Goal: Register for event/course: Sign up to attend an event or enroll in a course

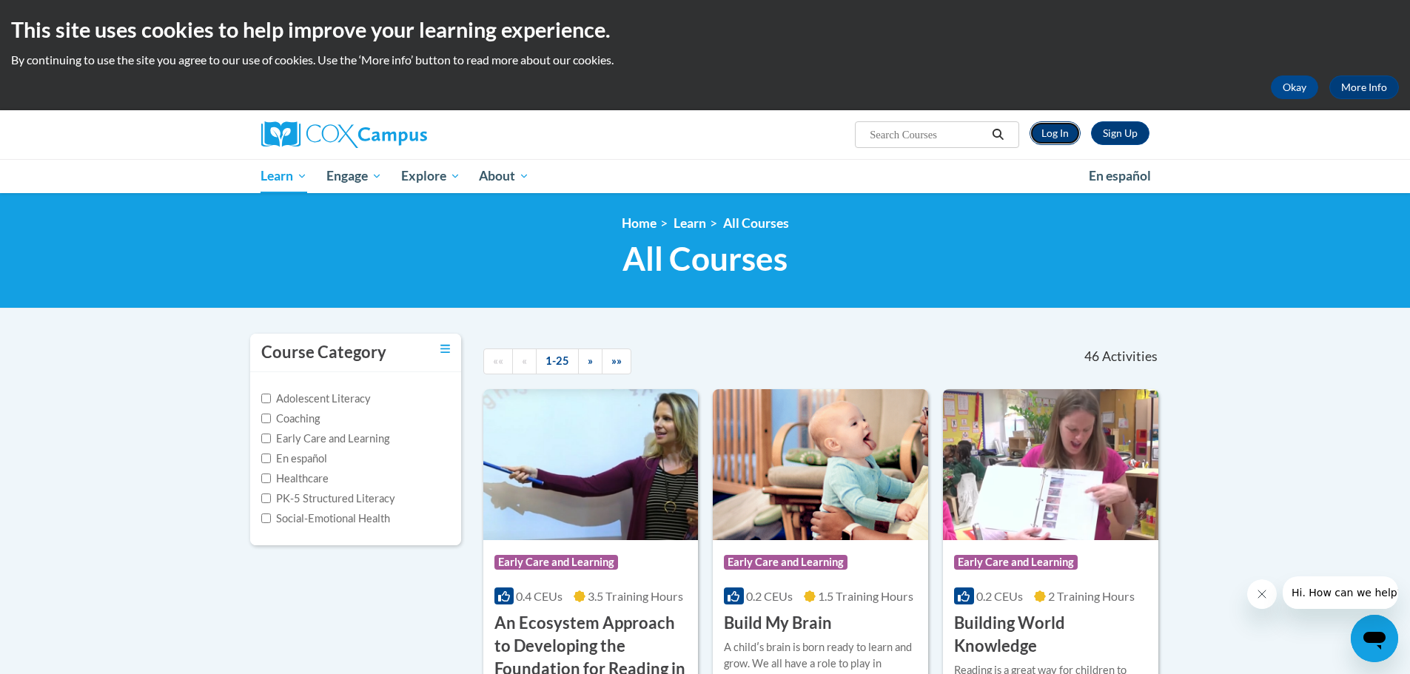
click at [1053, 135] on link "Log In" at bounding box center [1055, 133] width 51 height 24
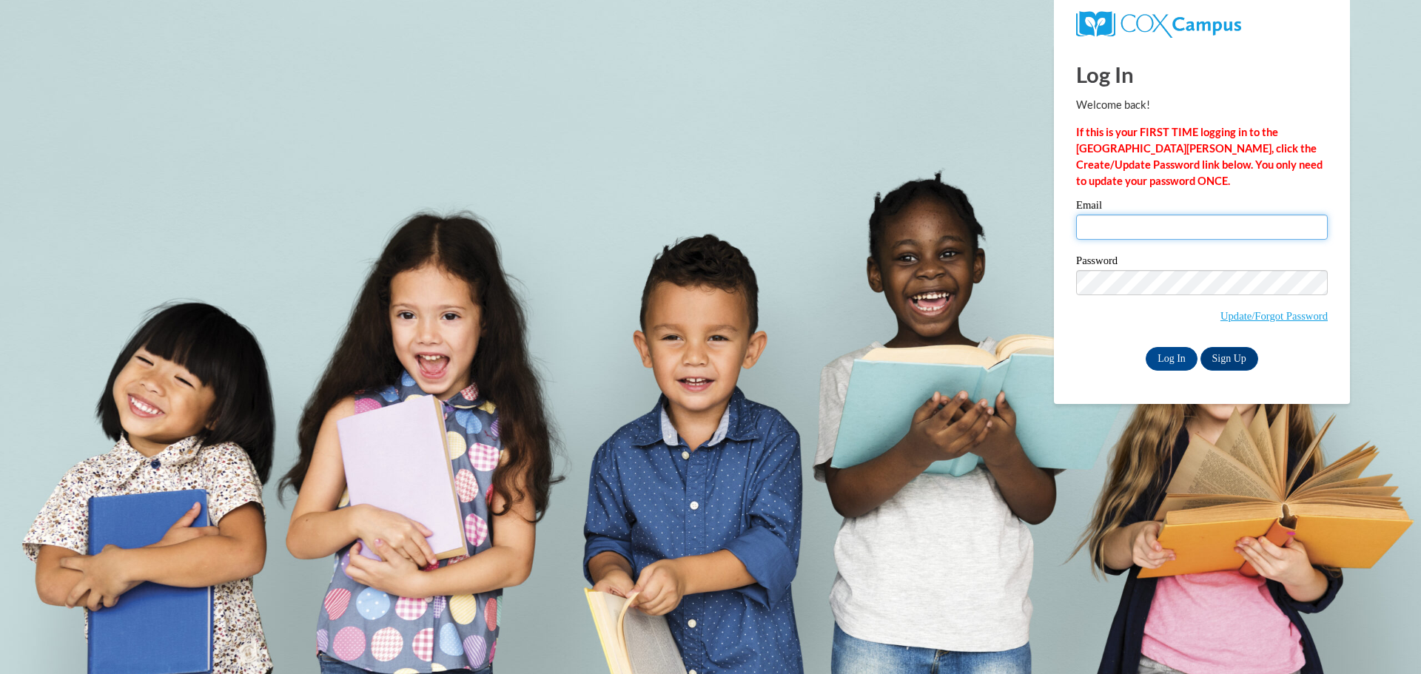
click at [1095, 224] on input "Email" at bounding box center [1202, 227] width 252 height 25
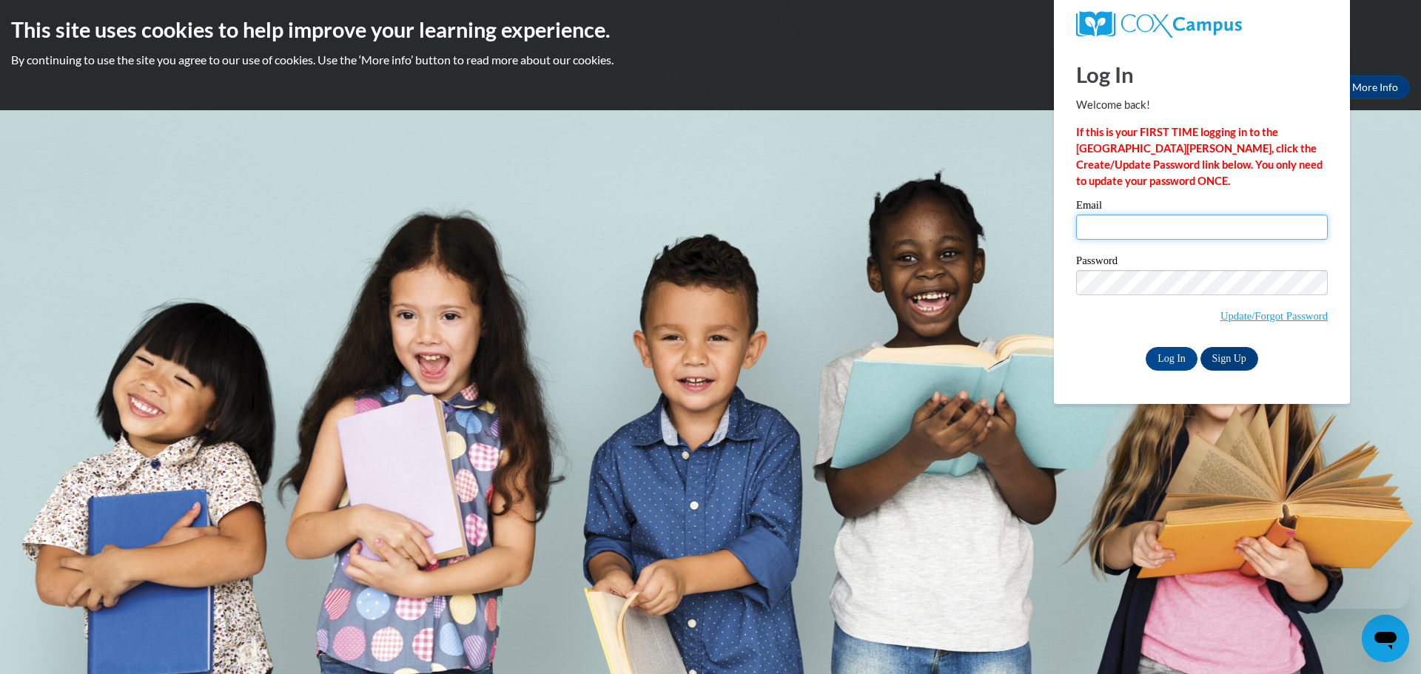
type input "bgillis@altoona.k12.wi.us"
click at [1171, 357] on input "Log In" at bounding box center [1172, 359] width 52 height 24
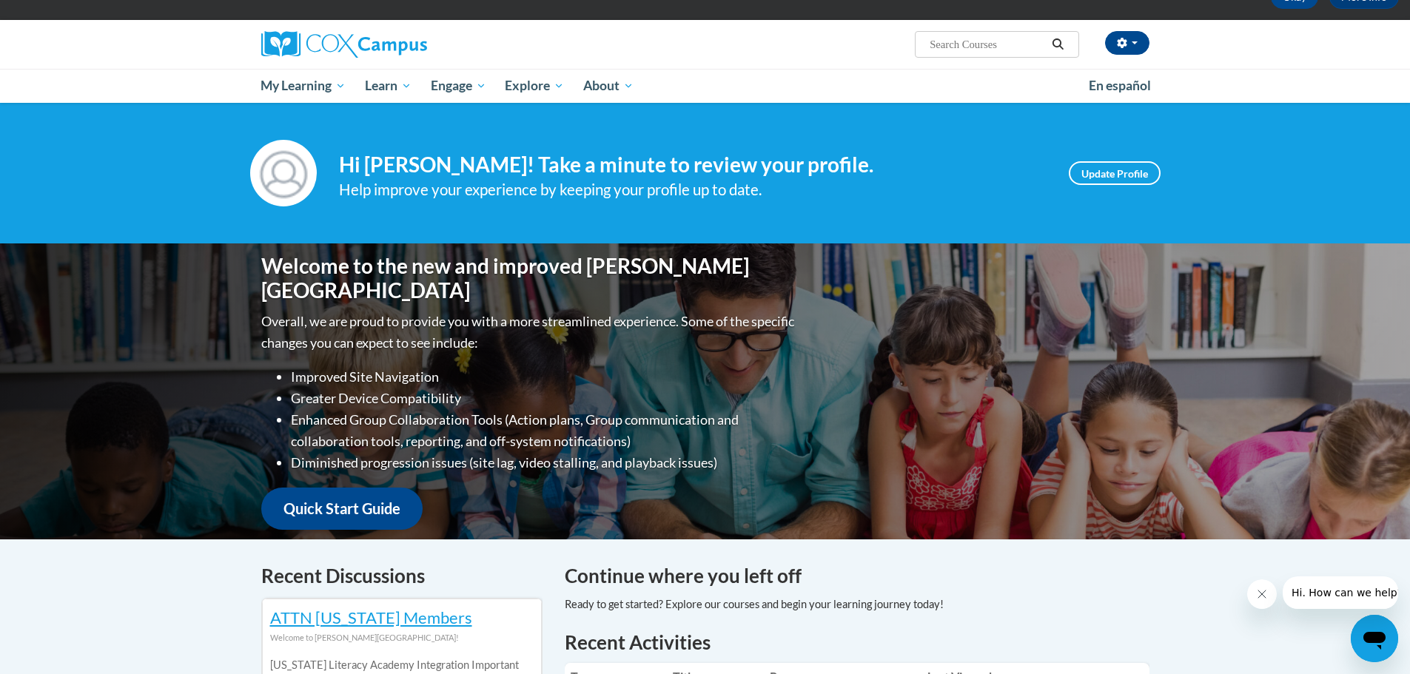
scroll to position [74, 0]
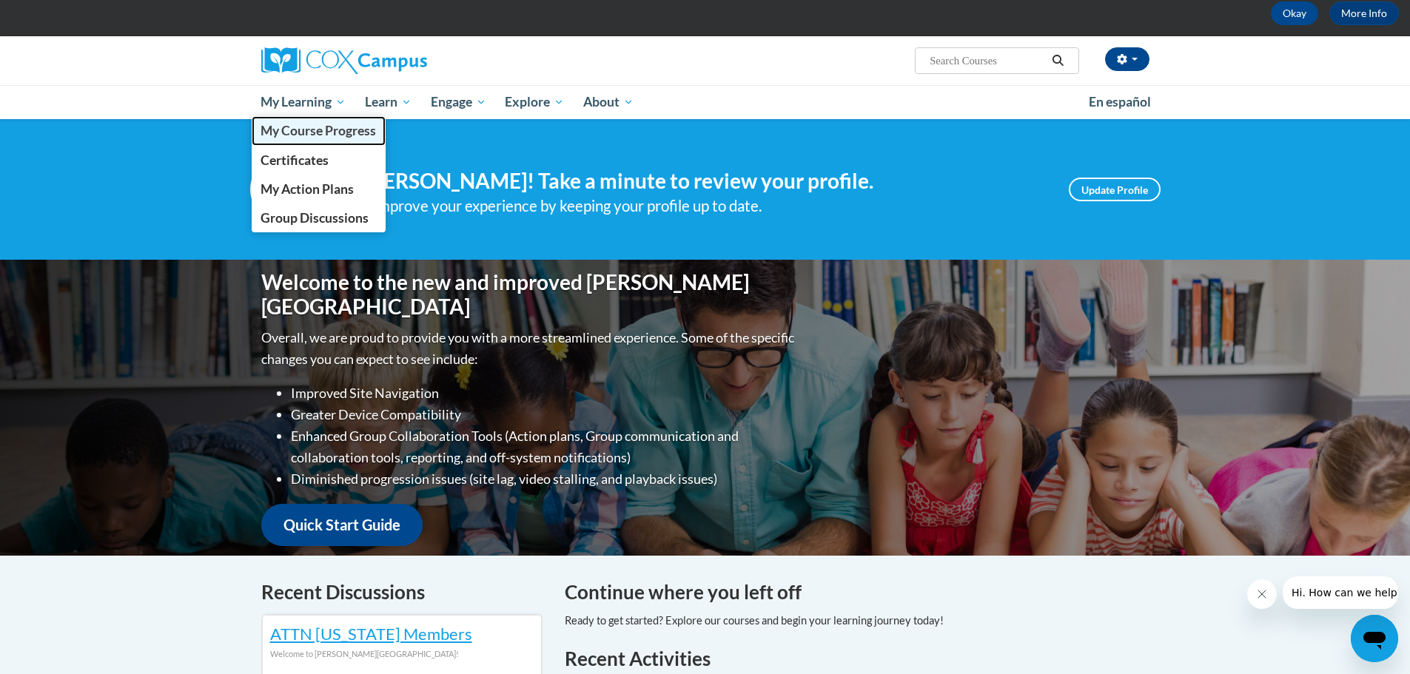
click at [313, 133] on span "My Course Progress" at bounding box center [318, 131] width 115 height 16
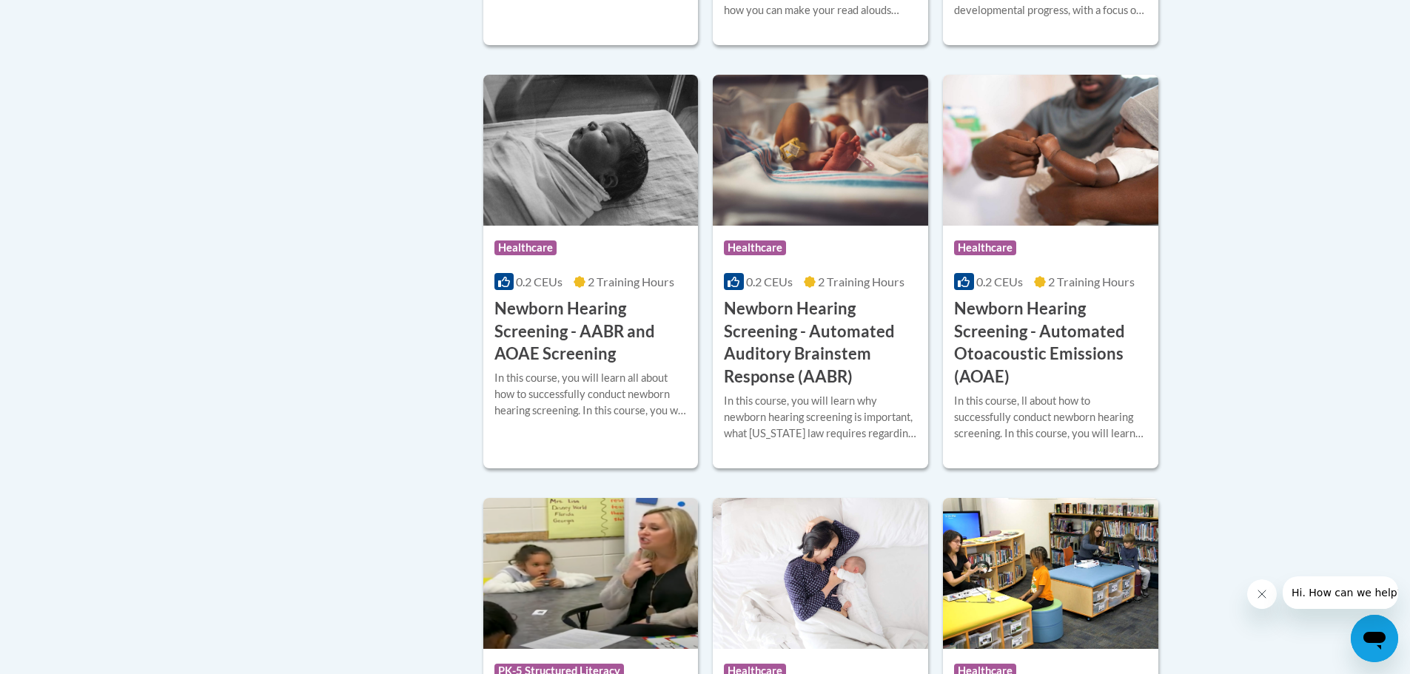
scroll to position [2517, 0]
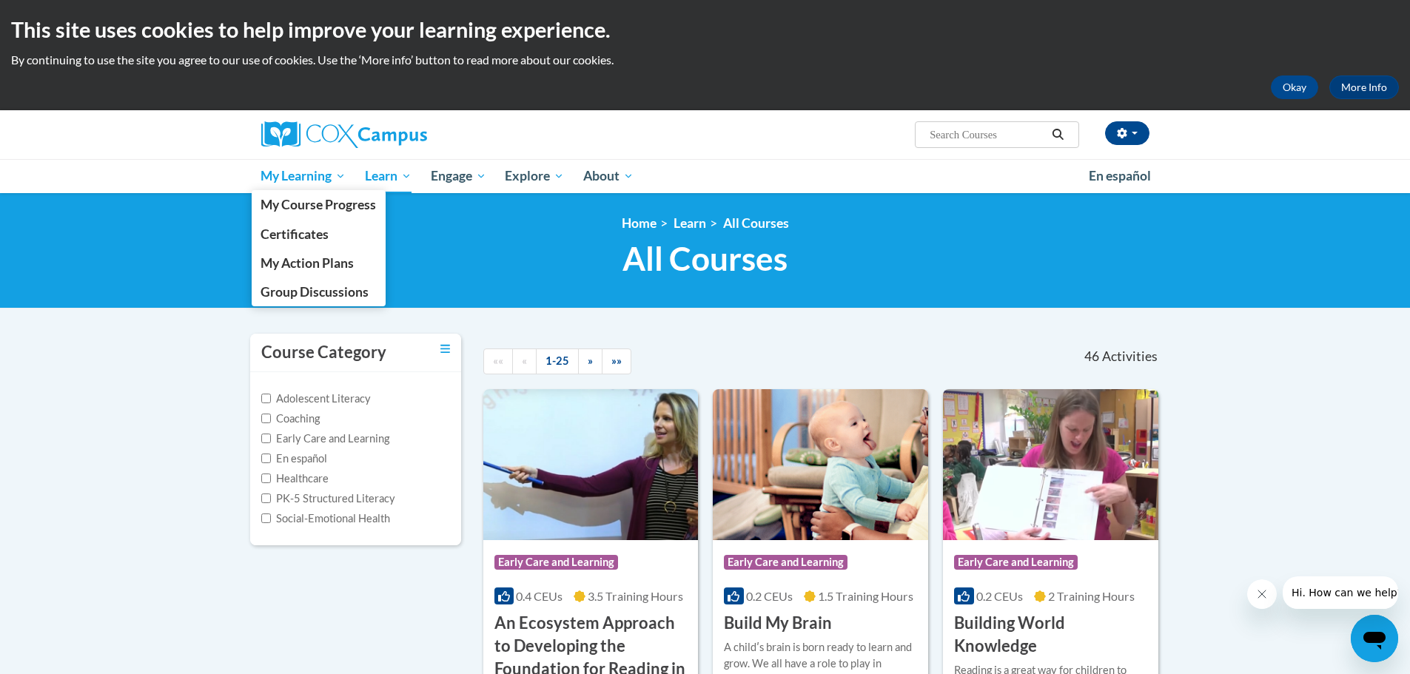
click at [309, 170] on span "My Learning" at bounding box center [303, 176] width 85 height 18
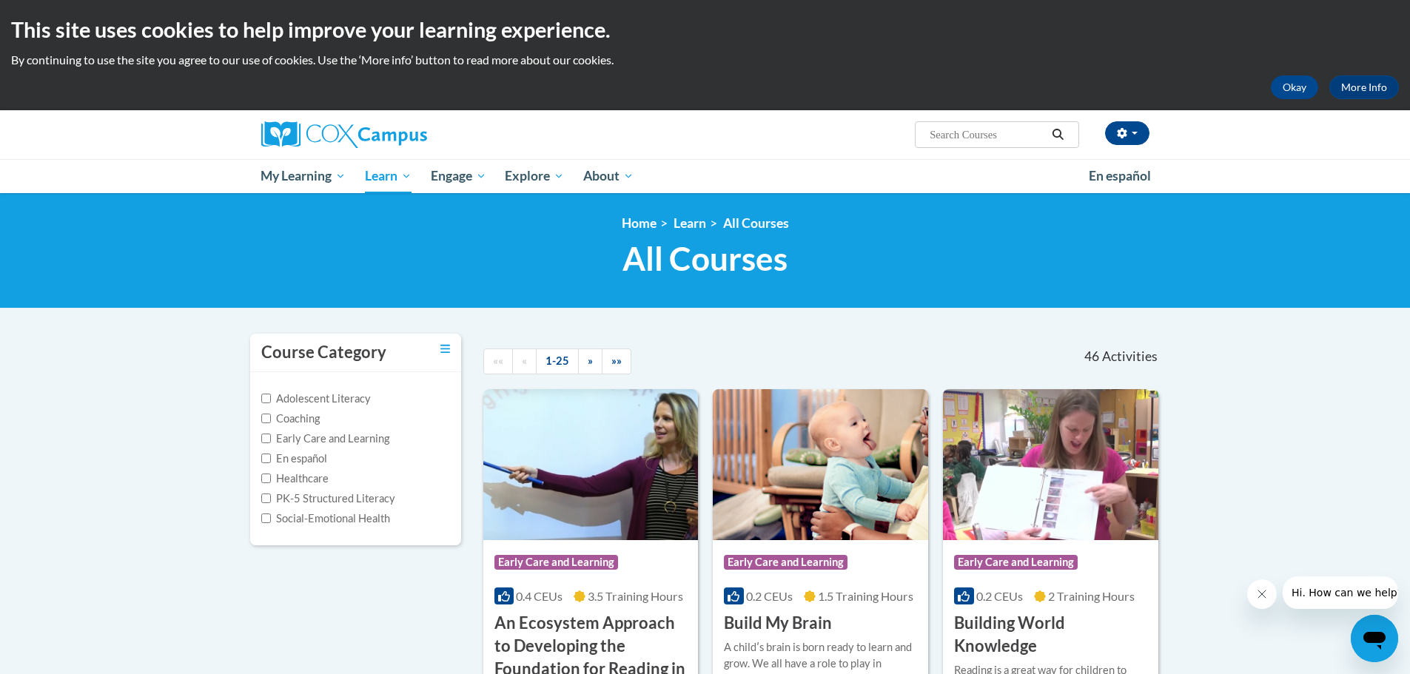
click at [964, 136] on input "Search..." at bounding box center [987, 135] width 118 height 18
click at [1014, 132] on input "Search..." at bounding box center [987, 135] width 118 height 18
type input "systematic and explicit phonics instruction"
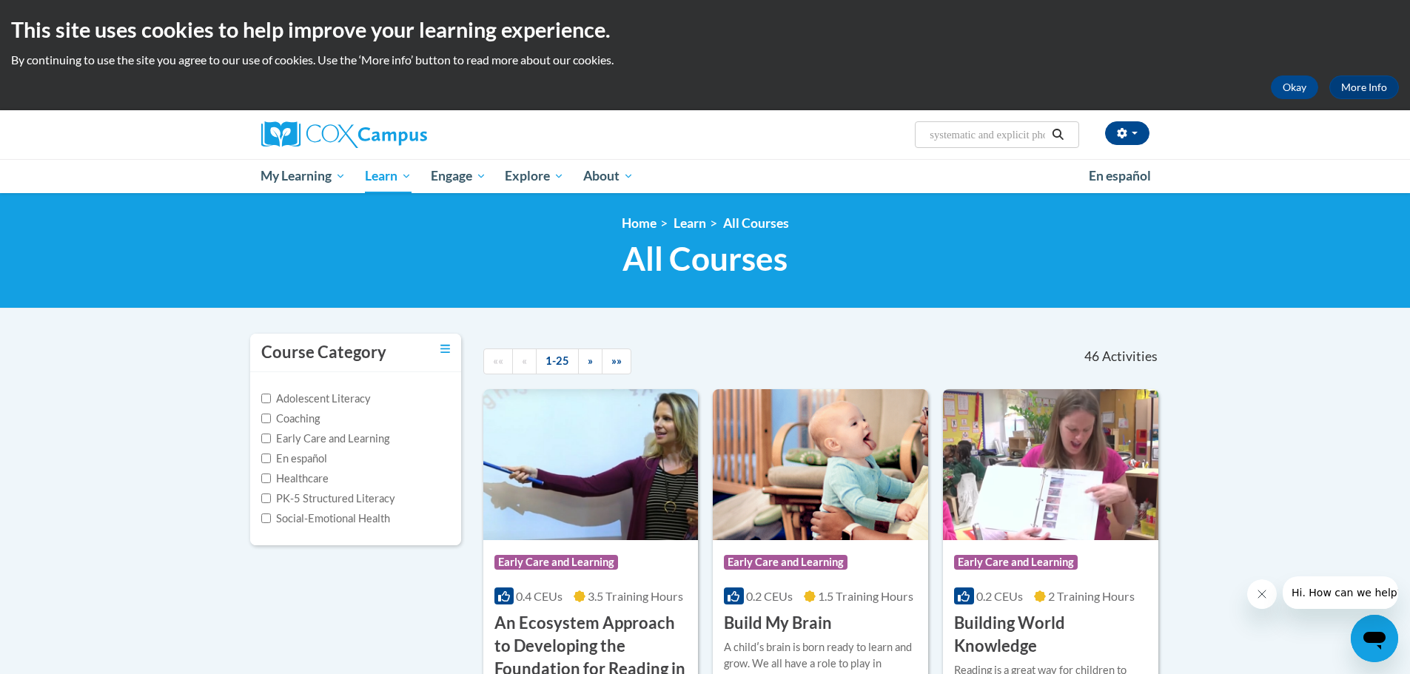
click at [1060, 132] on icon "Search" at bounding box center [1058, 134] width 11 height 11
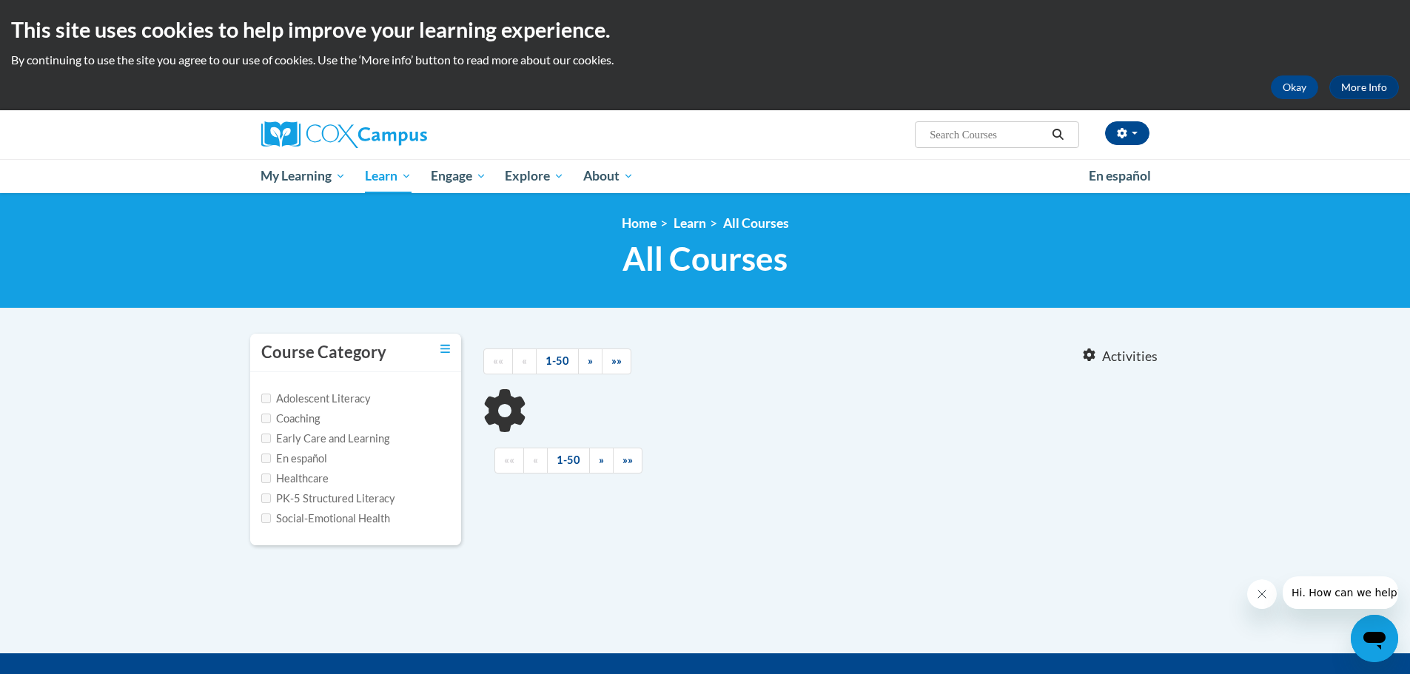
type input "systematic and explicit phonics instruction"
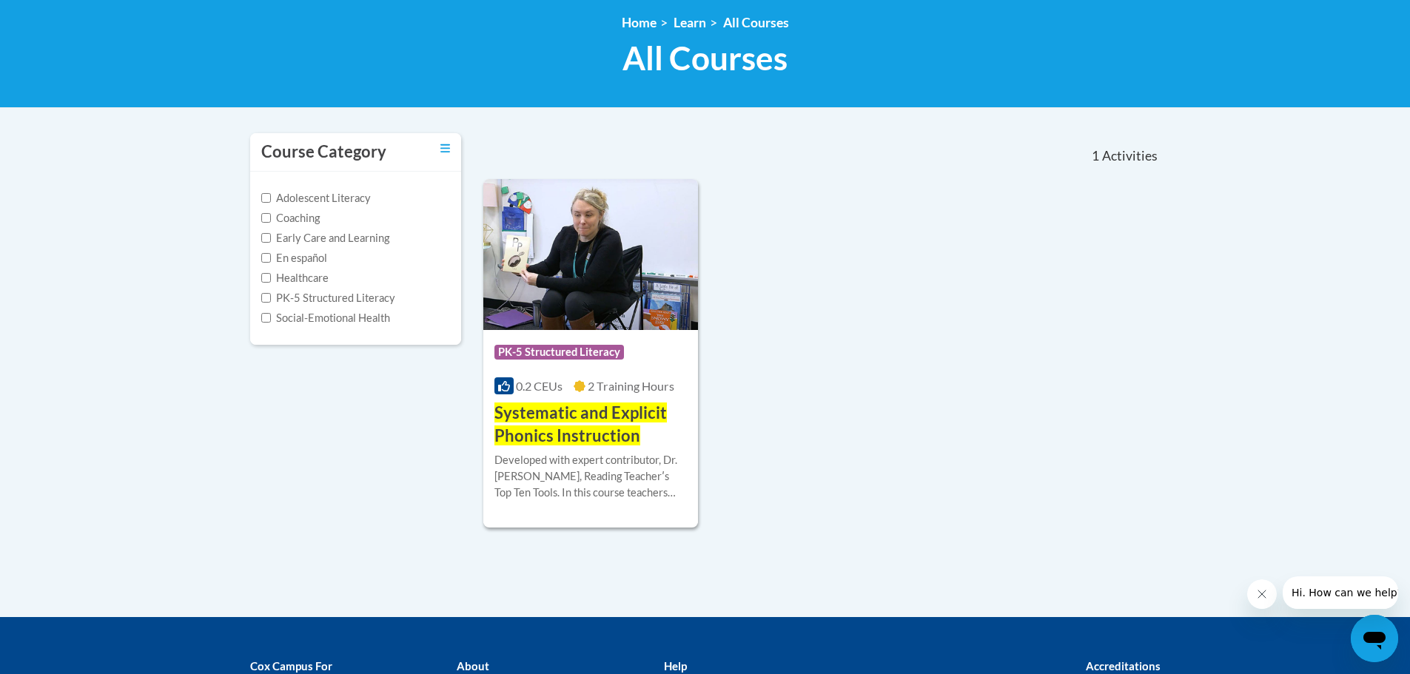
scroll to position [222, 0]
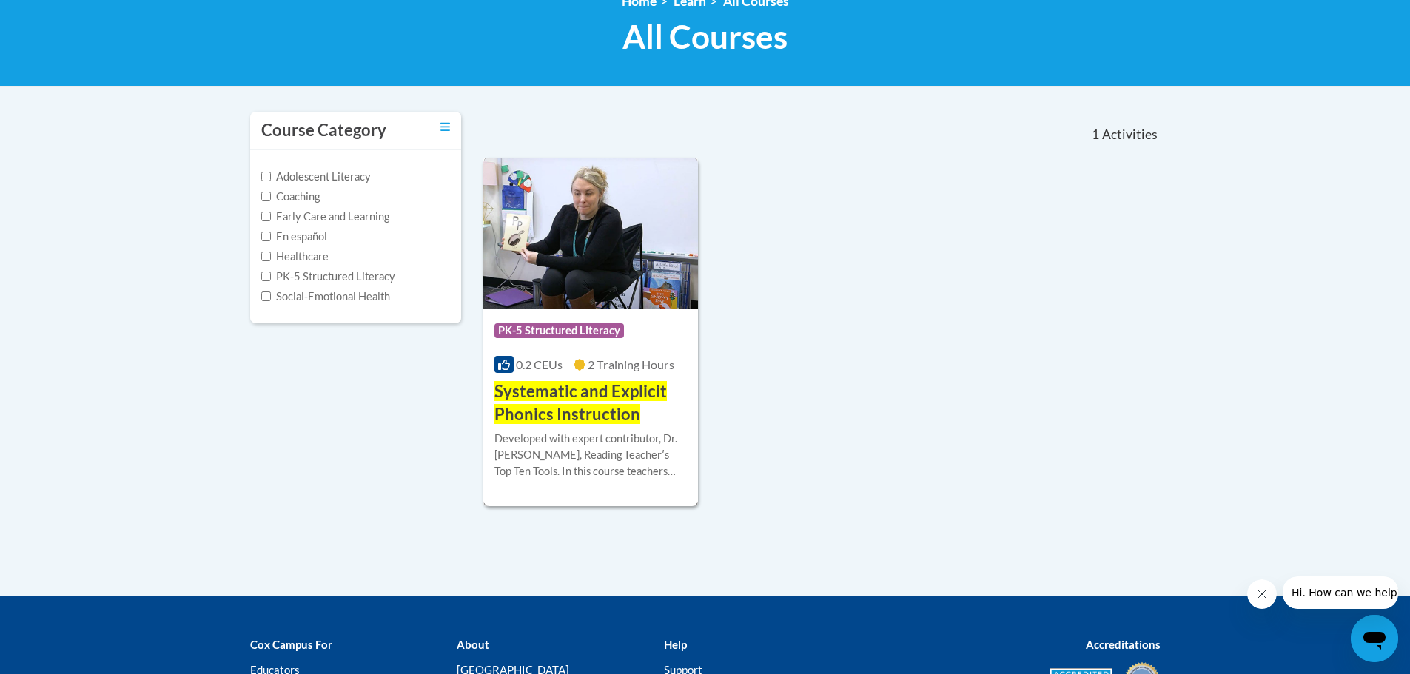
click at [554, 400] on span "Systematic and Explicit Phonics Instruction" at bounding box center [581, 402] width 172 height 43
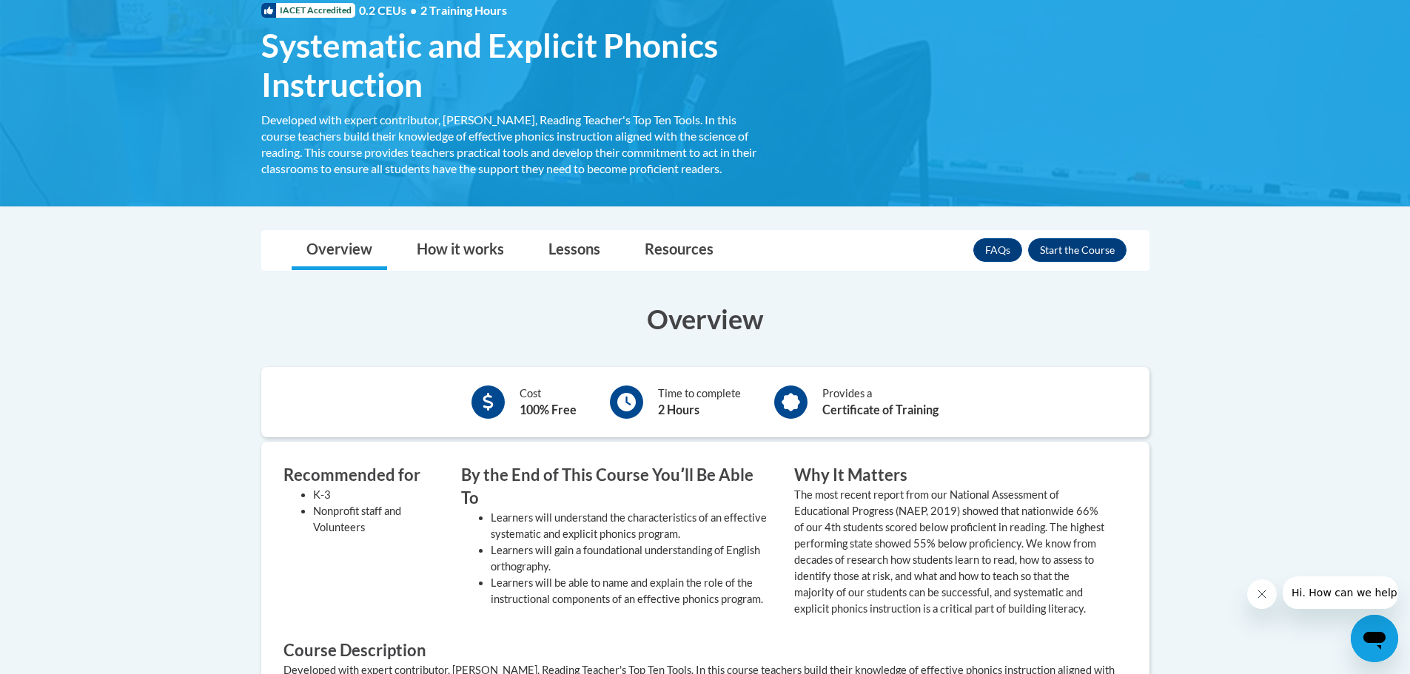
scroll to position [222, 0]
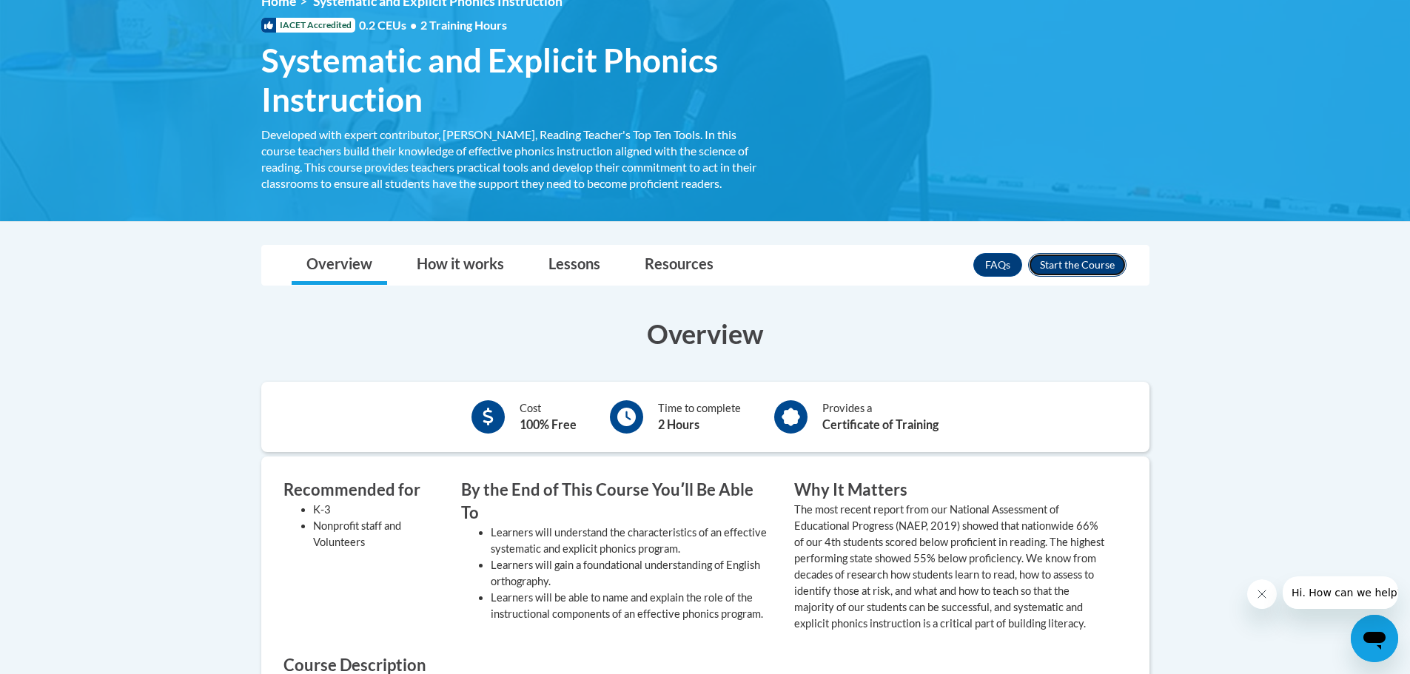
click at [1079, 263] on button "Enroll" at bounding box center [1077, 265] width 98 height 24
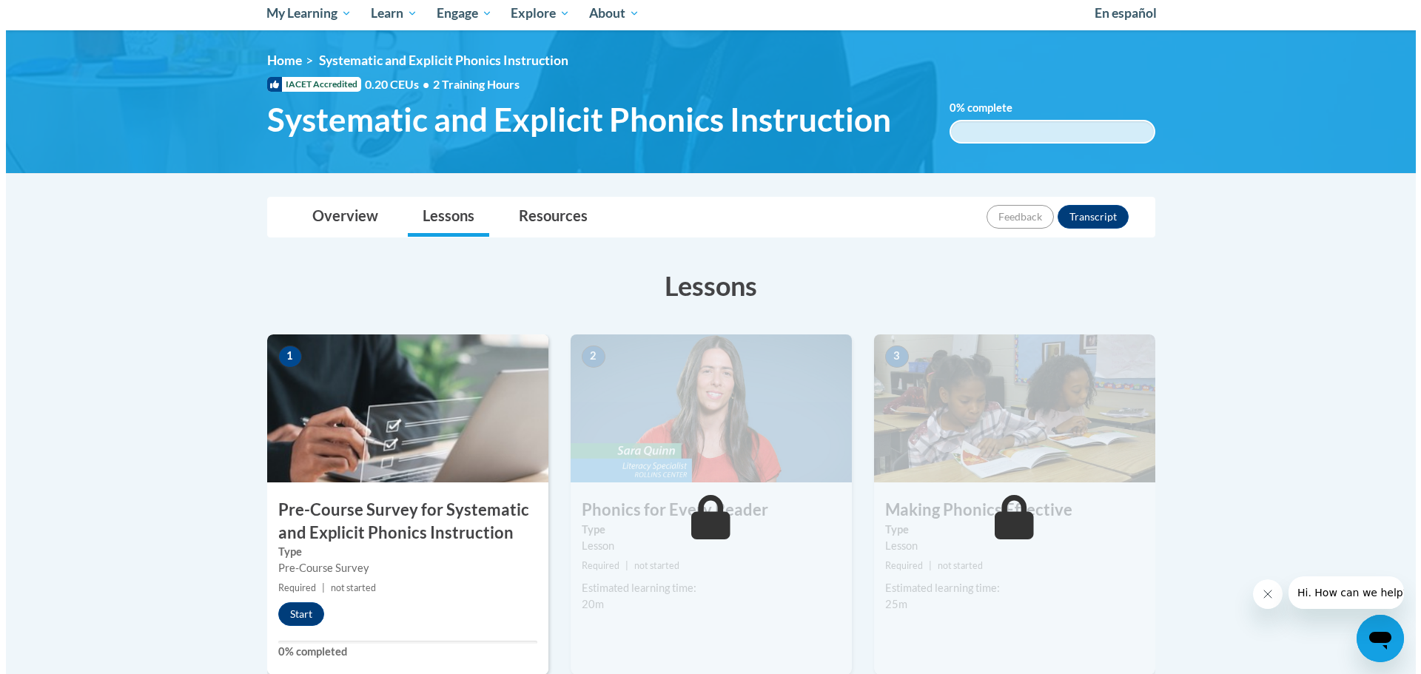
scroll to position [222, 0]
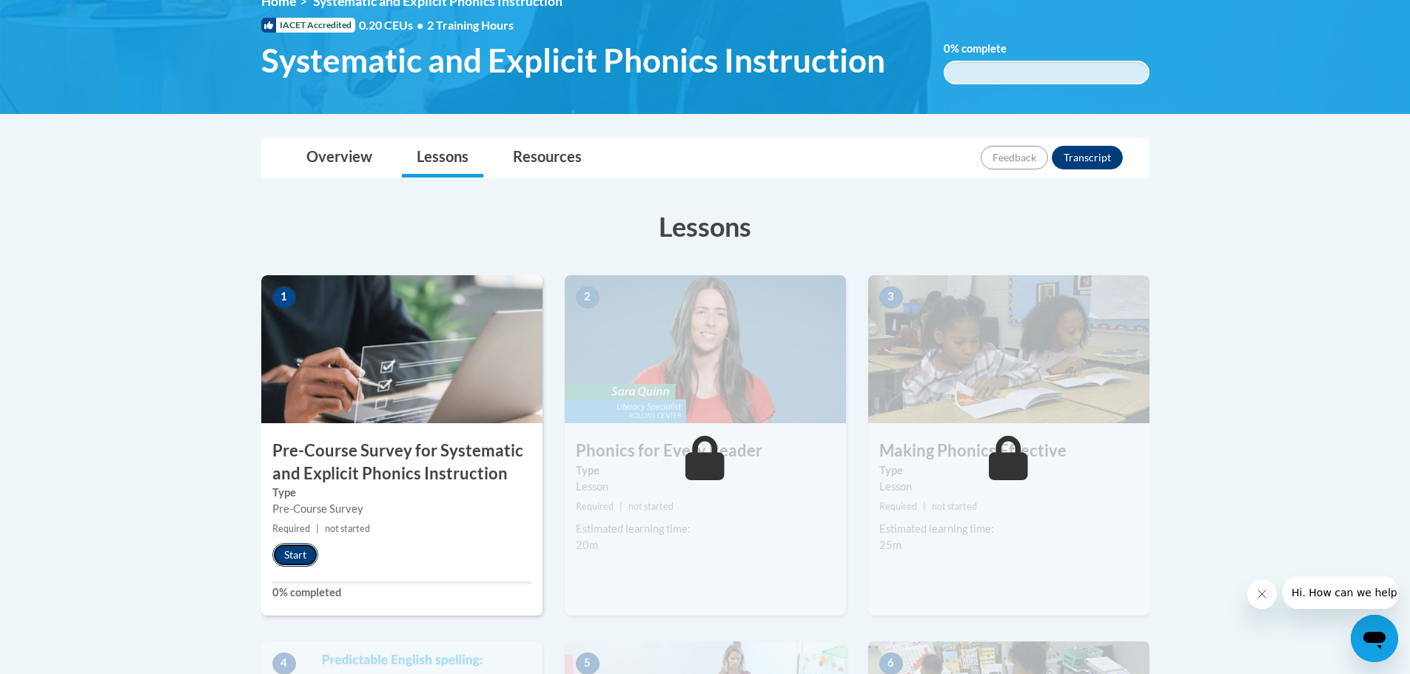
click at [296, 557] on button "Start" at bounding box center [295, 555] width 46 height 24
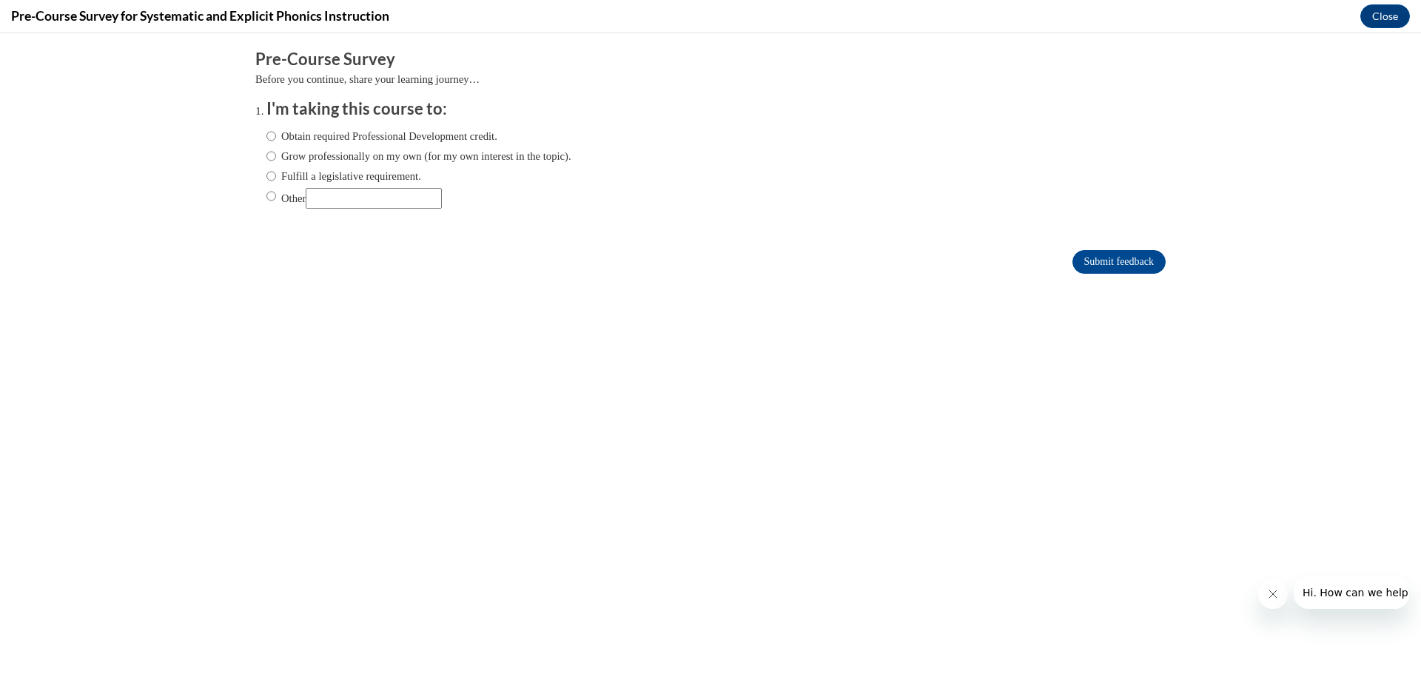
scroll to position [0, 0]
click at [267, 178] on input "Fulfill a legislative requirement." at bounding box center [272, 176] width 10 height 16
radio input "true"
click at [1090, 262] on input "Submit feedback" at bounding box center [1119, 262] width 93 height 24
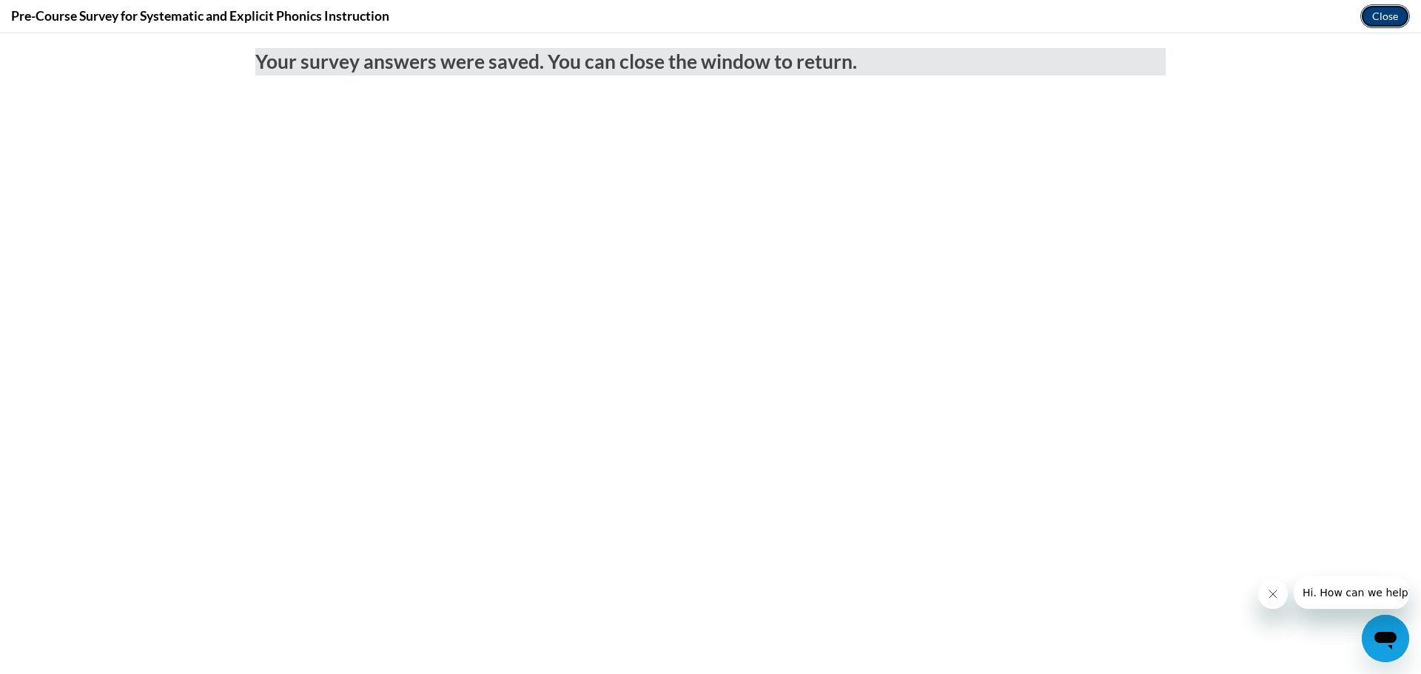
click at [1388, 21] on button "Close" at bounding box center [1386, 16] width 50 height 24
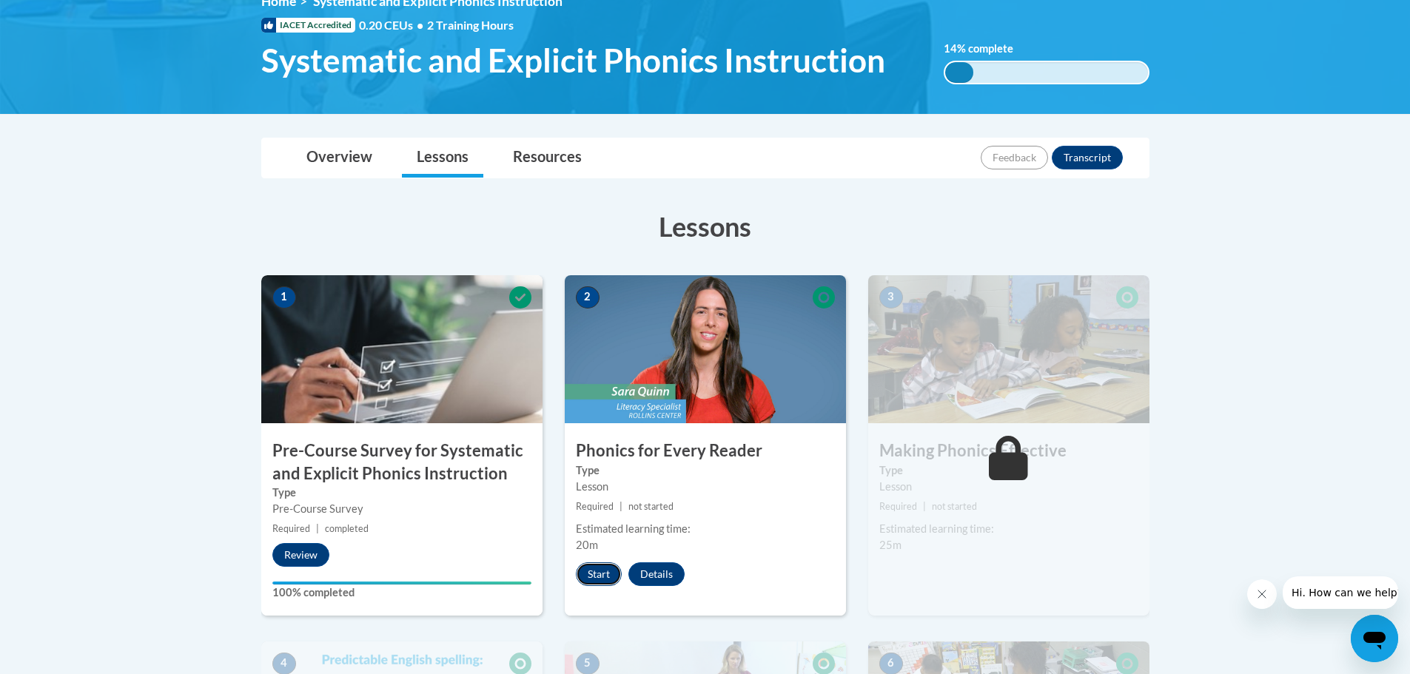
click at [607, 574] on button "Start" at bounding box center [599, 575] width 46 height 24
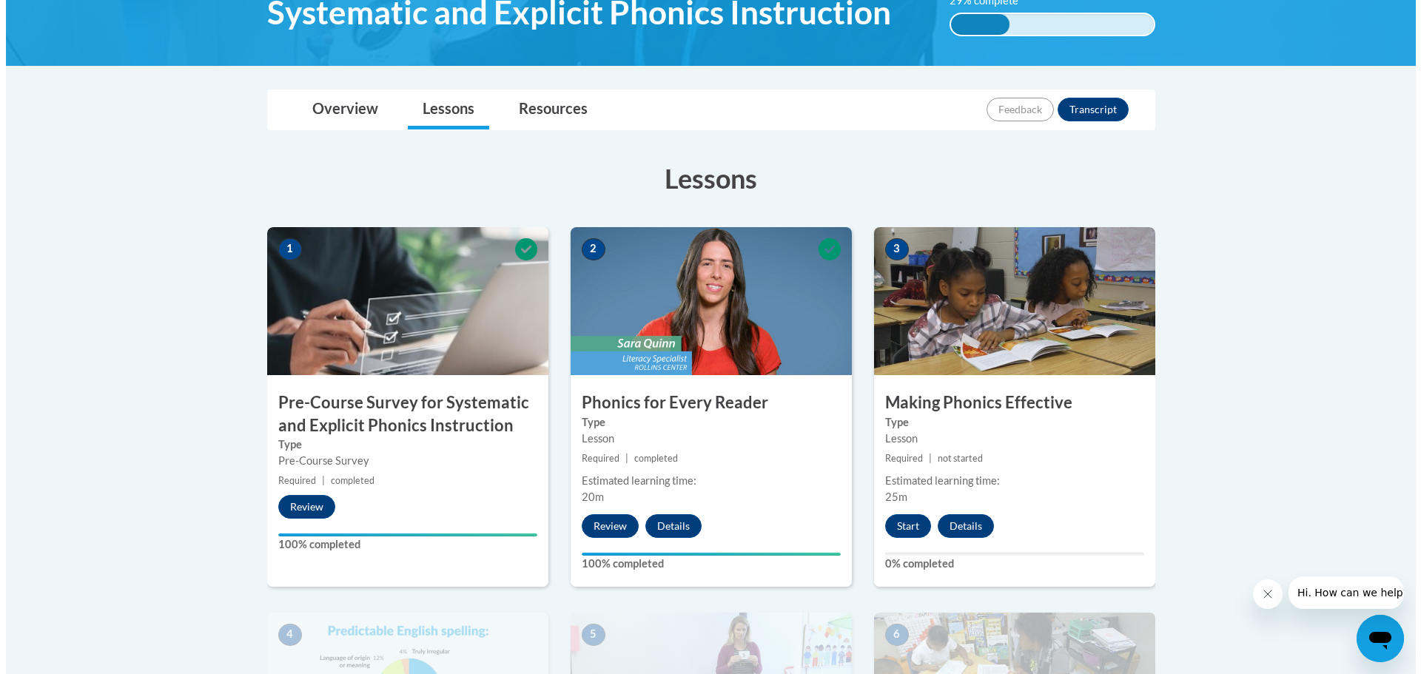
scroll to position [296, 0]
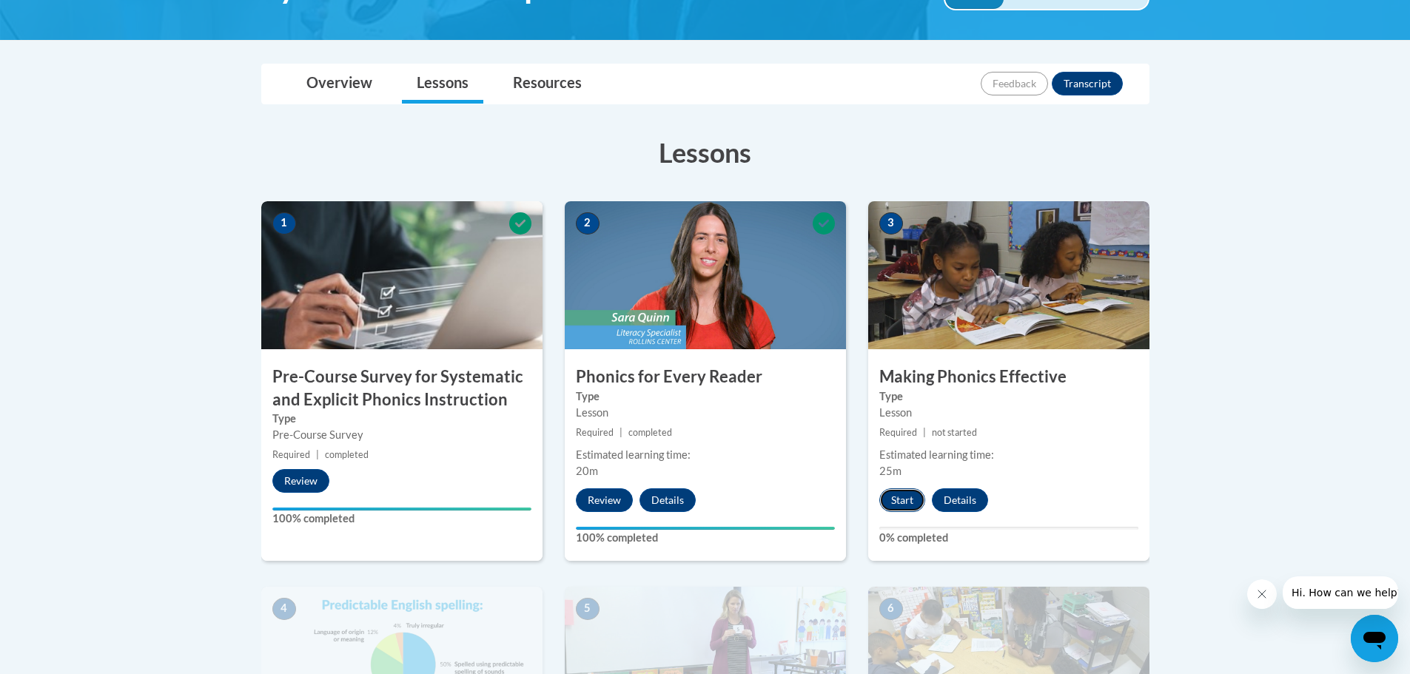
click at [909, 504] on button "Start" at bounding box center [902, 501] width 46 height 24
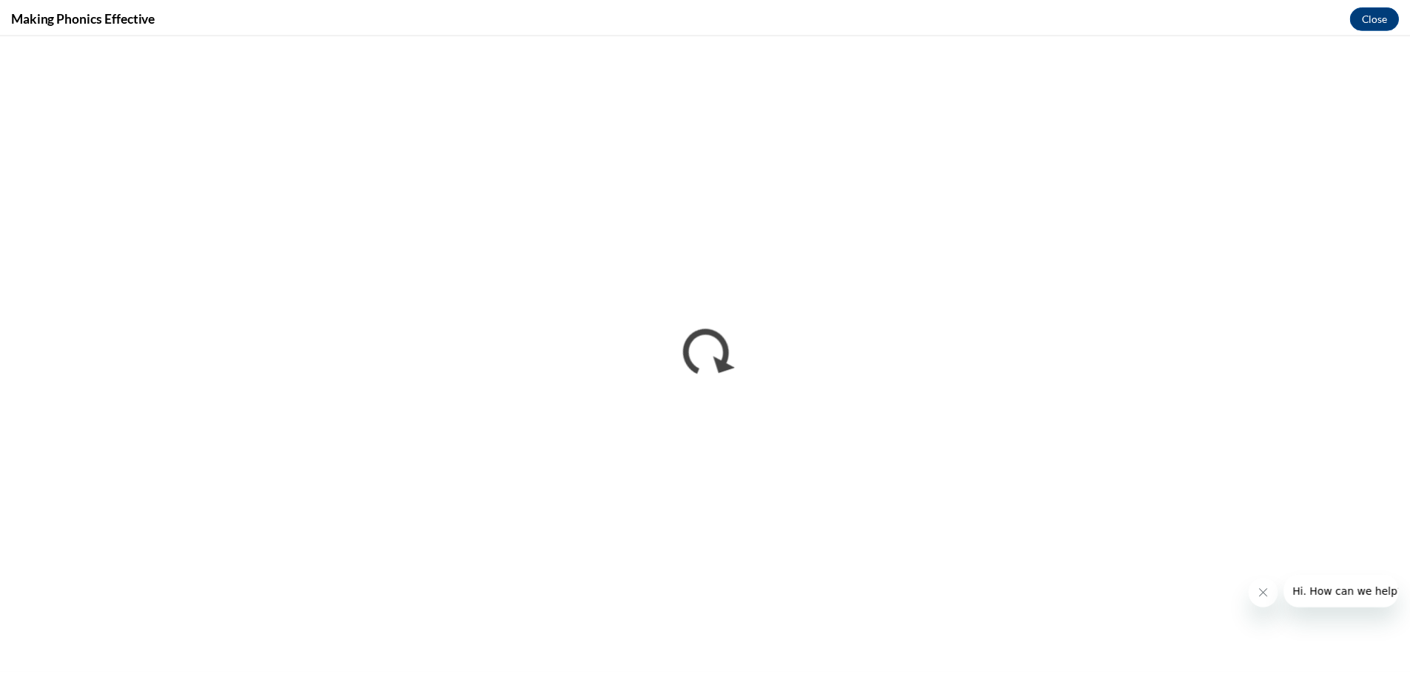
scroll to position [0, 0]
click at [1384, 19] on button "Close" at bounding box center [1386, 16] width 50 height 24
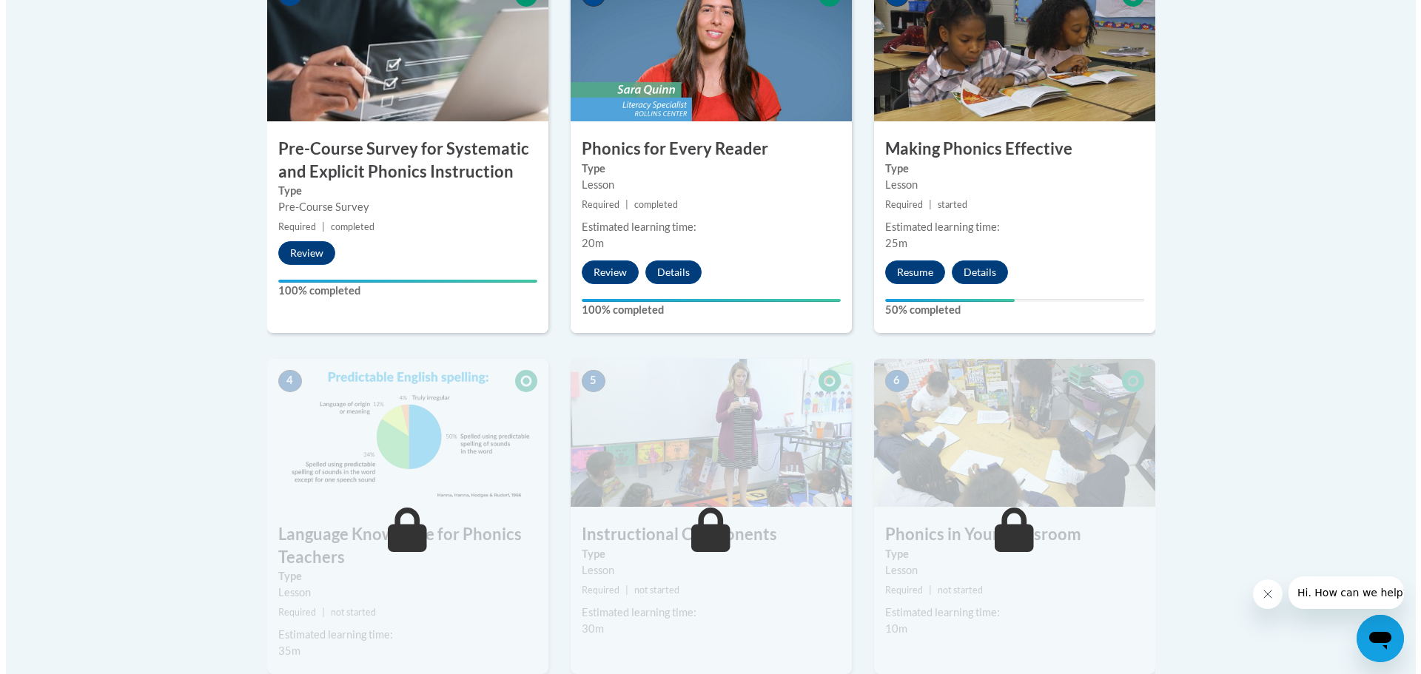
scroll to position [518, 0]
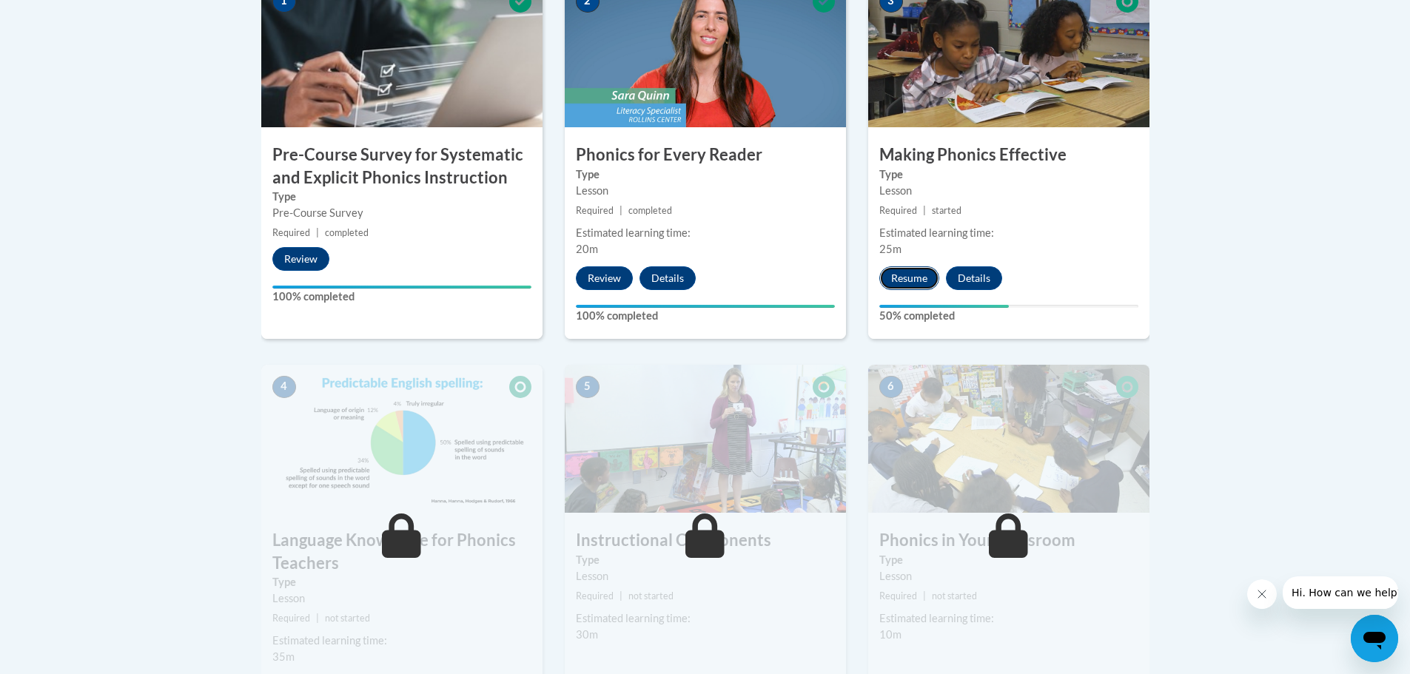
click at [911, 276] on button "Resume" at bounding box center [909, 279] width 60 height 24
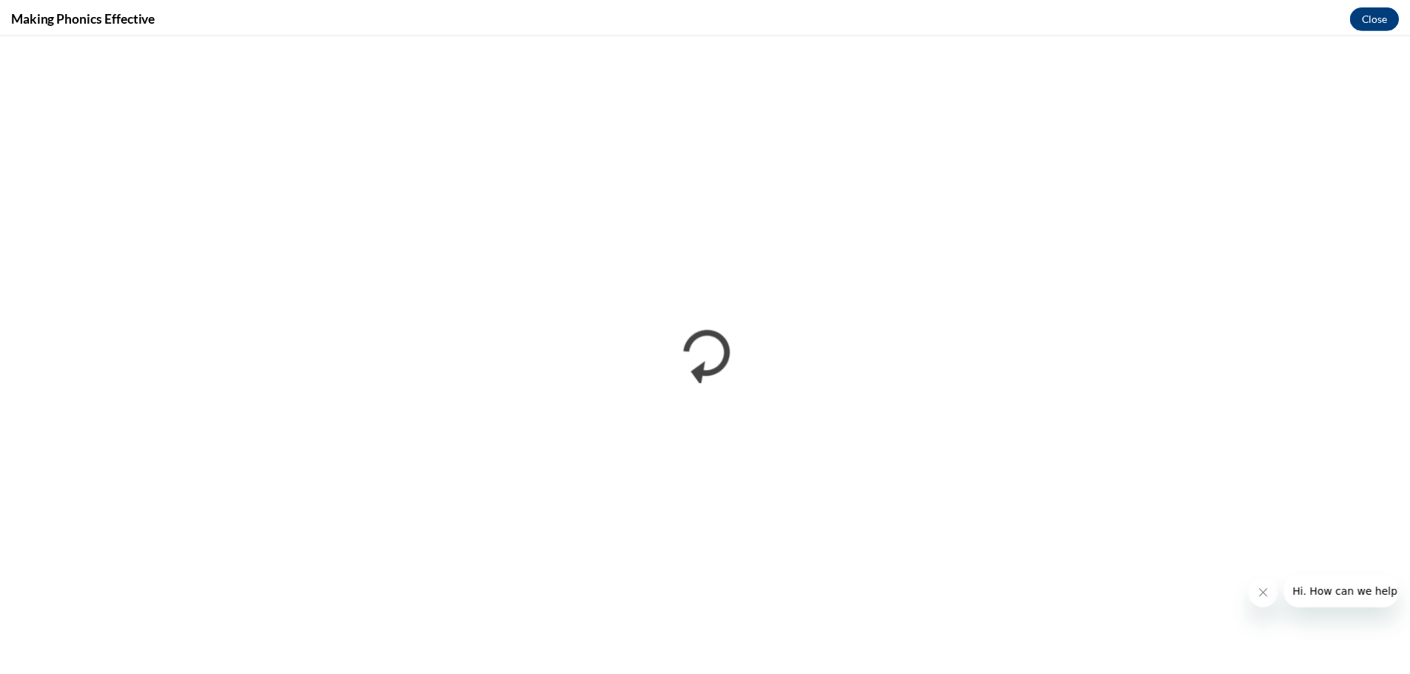
scroll to position [0, 0]
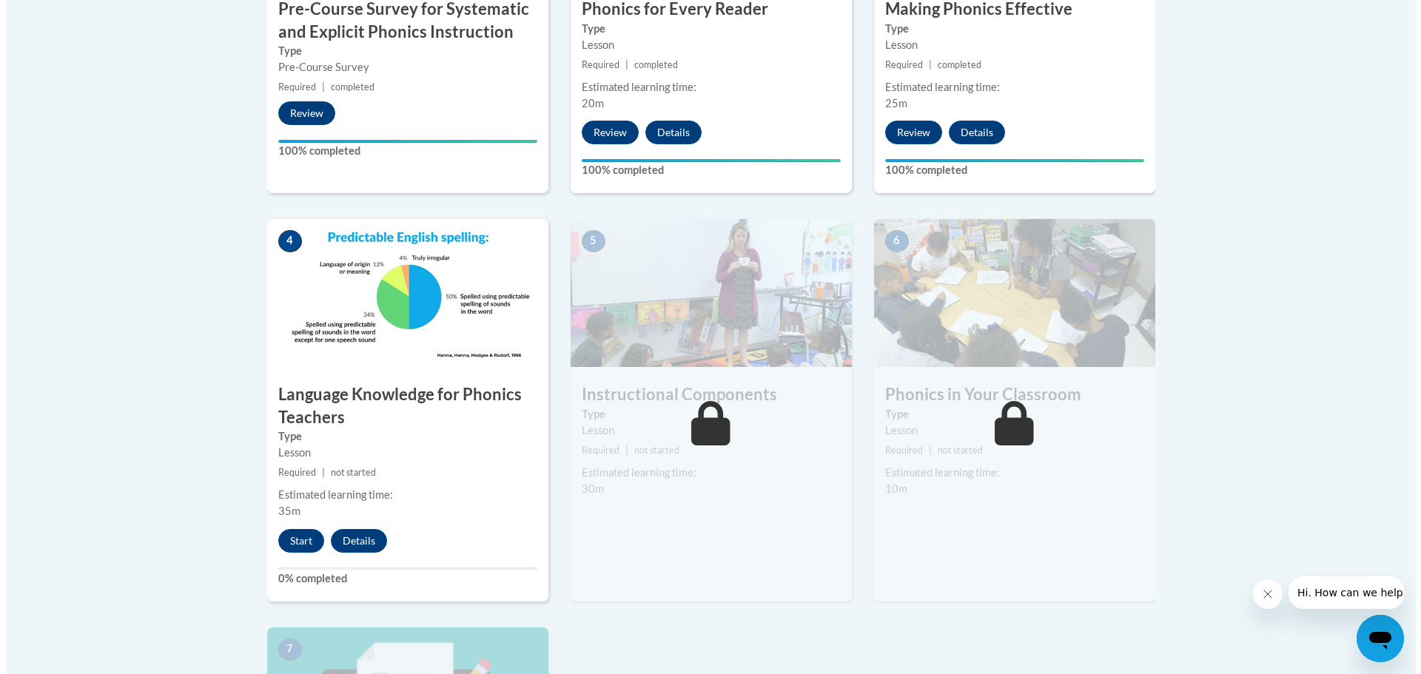
scroll to position [666, 0]
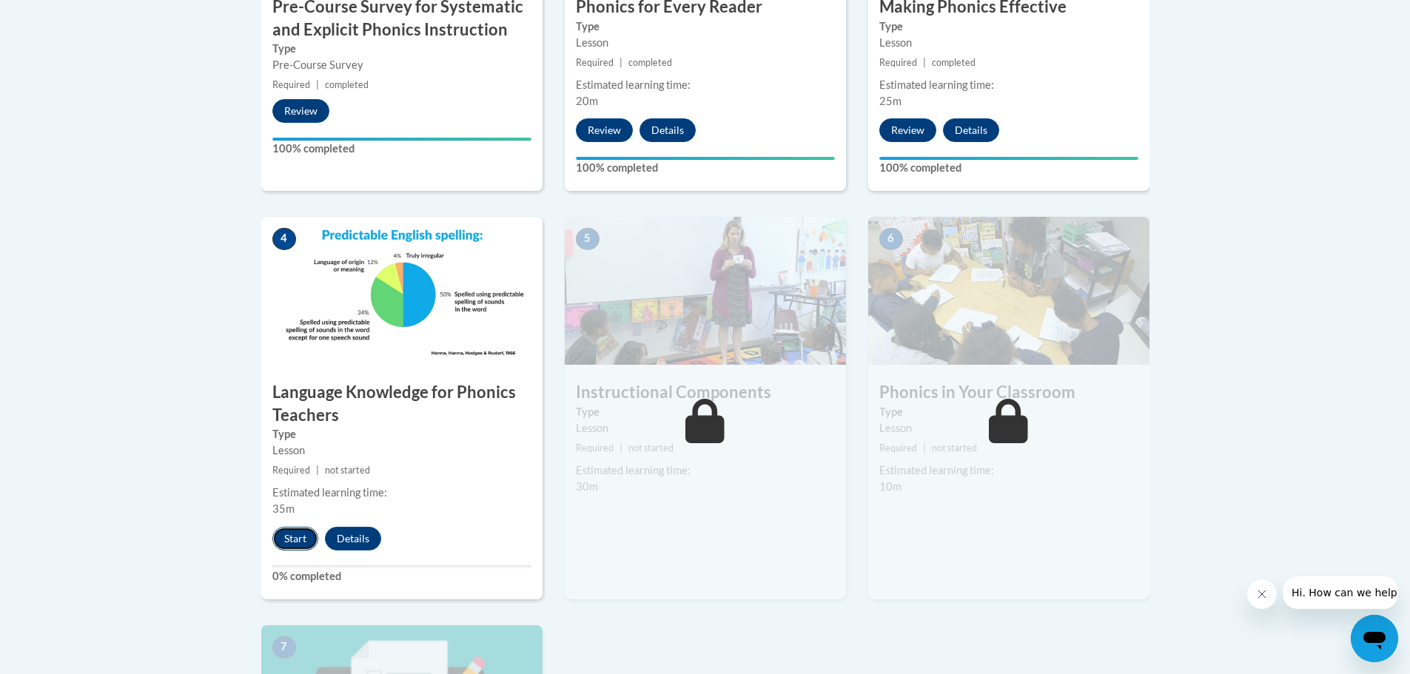
click at [284, 543] on button "Start" at bounding box center [295, 539] width 46 height 24
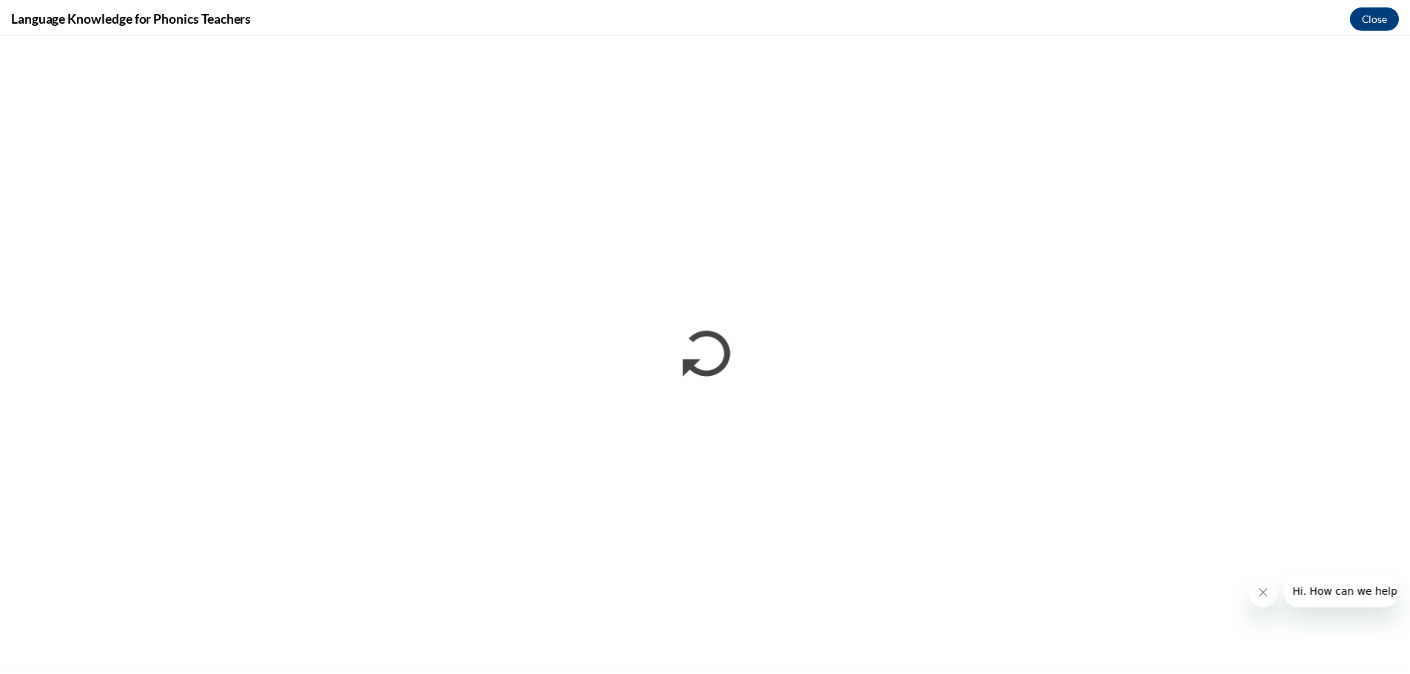
scroll to position [0, 0]
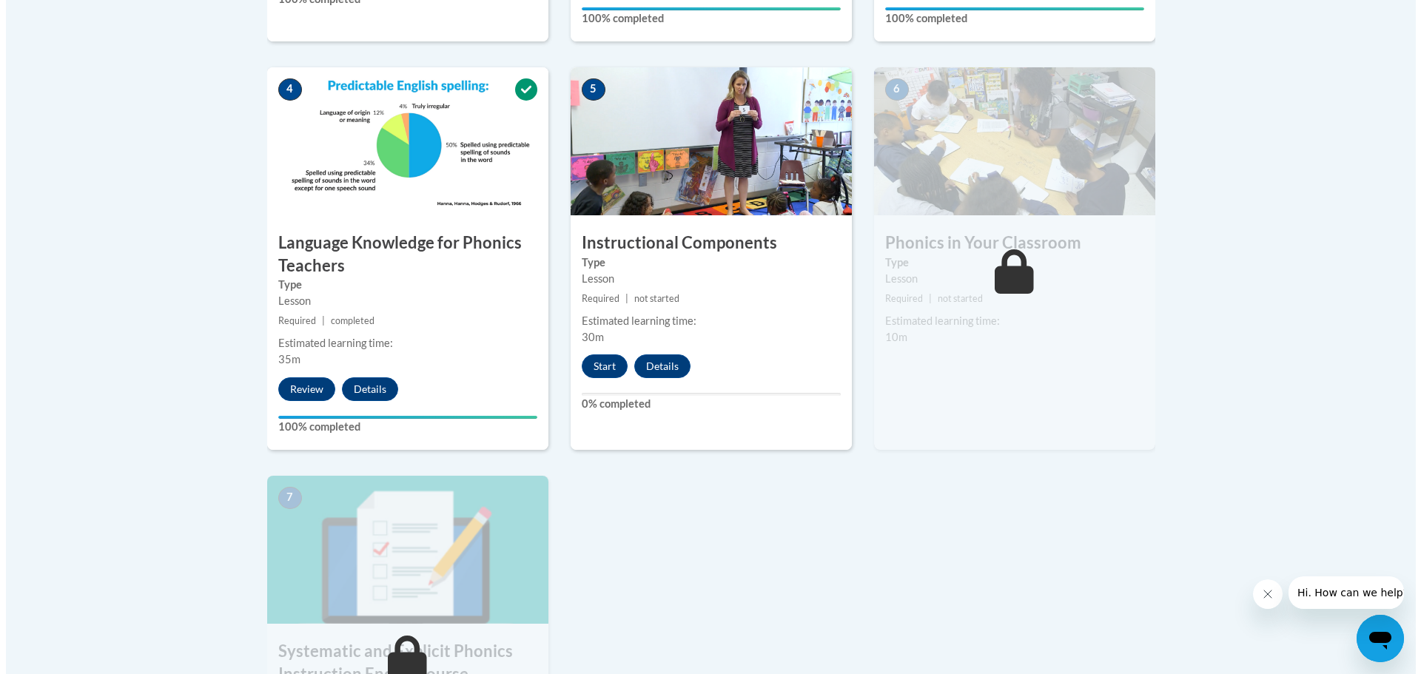
scroll to position [814, 0]
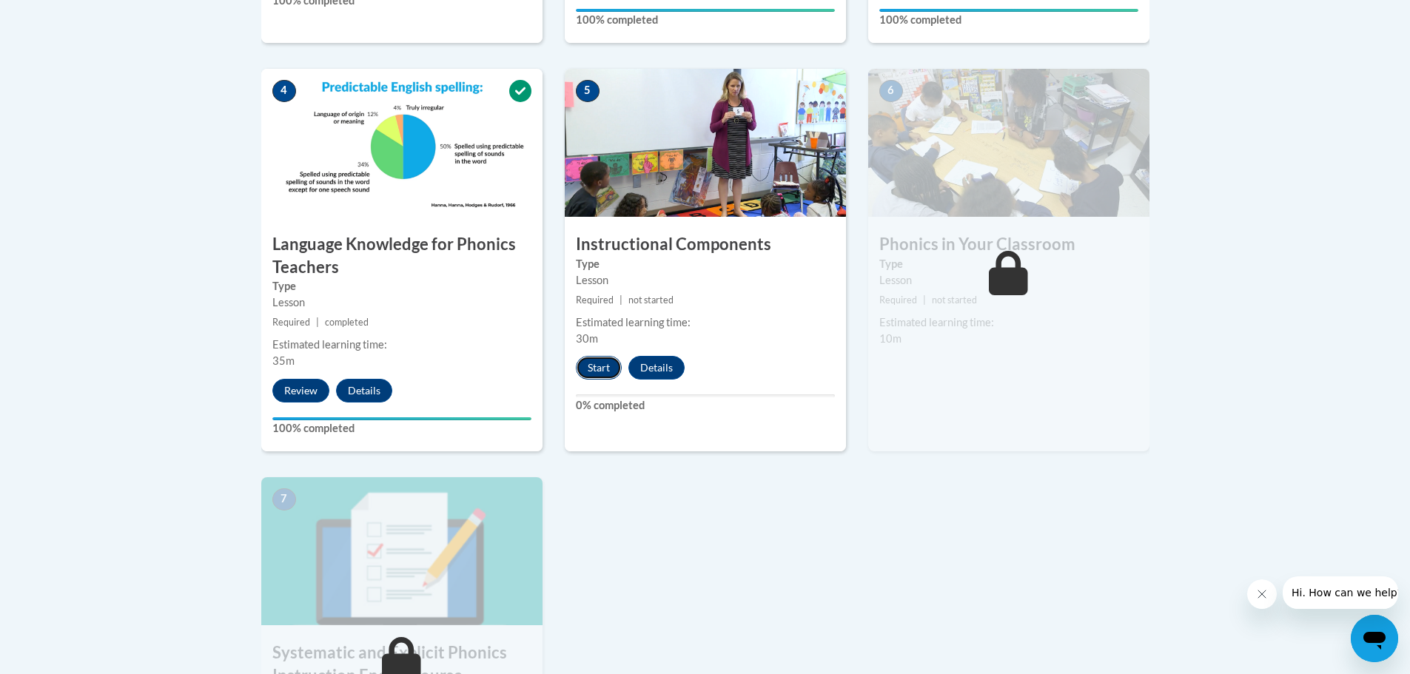
click at [609, 366] on button "Start" at bounding box center [599, 368] width 46 height 24
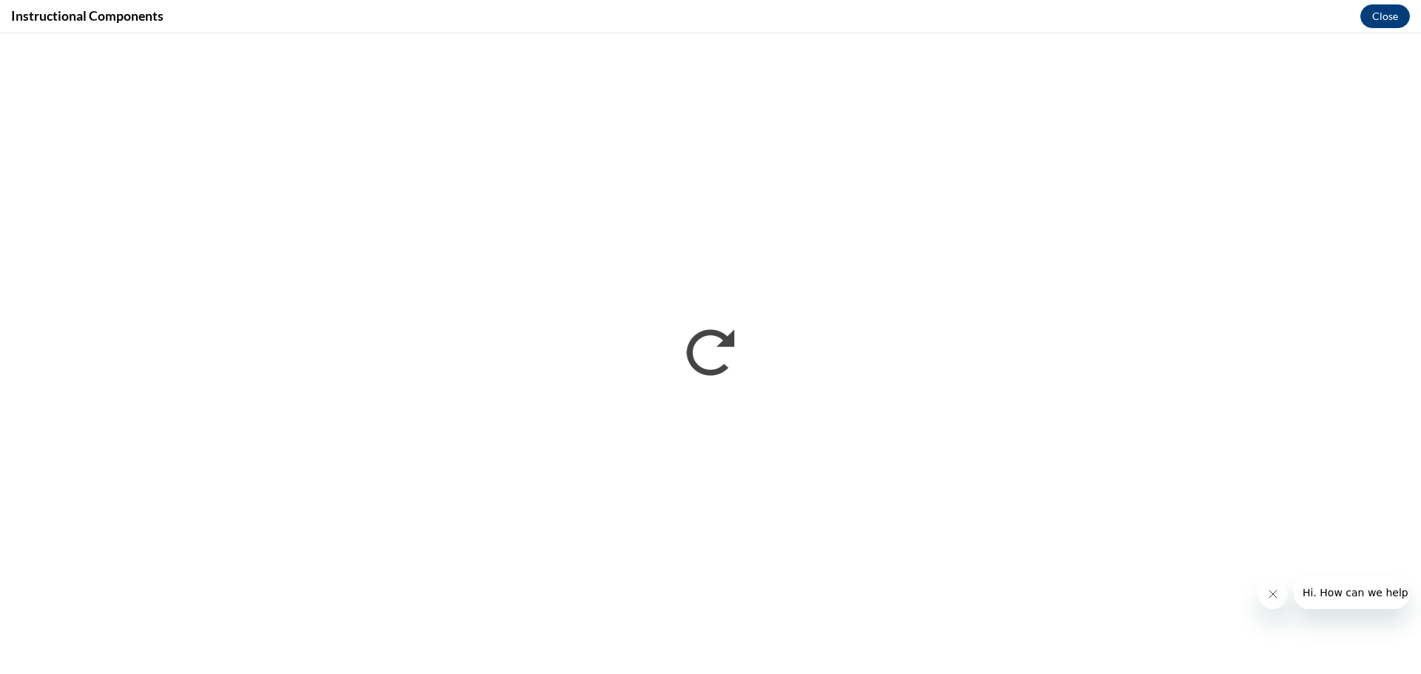
scroll to position [0, 0]
click at [1308, 597] on span "Hi. How can we help?" at bounding box center [1357, 593] width 111 height 12
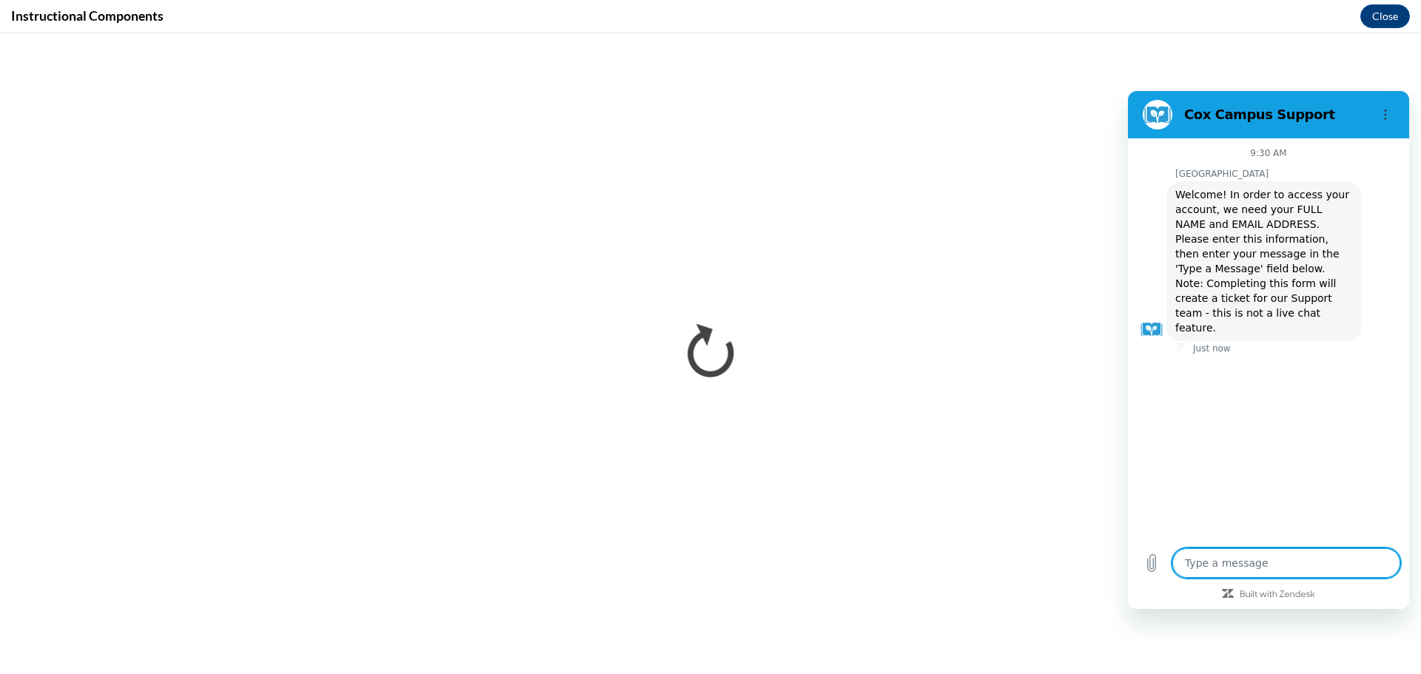
type textarea "x"
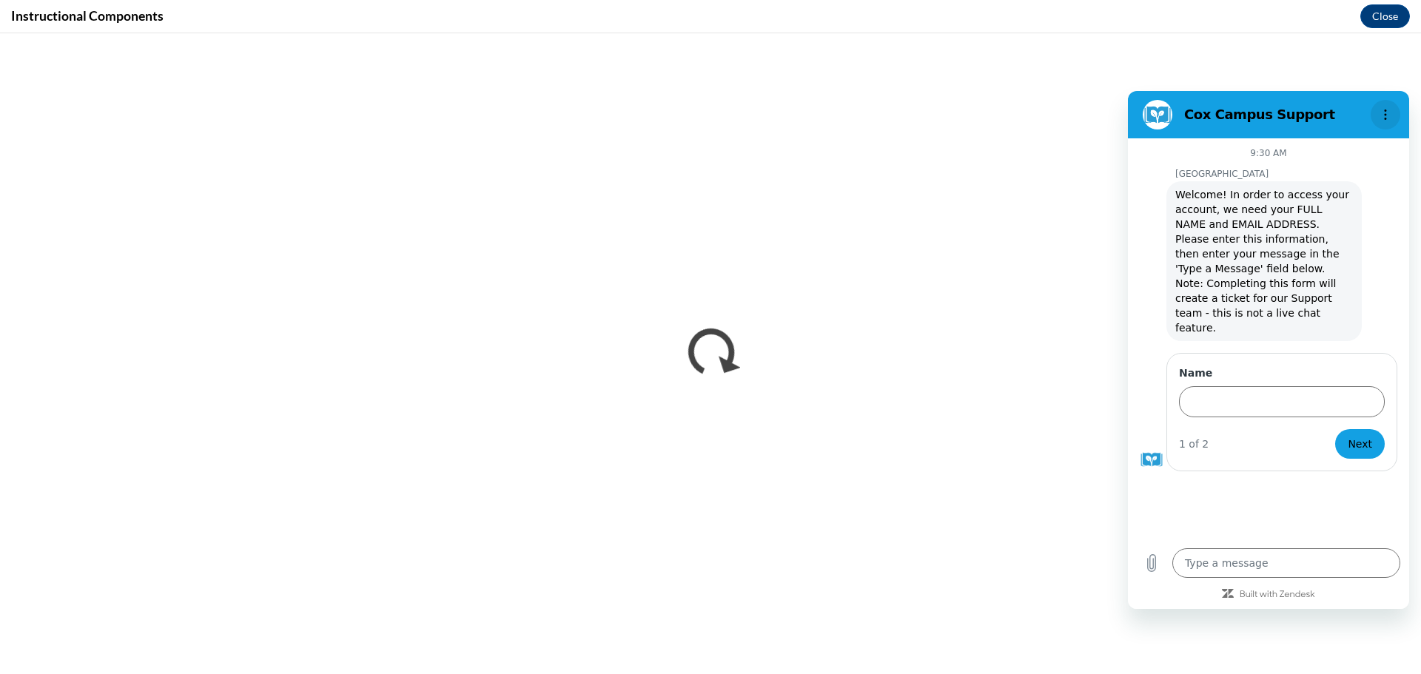
click at [1387, 108] on button "Options menu" at bounding box center [1386, 115] width 30 height 30
click at [1253, 98] on section "Cox Campus Support Sound on Toggle sound notifications" at bounding box center [1268, 114] width 281 height 47
click at [1152, 119] on figure at bounding box center [1158, 115] width 30 height 30
click at [1381, 115] on icon "Options menu" at bounding box center [1386, 115] width 12 height 12
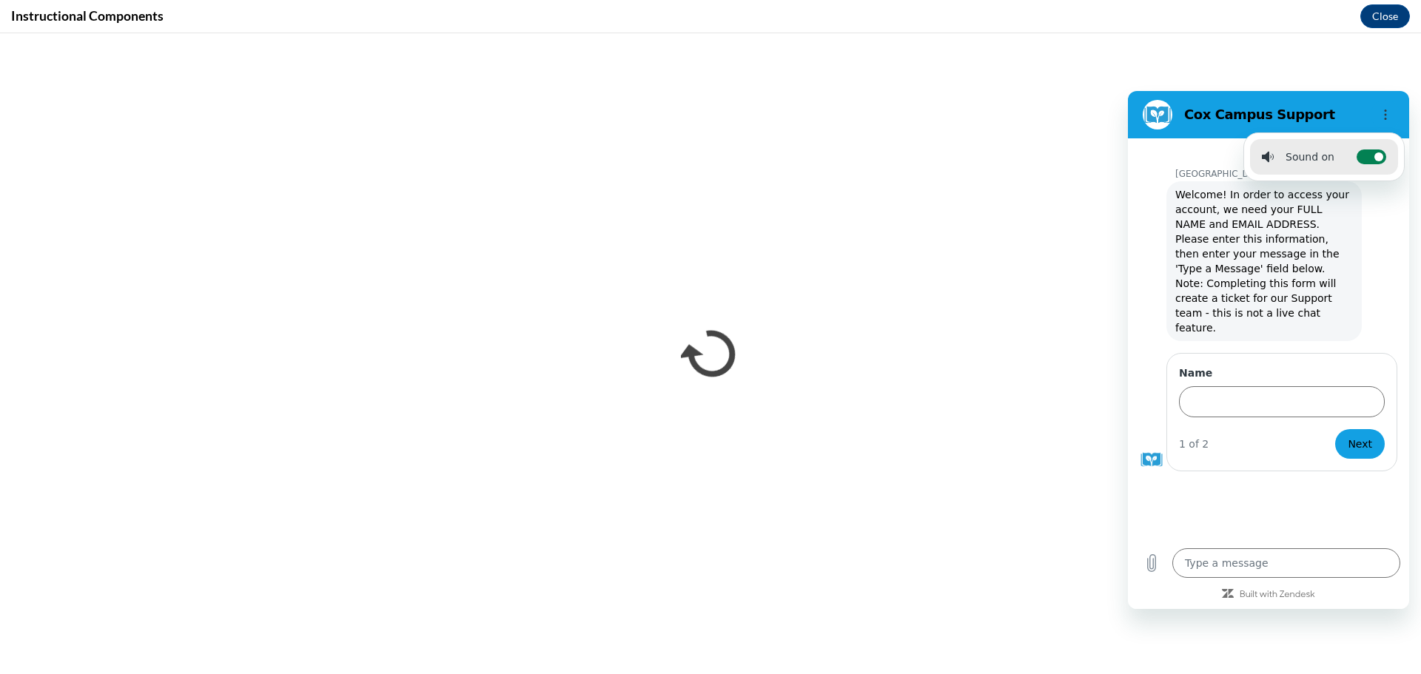
click at [1378, 155] on circle at bounding box center [1379, 157] width 9 height 9
click at [1378, 155] on input "Toggle sound notifications" at bounding box center [1372, 157] width 30 height 15
checkbox input "false"
type textarea "x"
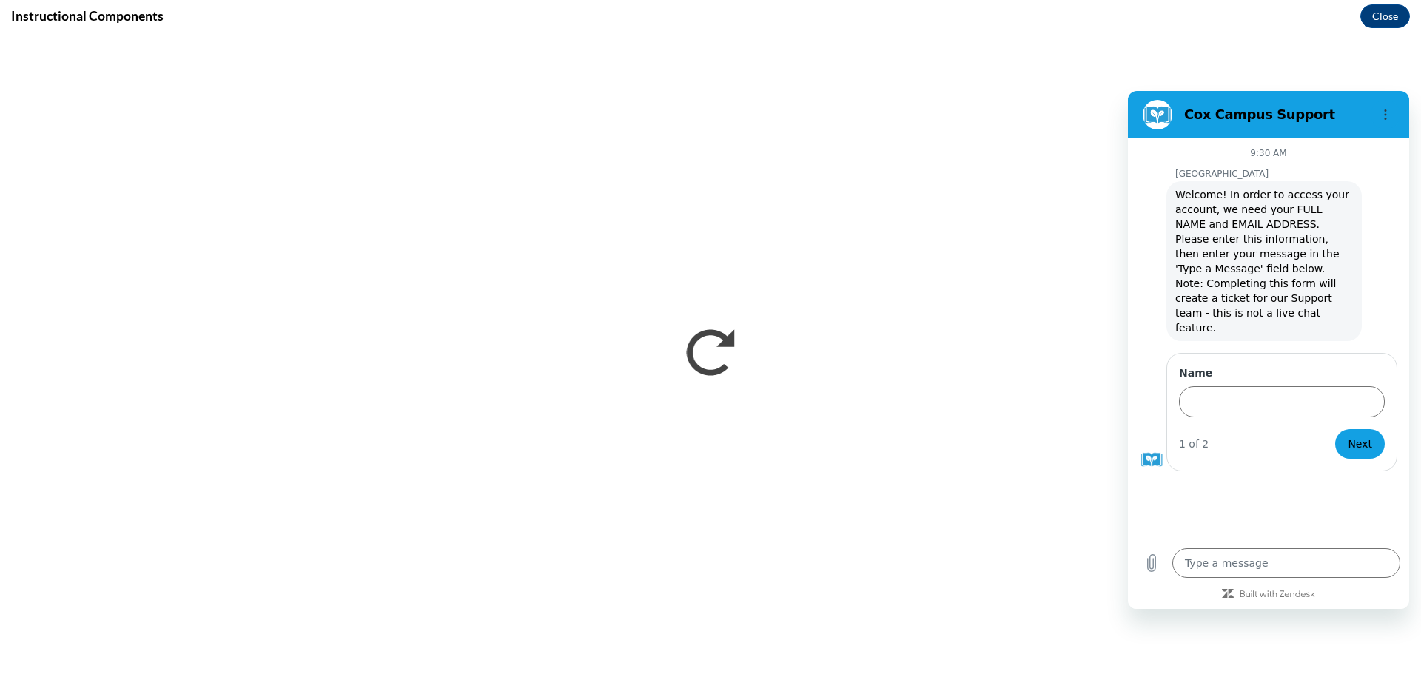
click at [1207, 109] on h2 "Cox Campus Support" at bounding box center [1274, 115] width 181 height 18
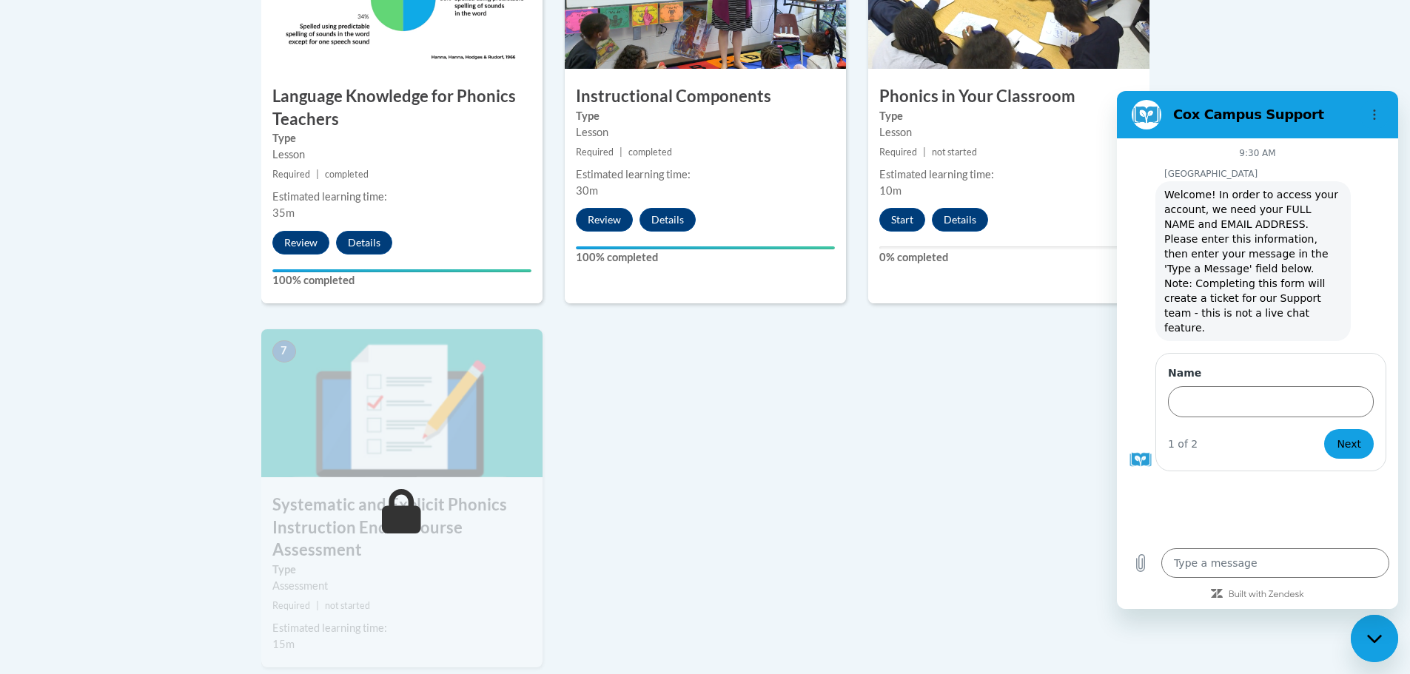
click at [1373, 637] on icon "Close messaging window" at bounding box center [1375, 639] width 16 height 10
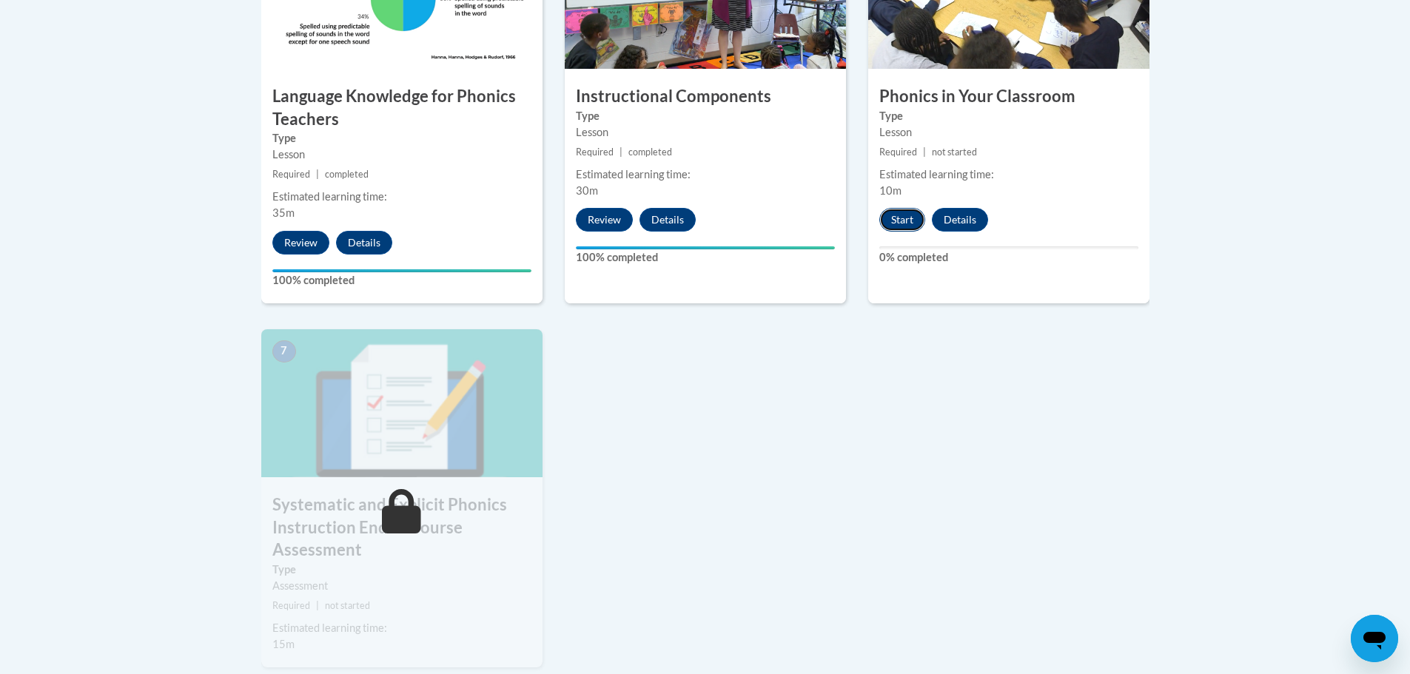
click at [893, 215] on button "Start" at bounding box center [902, 220] width 46 height 24
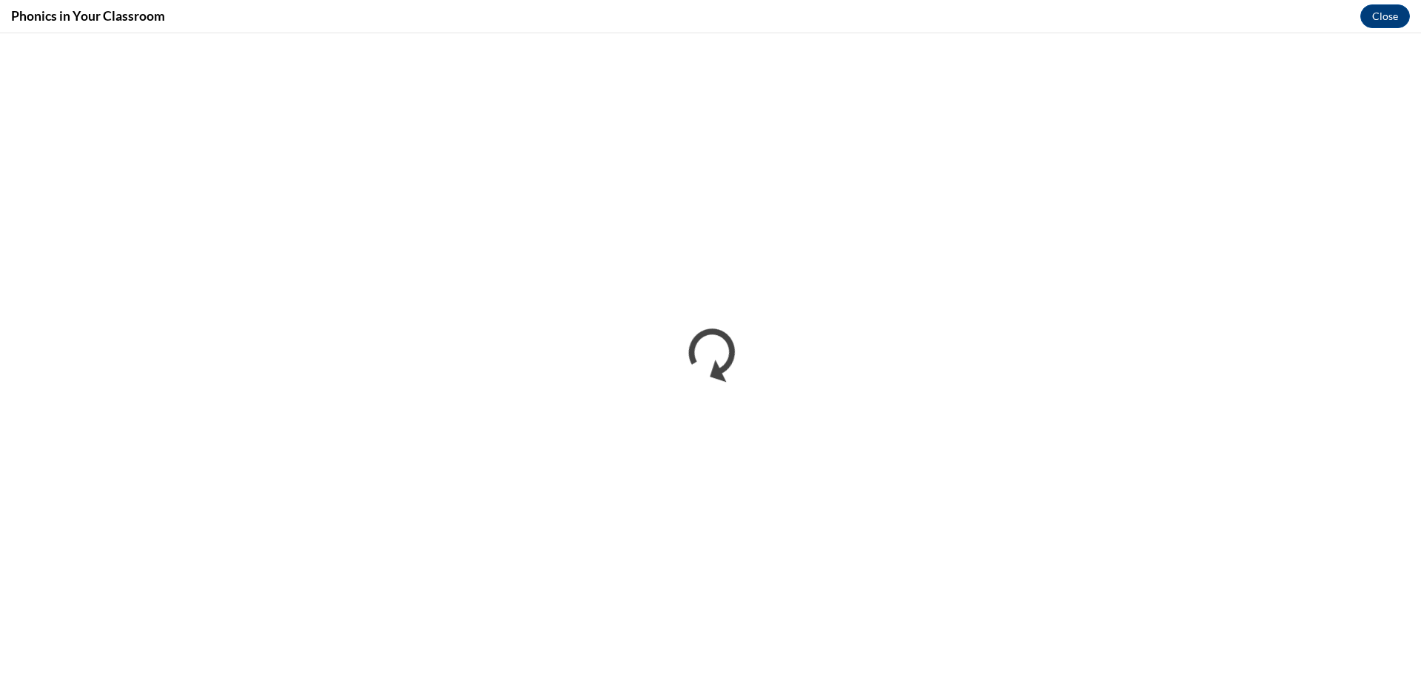
type textarea "x"
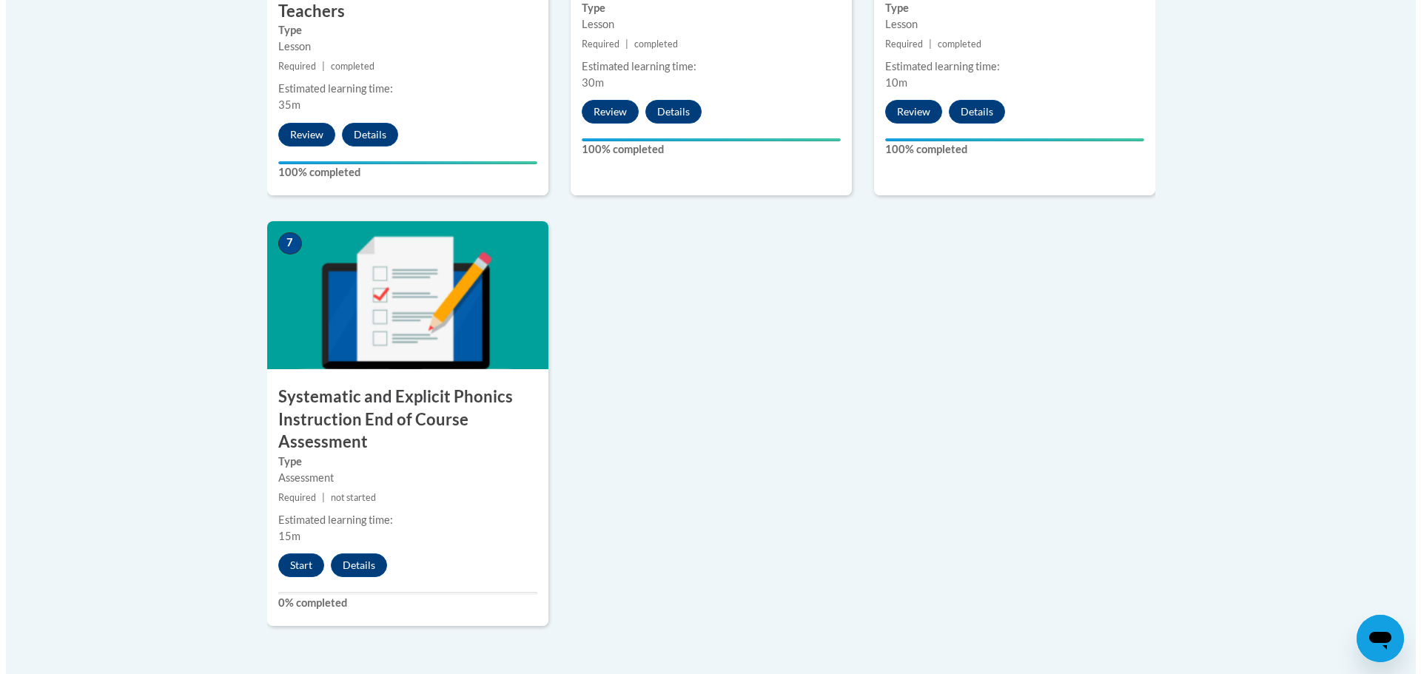
scroll to position [1259, 0]
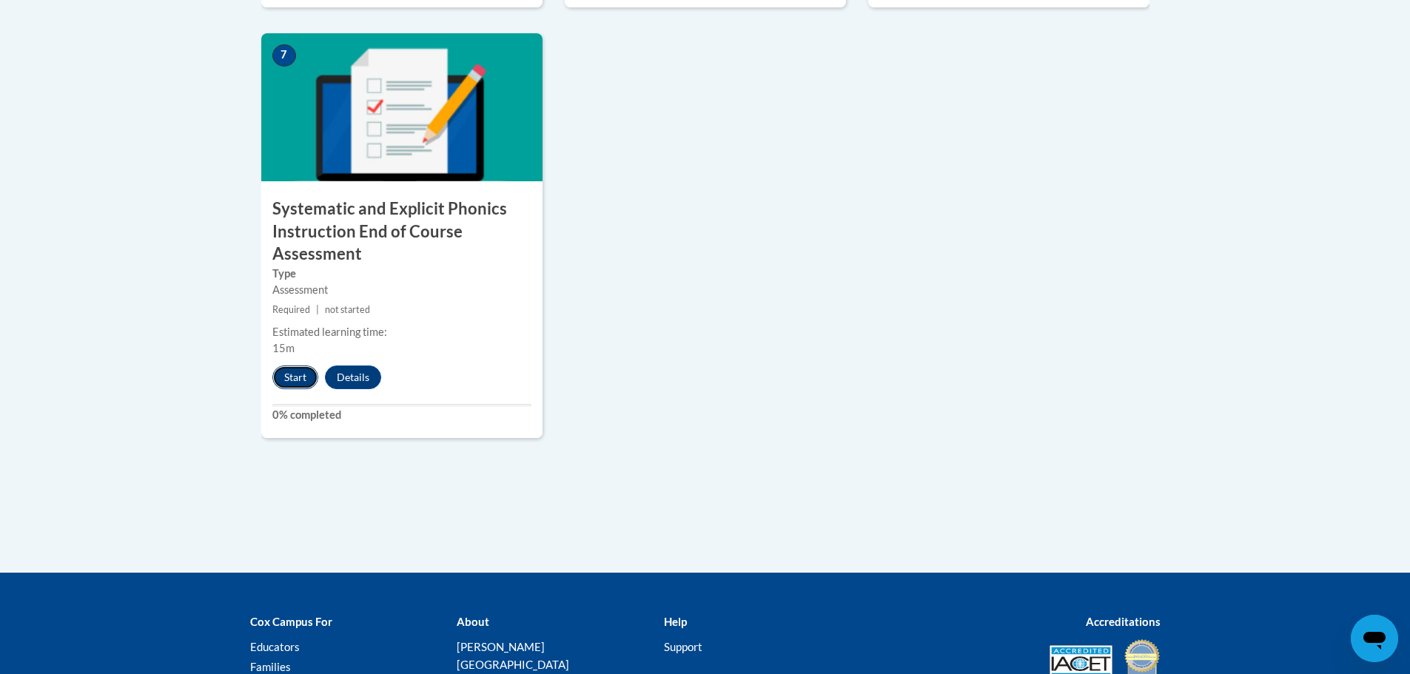
click at [300, 381] on button "Start" at bounding box center [295, 378] width 46 height 24
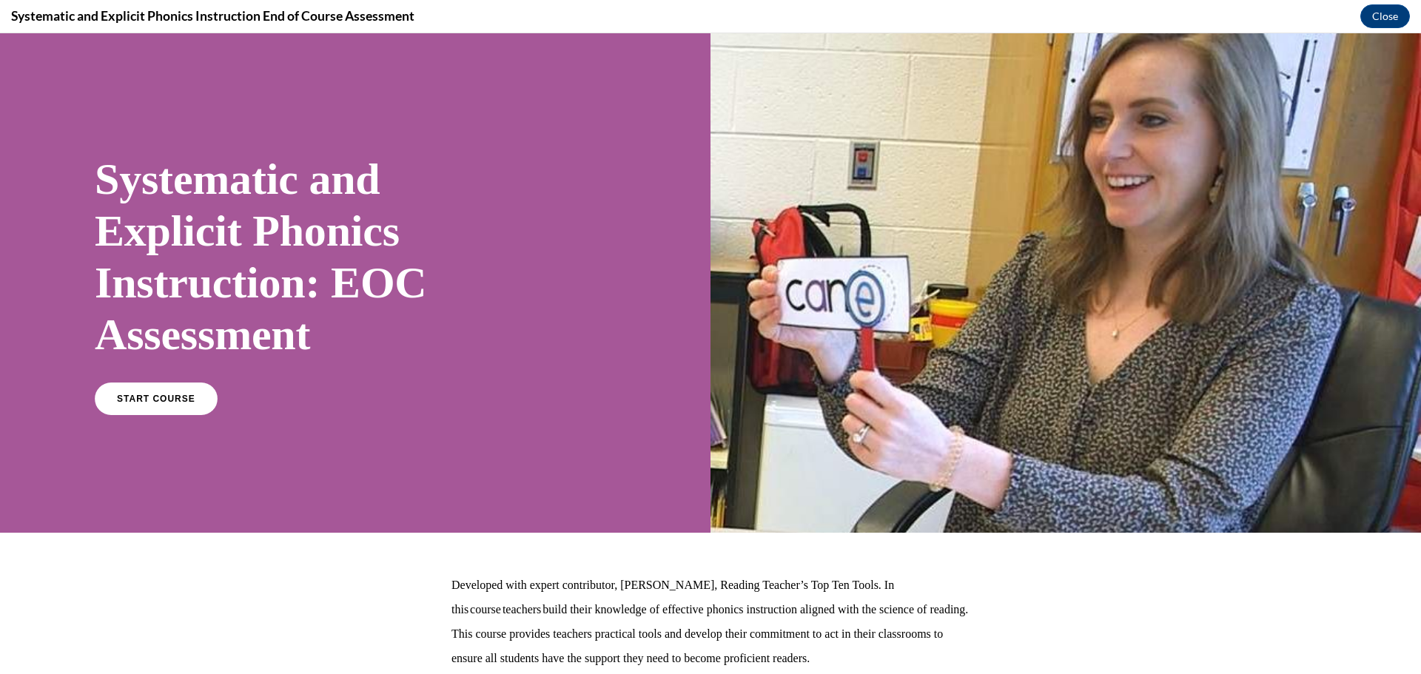
scroll to position [0, 0]
click at [150, 394] on span "START COURSE" at bounding box center [156, 399] width 82 height 11
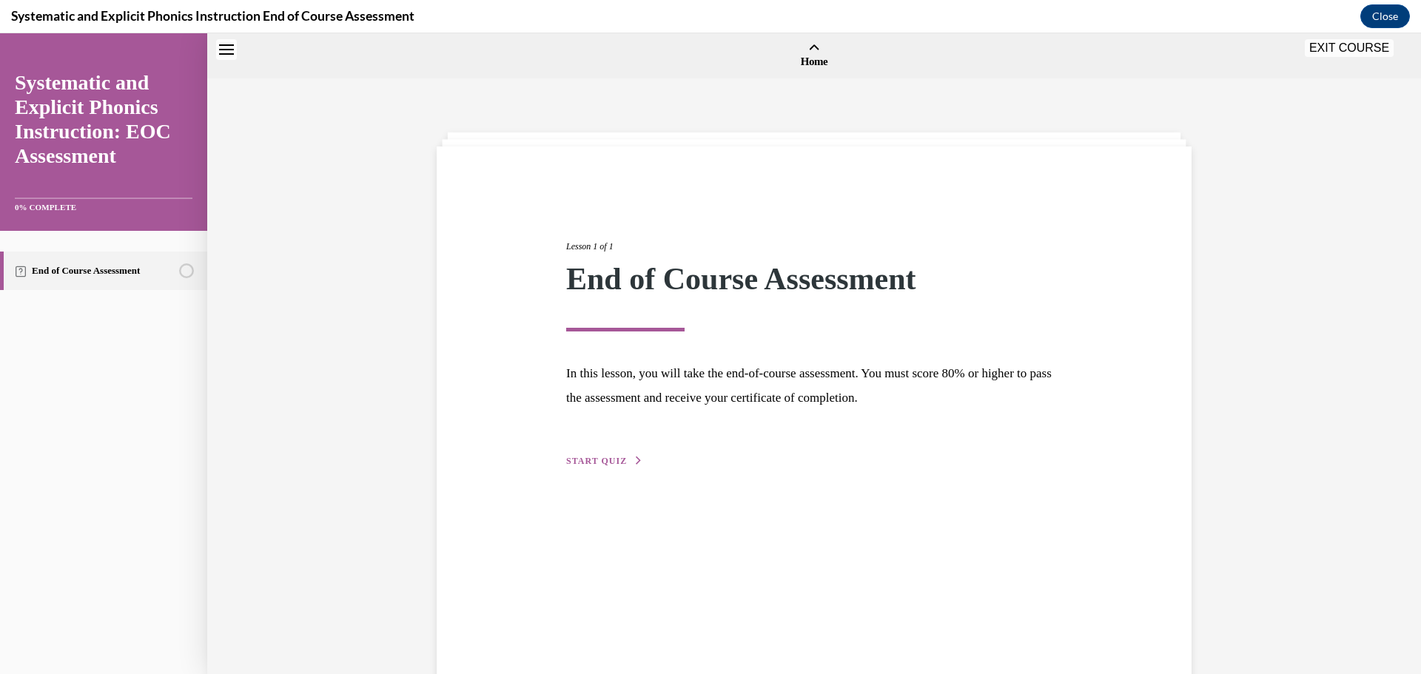
scroll to position [46, 0]
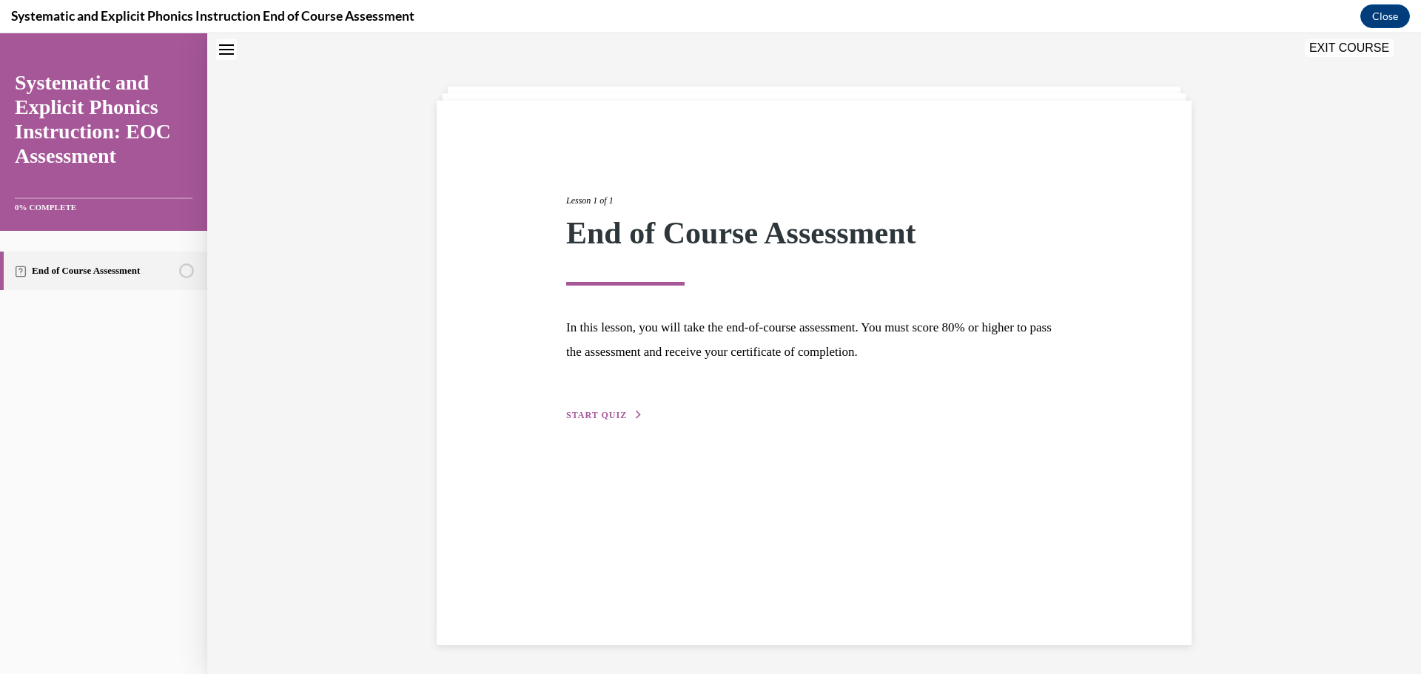
click at [600, 414] on span "START QUIZ" at bounding box center [596, 415] width 61 height 10
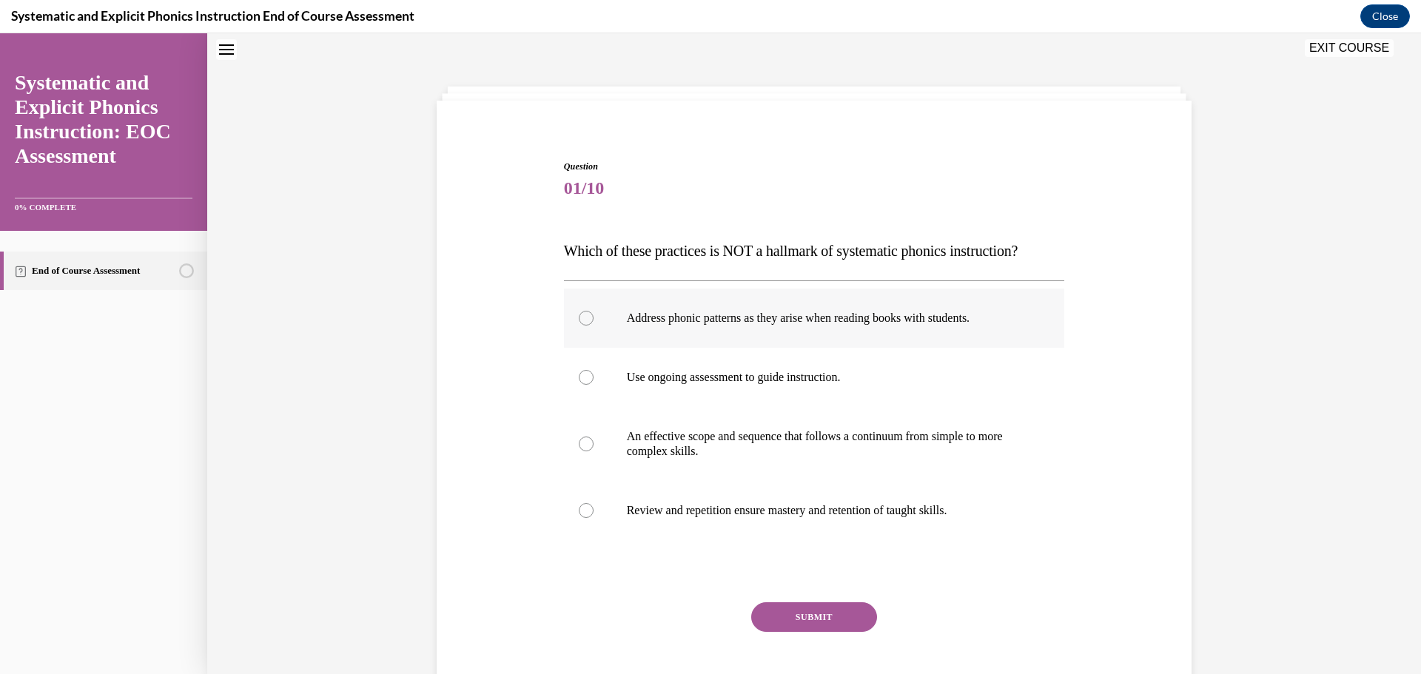
click at [584, 312] on div at bounding box center [586, 318] width 15 height 15
click at [811, 622] on button "SUBMIT" at bounding box center [814, 618] width 126 height 30
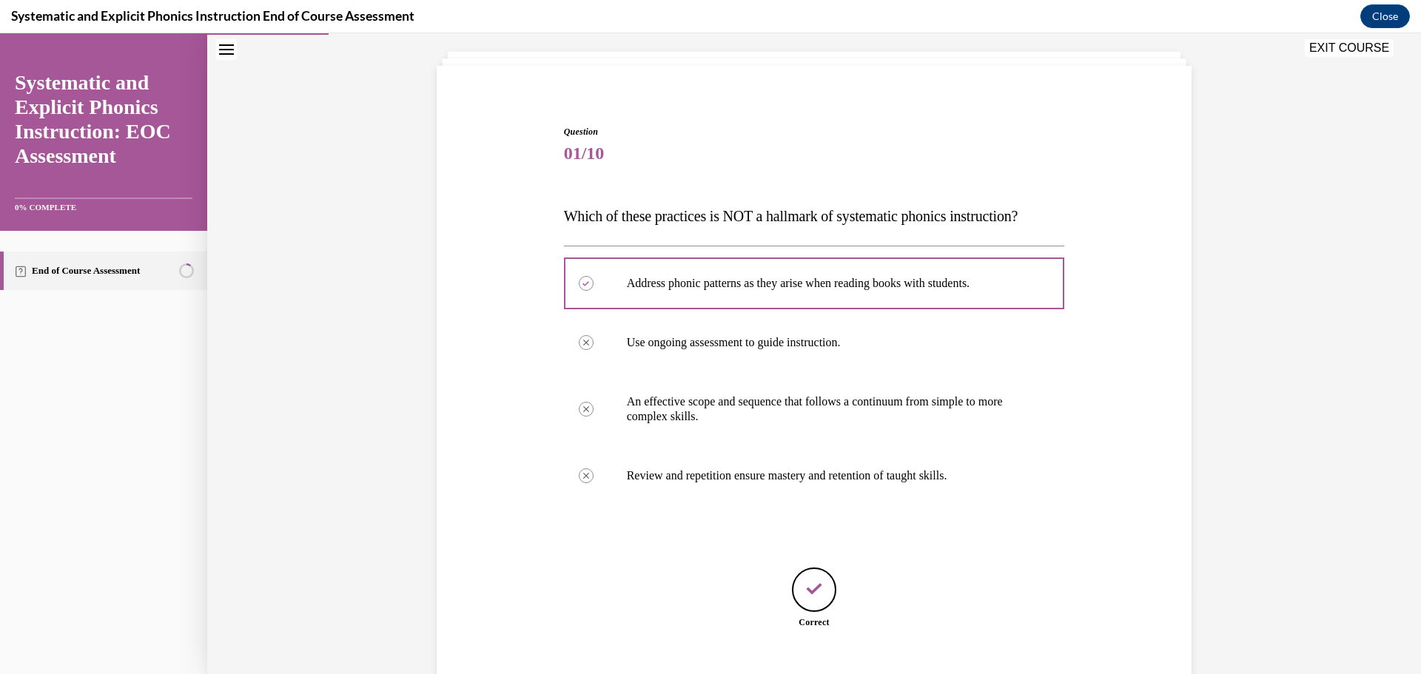
scroll to position [172, 0]
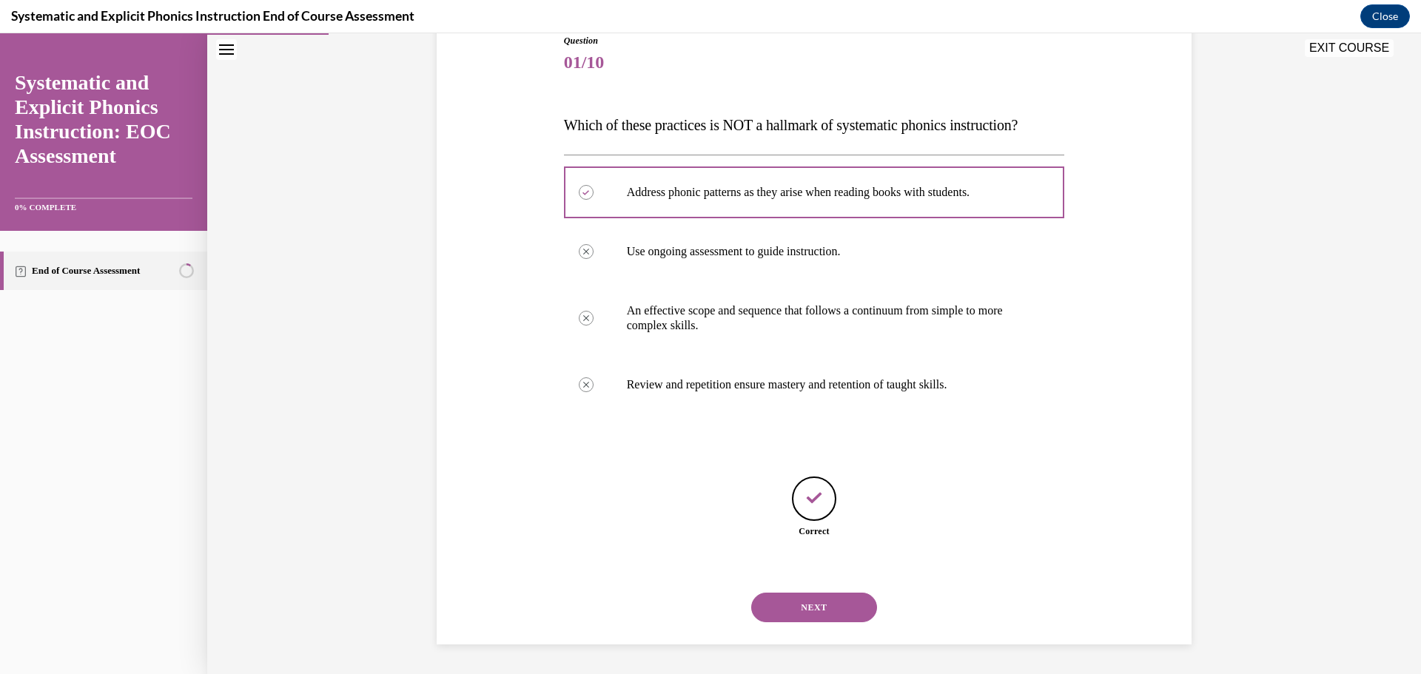
click at [811, 608] on button "NEXT" at bounding box center [814, 608] width 126 height 30
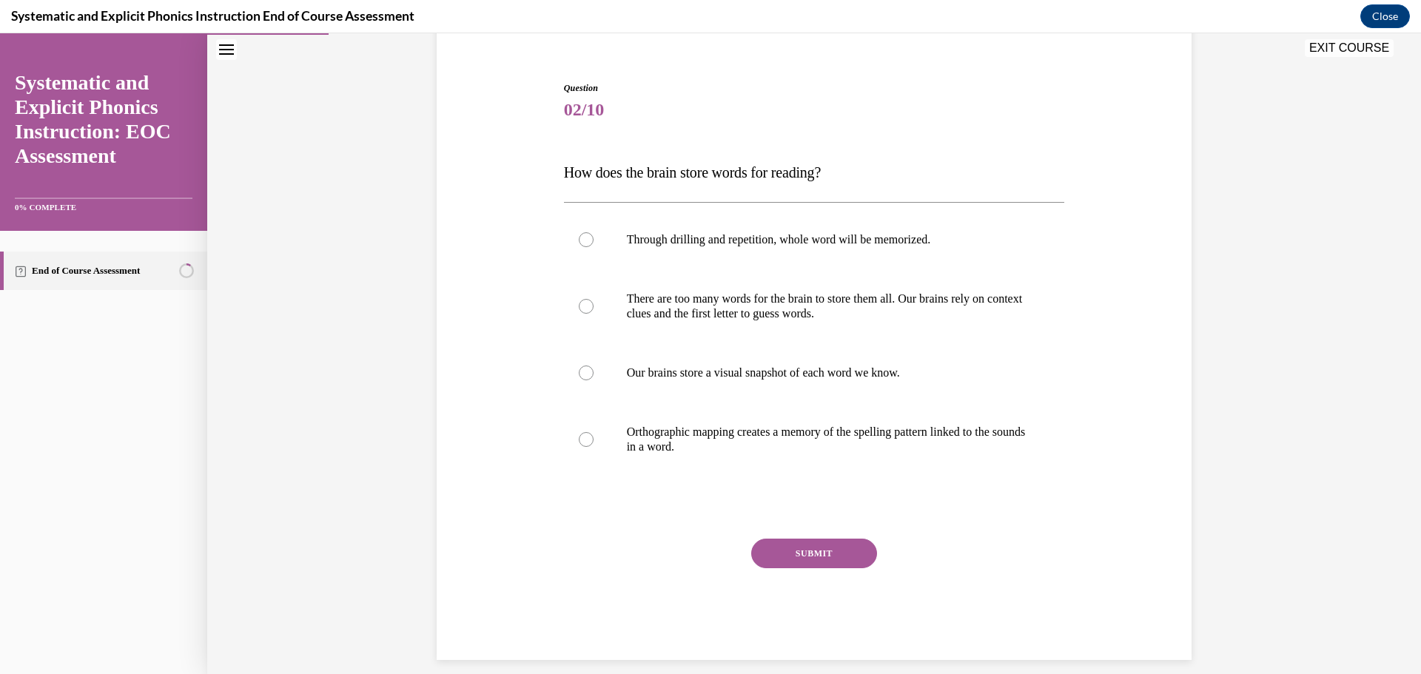
scroll to position [124, 0]
click at [580, 439] on div at bounding box center [586, 439] width 15 height 15
click at [809, 554] on button "SUBMIT" at bounding box center [814, 554] width 126 height 30
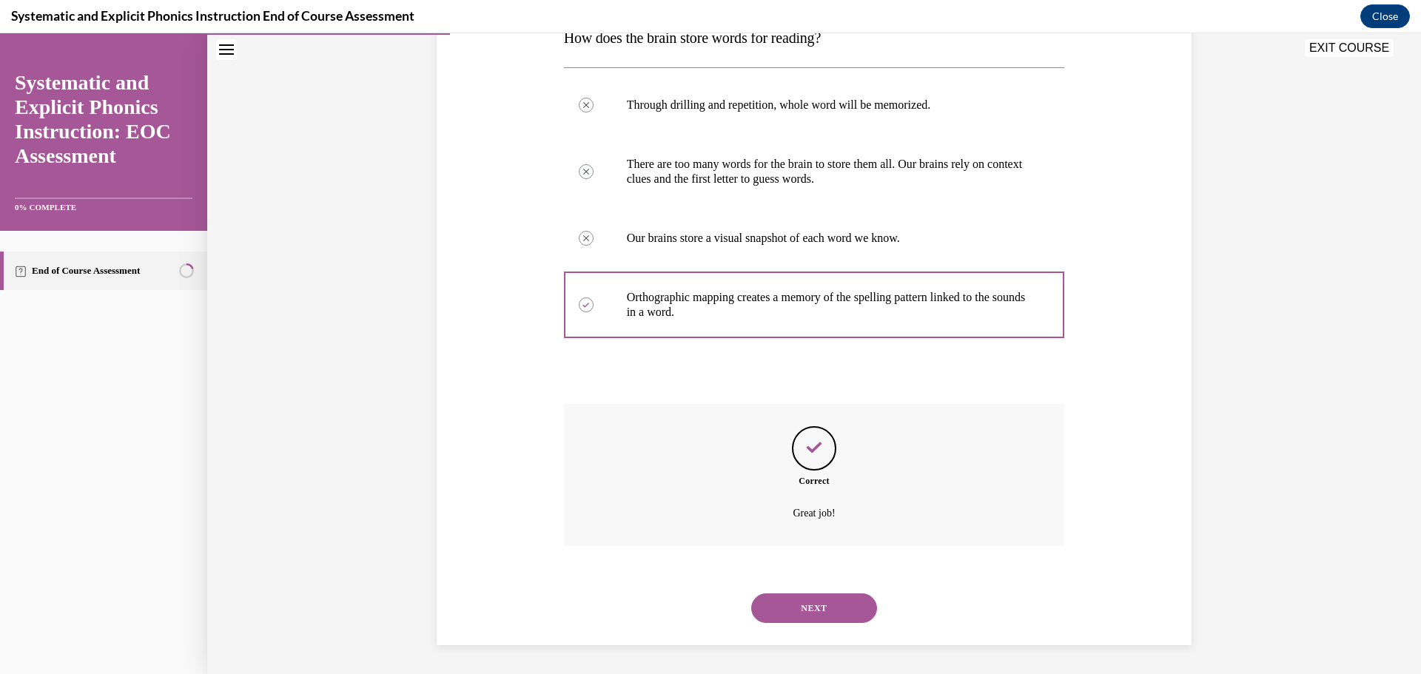
scroll to position [260, 0]
click at [817, 613] on button "NEXT" at bounding box center [814, 608] width 126 height 30
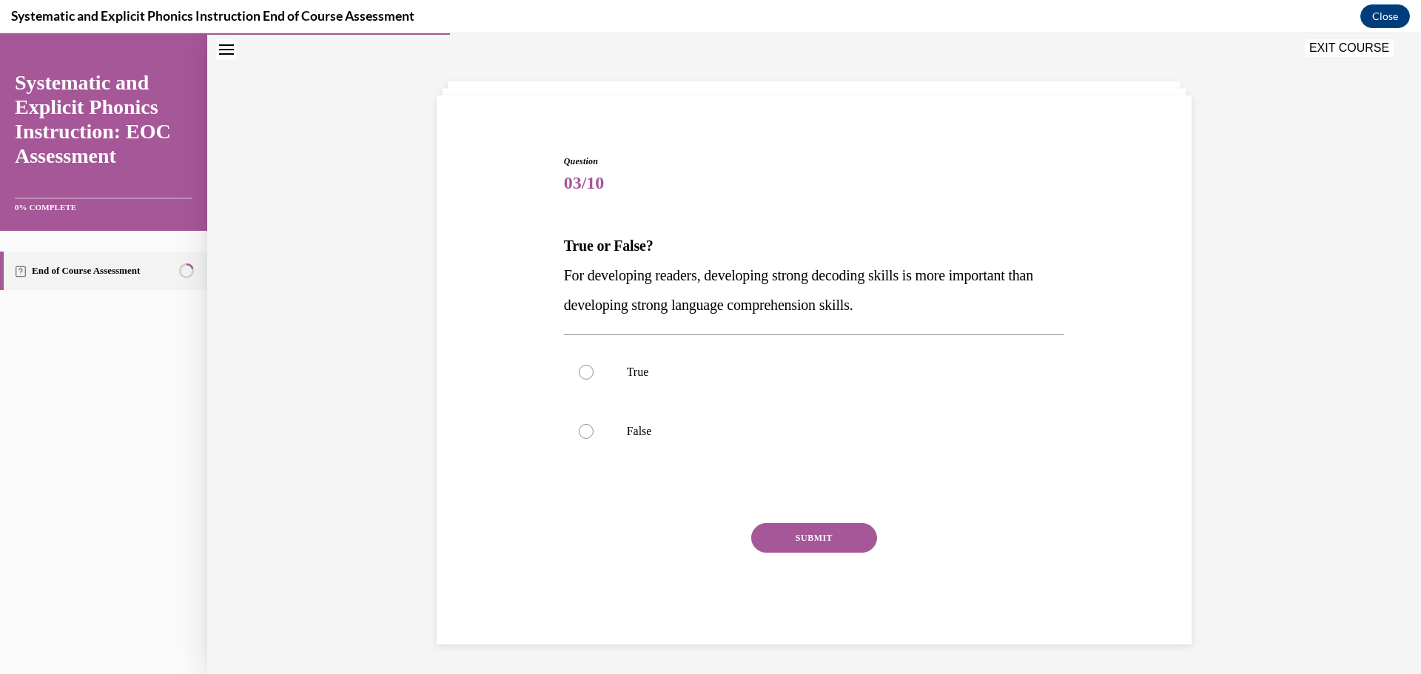
scroll to position [51, 0]
click at [579, 431] on div at bounding box center [586, 431] width 15 height 15
click at [803, 548] on button "SUBMIT" at bounding box center [814, 538] width 126 height 30
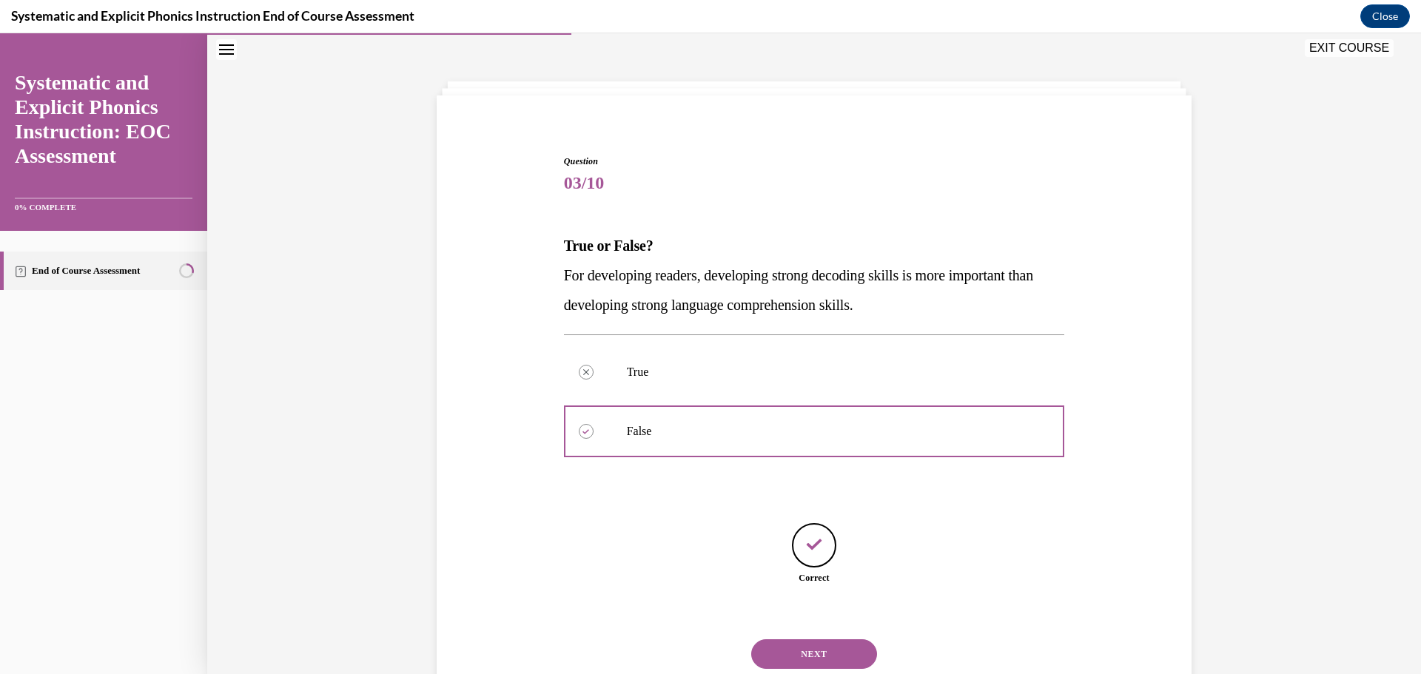
scroll to position [98, 0]
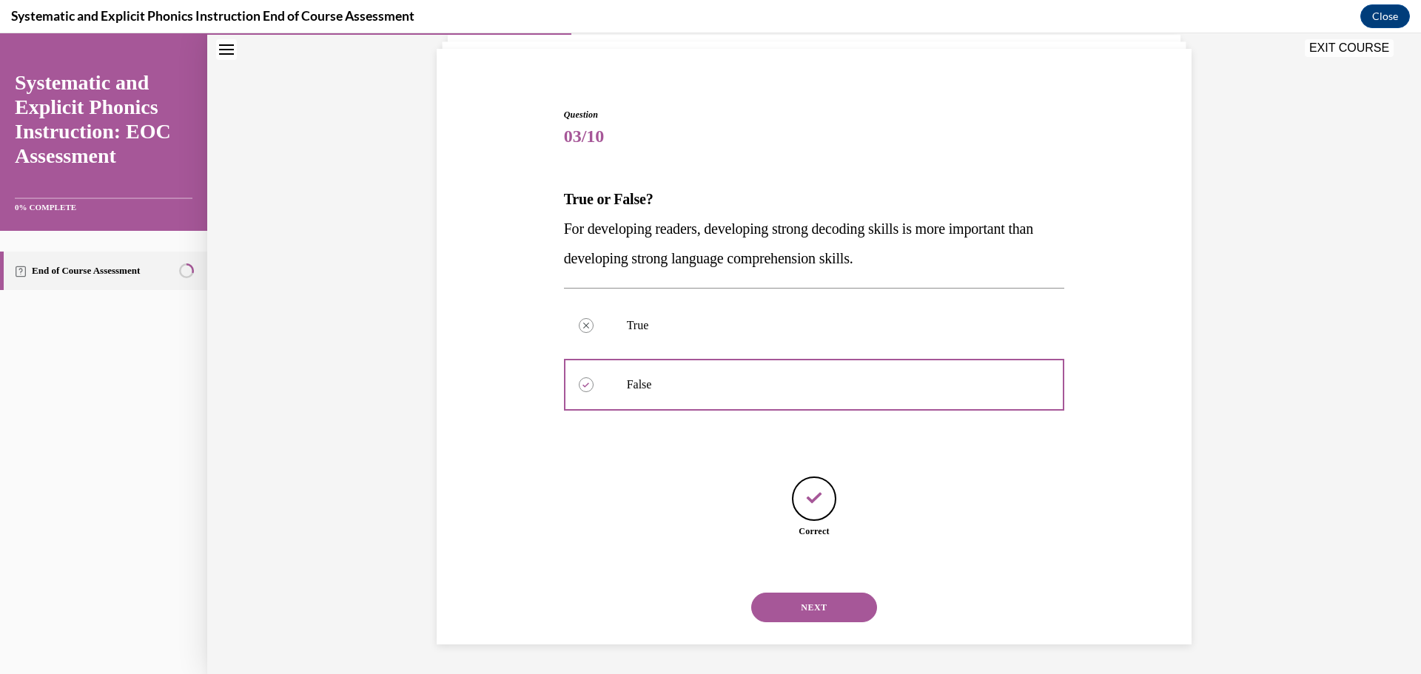
click at [806, 603] on button "NEXT" at bounding box center [814, 608] width 126 height 30
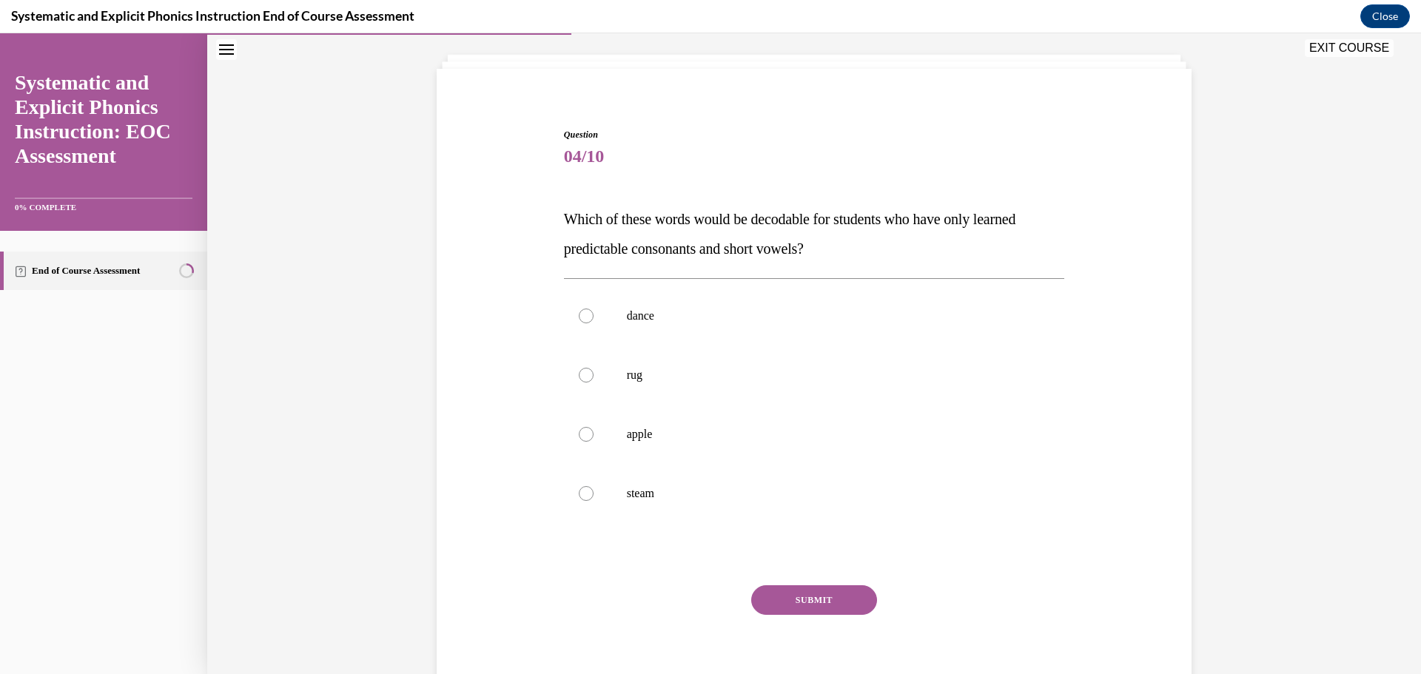
scroll to position [82, 0]
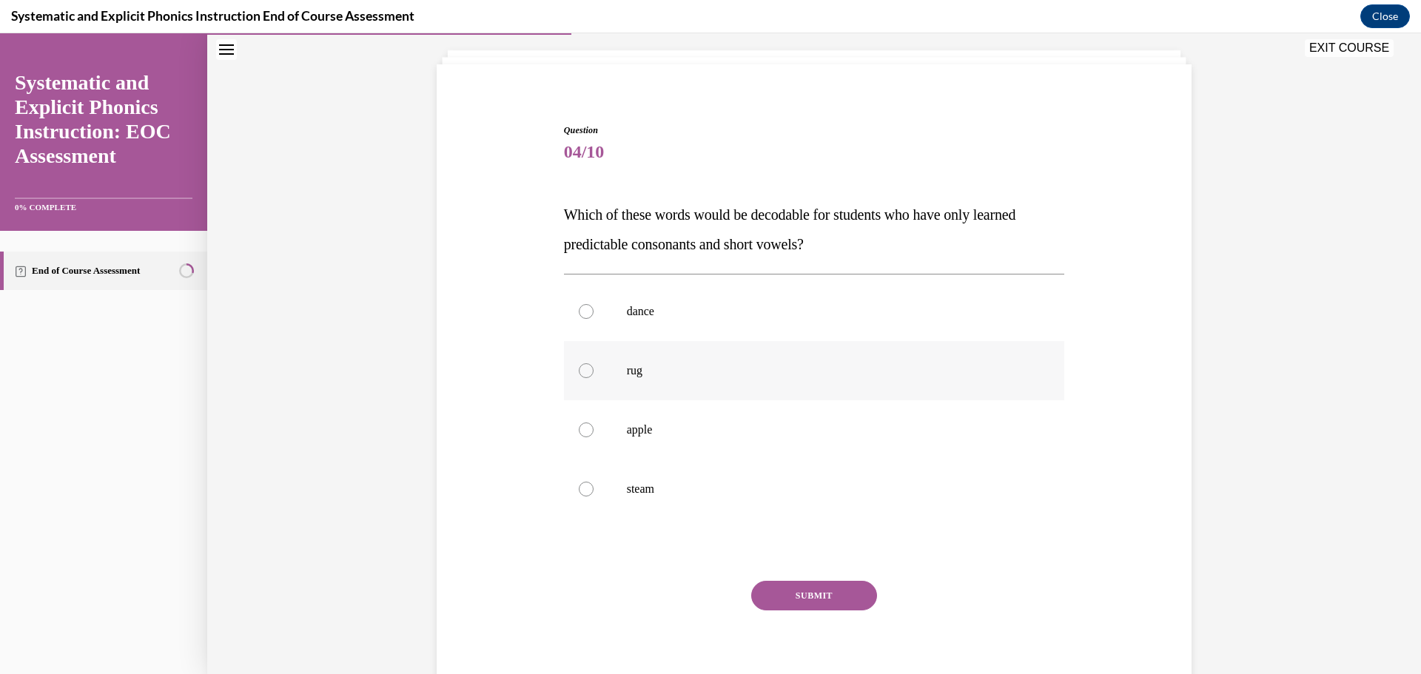
click at [579, 366] on div at bounding box center [586, 370] width 15 height 15
click at [791, 592] on button "SUBMIT" at bounding box center [814, 596] width 126 height 30
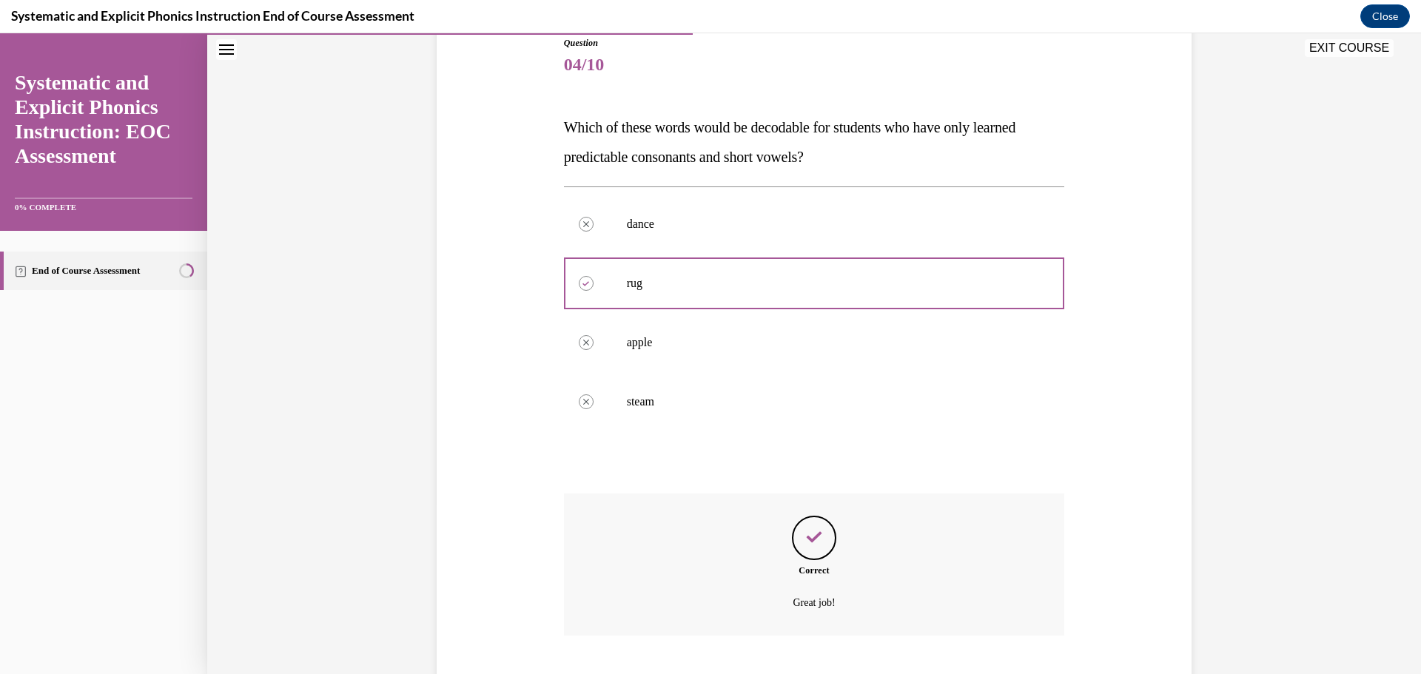
scroll to position [260, 0]
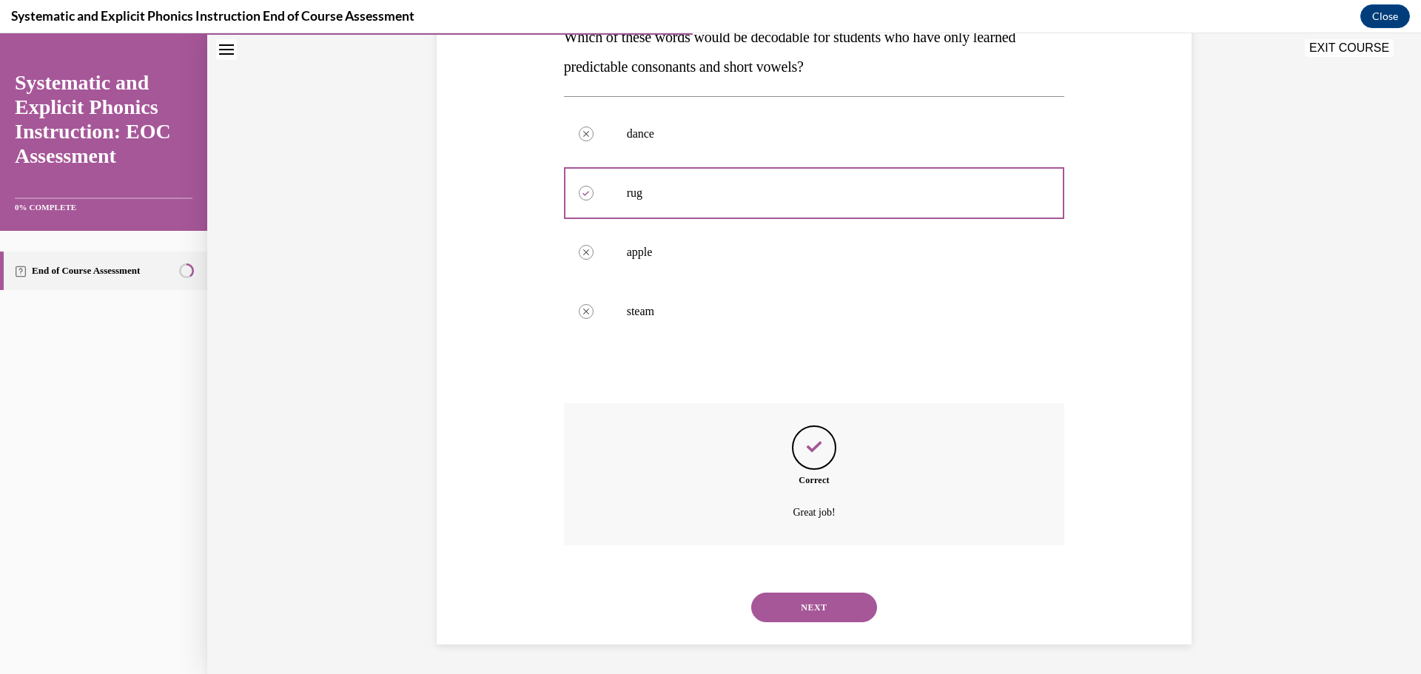
click at [811, 608] on button "NEXT" at bounding box center [814, 608] width 126 height 30
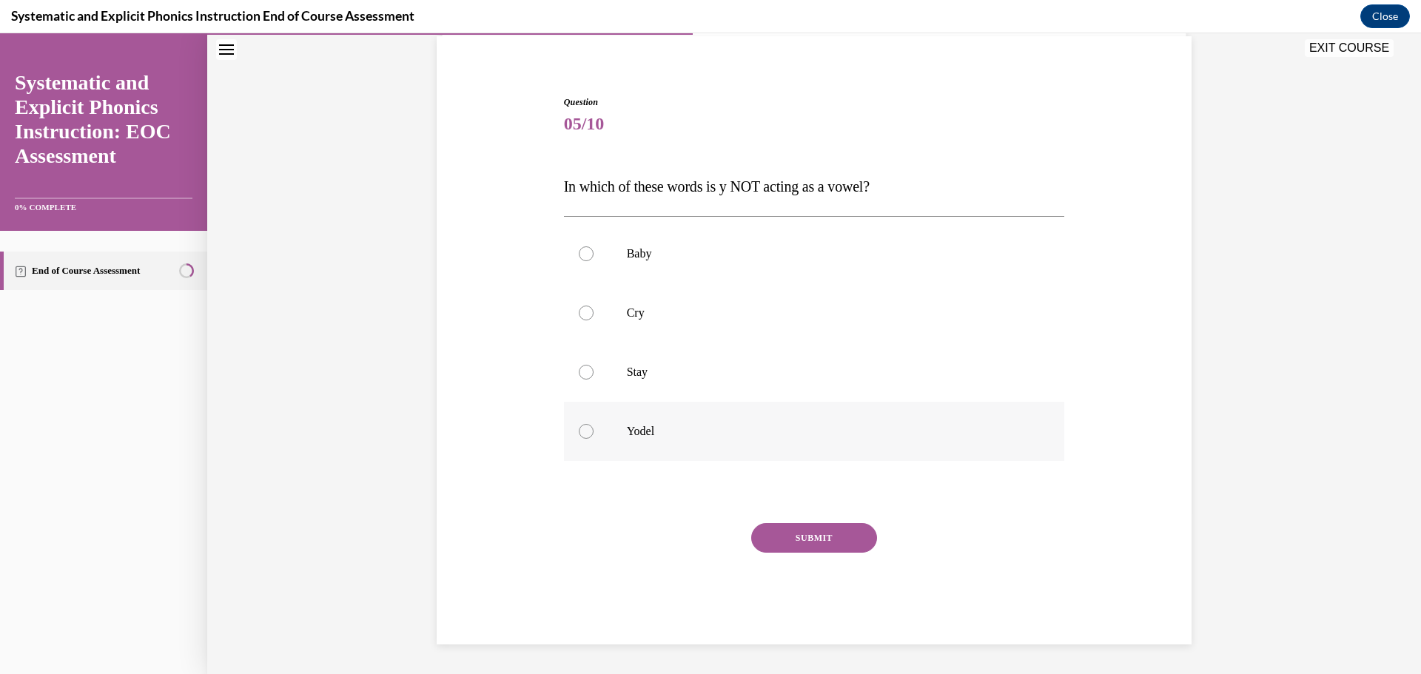
click at [572, 435] on div at bounding box center [814, 431] width 501 height 59
click at [790, 547] on button "SUBMIT" at bounding box center [814, 538] width 126 height 30
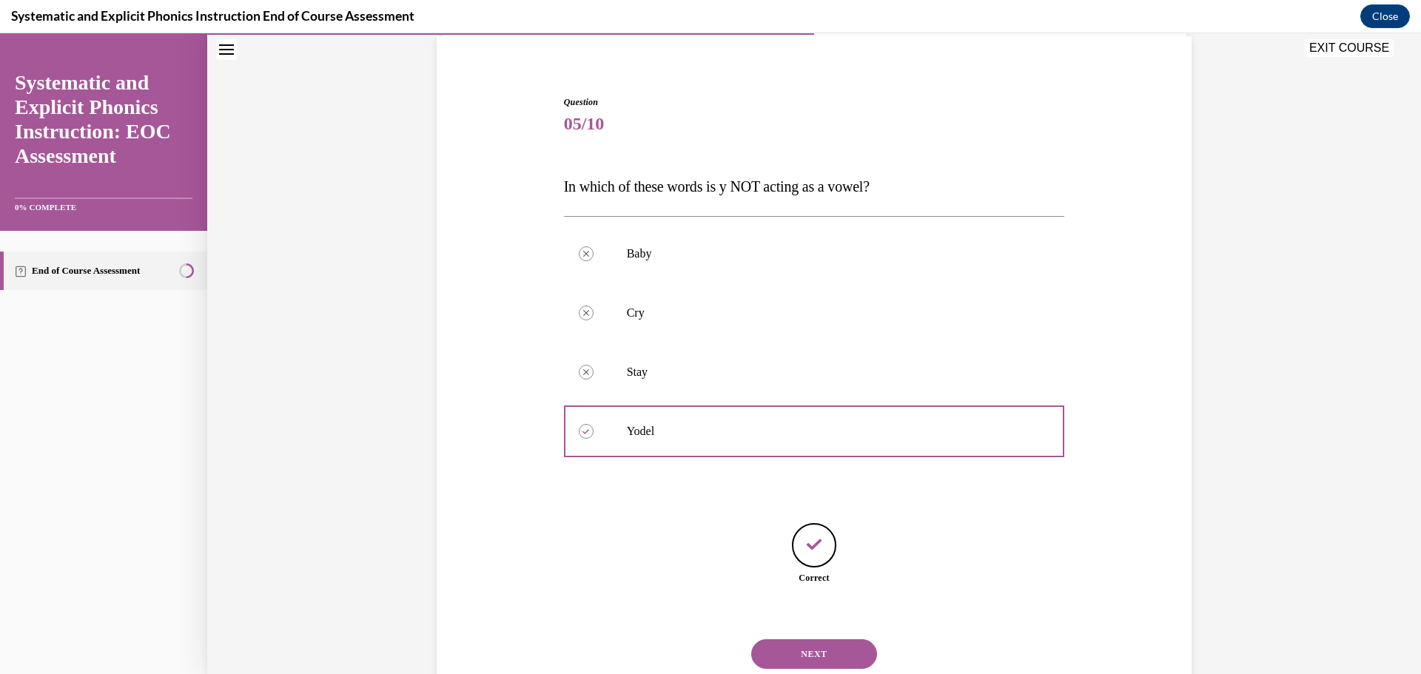
scroll to position [157, 0]
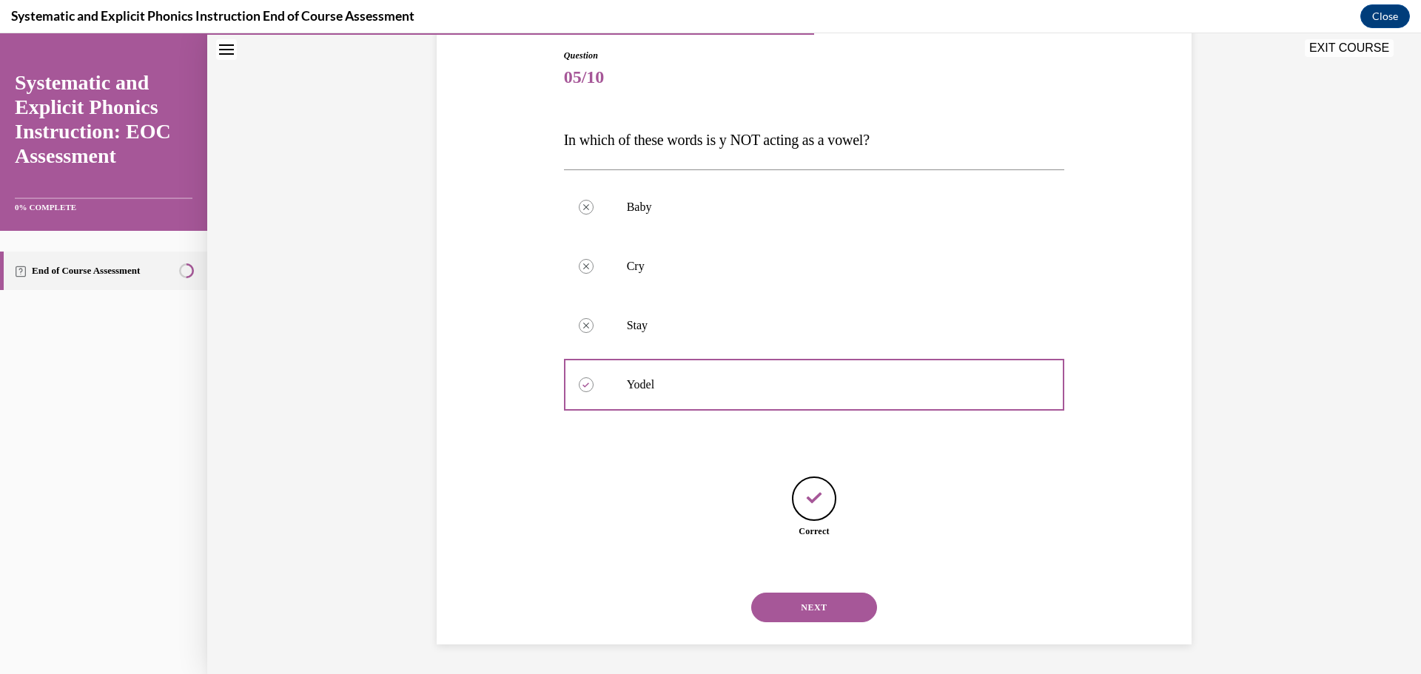
click at [816, 609] on button "NEXT" at bounding box center [814, 608] width 126 height 30
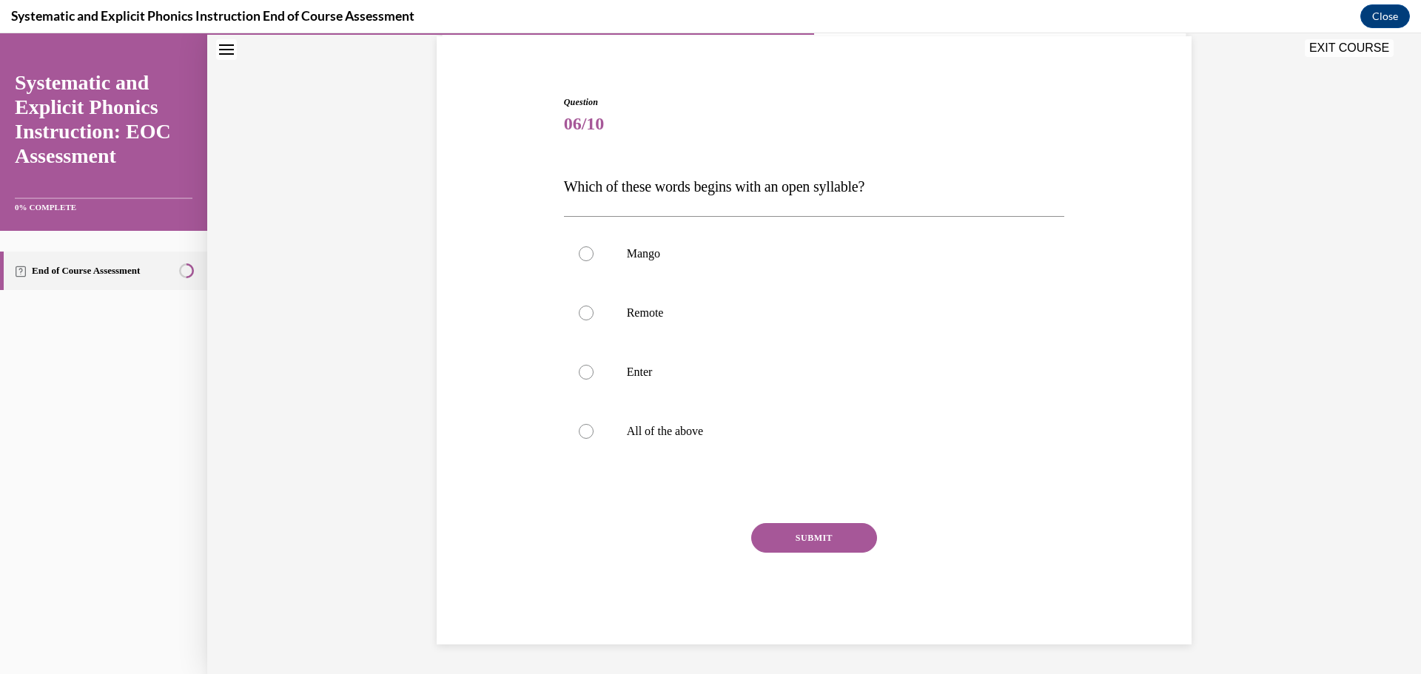
scroll to position [110, 0]
click at [579, 313] on div at bounding box center [586, 313] width 15 height 15
click at [787, 534] on button "SUBMIT" at bounding box center [814, 538] width 126 height 30
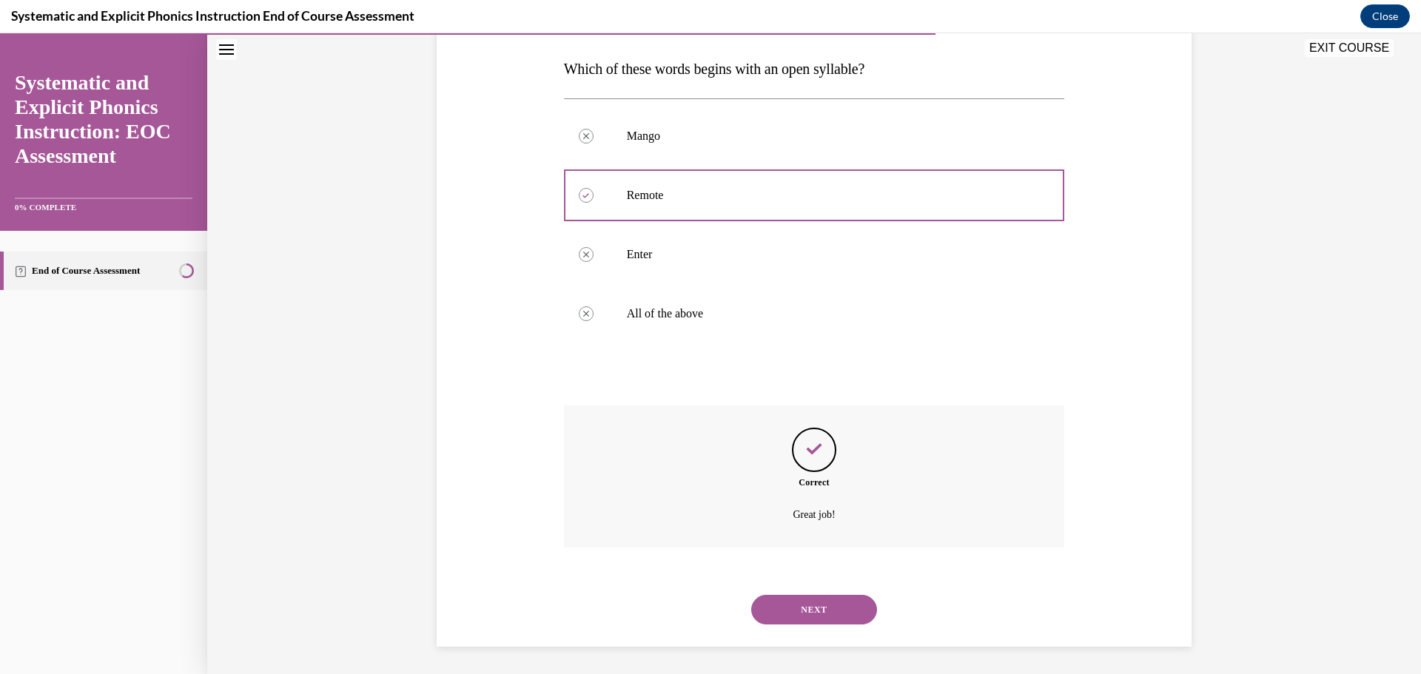
scroll to position [230, 0]
click at [804, 610] on button "NEXT" at bounding box center [814, 608] width 126 height 30
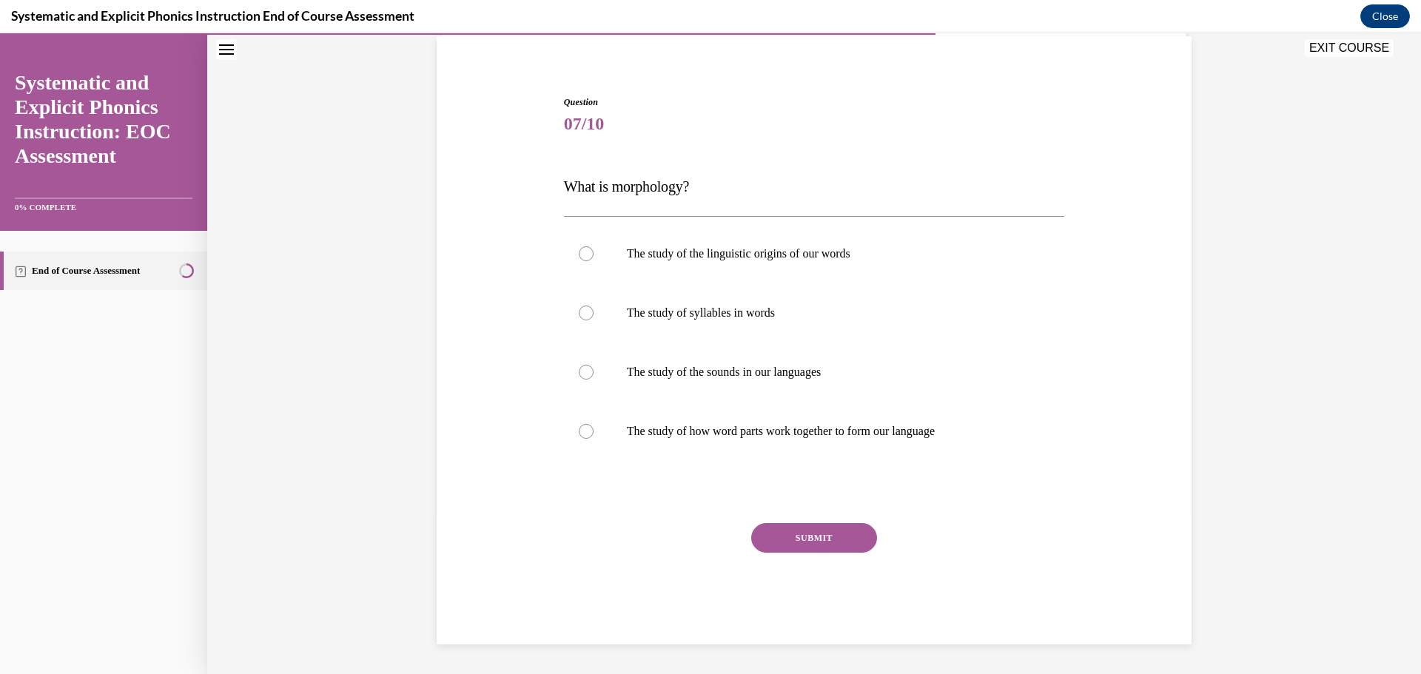
scroll to position [110, 0]
click at [591, 435] on div at bounding box center [814, 431] width 501 height 59
click at [800, 537] on button "SUBMIT" at bounding box center [814, 538] width 126 height 30
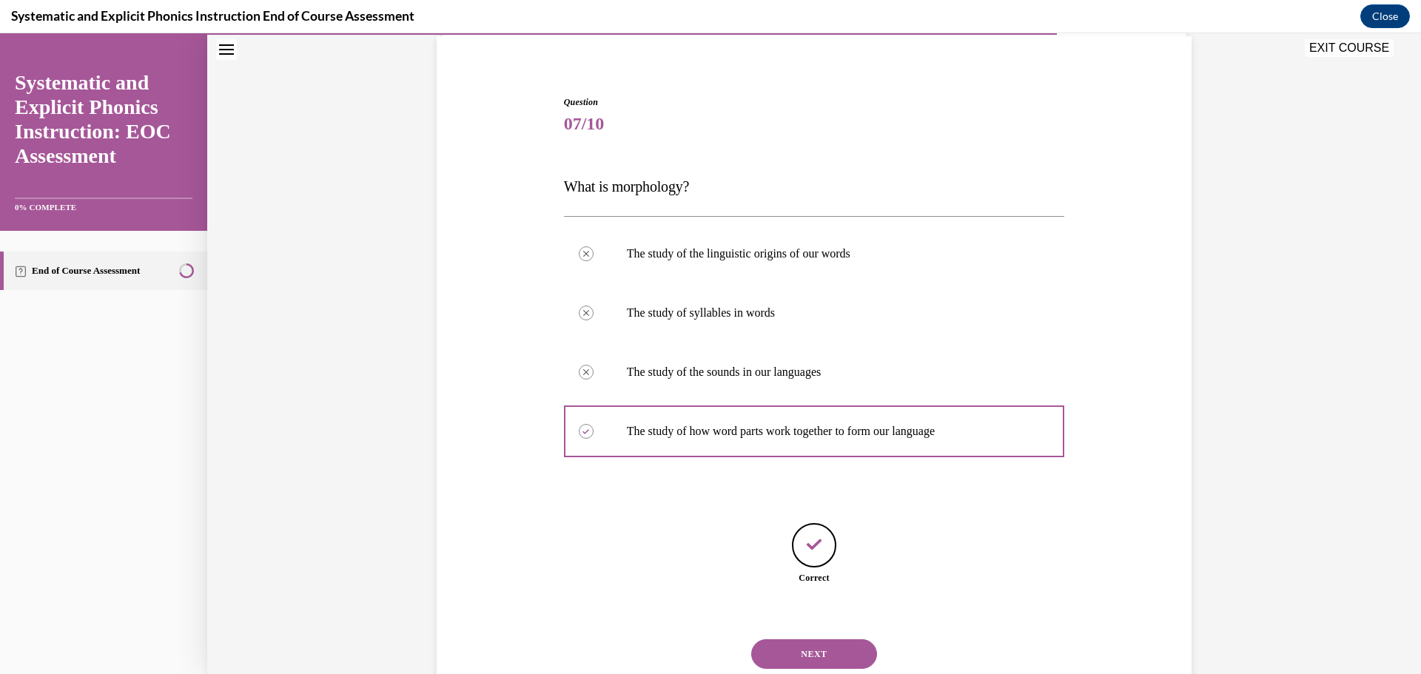
scroll to position [157, 0]
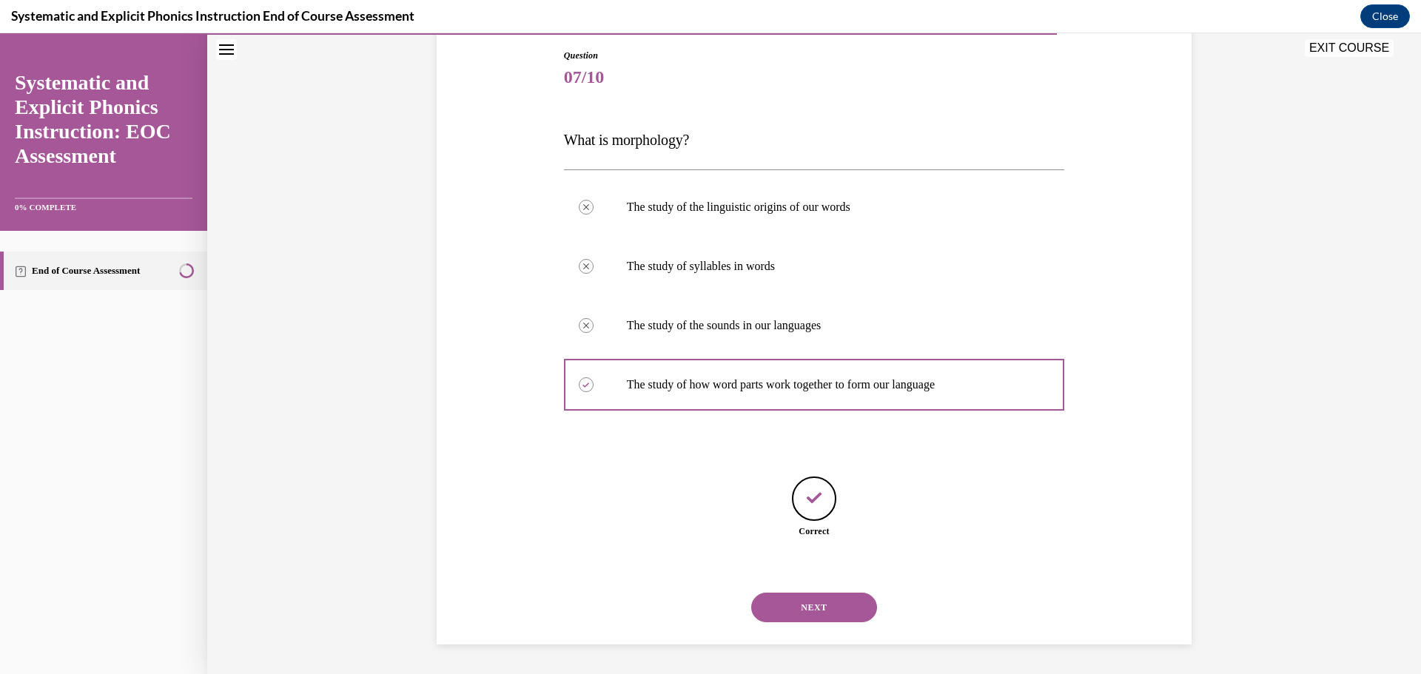
click at [811, 609] on button "NEXT" at bounding box center [814, 608] width 126 height 30
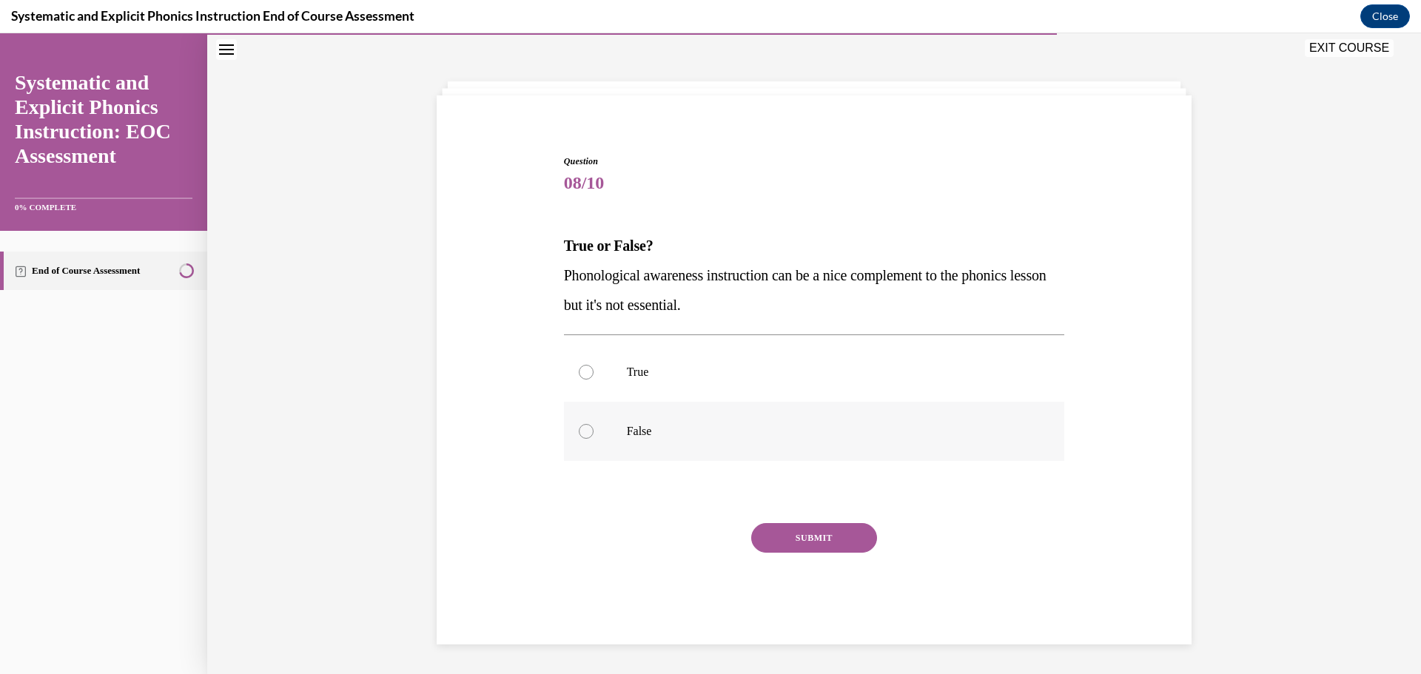
click at [584, 433] on div at bounding box center [586, 431] width 15 height 15
click at [815, 523] on button "SUBMIT" at bounding box center [814, 538] width 126 height 30
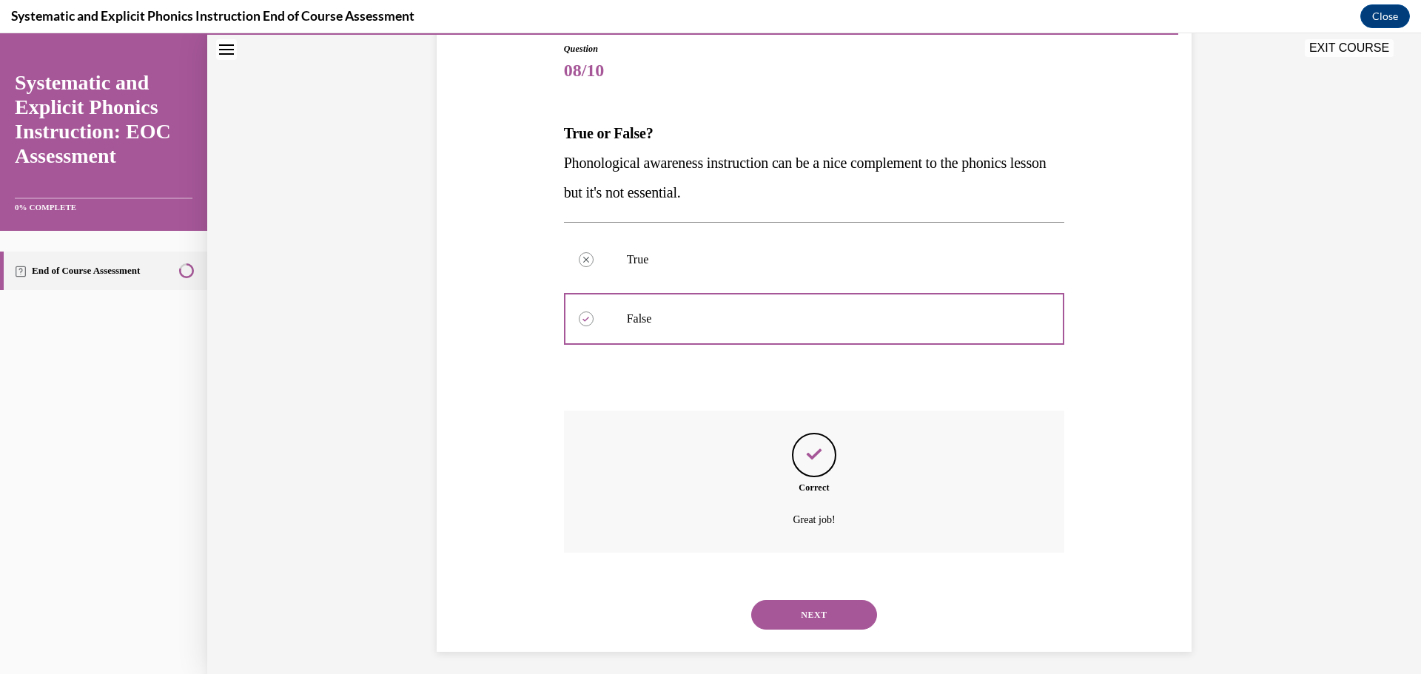
scroll to position [171, 0]
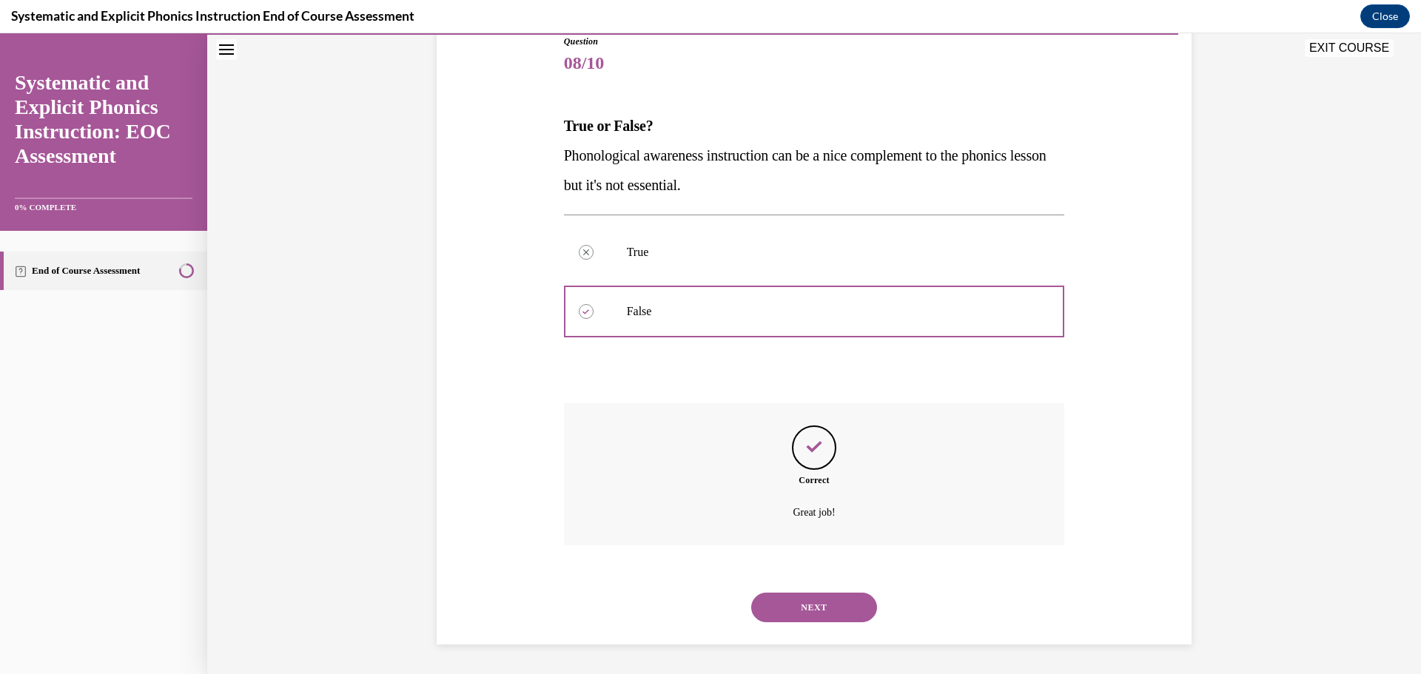
click at [819, 604] on button "NEXT" at bounding box center [814, 608] width 126 height 30
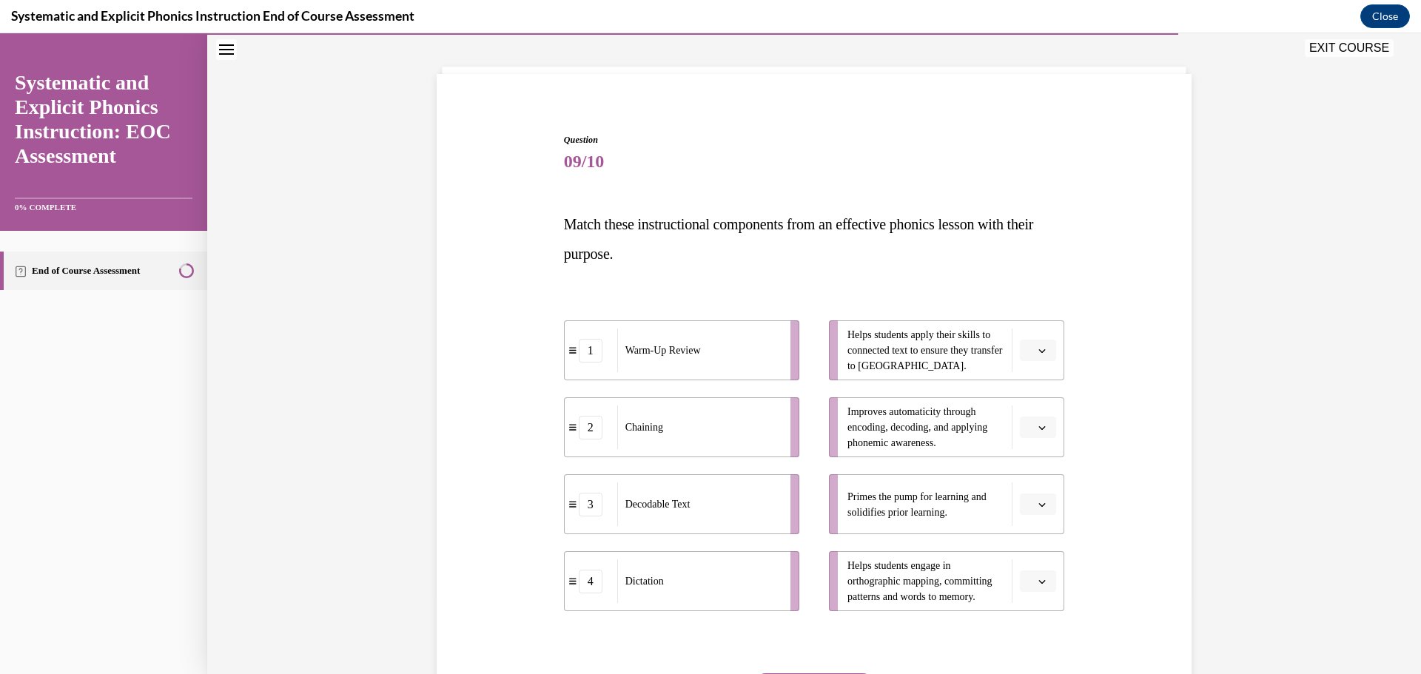
scroll to position [77, 0]
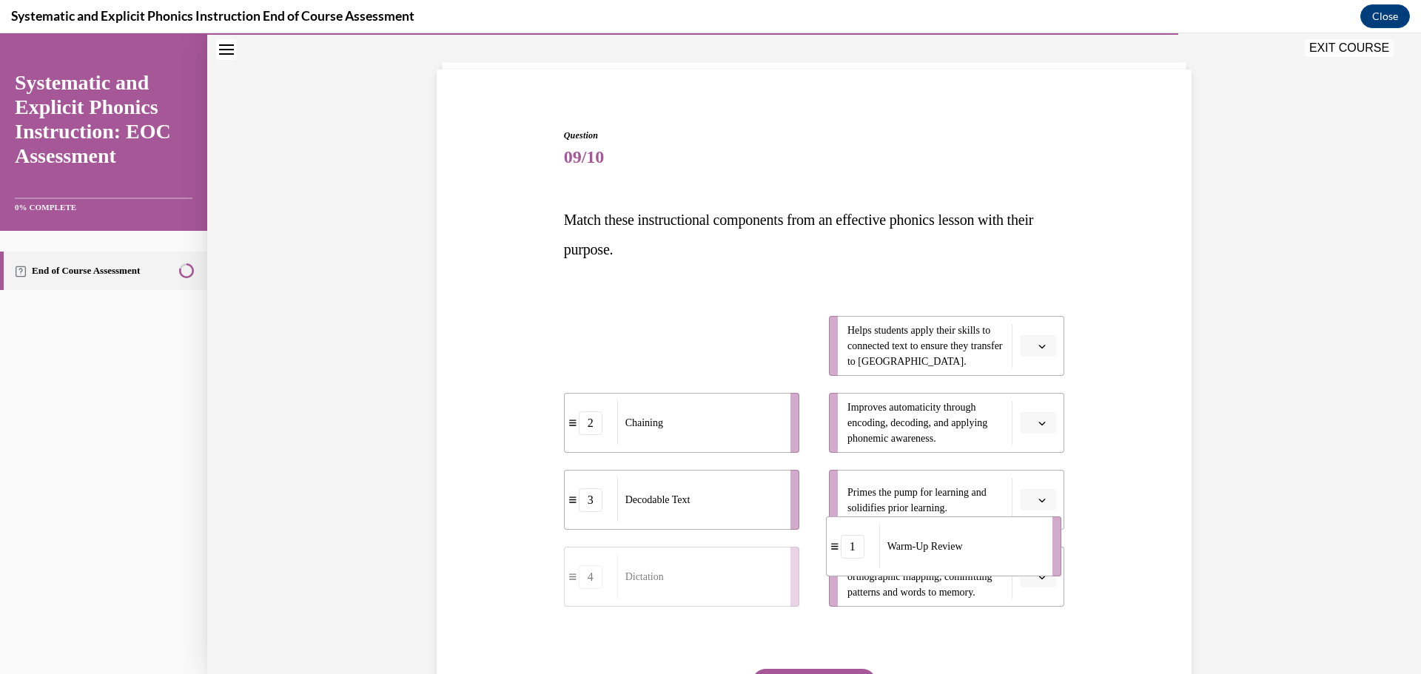
drag, startPoint x: 698, startPoint y: 362, endPoint x: 964, endPoint y: 540, distance: 320.1
click at [965, 531] on ul "Helps students apply their skills to connected text to ensure they transfer to …" at bounding box center [939, 461] width 250 height 291
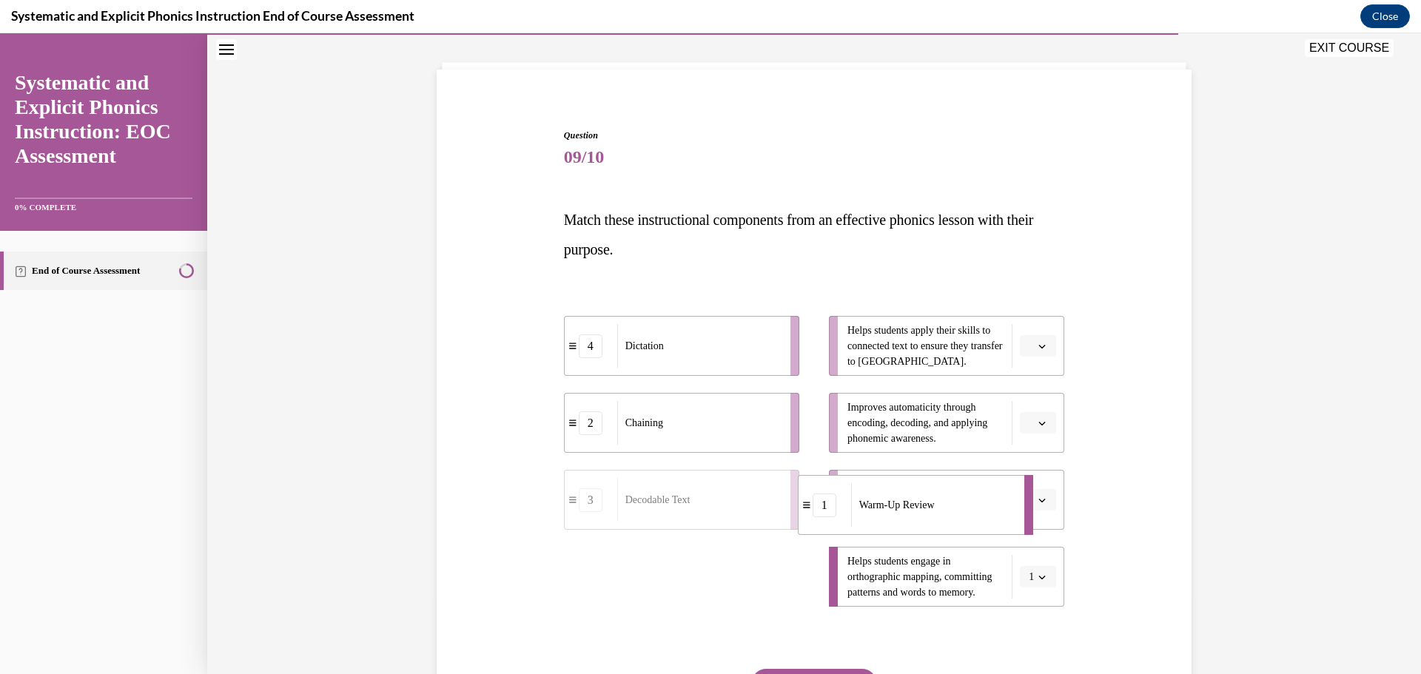
drag, startPoint x: 771, startPoint y: 583, endPoint x: 969, endPoint y: 511, distance: 210.3
click at [969, 511] on div "Warm-Up Review" at bounding box center [933, 505] width 164 height 44
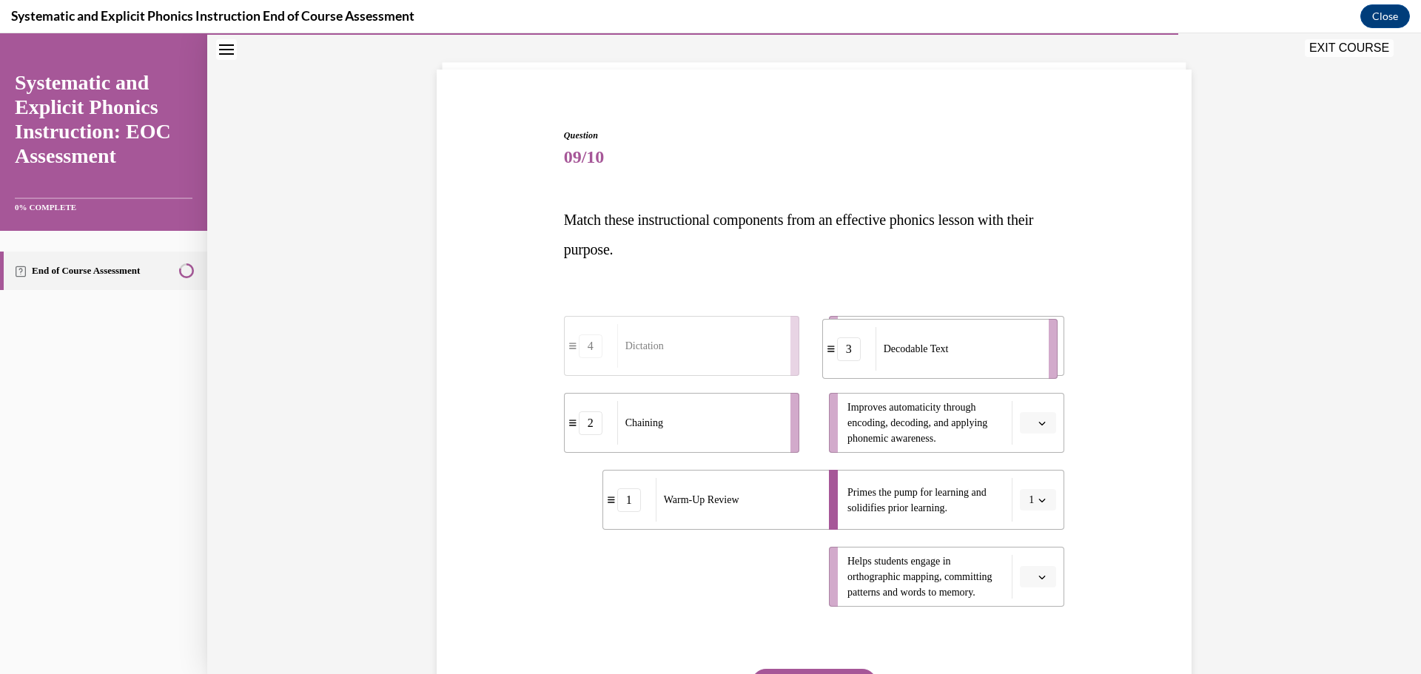
drag, startPoint x: 671, startPoint y: 584, endPoint x: 929, endPoint y: 355, distance: 345.1
click at [929, 355] on span "Decodable Text" at bounding box center [916, 349] width 65 height 16
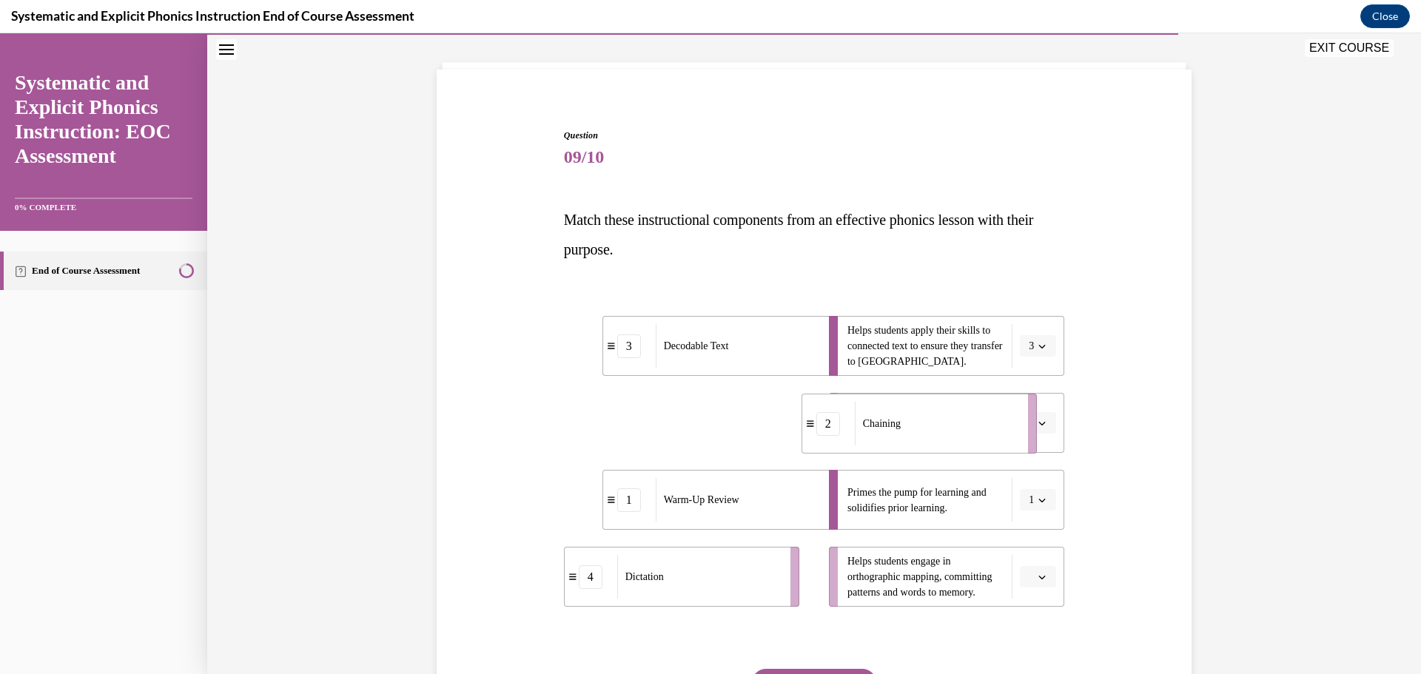
drag, startPoint x: 723, startPoint y: 427, endPoint x: 962, endPoint y: 428, distance: 238.4
click at [962, 428] on div "Chaining" at bounding box center [937, 424] width 164 height 44
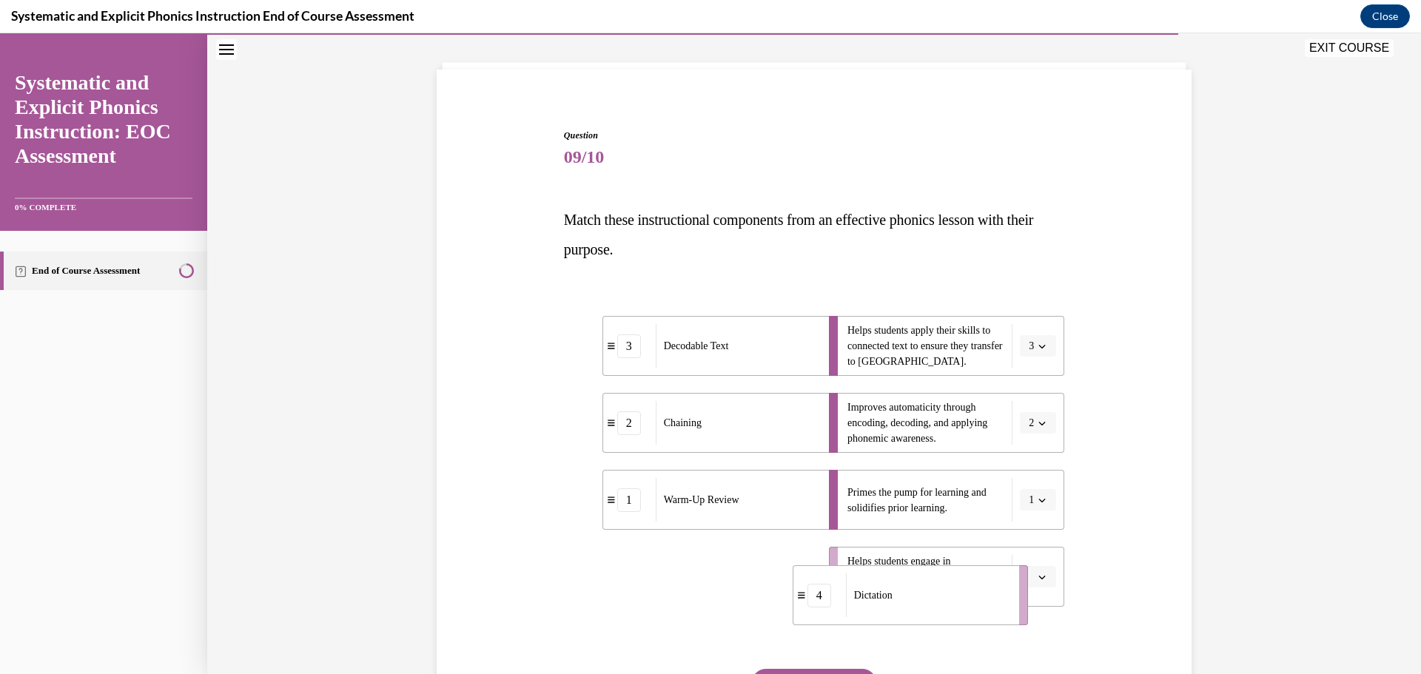
drag, startPoint x: 728, startPoint y: 565, endPoint x: 967, endPoint y: 570, distance: 239.2
click at [953, 583] on div "Dictation" at bounding box center [928, 596] width 164 height 44
click at [967, 570] on span "Helps students engage in orthographic mapping, committing patterns and words to…" at bounding box center [926, 577] width 157 height 47
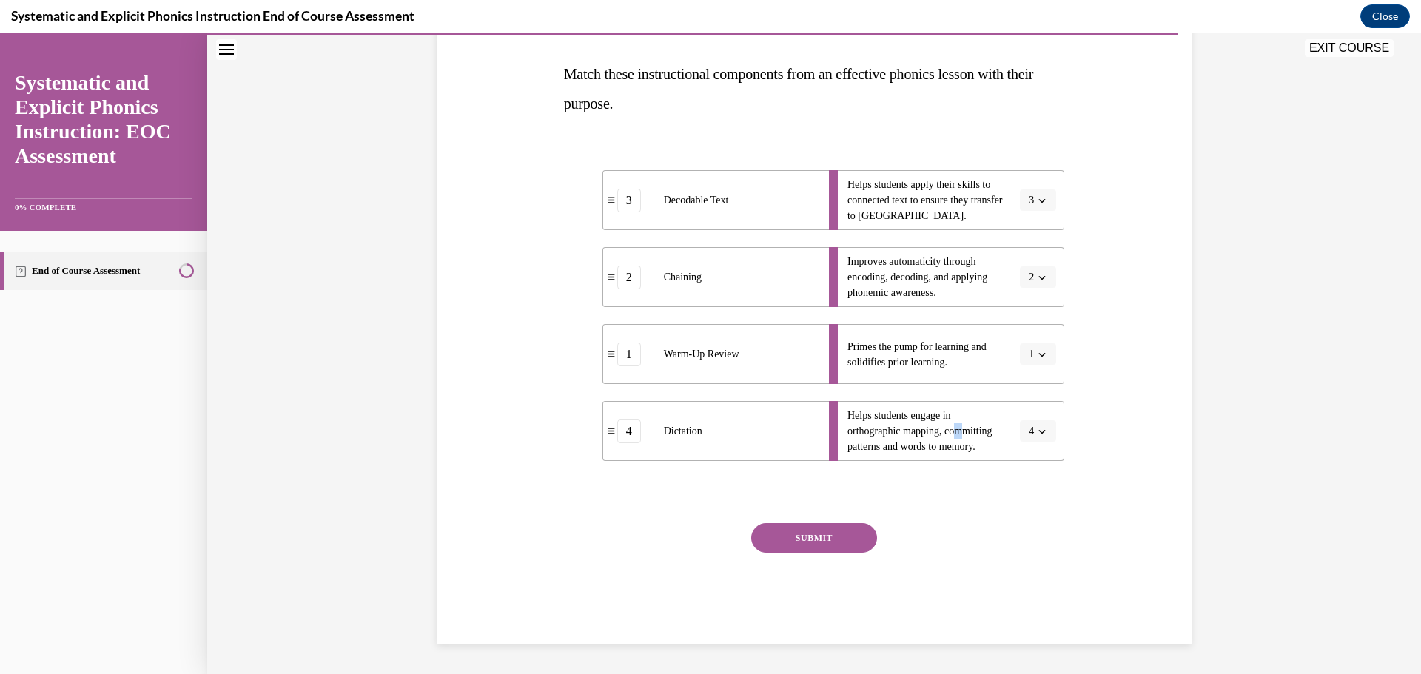
click at [810, 542] on button "SUBMIT" at bounding box center [814, 538] width 126 height 30
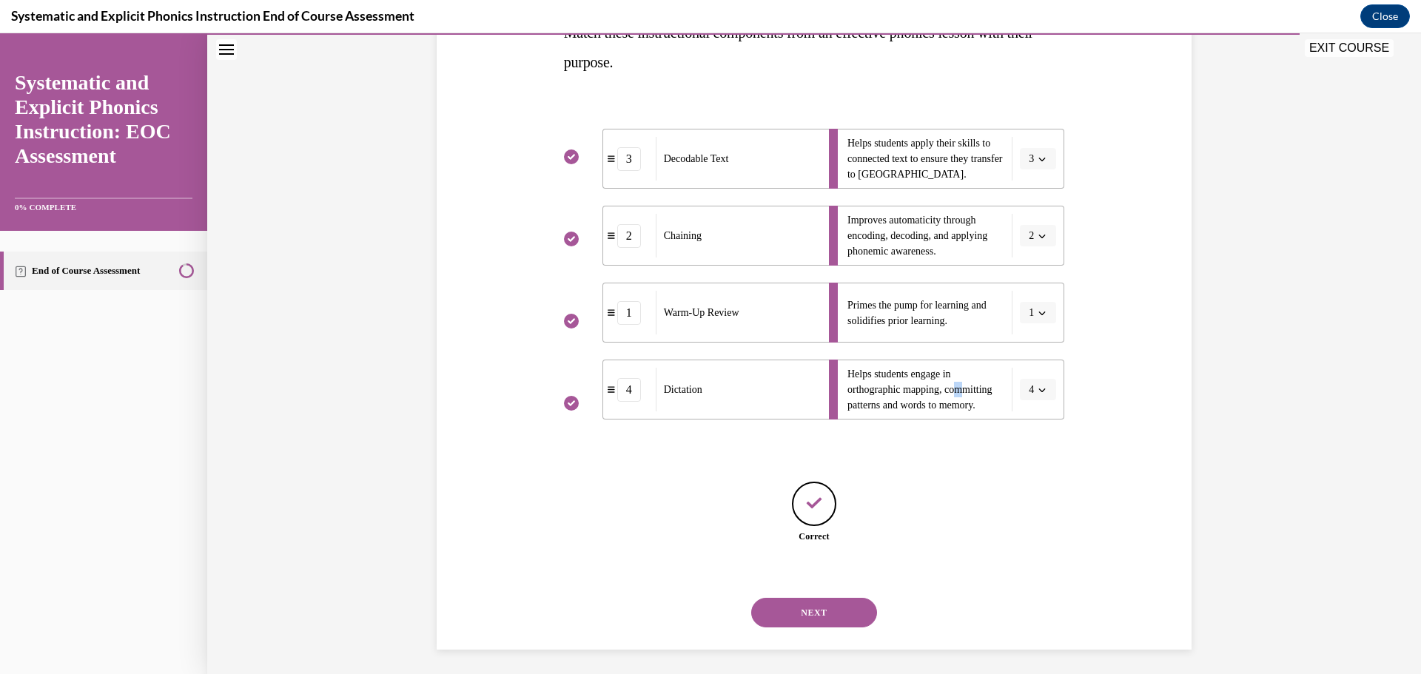
scroll to position [269, 0]
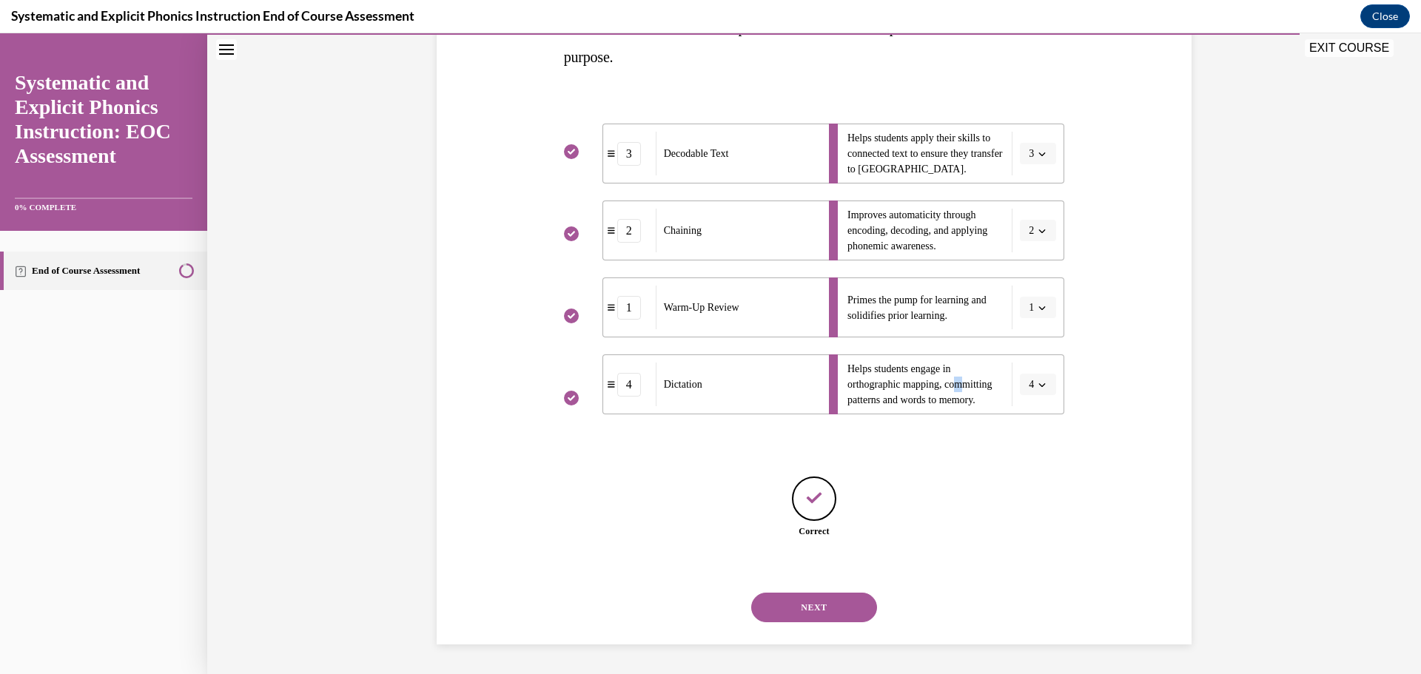
click at [822, 609] on button "NEXT" at bounding box center [814, 608] width 126 height 30
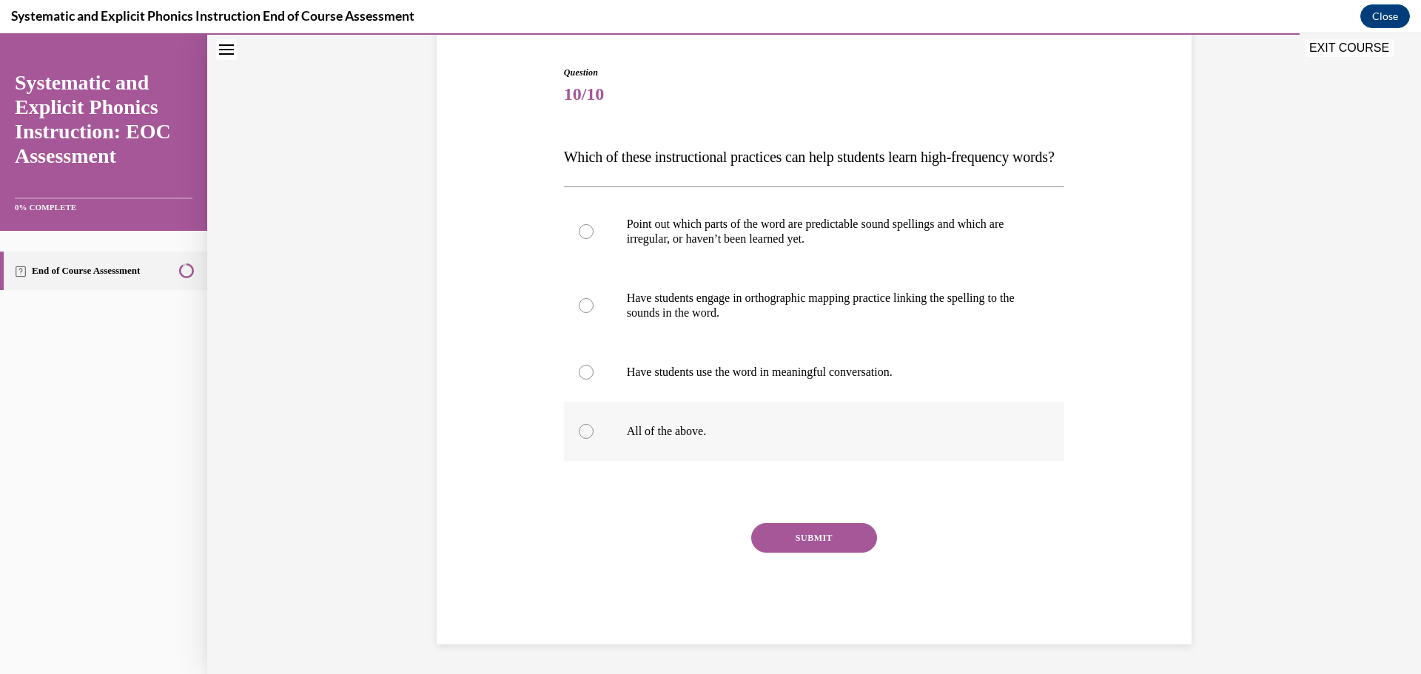
click at [583, 435] on div at bounding box center [586, 431] width 15 height 15
click at [796, 546] on button "SUBMIT" at bounding box center [814, 538] width 126 height 30
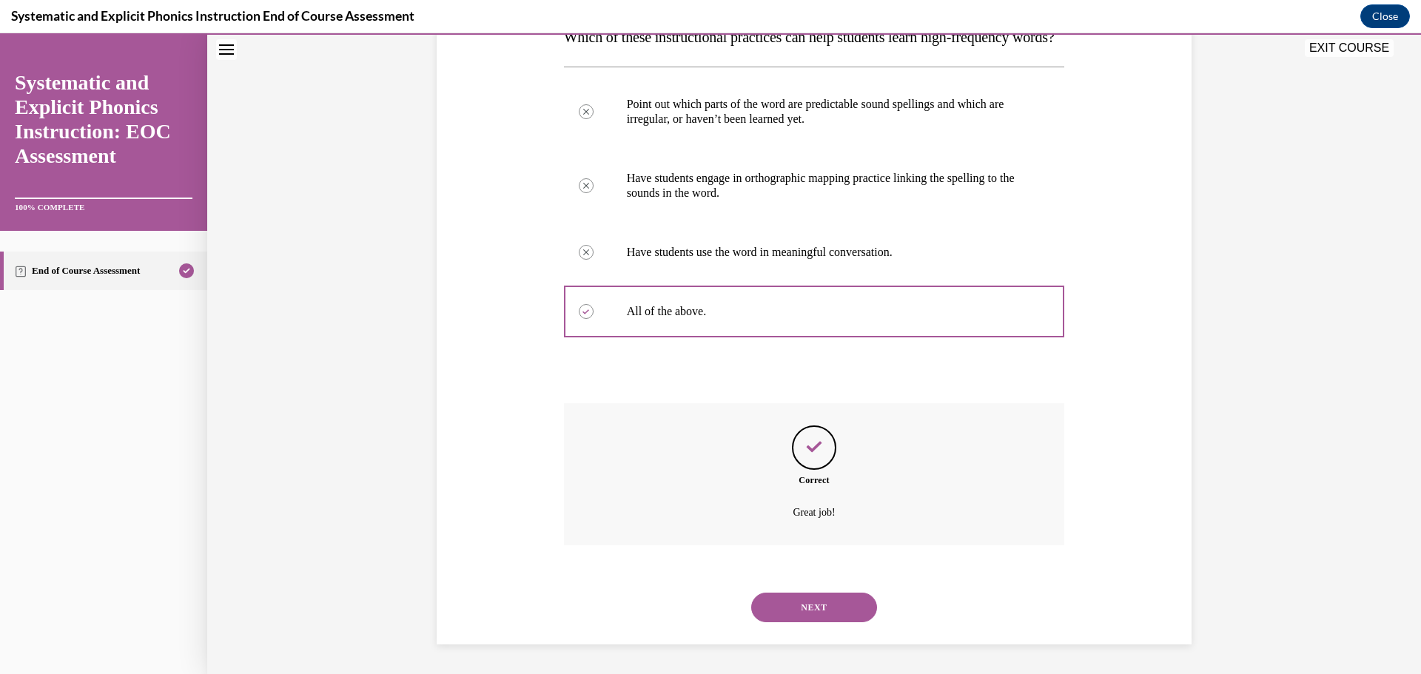
scroll to position [289, 0]
click at [814, 610] on button "NEXT" at bounding box center [814, 608] width 126 height 30
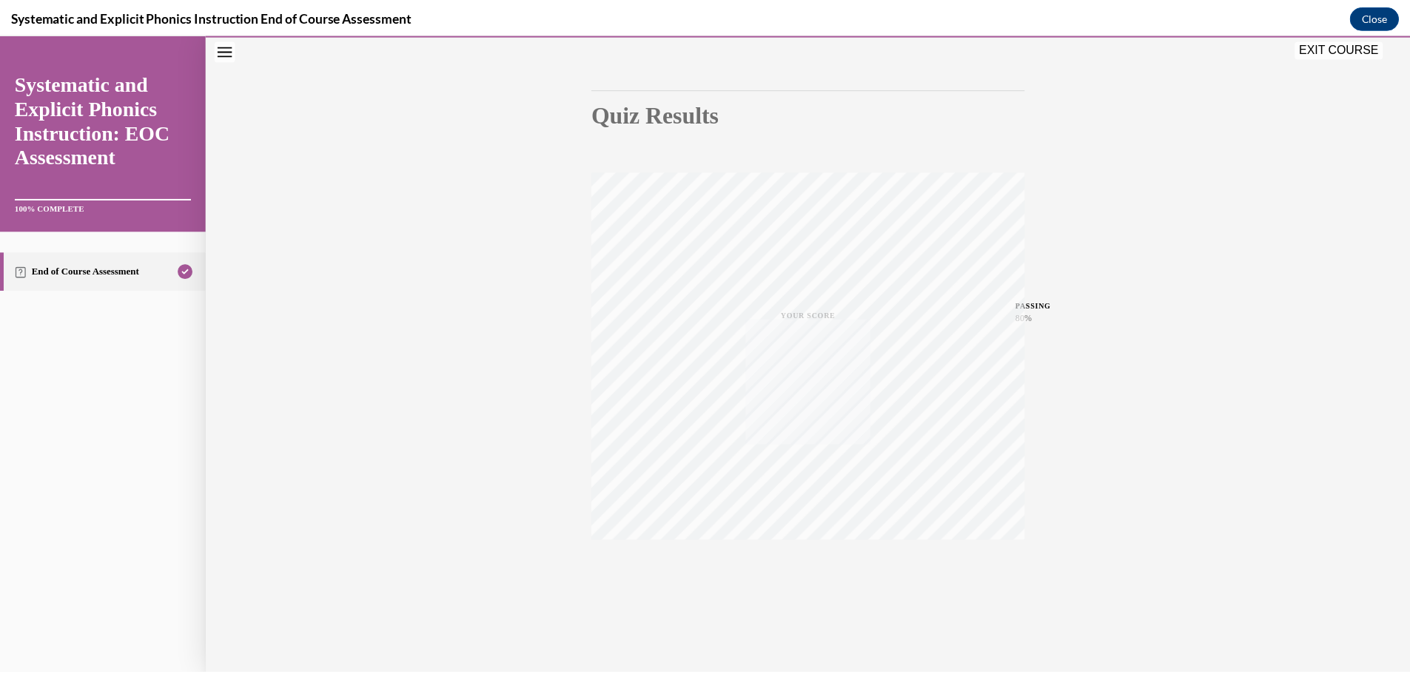
scroll to position [118, 0]
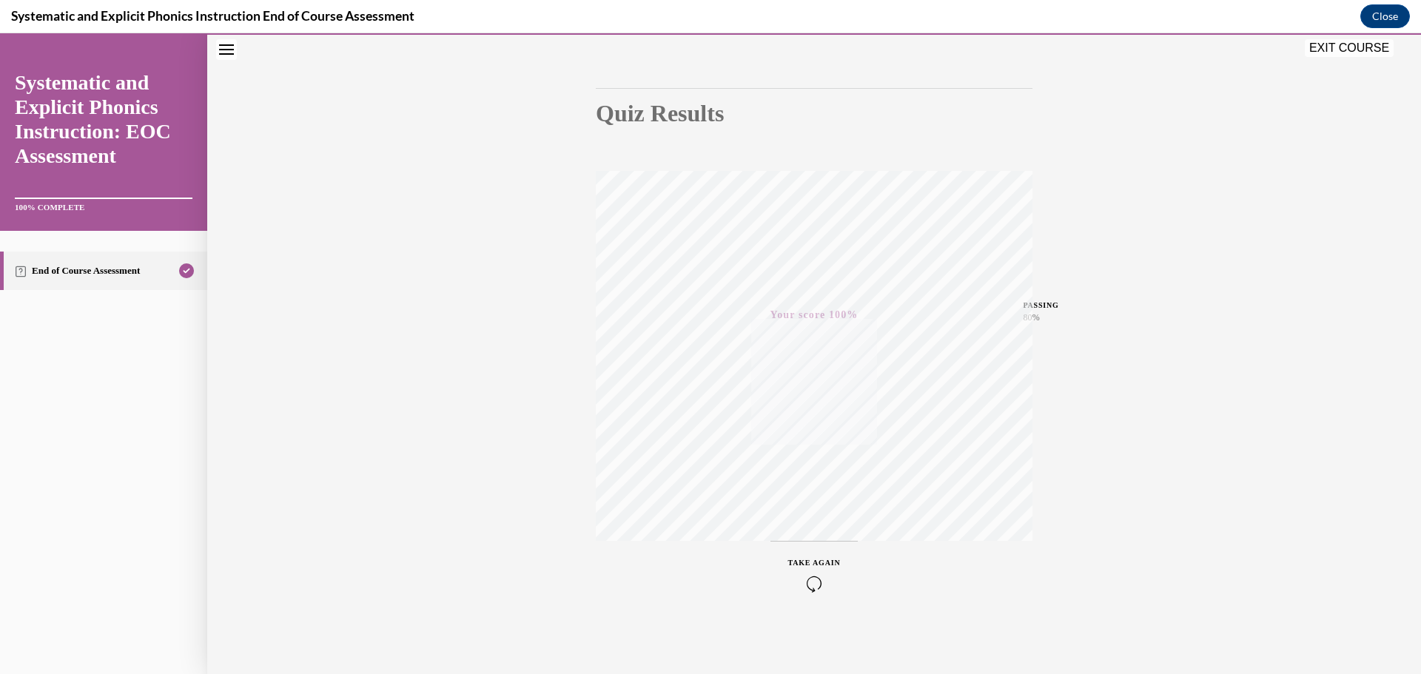
click at [1333, 44] on button "EXIT COURSE" at bounding box center [1349, 48] width 89 height 18
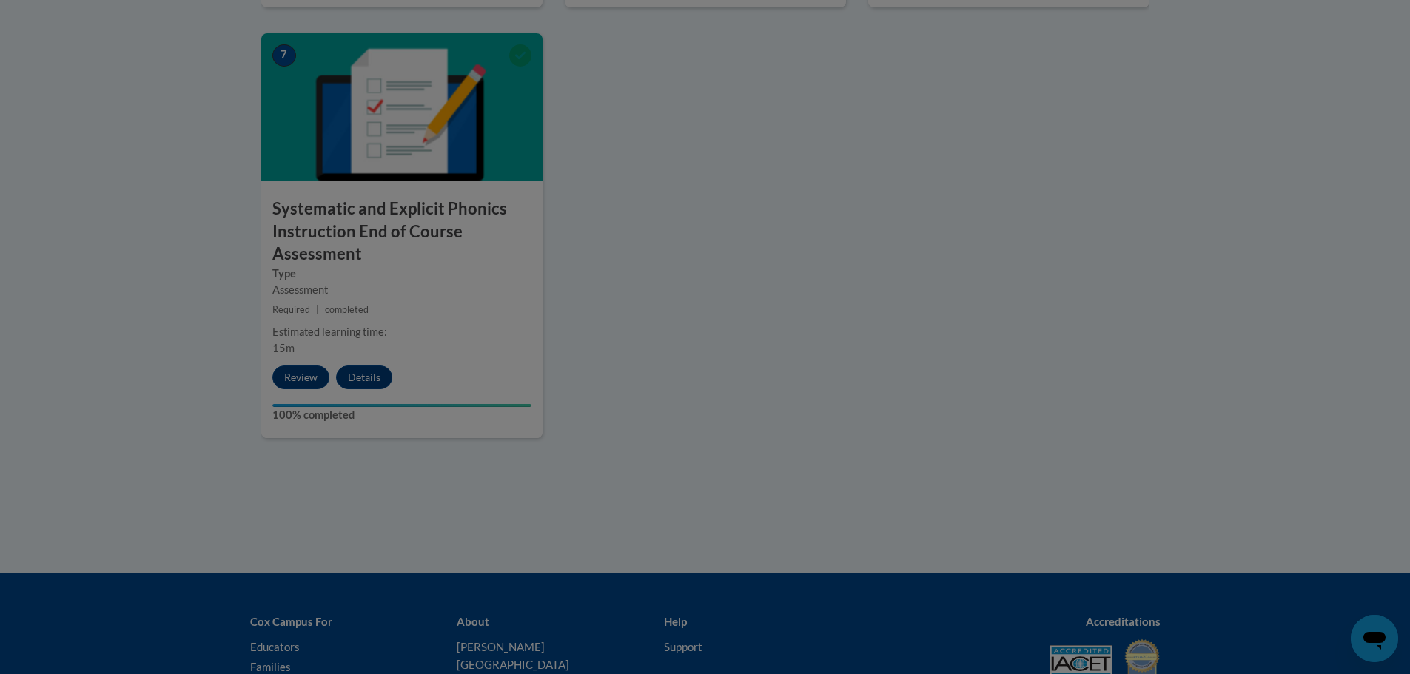
scroll to position [962, 0]
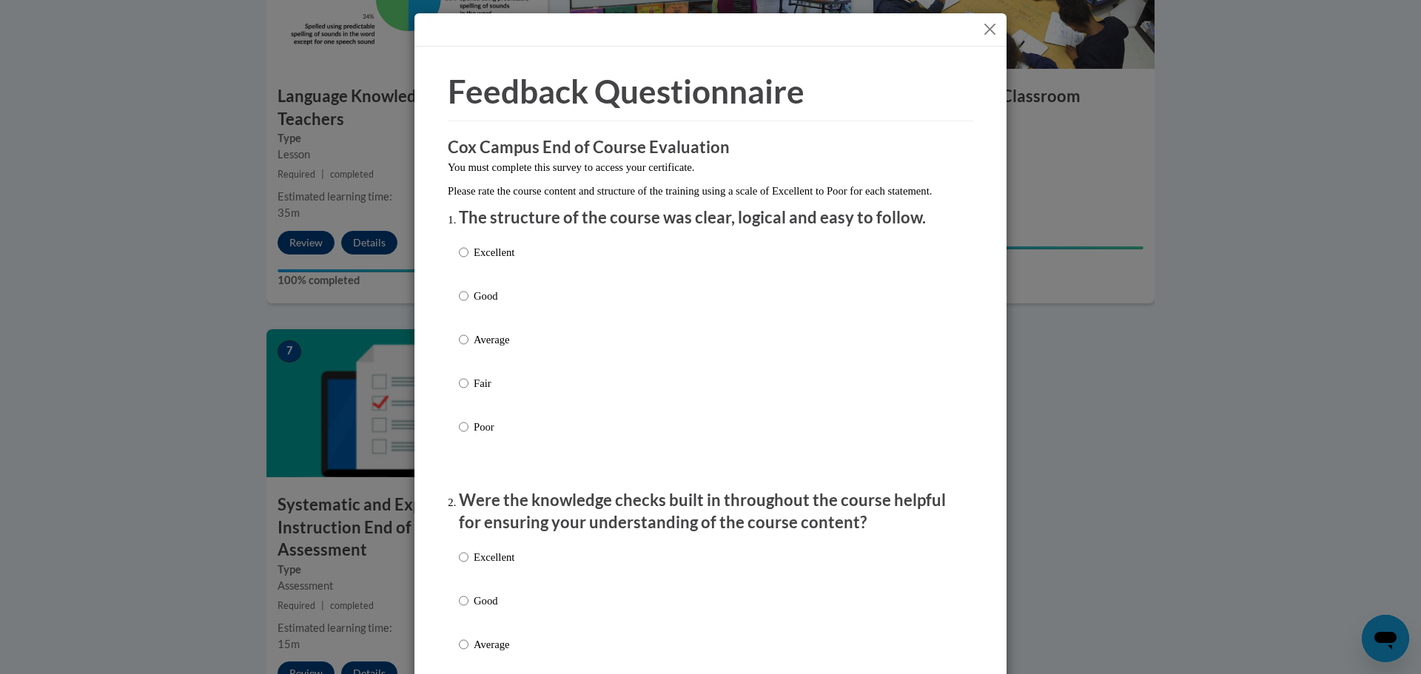
click at [982, 28] on button "Close" at bounding box center [990, 29] width 19 height 19
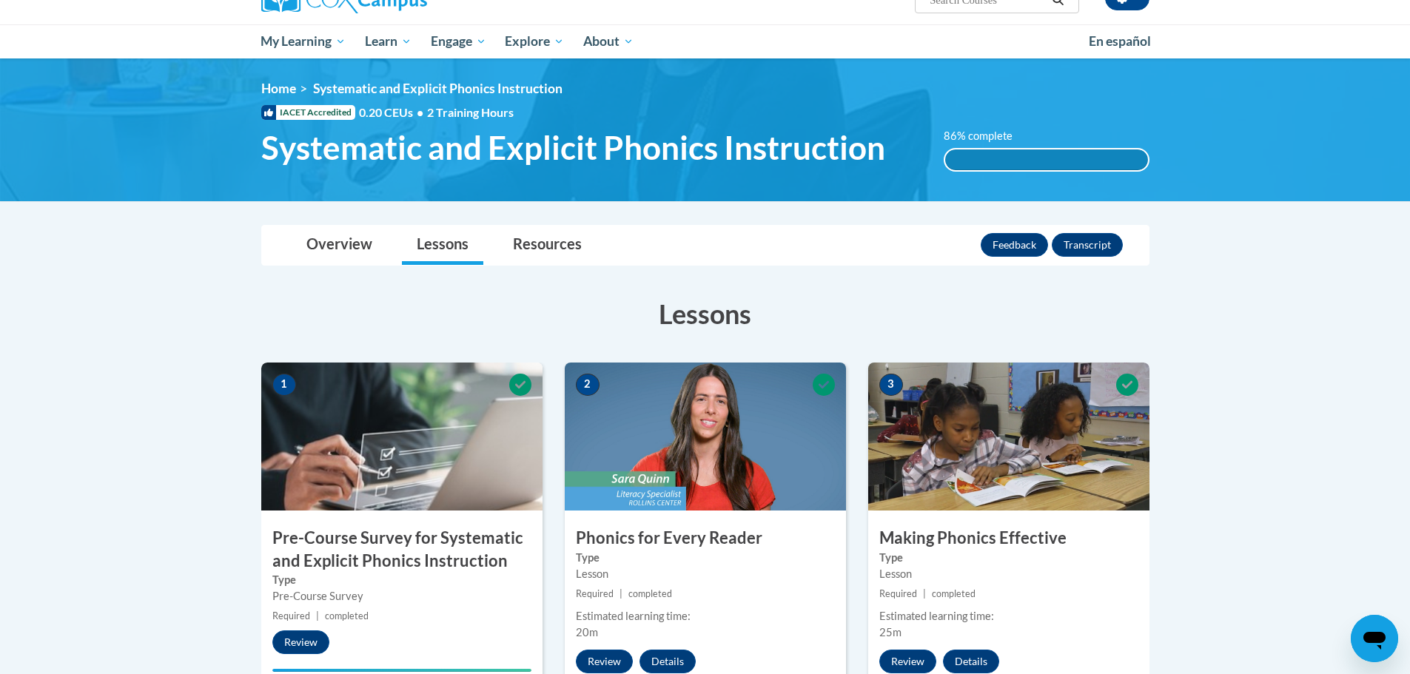
scroll to position [0, 0]
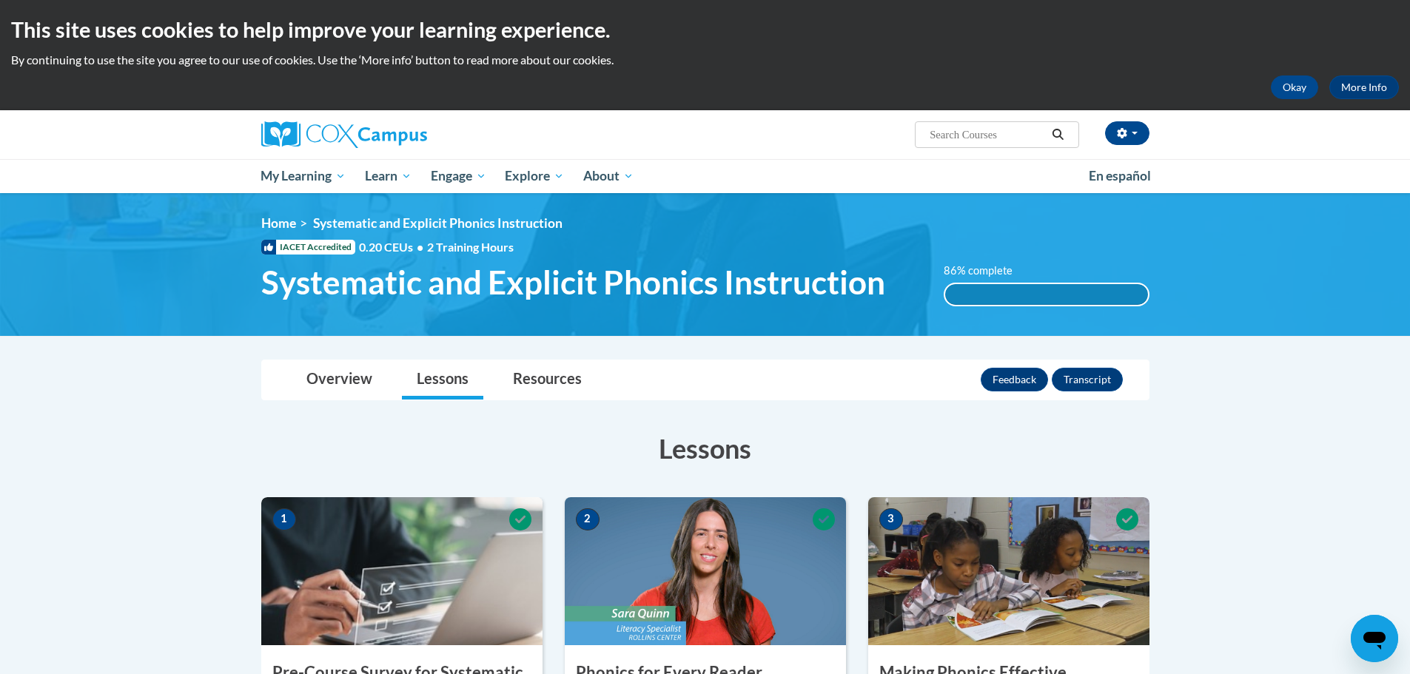
click at [966, 130] on input "Search..." at bounding box center [987, 135] width 118 height 18
click at [956, 132] on input "Search..." at bounding box center [987, 135] width 118 height 18
type input "reading fluency"
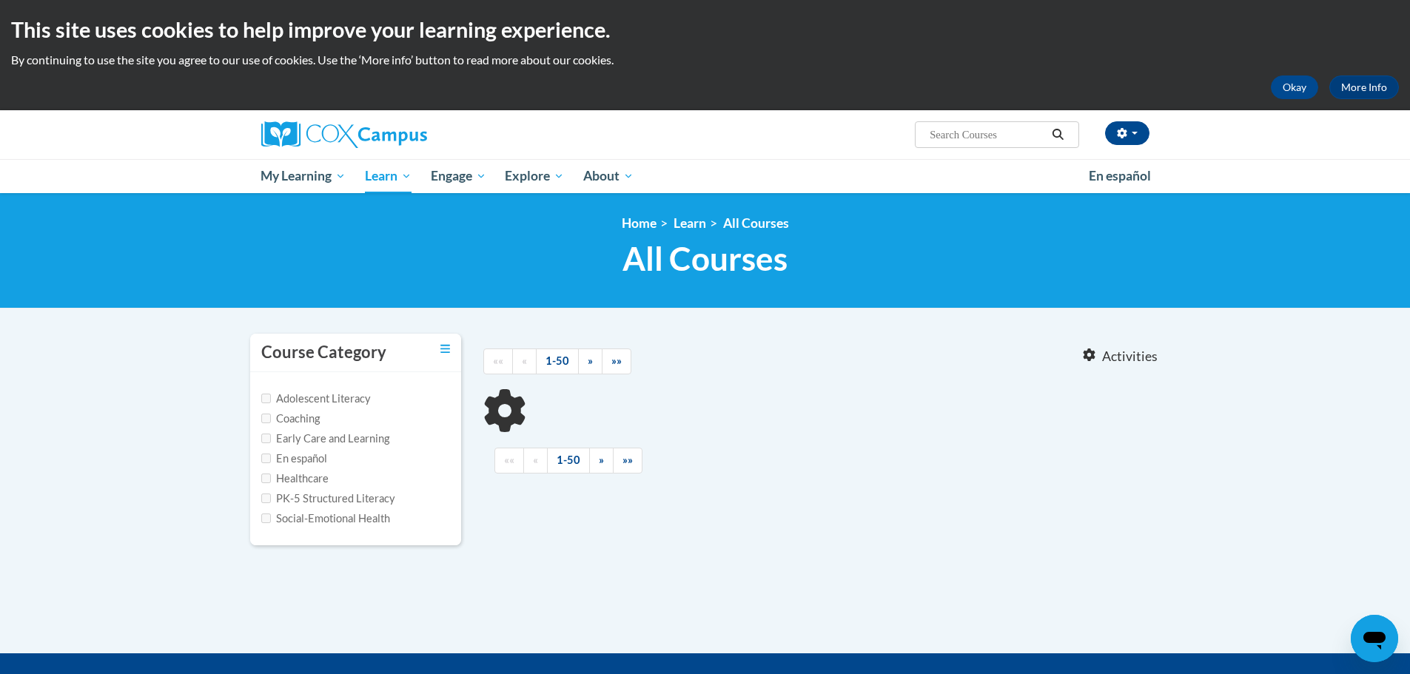
type input "reading fluency"
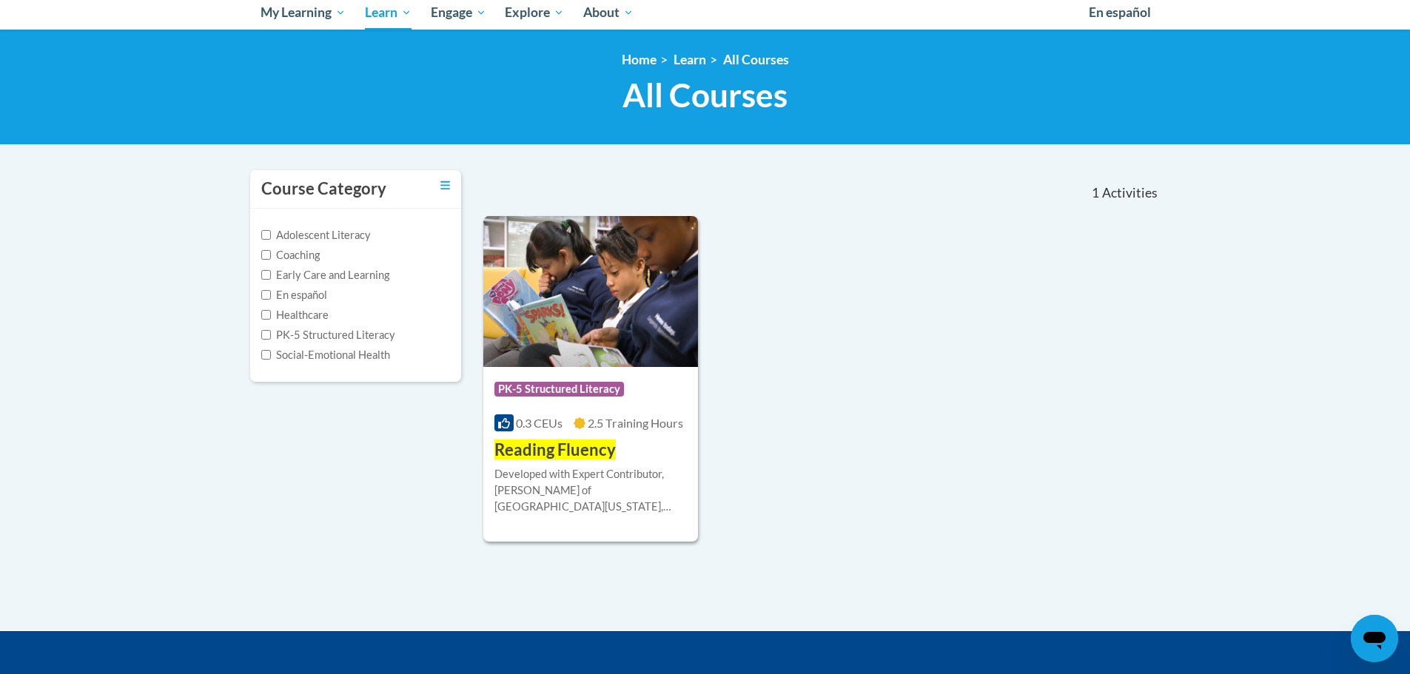
scroll to position [222, 0]
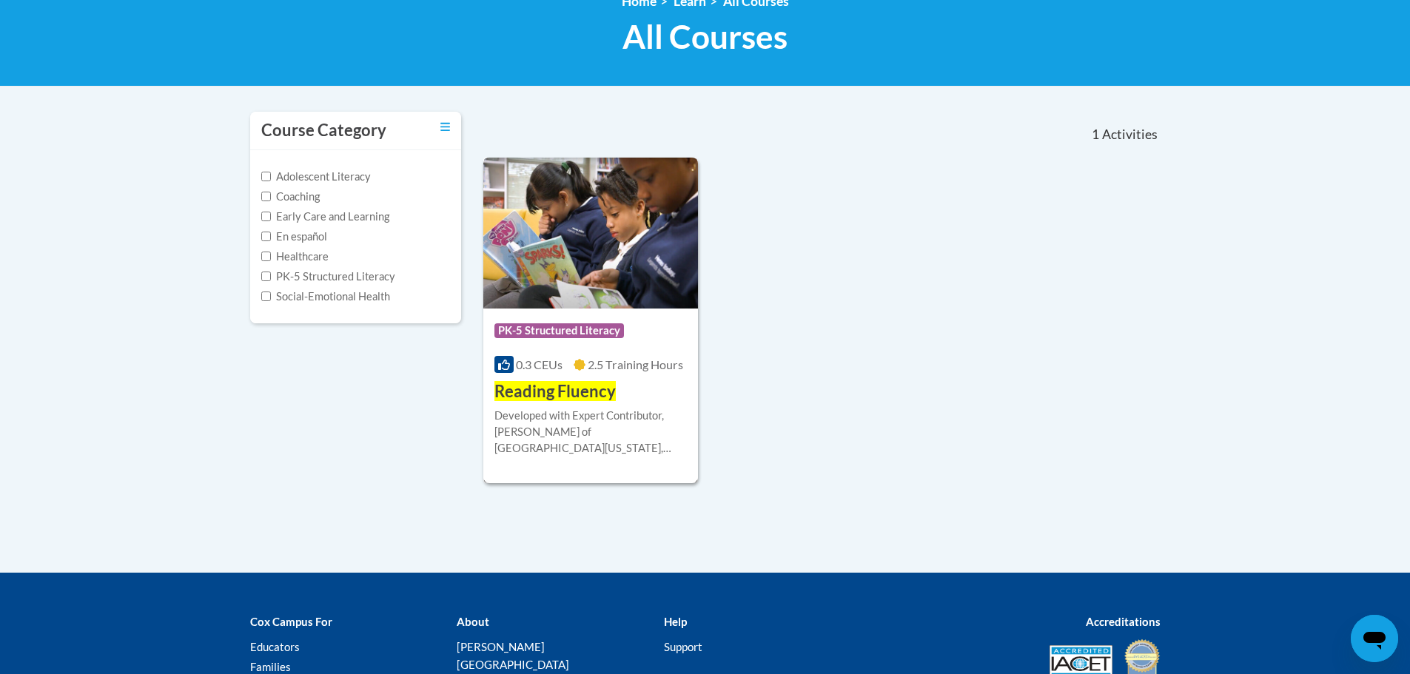
click at [640, 304] on img at bounding box center [590, 233] width 215 height 151
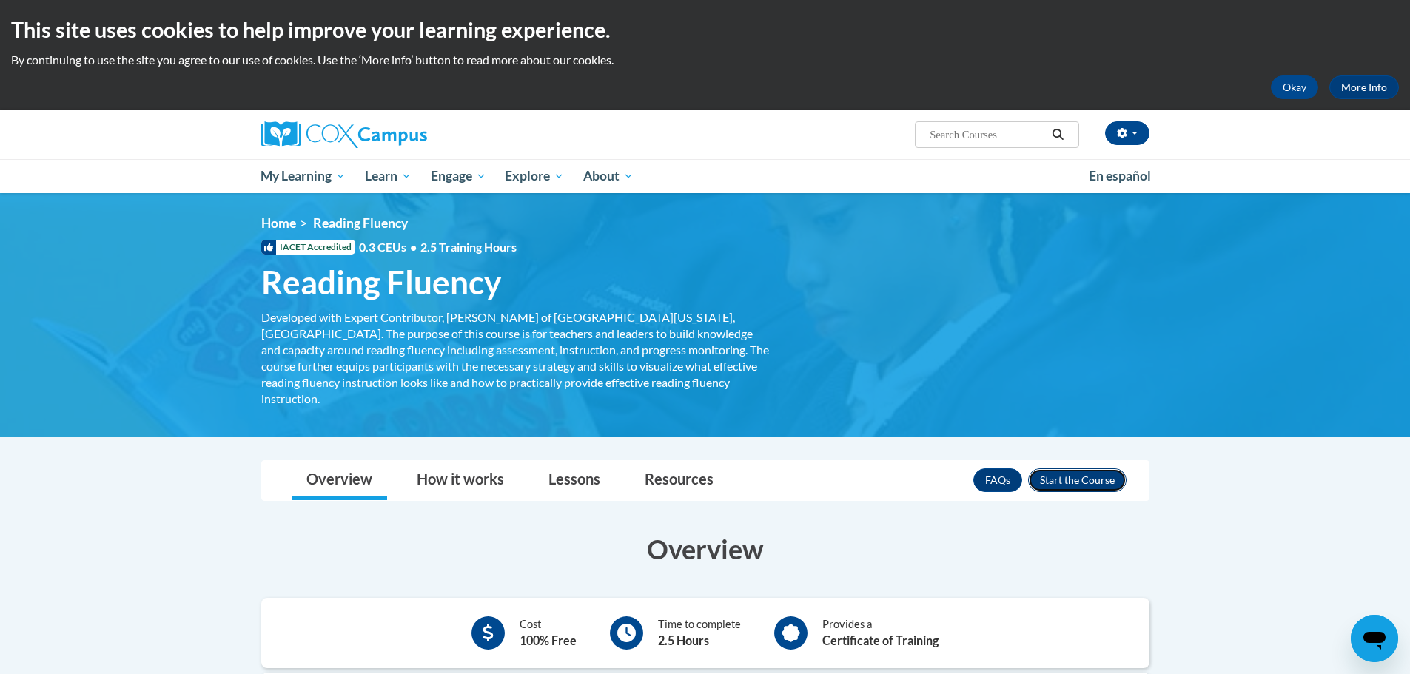
click at [1075, 469] on button "Enroll" at bounding box center [1077, 481] width 98 height 24
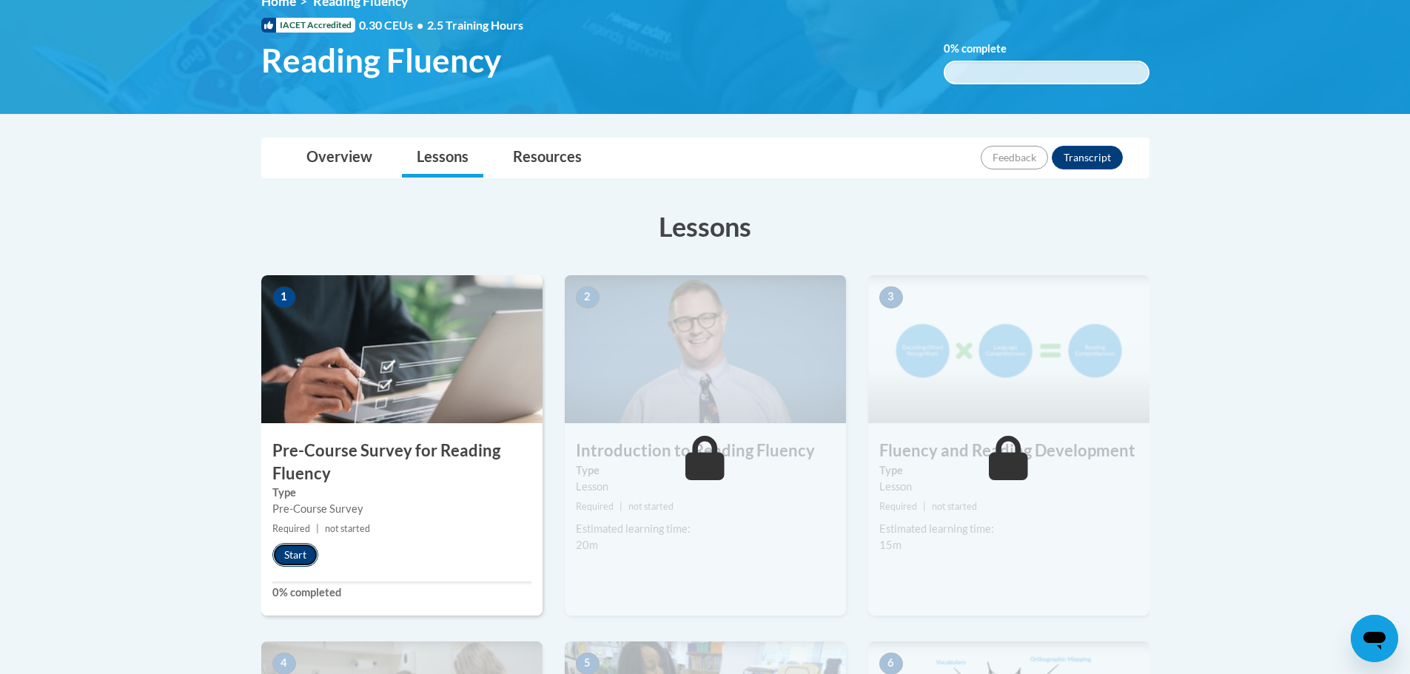
click at [295, 553] on button "Start" at bounding box center [295, 555] width 46 height 24
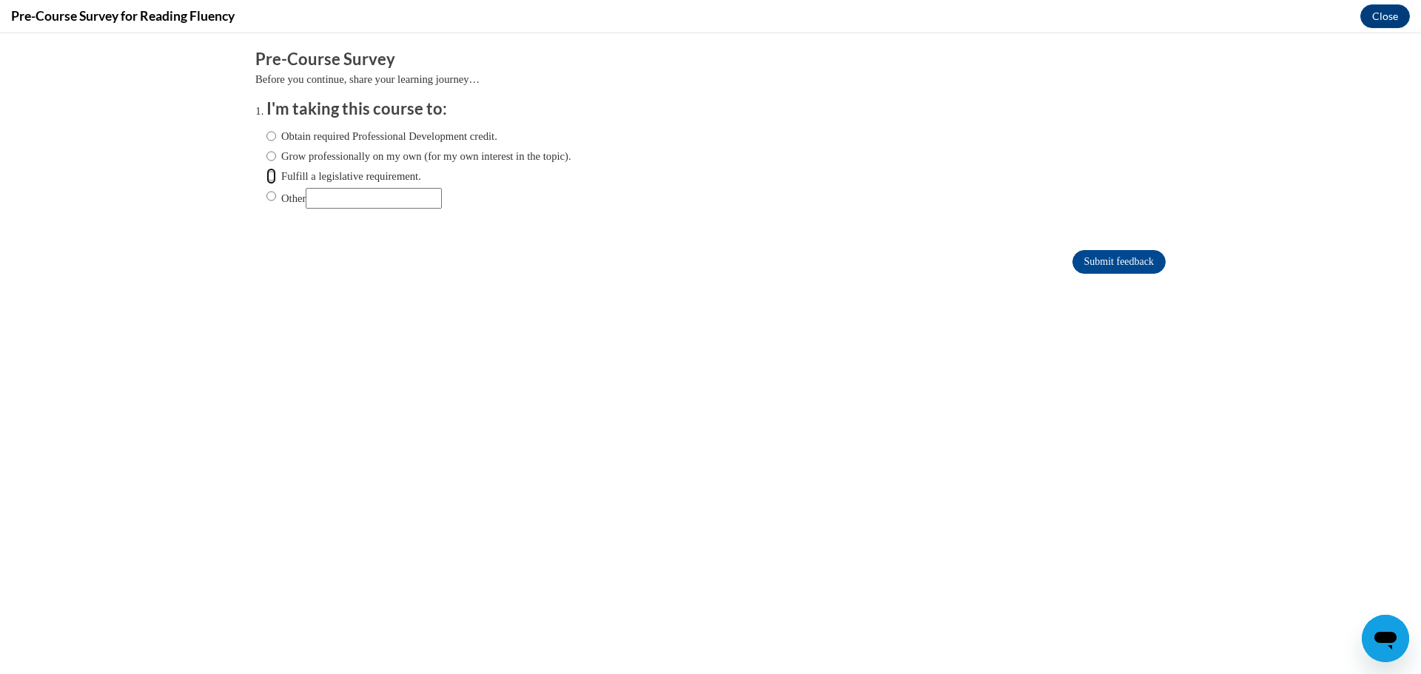
click at [267, 176] on input "Fulfill a legislative requirement." at bounding box center [272, 176] width 10 height 16
radio input "true"
click at [1118, 259] on input "Submit feedback" at bounding box center [1119, 262] width 93 height 24
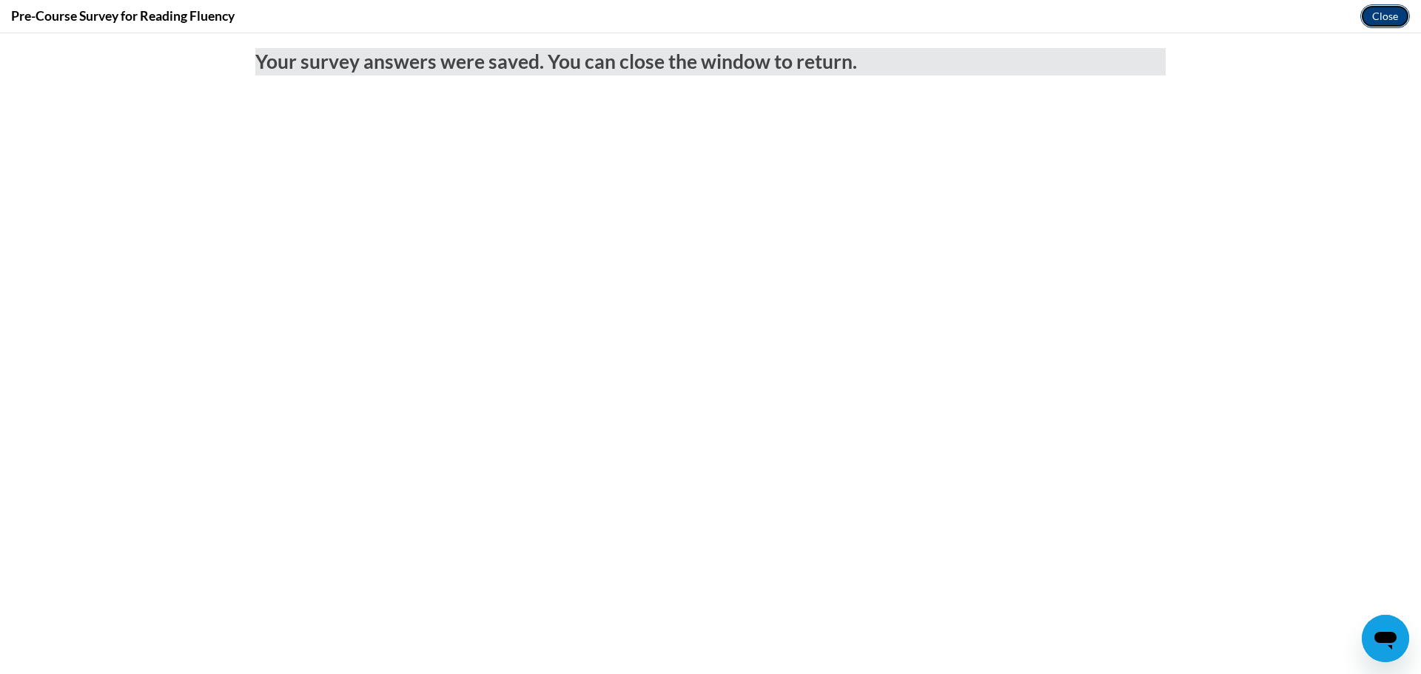
click at [1377, 10] on button "Close" at bounding box center [1386, 16] width 50 height 24
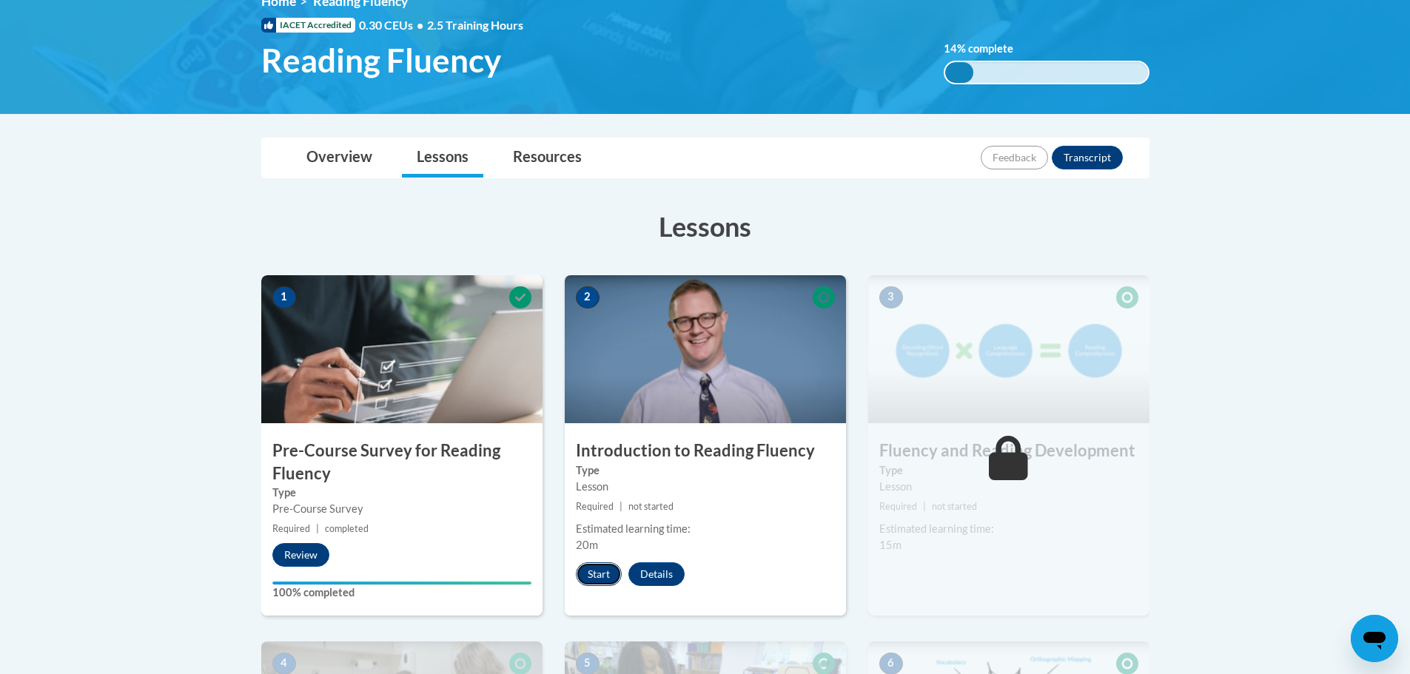
click at [592, 574] on button "Start" at bounding box center [599, 575] width 46 height 24
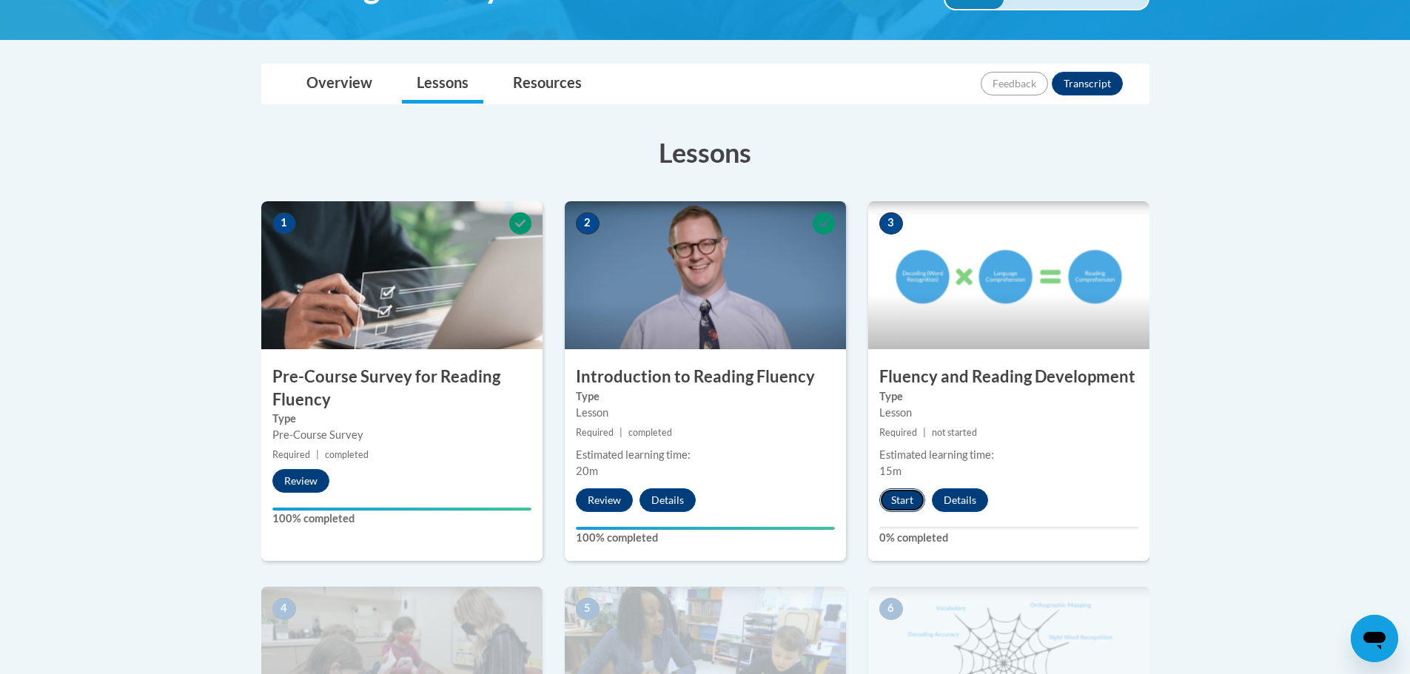
click at [902, 495] on button "Start" at bounding box center [902, 501] width 46 height 24
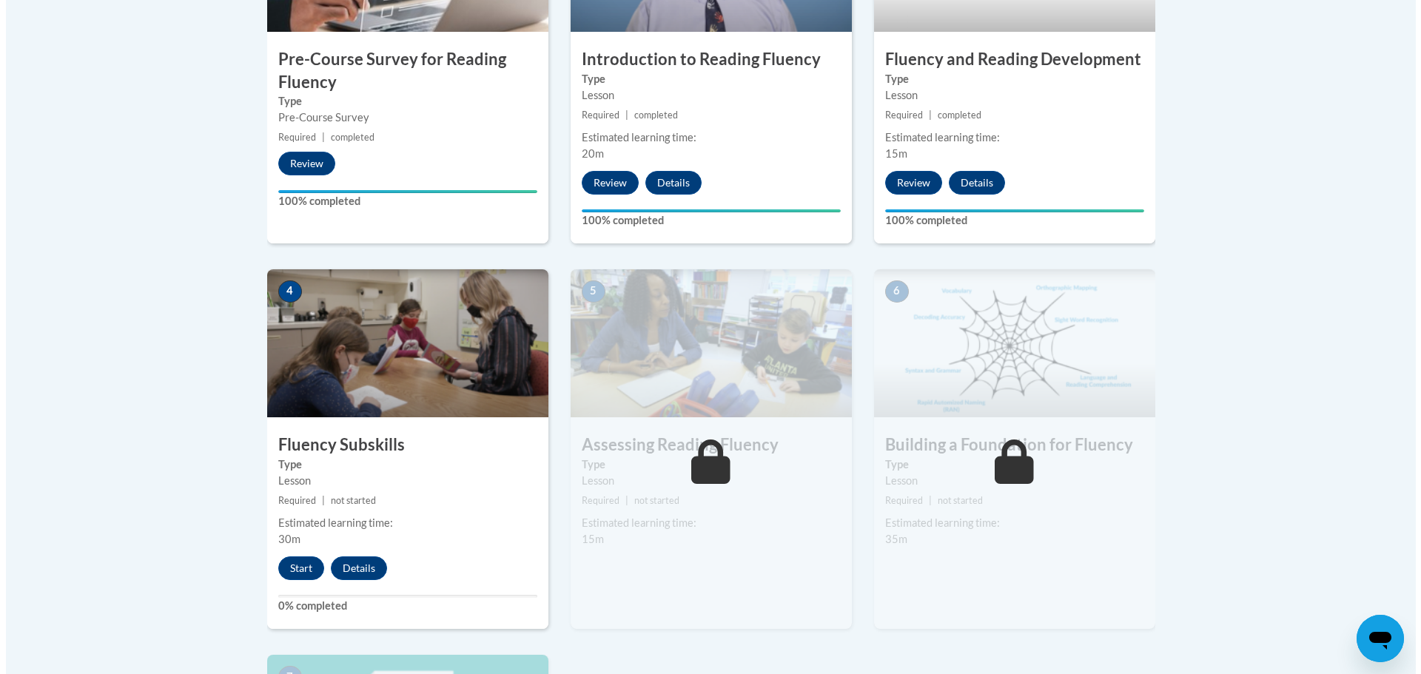
scroll to position [740, 0]
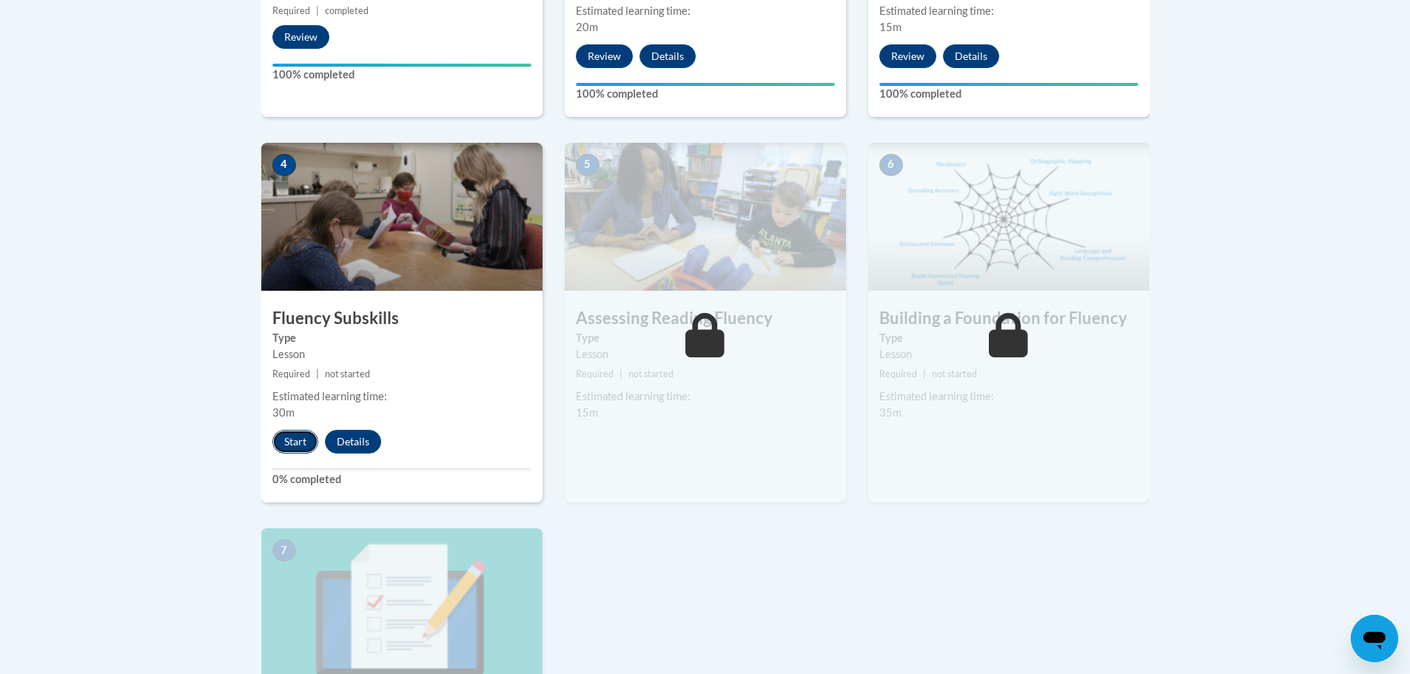
click at [301, 440] on button "Start" at bounding box center [295, 442] width 46 height 24
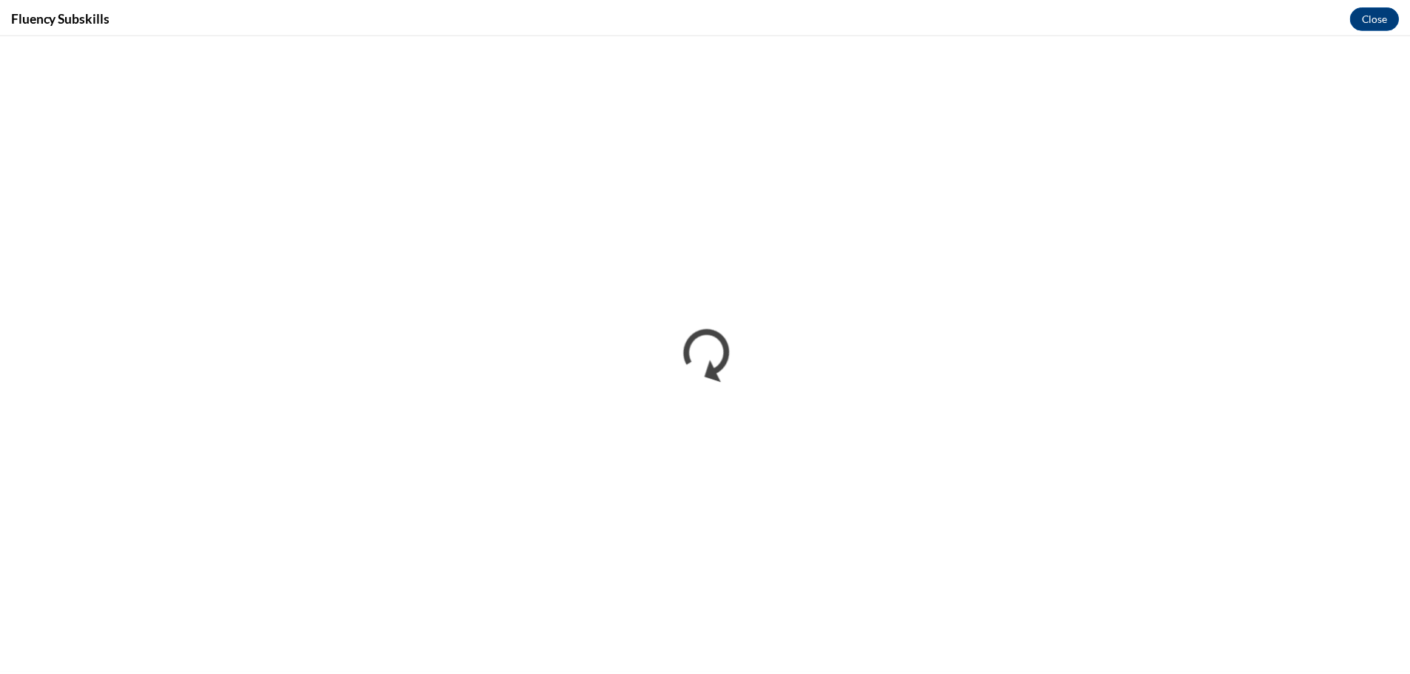
scroll to position [0, 0]
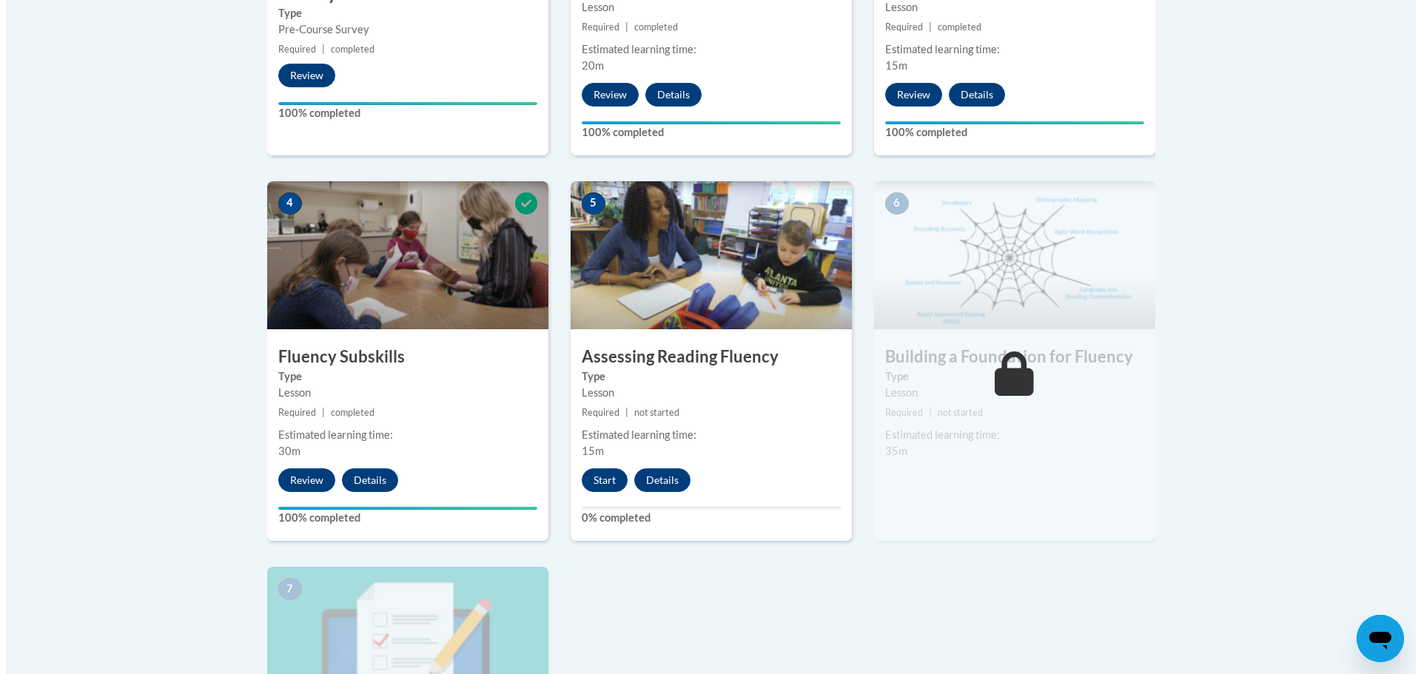
scroll to position [740, 0]
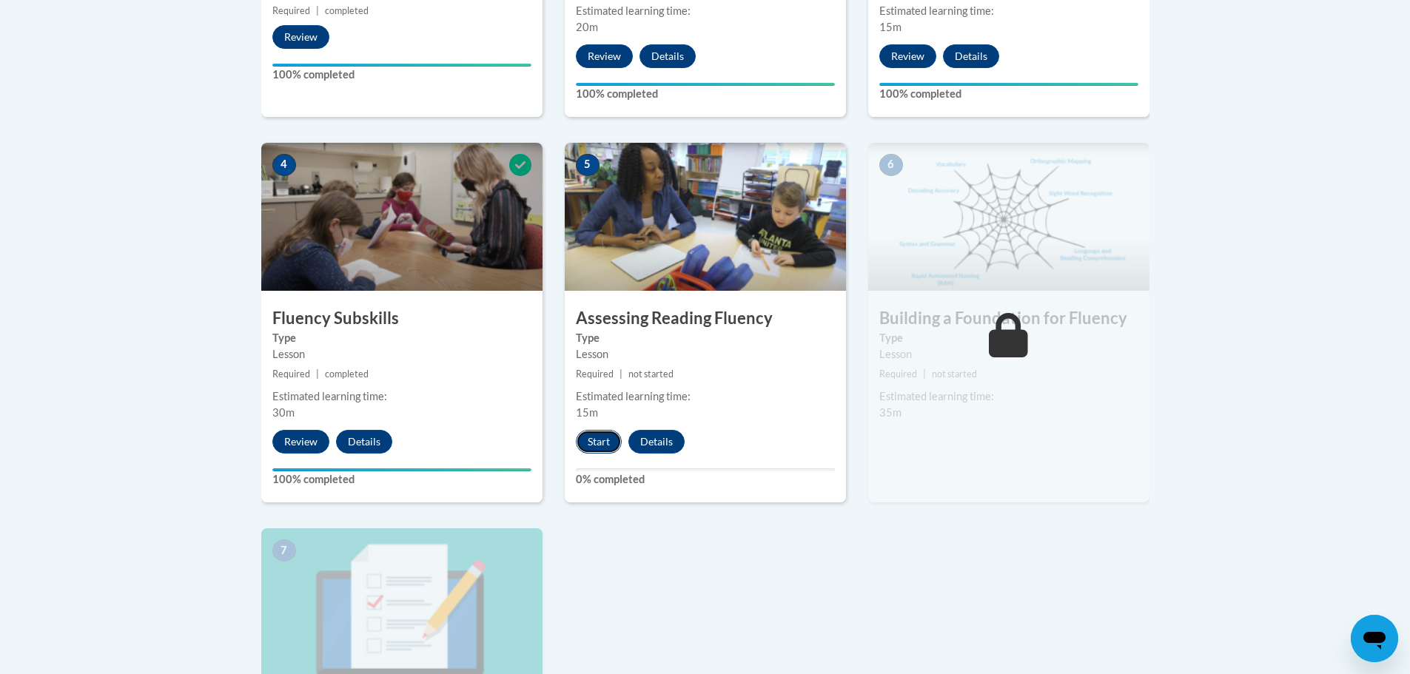
click at [606, 438] on button "Start" at bounding box center [599, 442] width 46 height 24
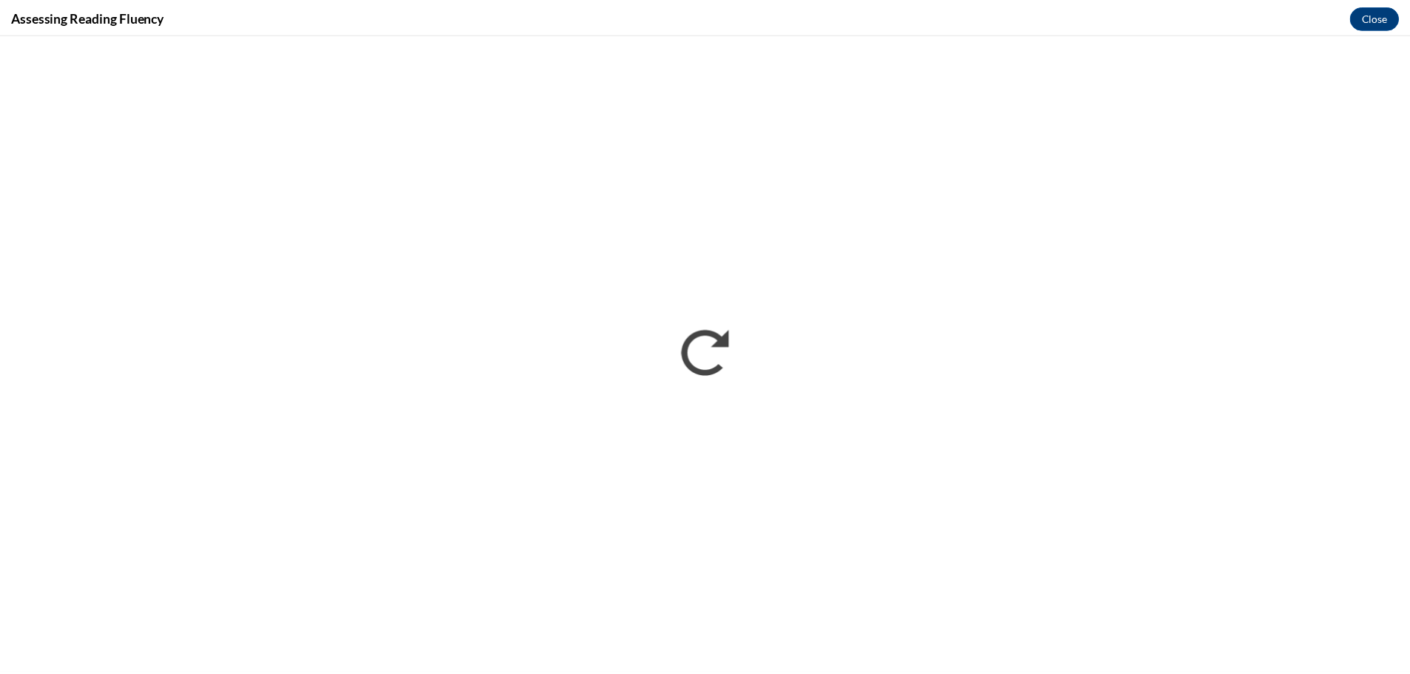
scroll to position [0, 0]
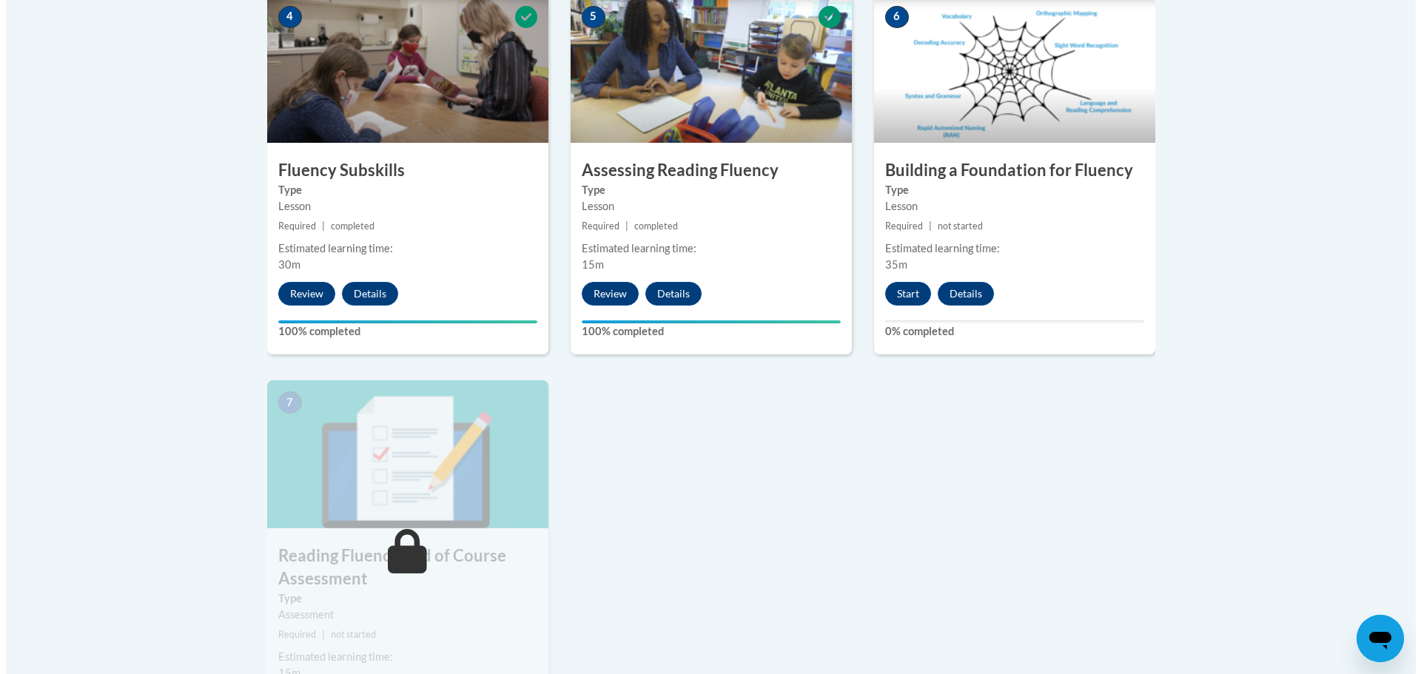
scroll to position [962, 0]
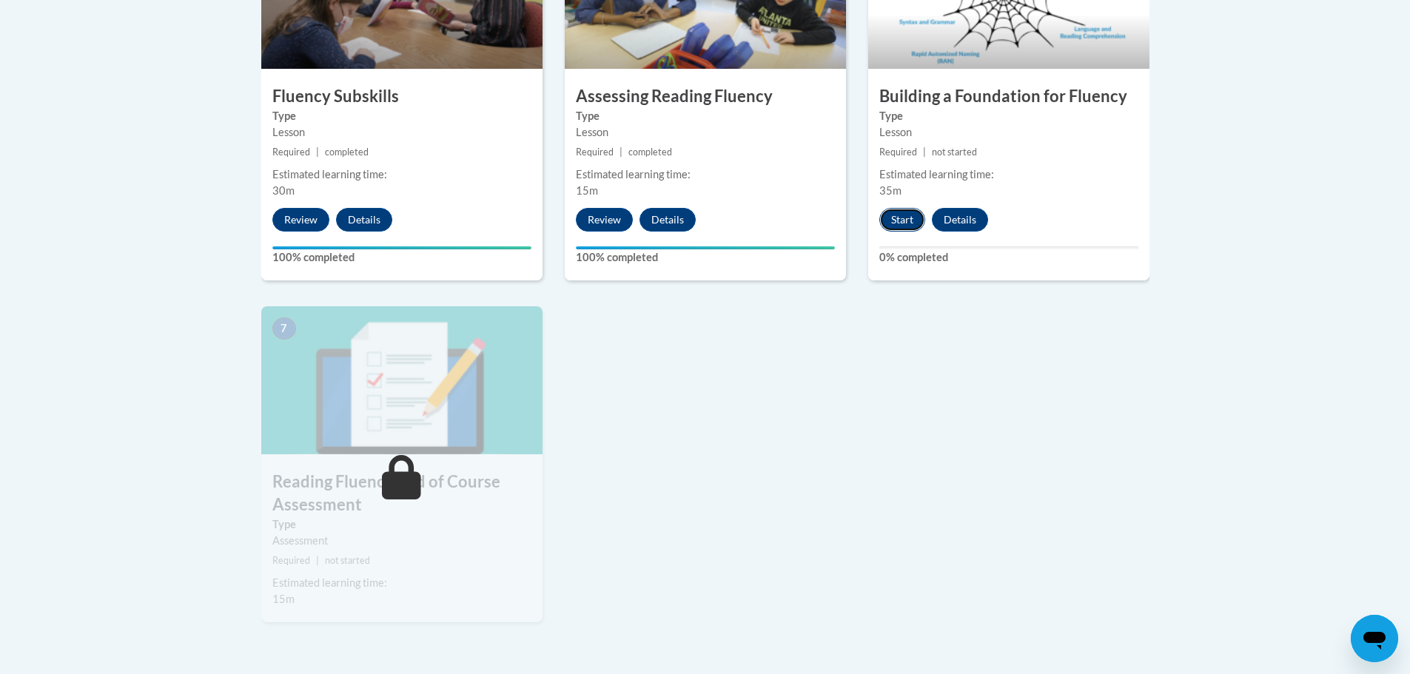
click at [898, 219] on button "Start" at bounding box center [902, 220] width 46 height 24
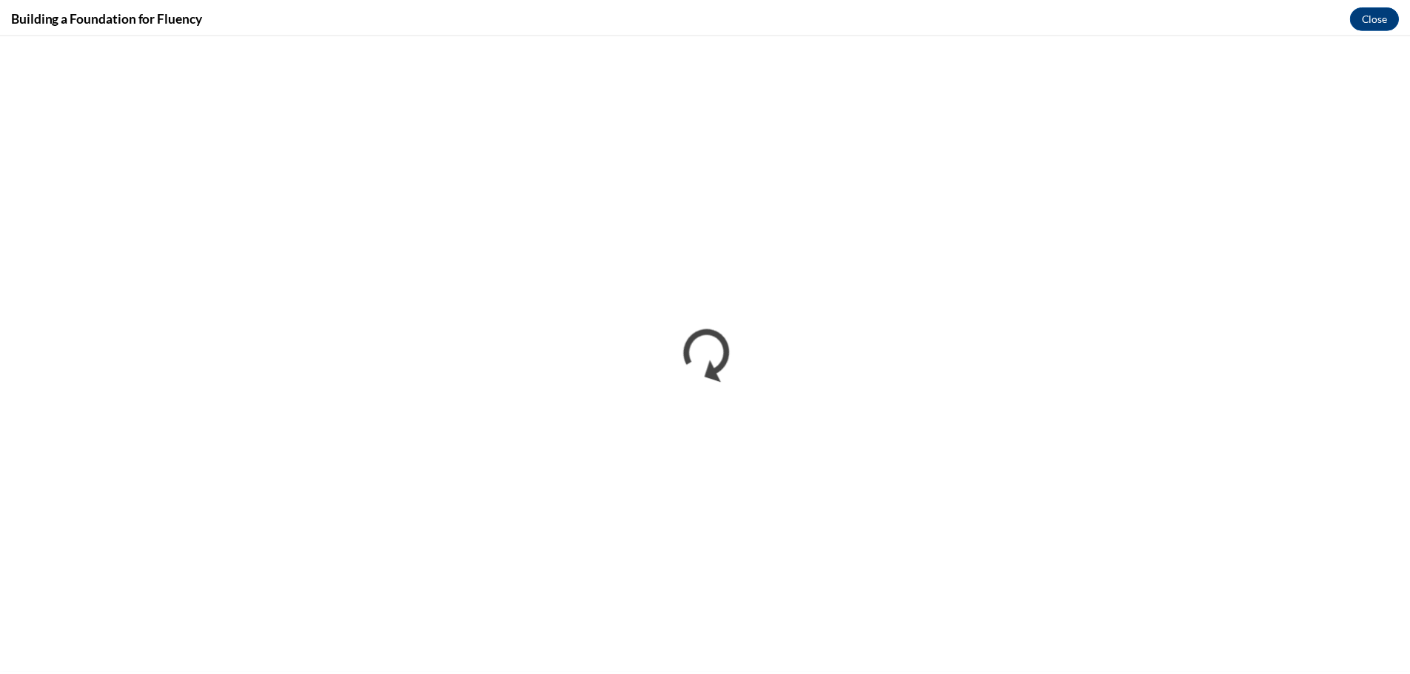
scroll to position [0, 0]
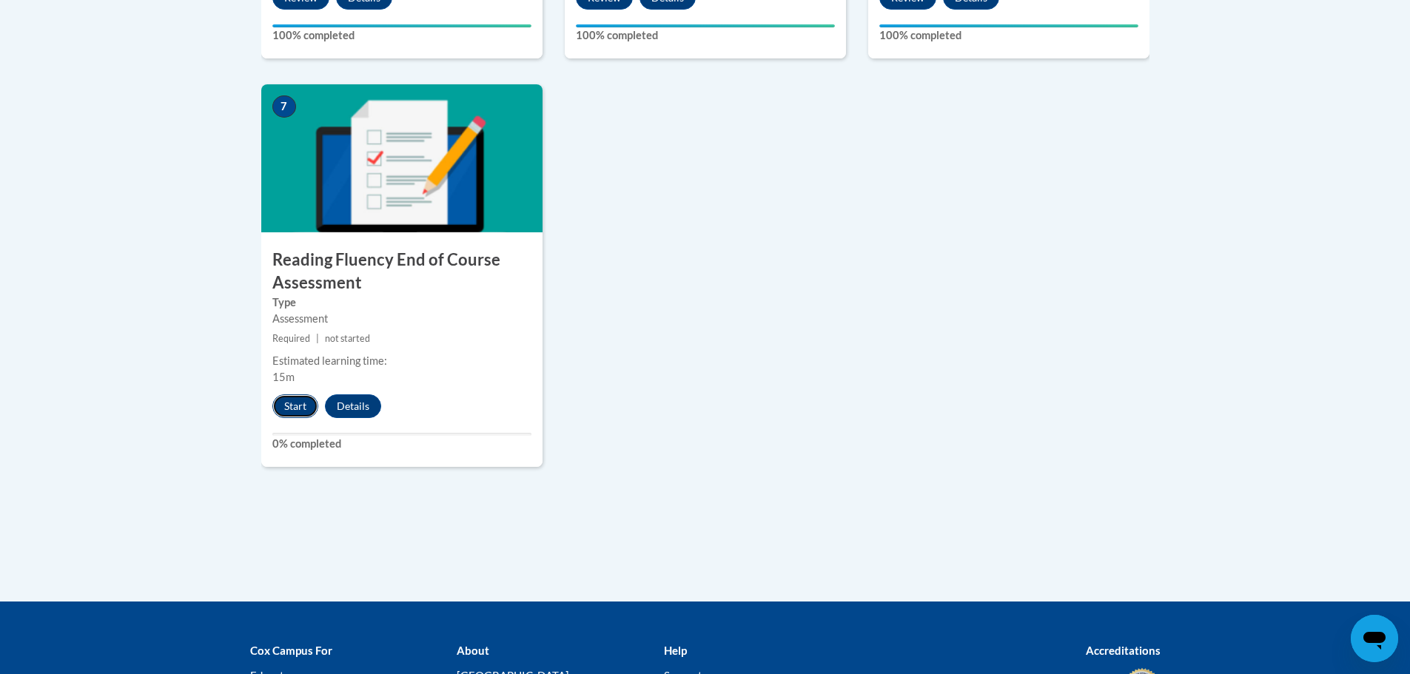
click at [286, 406] on button "Start" at bounding box center [295, 407] width 46 height 24
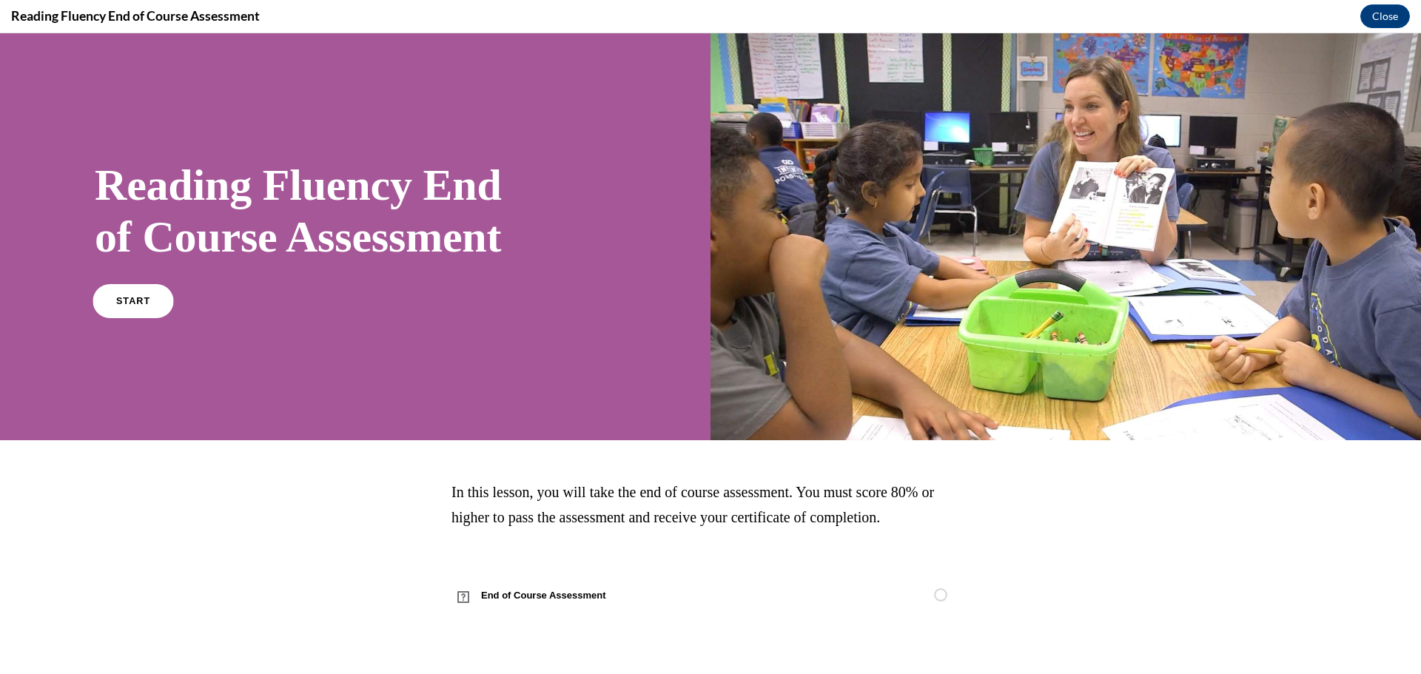
click at [142, 299] on span "START" at bounding box center [133, 300] width 34 height 11
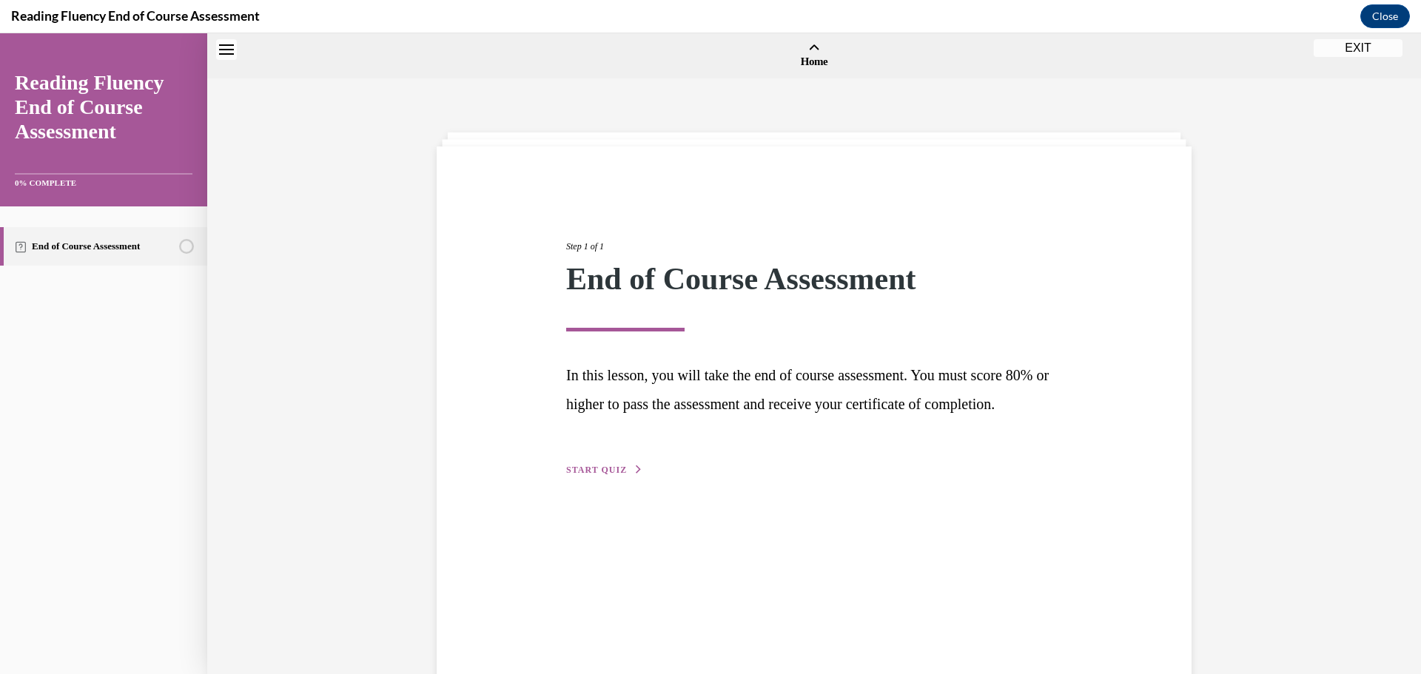
scroll to position [46, 0]
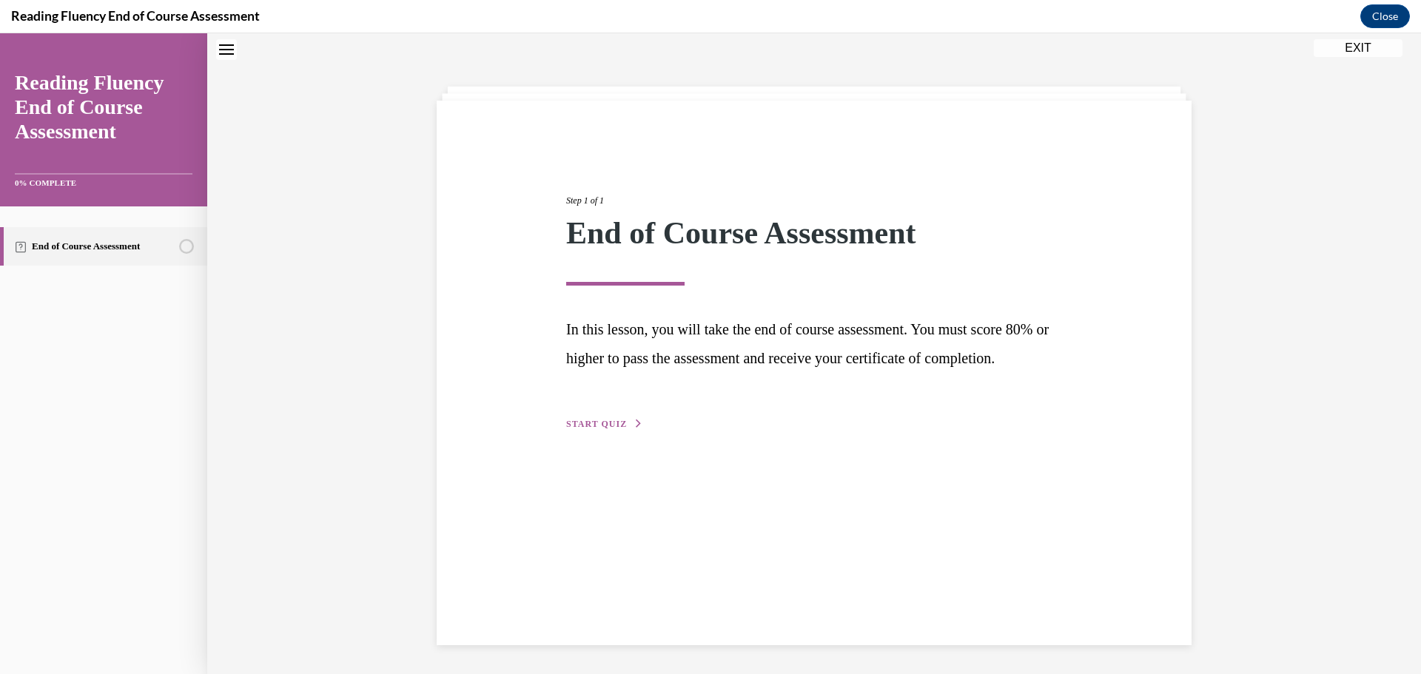
click at [597, 431] on button "START QUIZ" at bounding box center [604, 424] width 77 height 13
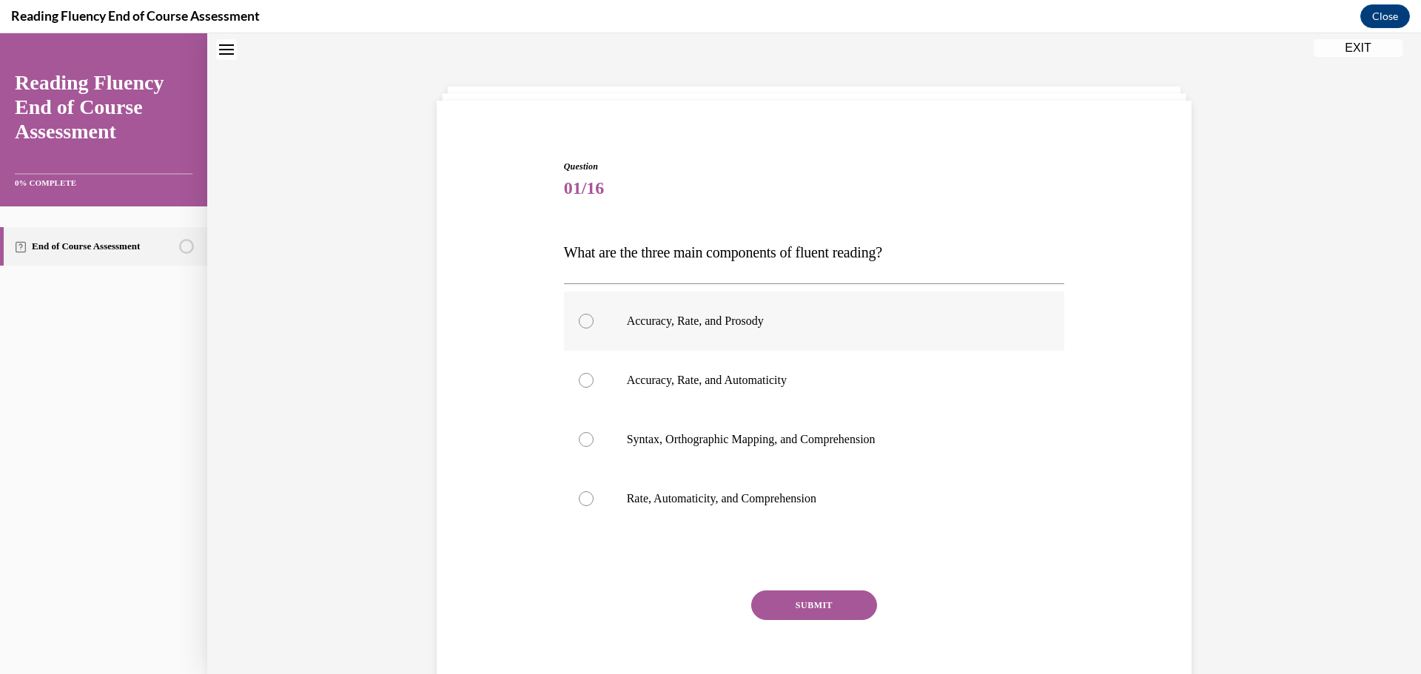
click at [583, 318] on div at bounding box center [586, 321] width 15 height 15
click at [583, 318] on input "Accuracy, Rate, and Prosody" at bounding box center [586, 321] width 15 height 15
radio input "true"
click at [812, 610] on button "SUBMIT" at bounding box center [814, 606] width 126 height 30
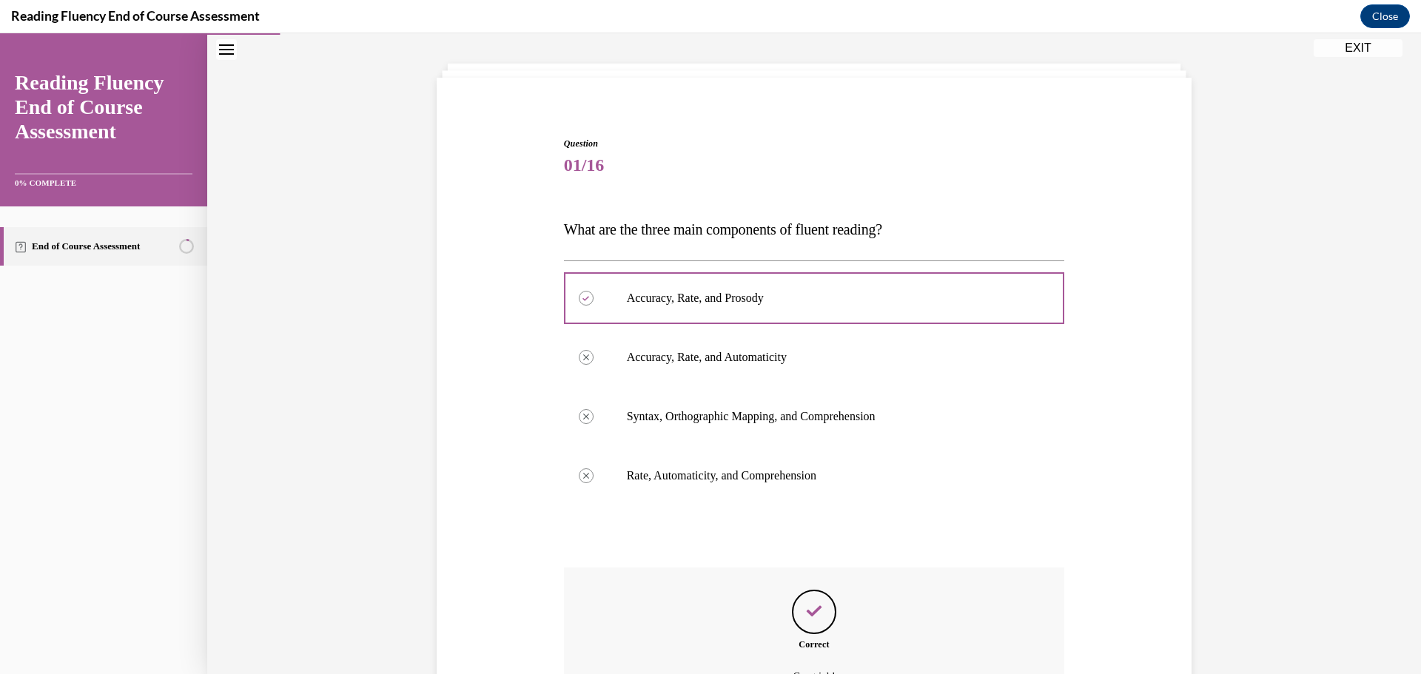
scroll to position [233, 0]
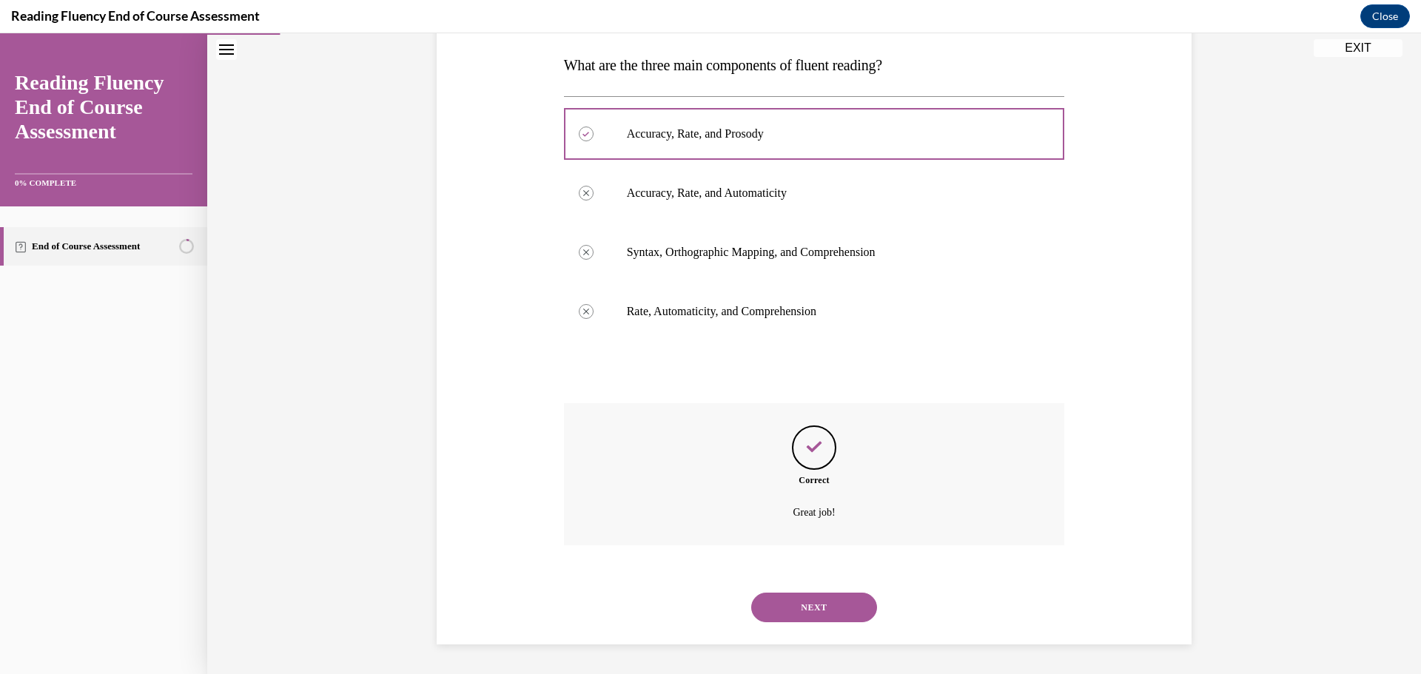
click at [815, 610] on button "NEXT" at bounding box center [814, 608] width 126 height 30
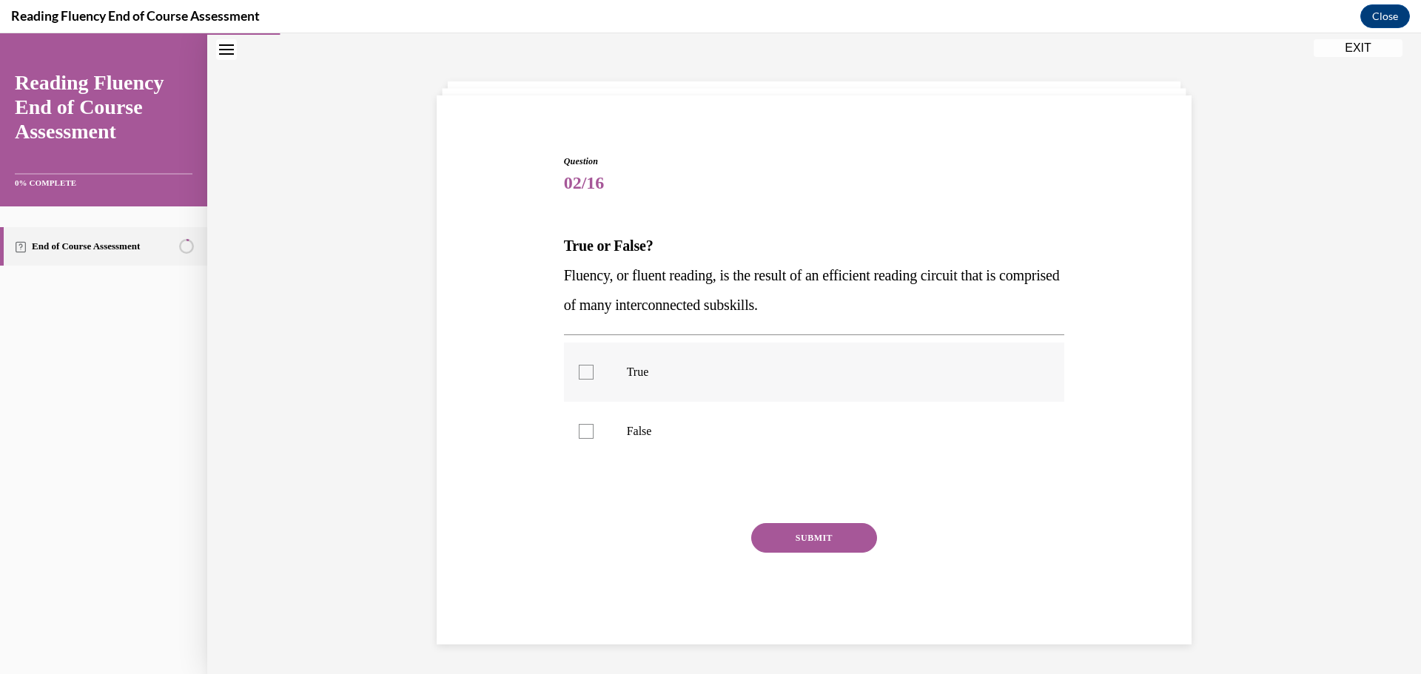
click at [585, 371] on div at bounding box center [586, 372] width 15 height 15
click at [585, 371] on input "True" at bounding box center [586, 372] width 15 height 15
checkbox input "true"
click at [771, 534] on button "SUBMIT" at bounding box center [814, 538] width 126 height 30
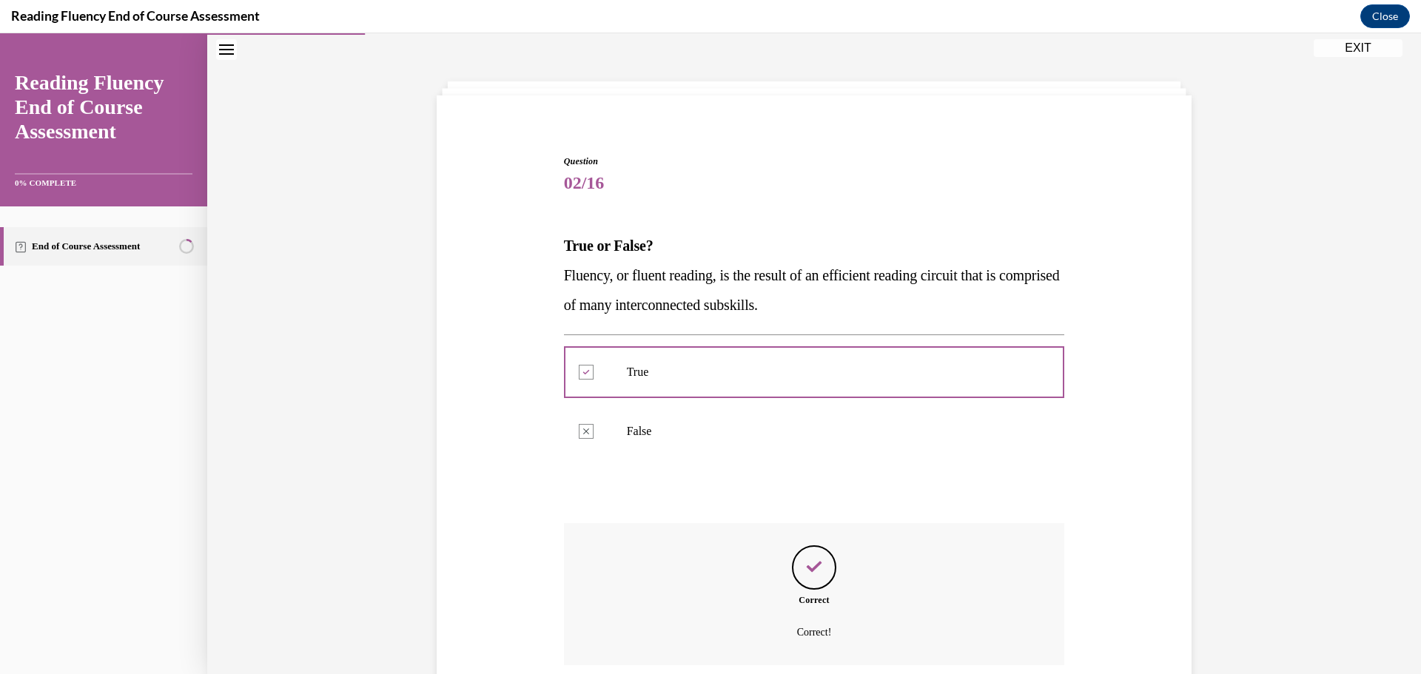
scroll to position [171, 0]
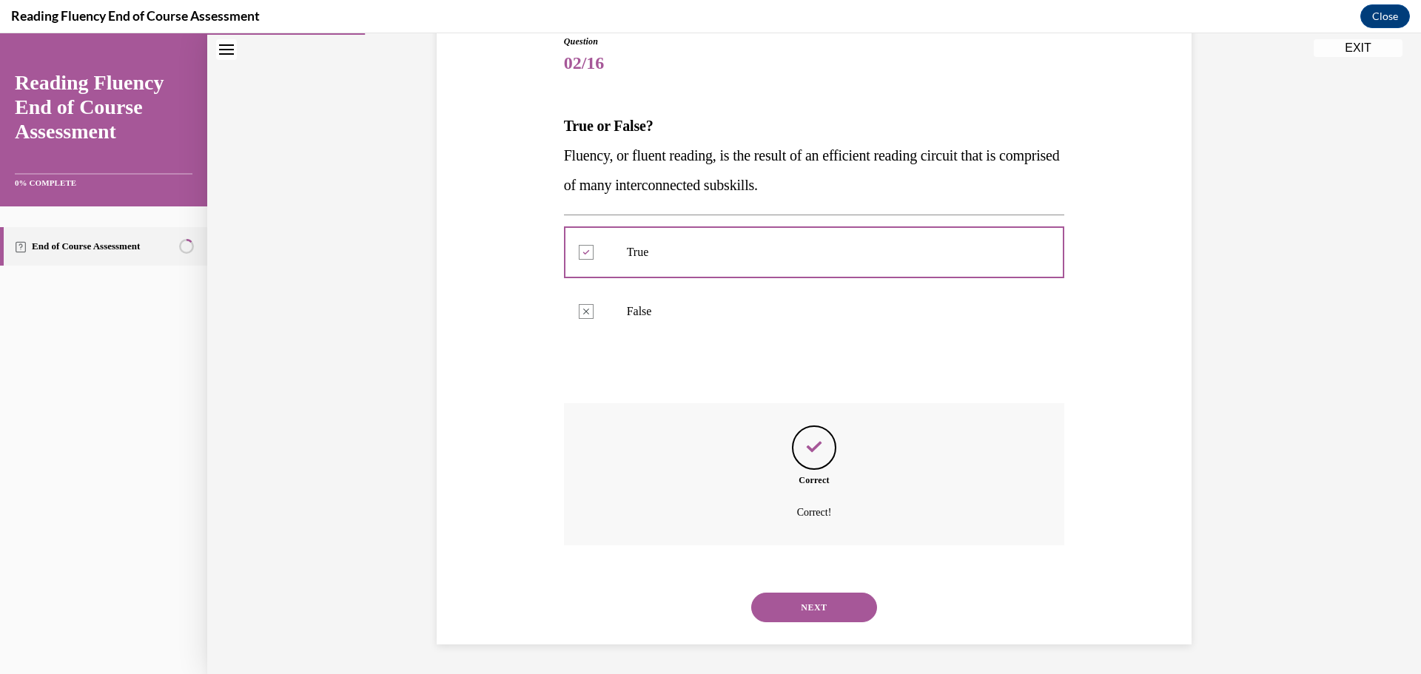
click at [805, 610] on button "NEXT" at bounding box center [814, 608] width 126 height 30
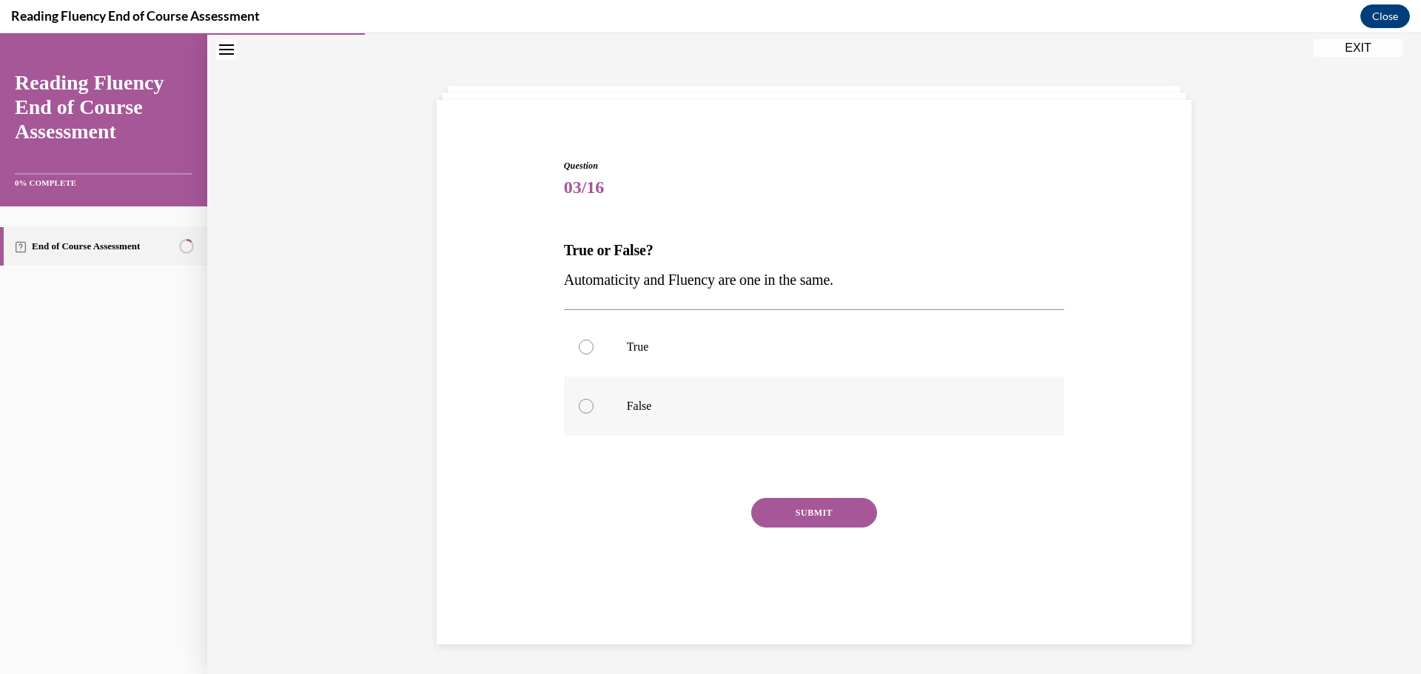
click at [573, 406] on label "False" at bounding box center [814, 406] width 501 height 59
click at [579, 406] on input "False" at bounding box center [586, 406] width 15 height 15
radio input "true"
click at [788, 520] on button "SUBMIT" at bounding box center [814, 513] width 126 height 30
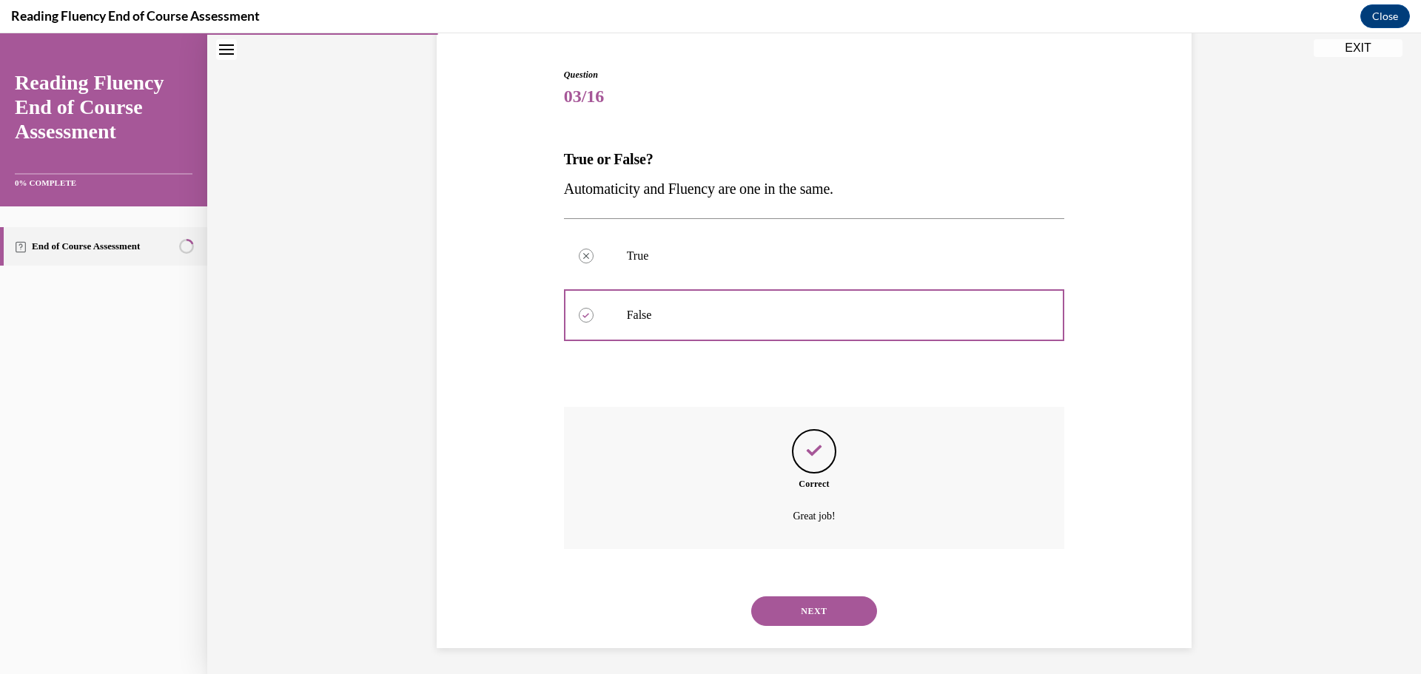
scroll to position [141, 0]
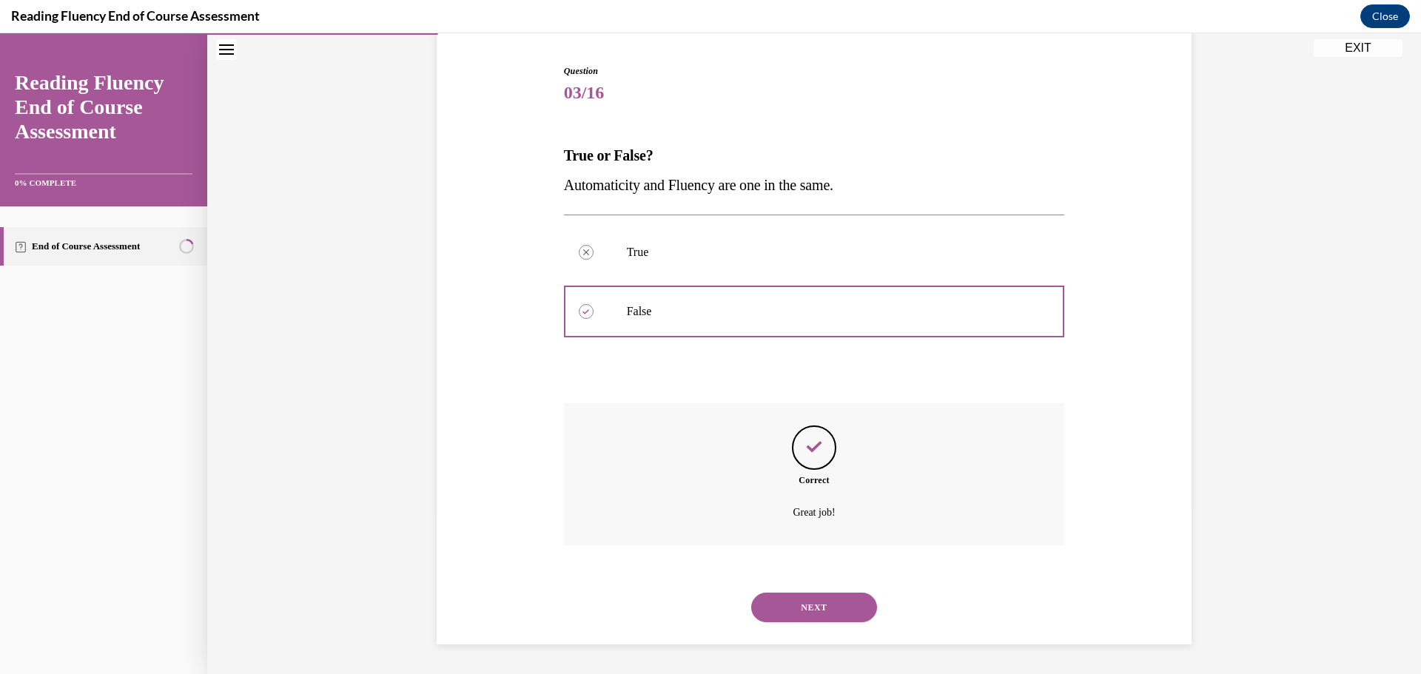
click at [813, 597] on button "NEXT" at bounding box center [814, 608] width 126 height 30
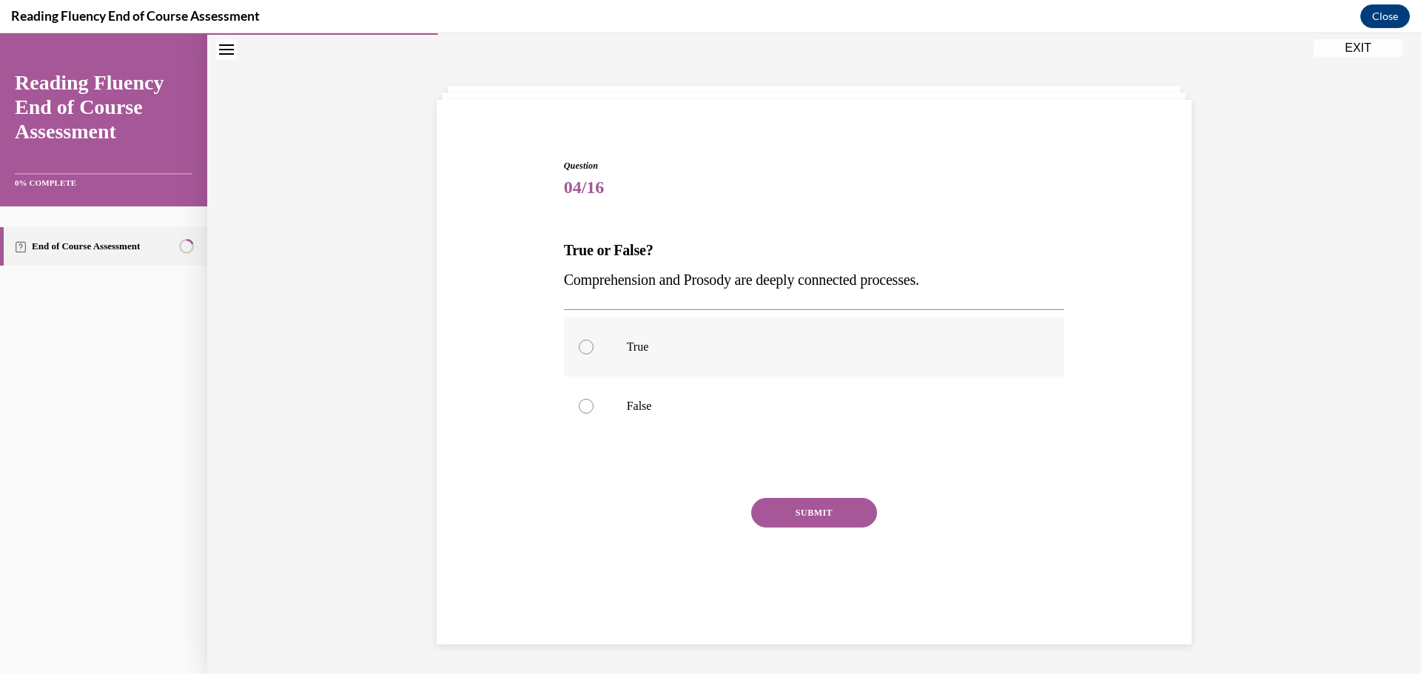
click at [582, 353] on div at bounding box center [586, 347] width 15 height 15
click at [582, 353] on input "True" at bounding box center [586, 347] width 15 height 15
radio input "true"
click at [822, 506] on button "SUBMIT" at bounding box center [814, 513] width 126 height 30
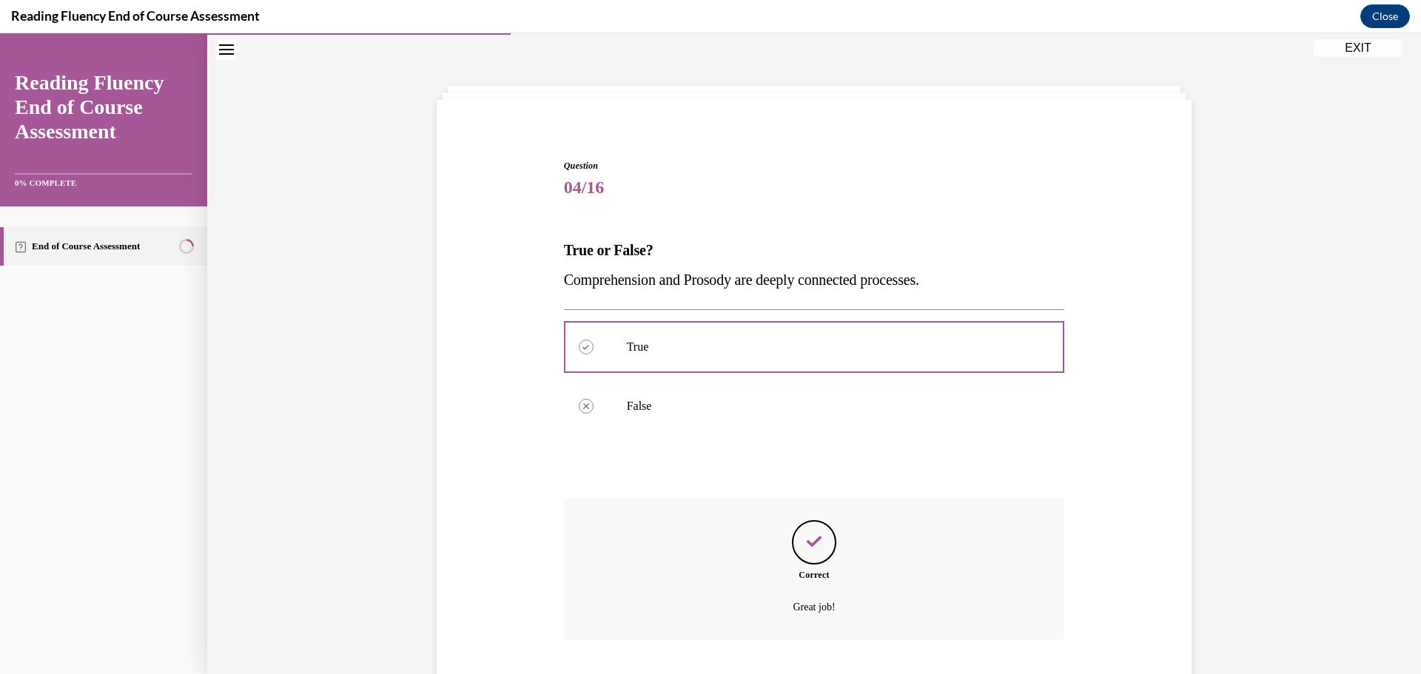
scroll to position [141, 0]
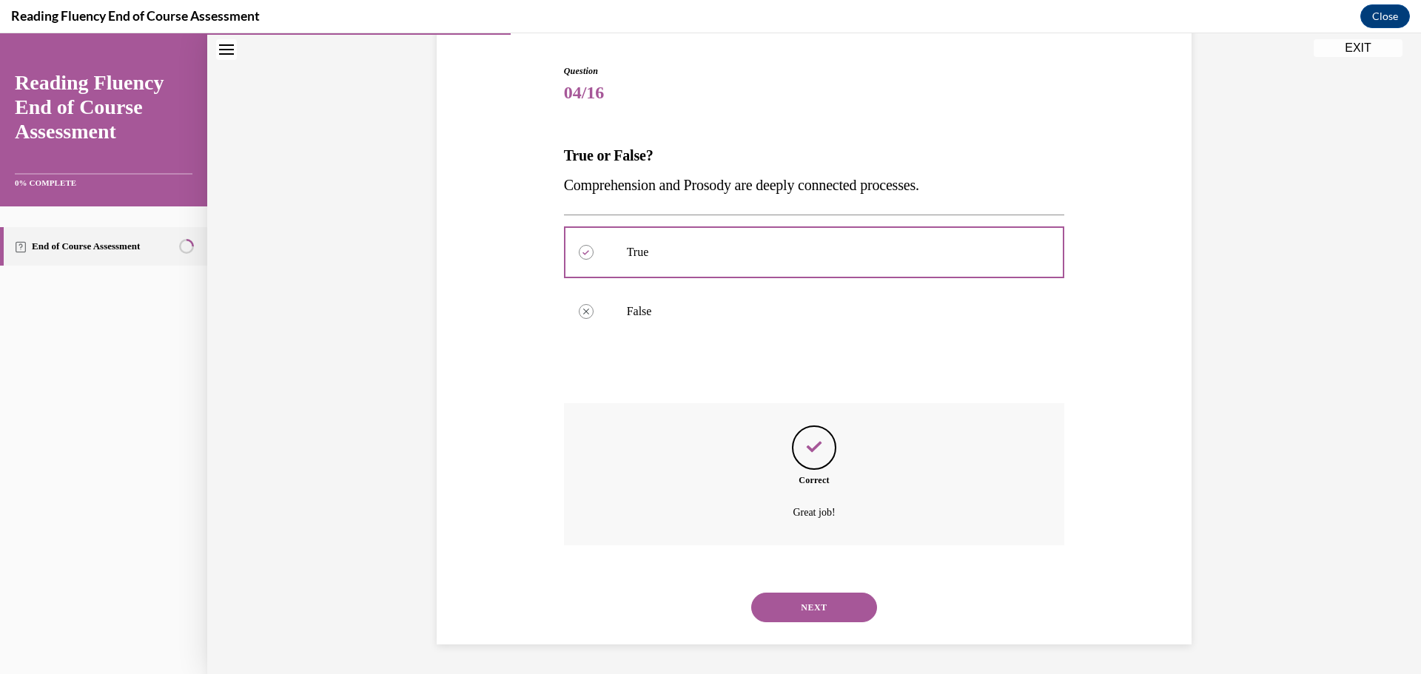
click at [824, 611] on button "NEXT" at bounding box center [814, 608] width 126 height 30
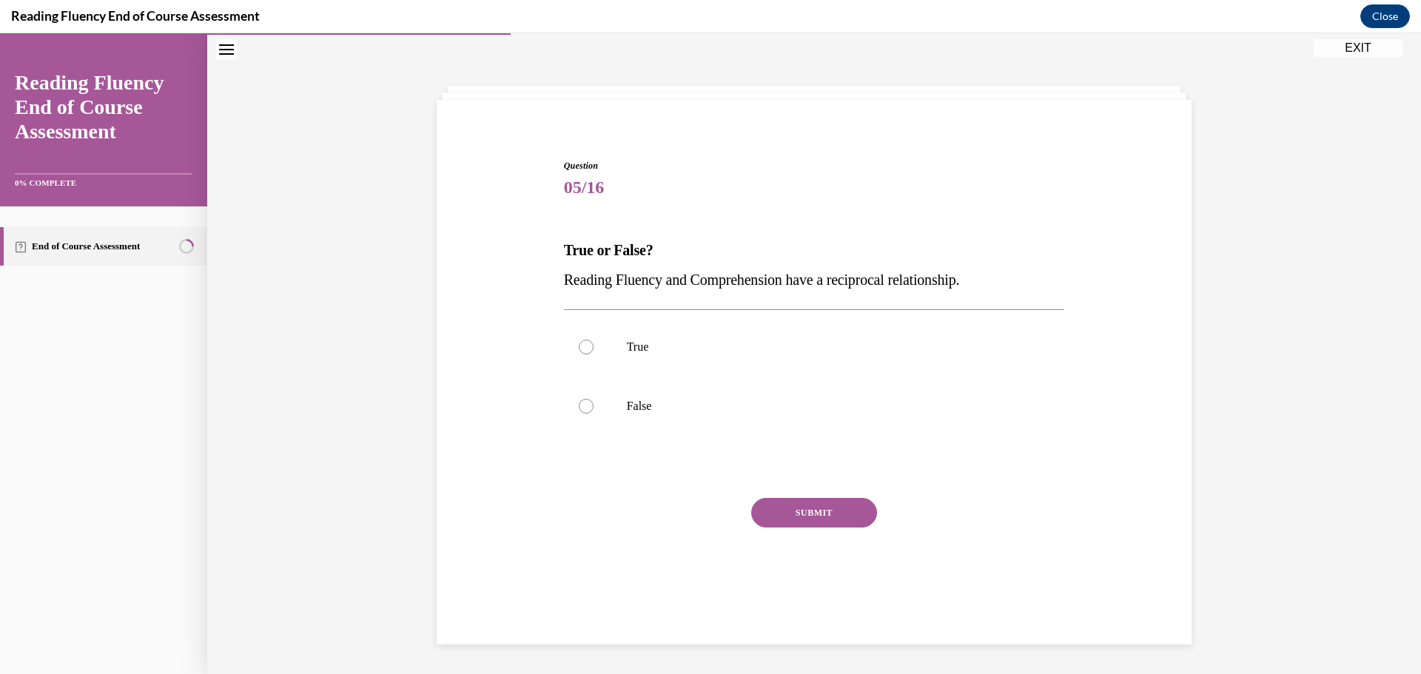
scroll to position [47, 0]
click at [580, 346] on div at bounding box center [586, 347] width 15 height 15
click at [580, 346] on input "True" at bounding box center [586, 347] width 15 height 15
radio input "true"
click at [777, 515] on button "SUBMIT" at bounding box center [814, 513] width 126 height 30
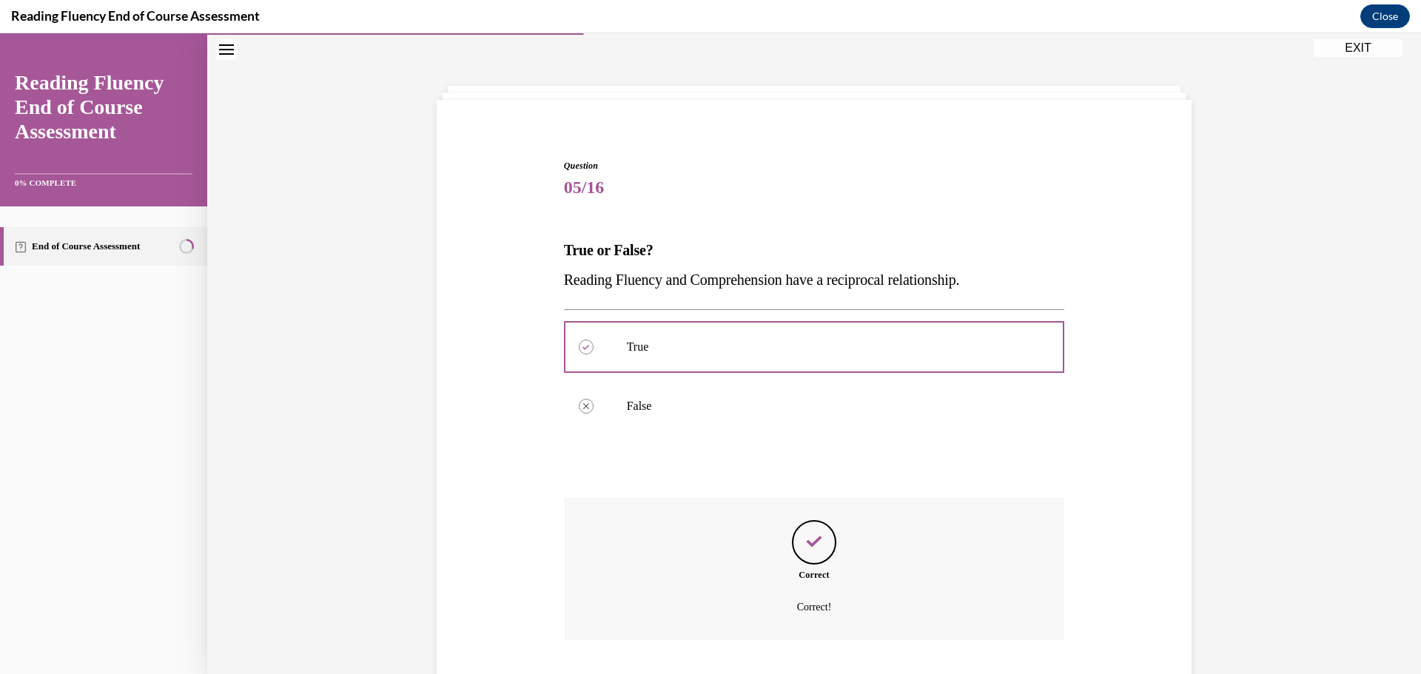
scroll to position [141, 0]
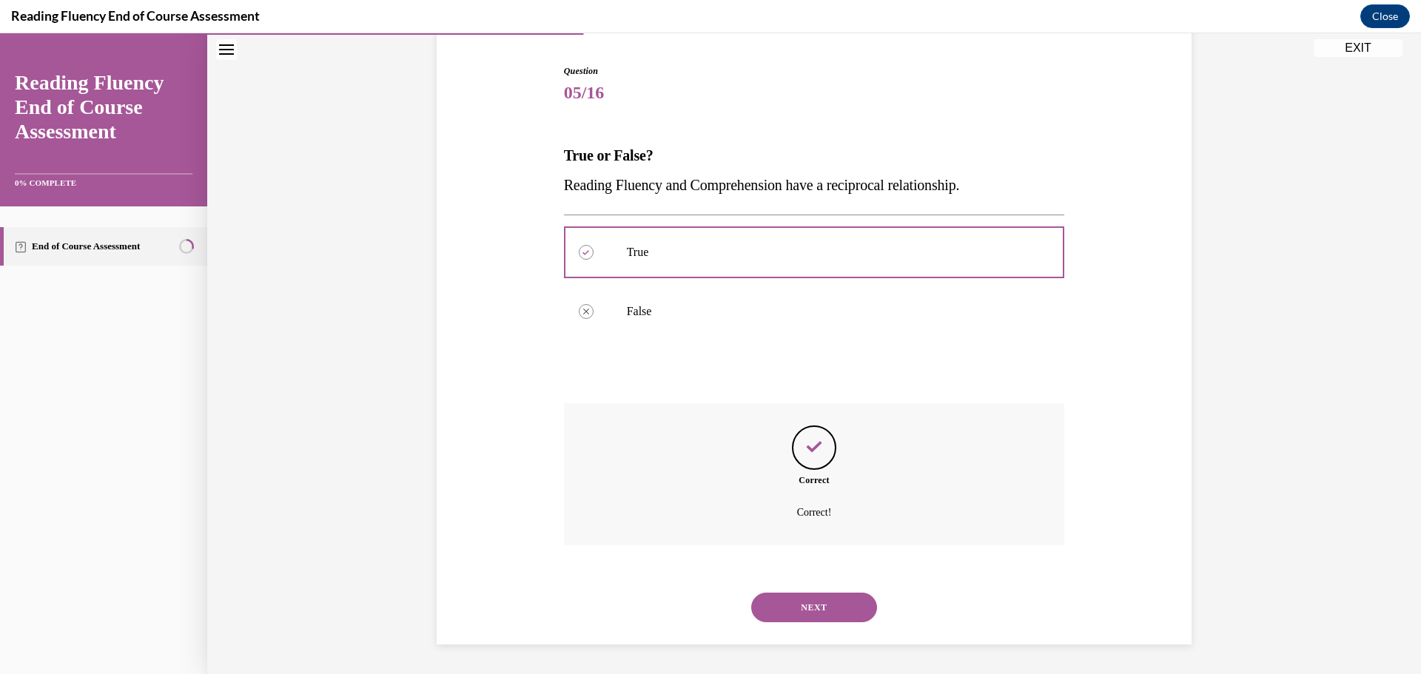
click at [783, 606] on button "NEXT" at bounding box center [814, 608] width 126 height 30
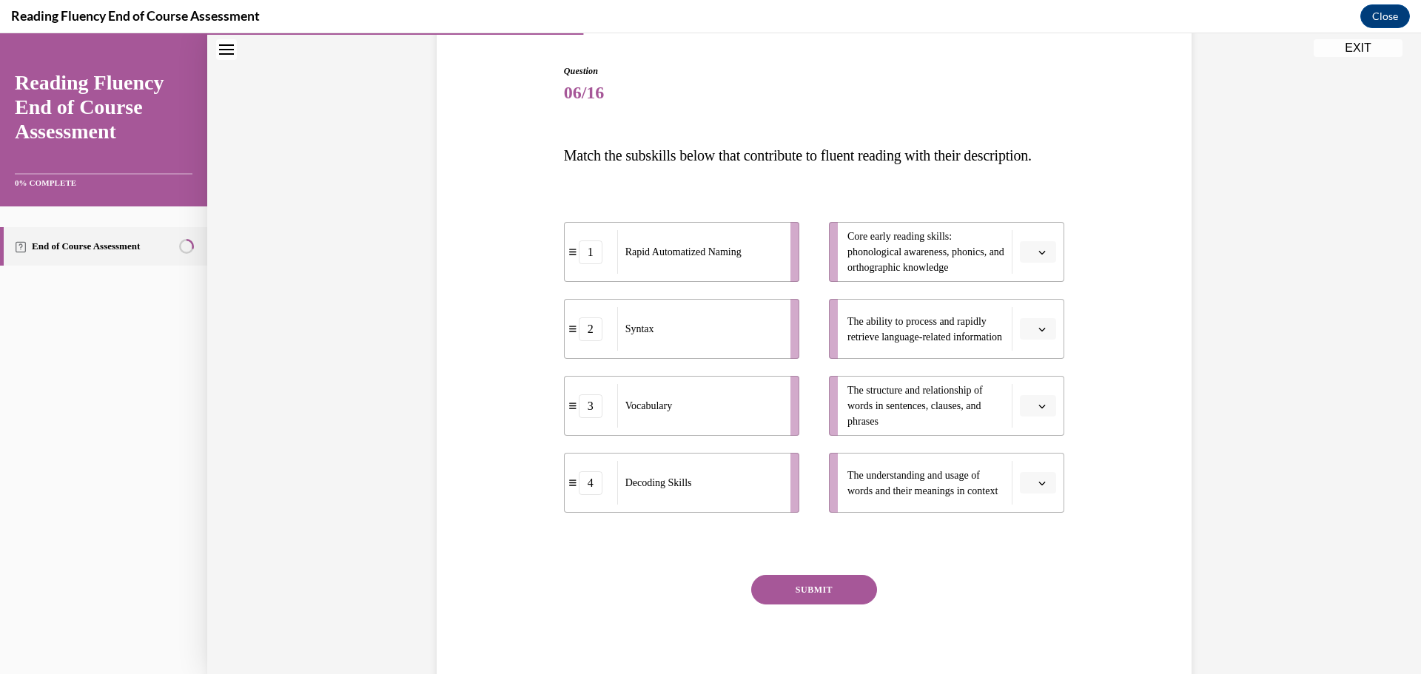
scroll to position [78, 0]
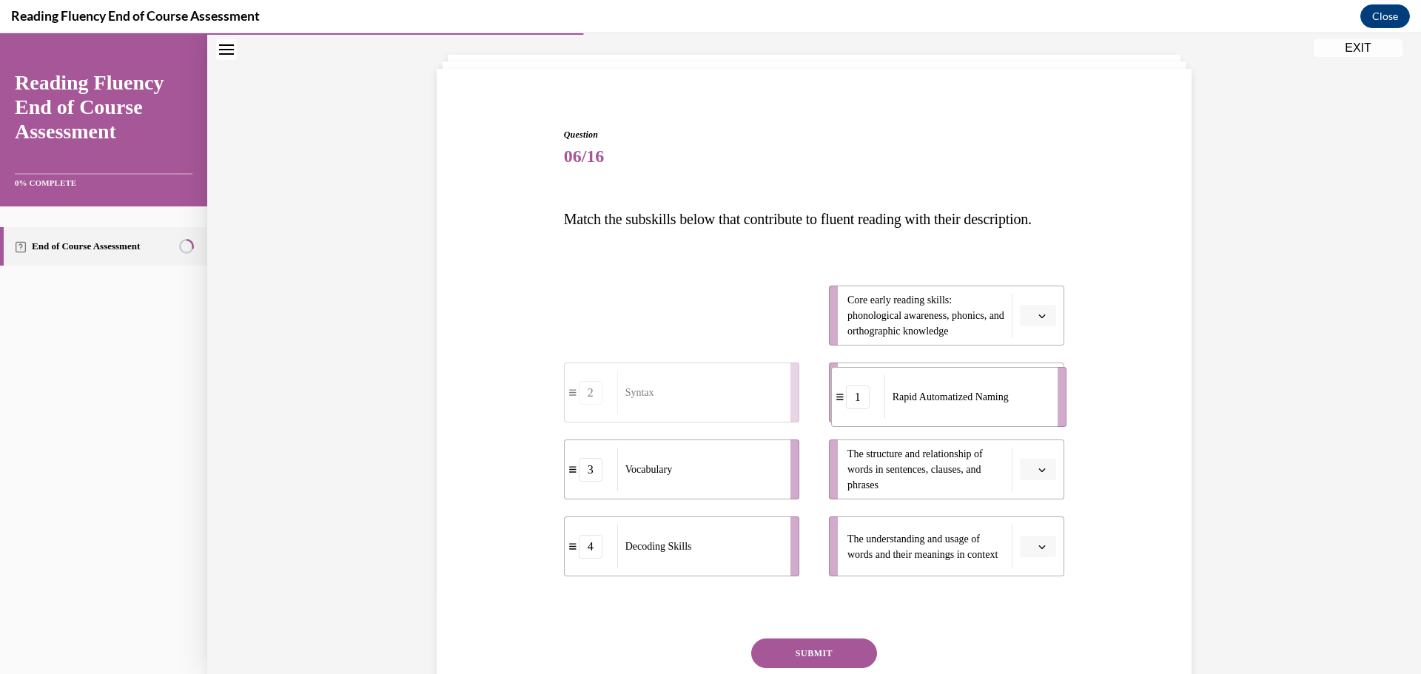
drag, startPoint x: 657, startPoint y: 349, endPoint x: 924, endPoint y: 430, distance: 279.2
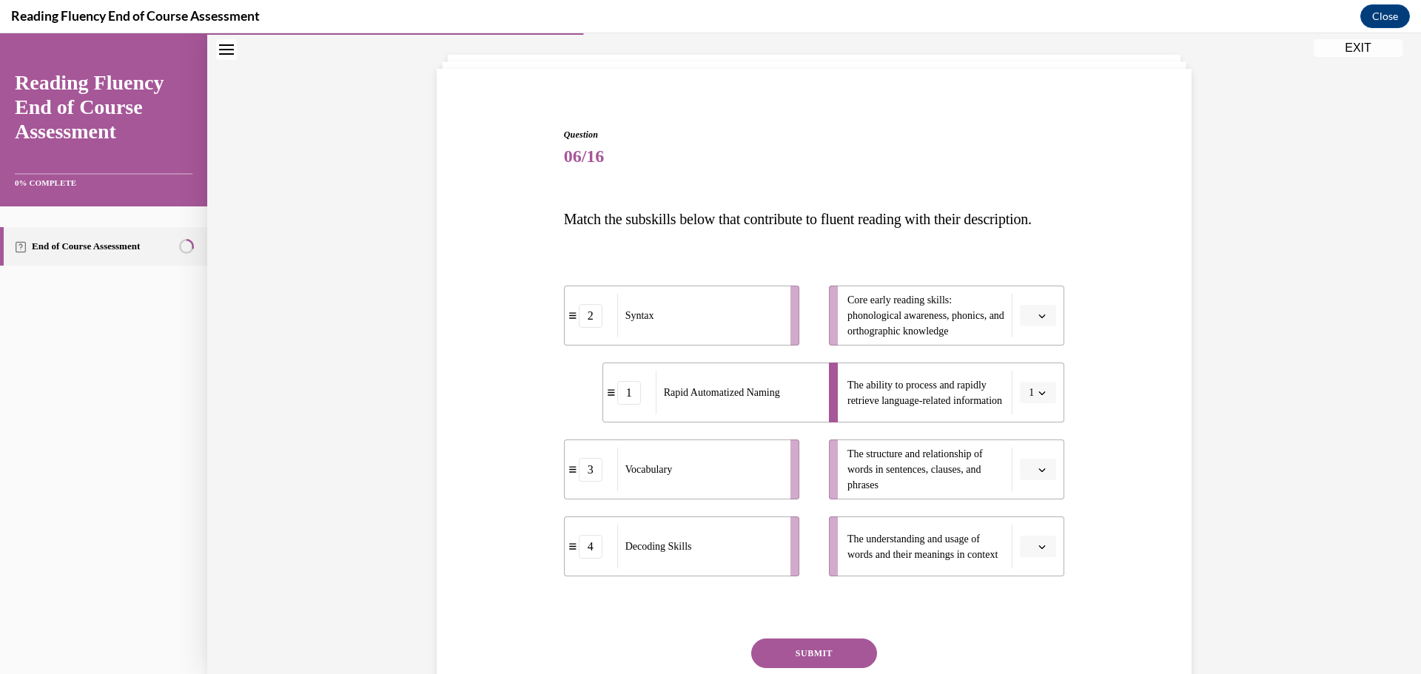
click at [926, 406] on span "The ability to process and rapidly retrieve language-related information" at bounding box center [925, 393] width 155 height 27
drag, startPoint x: 720, startPoint y: 506, endPoint x: 979, endPoint y: 588, distance: 271.8
click at [982, 563] on span "The understanding and usage of words and their meanings in context" at bounding box center [926, 547] width 157 height 31
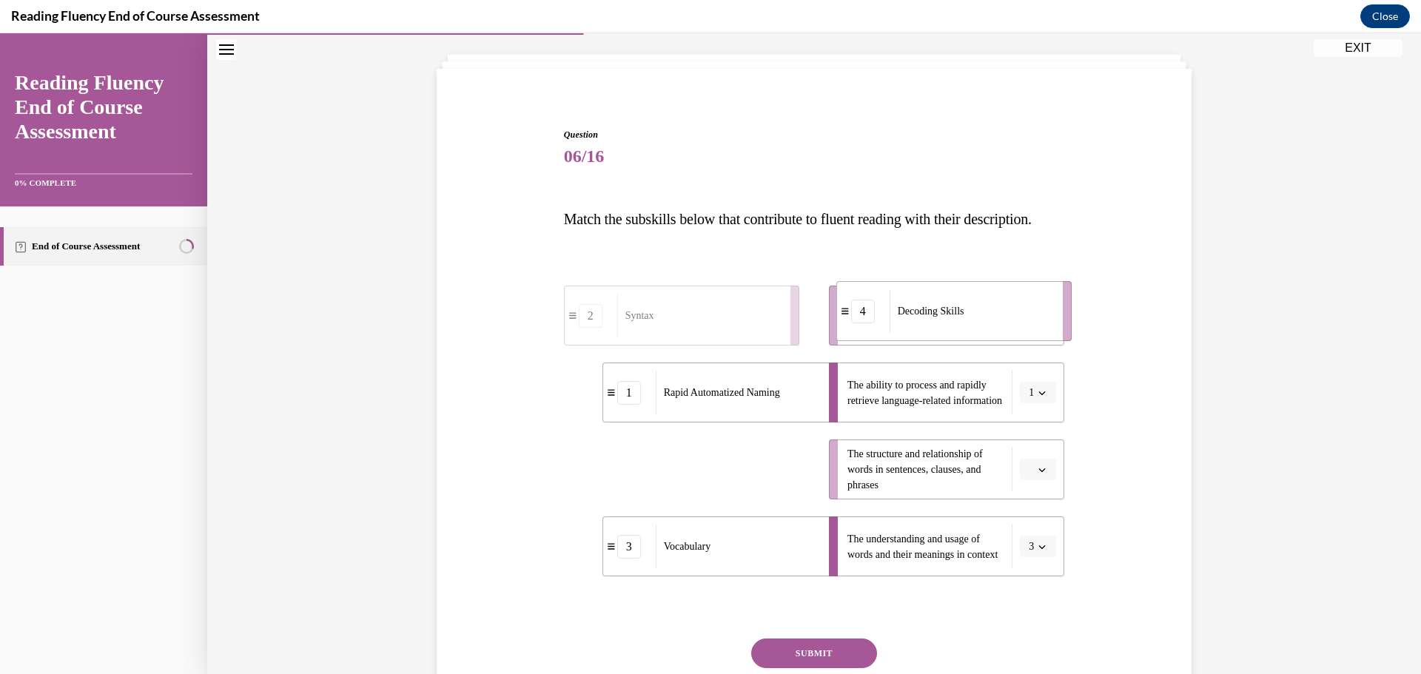
drag, startPoint x: 697, startPoint y: 500, endPoint x: 962, endPoint y: 352, distance: 302.9
click at [962, 333] on div "Decoding Skills" at bounding box center [972, 311] width 164 height 44
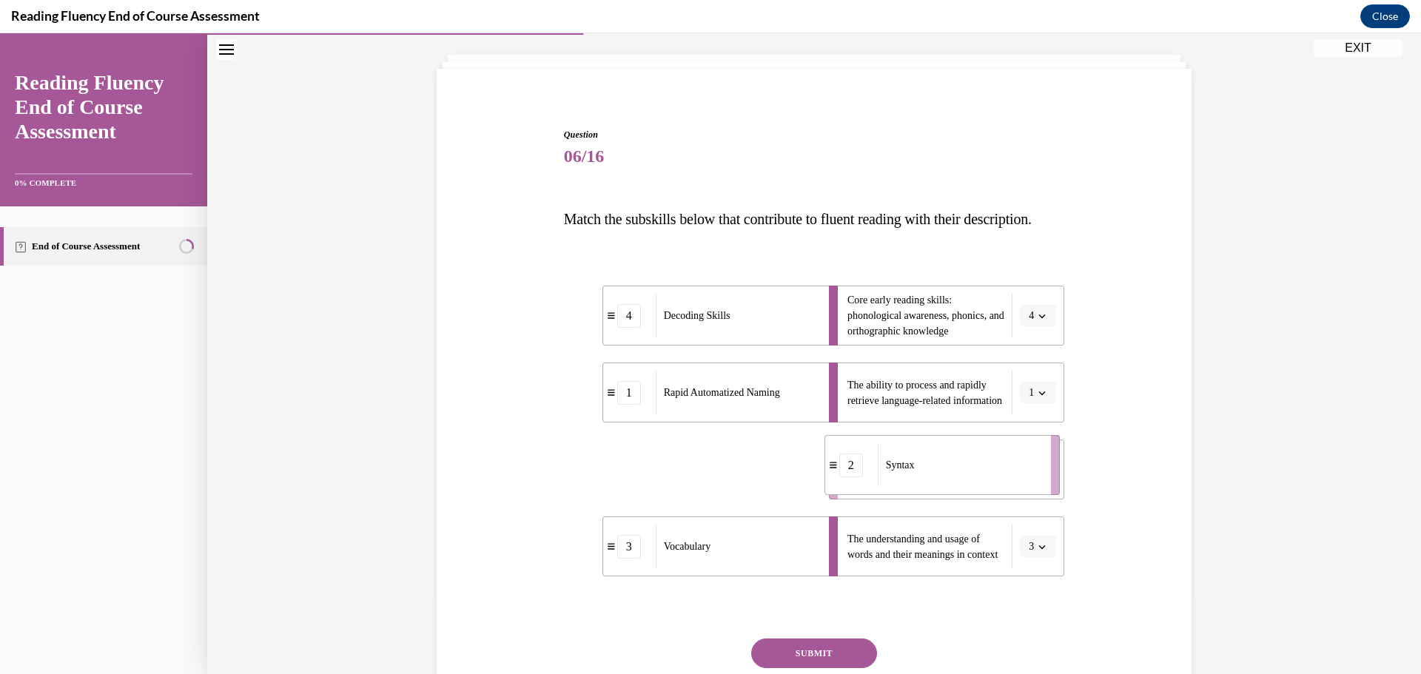
drag, startPoint x: 849, startPoint y: 507, endPoint x: 933, endPoint y: 503, distance: 83.8
click at [933, 487] on div "Syntax" at bounding box center [960, 465] width 164 height 44
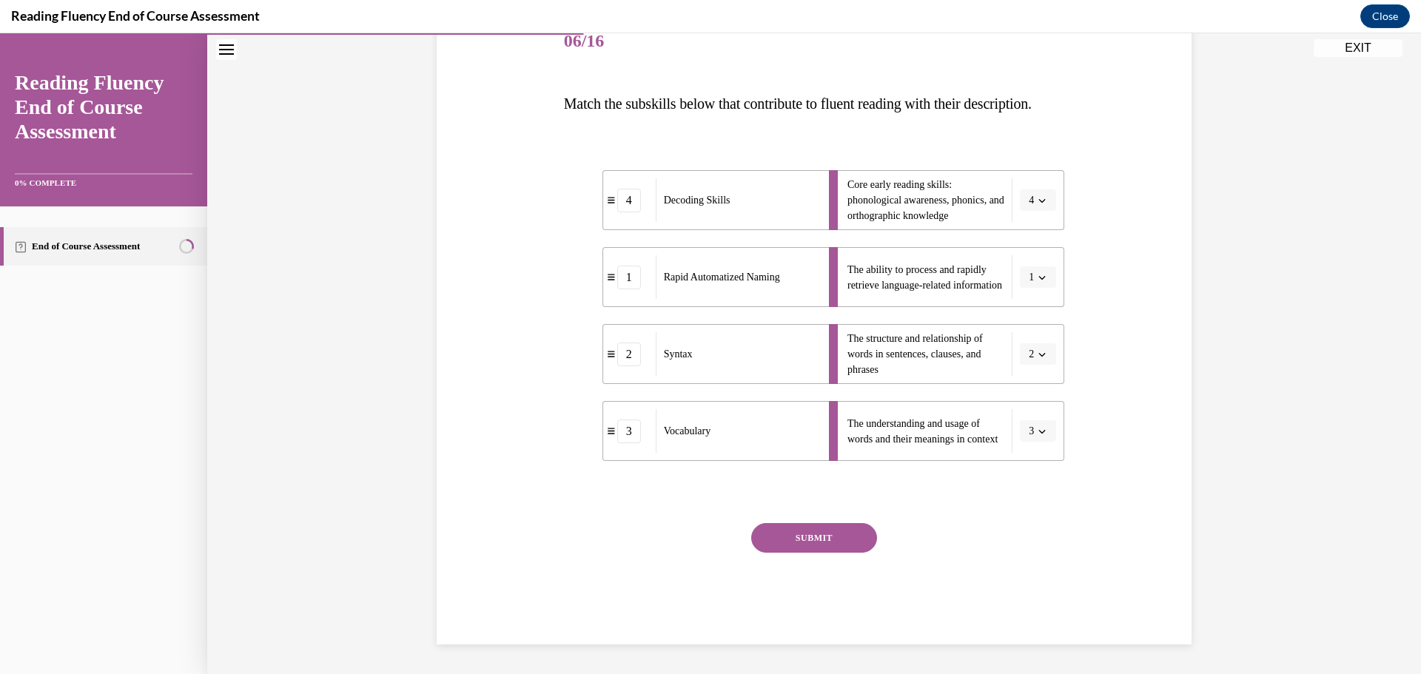
scroll to position [223, 0]
click at [825, 543] on button "SUBMIT" at bounding box center [814, 538] width 126 height 30
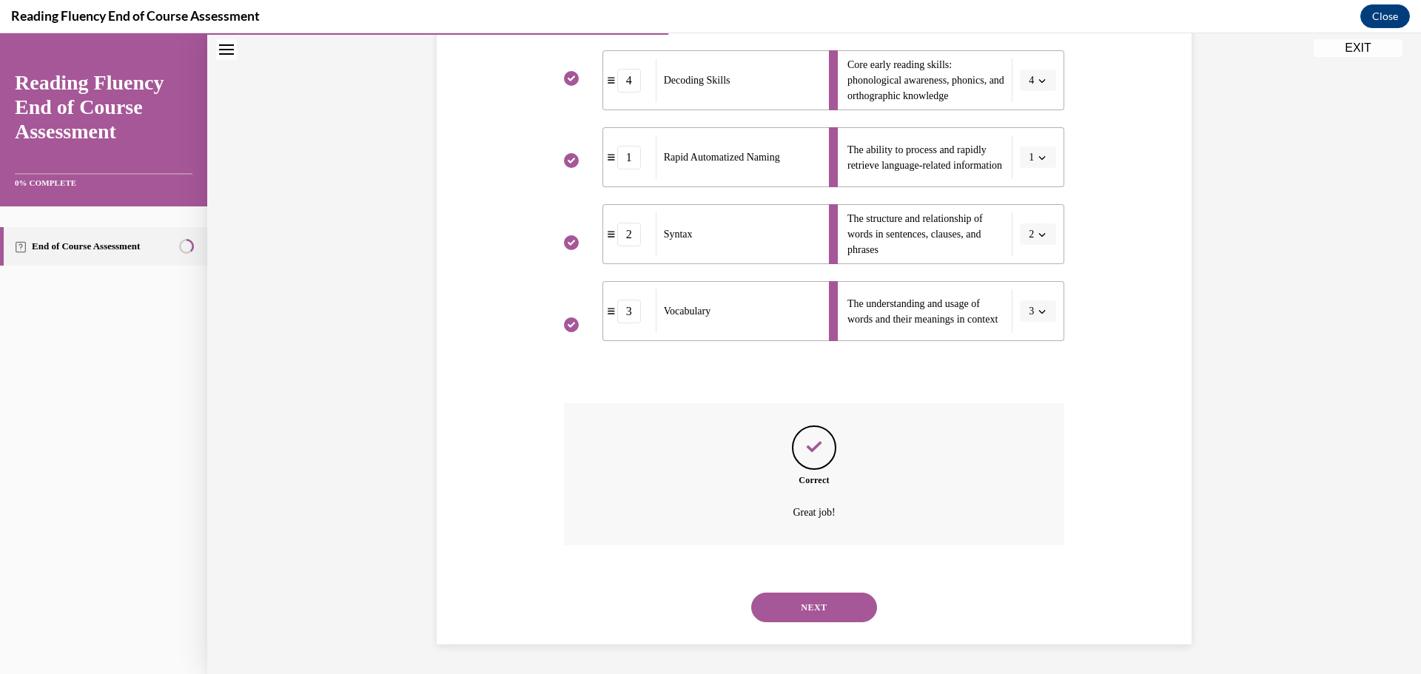
scroll to position [343, 0]
click at [847, 595] on button "NEXT" at bounding box center [814, 608] width 126 height 30
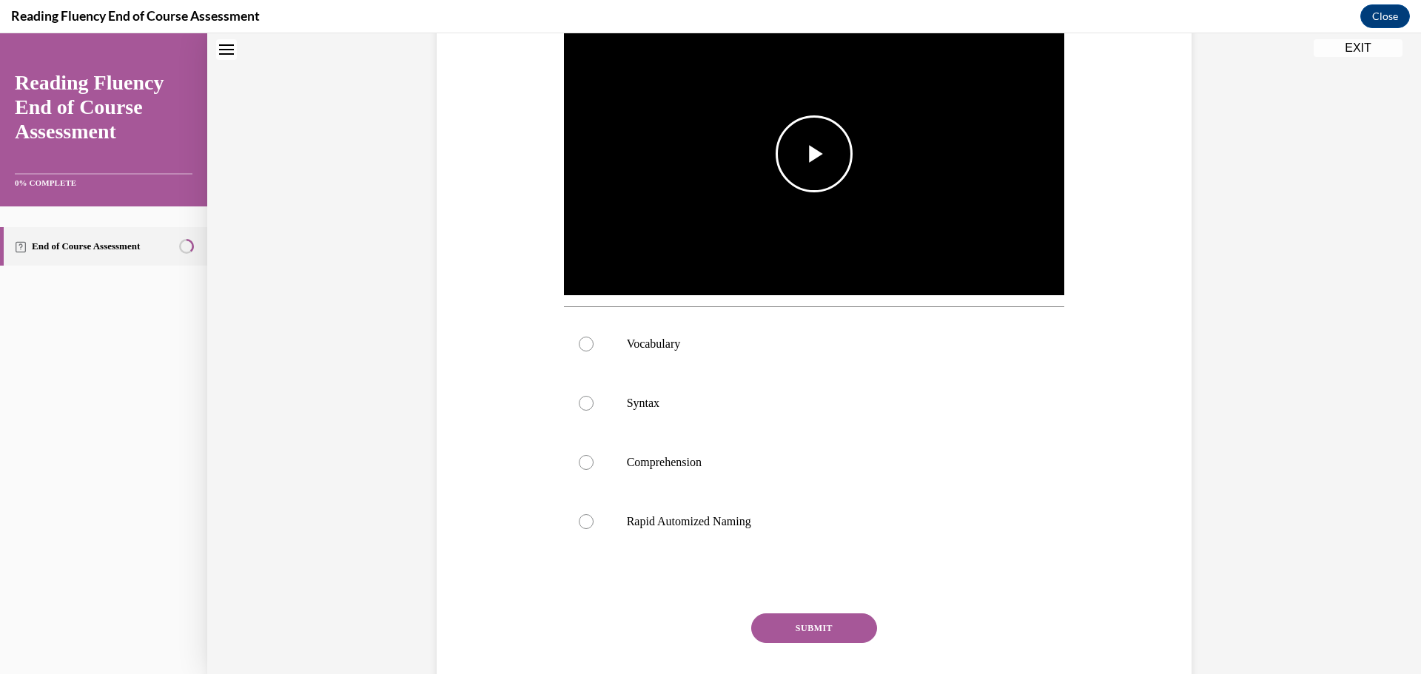
scroll to position [0, 0]
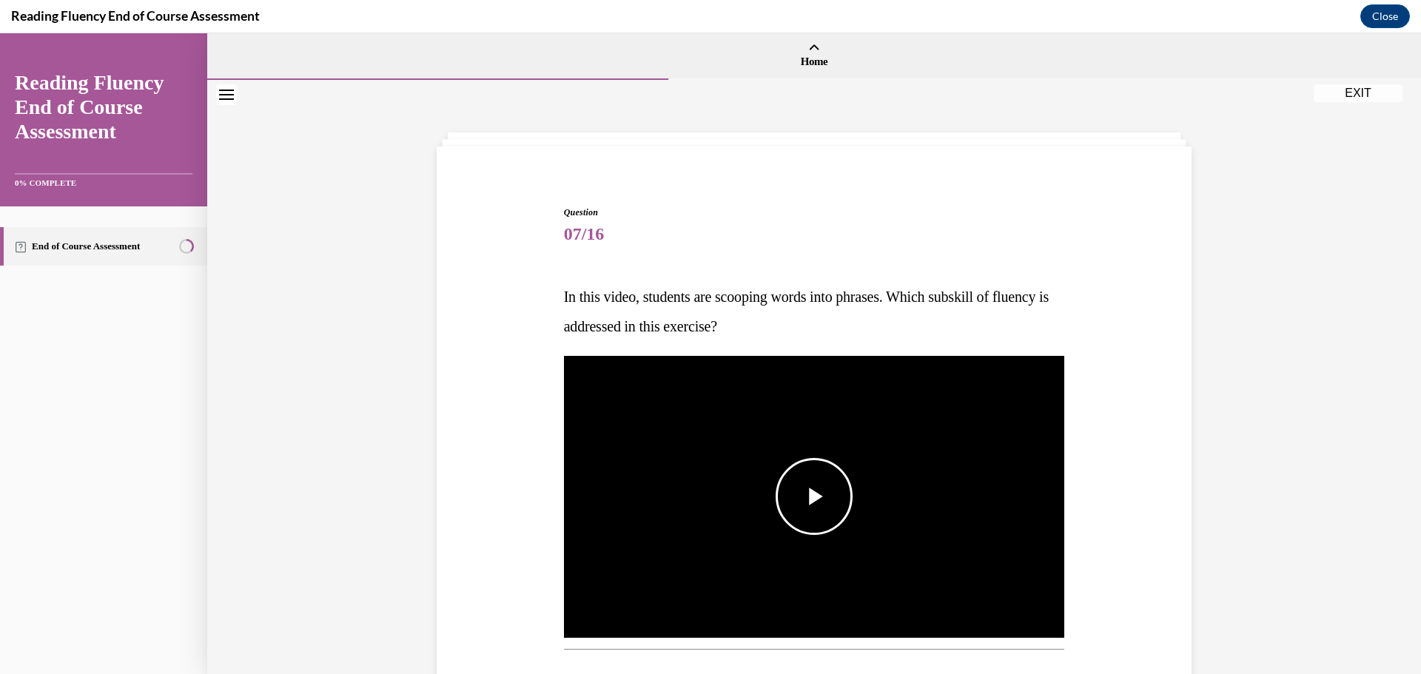
click at [814, 497] on span "Video player" at bounding box center [814, 497] width 0 height 0
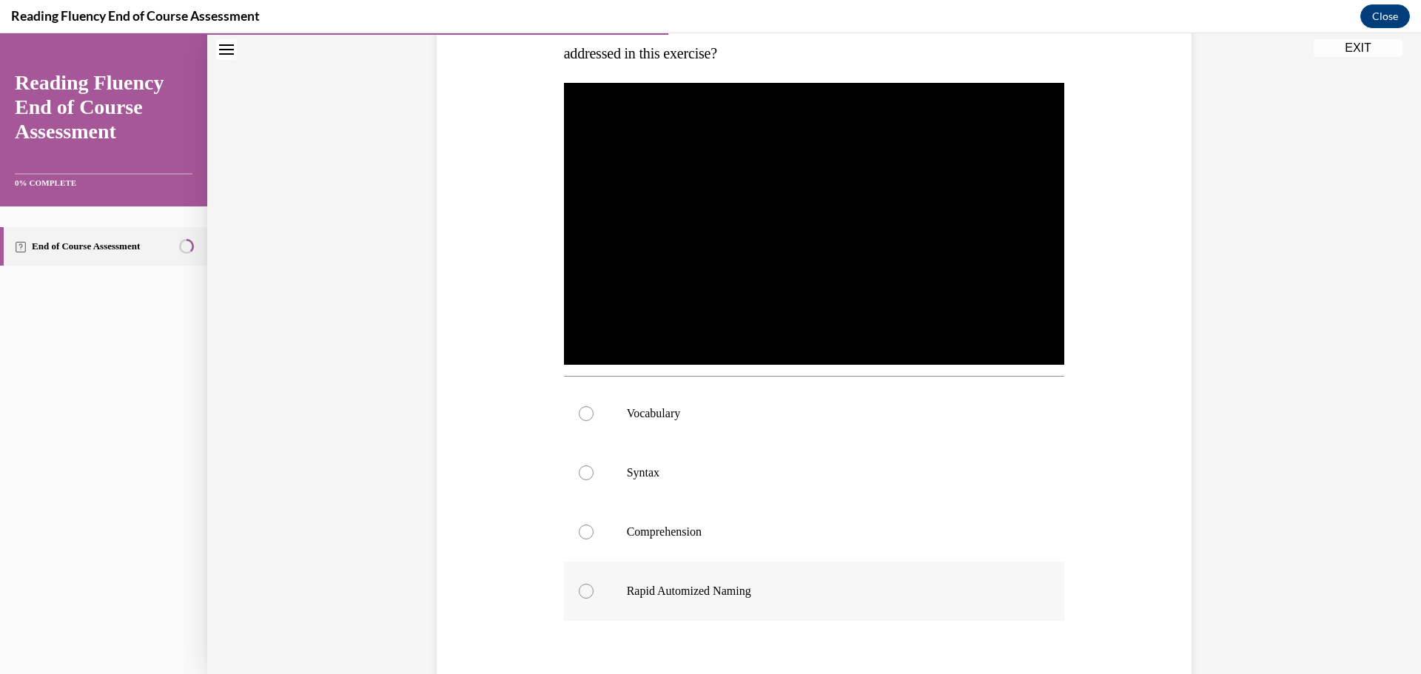
scroll to position [296, 0]
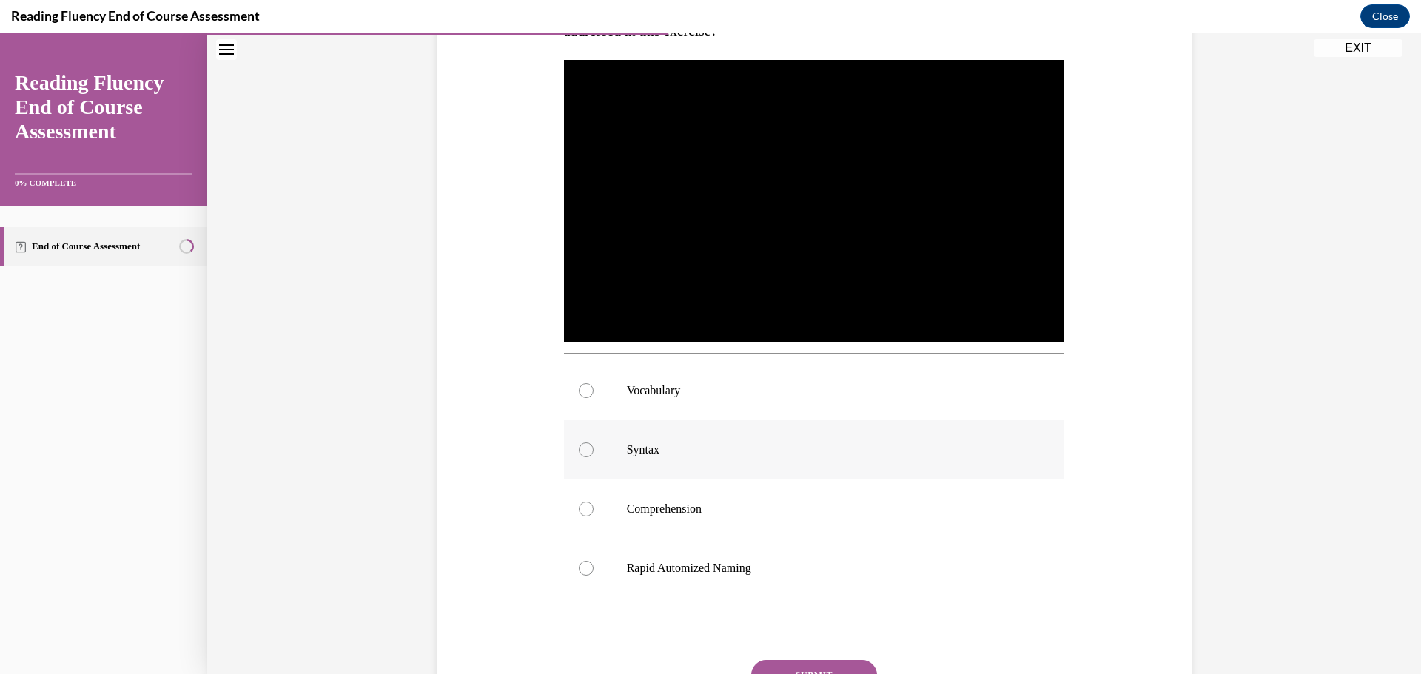
click at [580, 448] on div at bounding box center [586, 450] width 15 height 15
click at [580, 448] on input "Syntax" at bounding box center [586, 450] width 15 height 15
radio input "true"
click at [794, 667] on button "SUBMIT" at bounding box center [814, 675] width 126 height 30
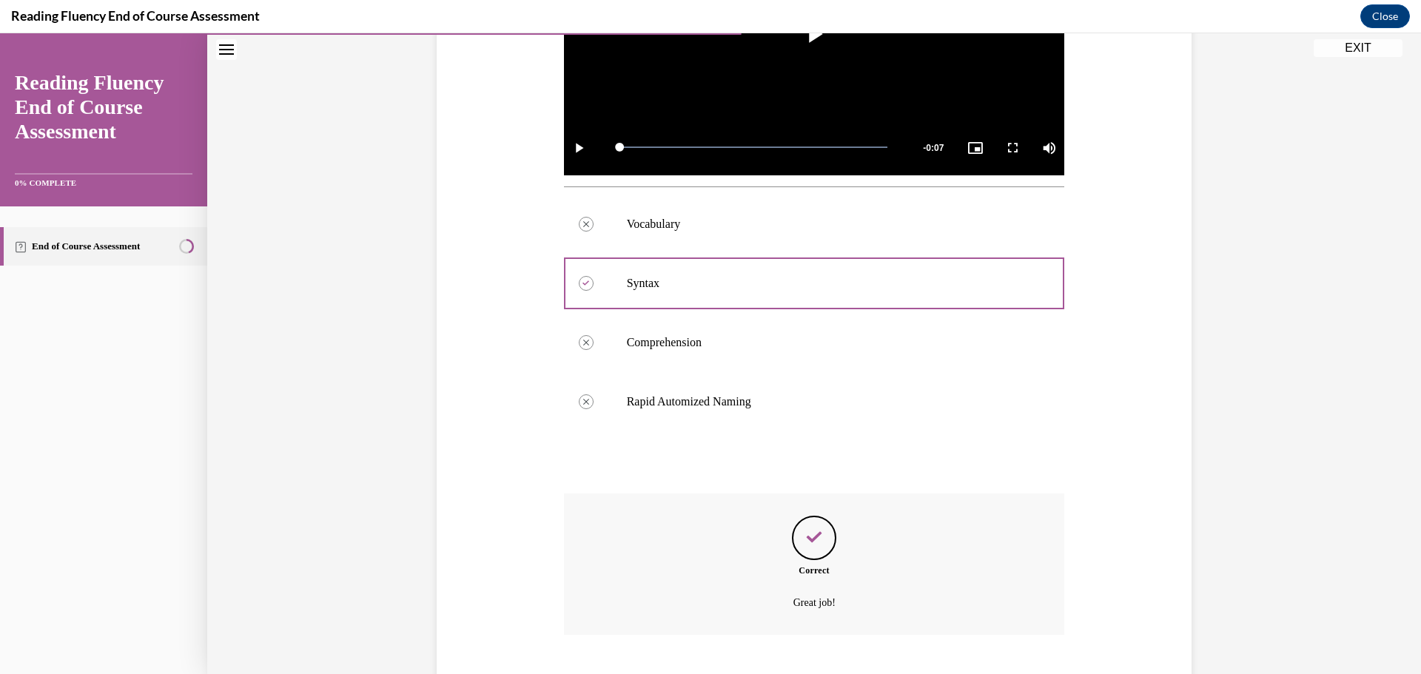
scroll to position [552, 0]
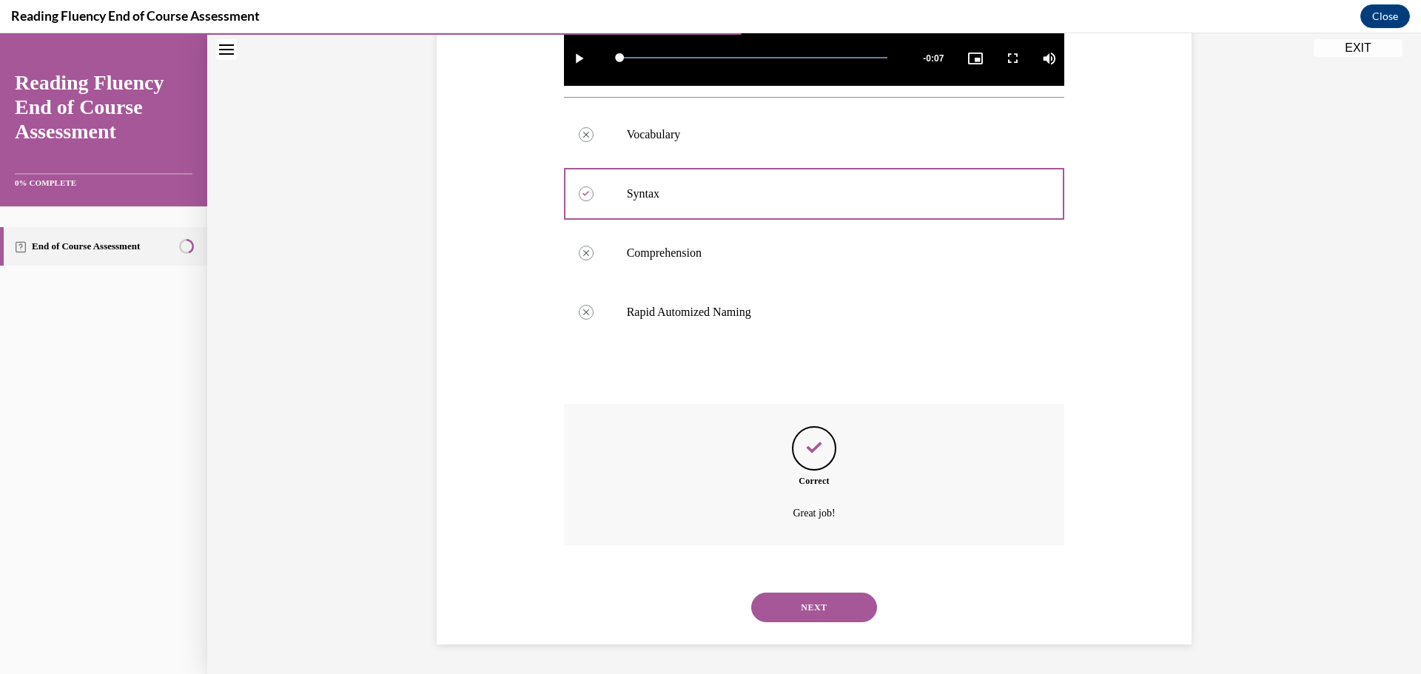
click at [828, 606] on button "NEXT" at bounding box center [814, 608] width 126 height 30
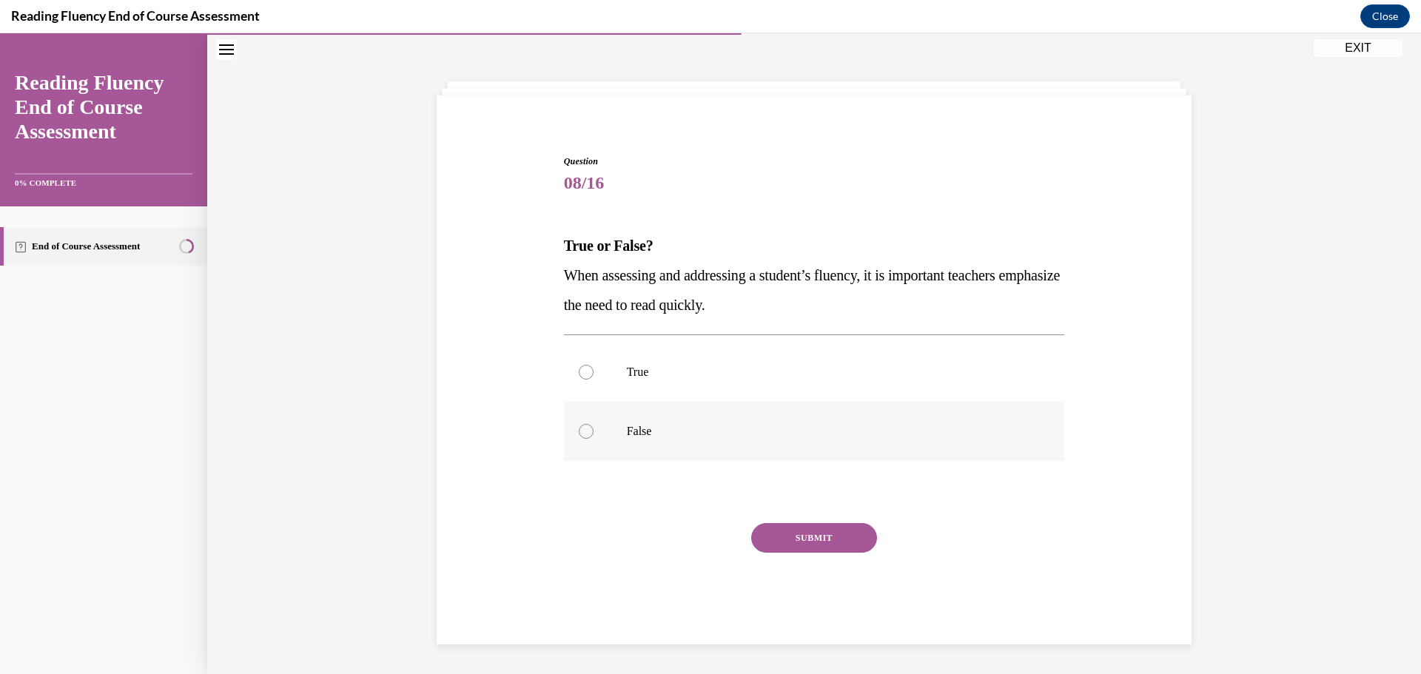
click at [586, 430] on div at bounding box center [586, 431] width 15 height 15
click at [586, 430] on input "False" at bounding box center [586, 431] width 15 height 15
radio input "true"
click at [756, 533] on button "SUBMIT" at bounding box center [814, 538] width 126 height 30
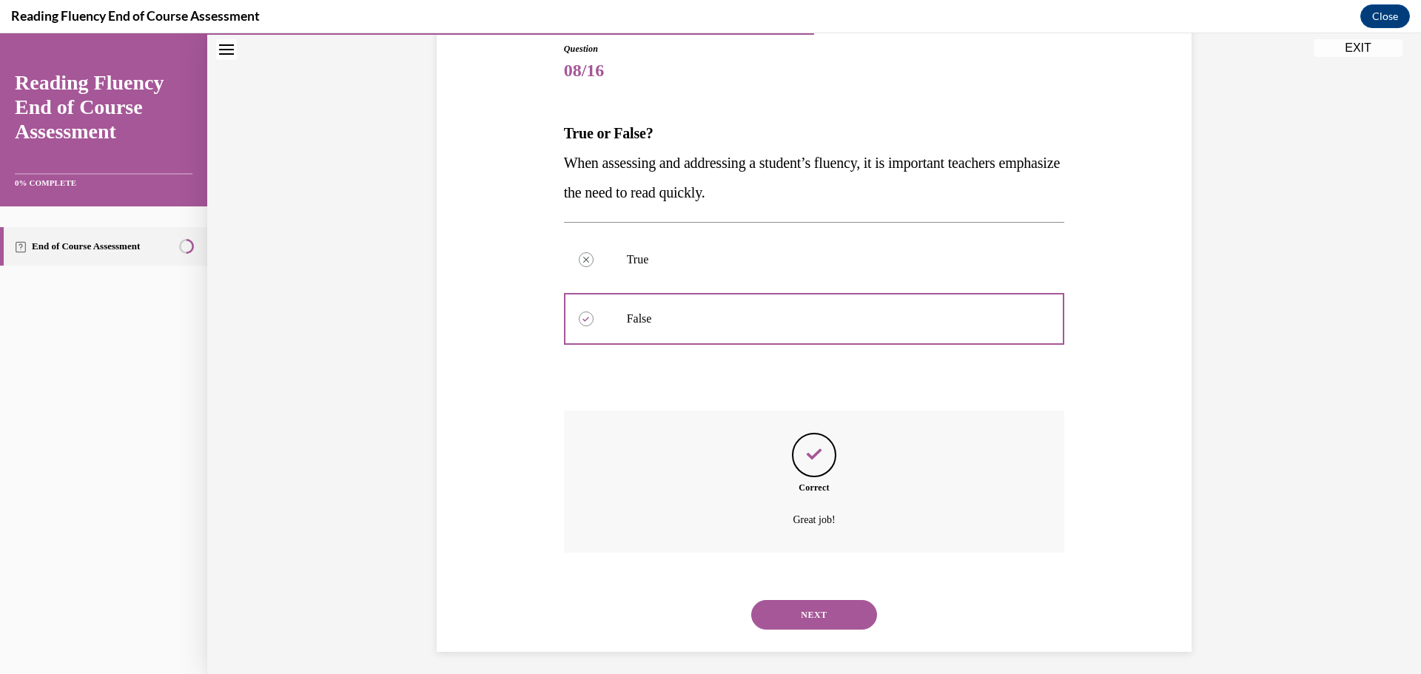
scroll to position [171, 0]
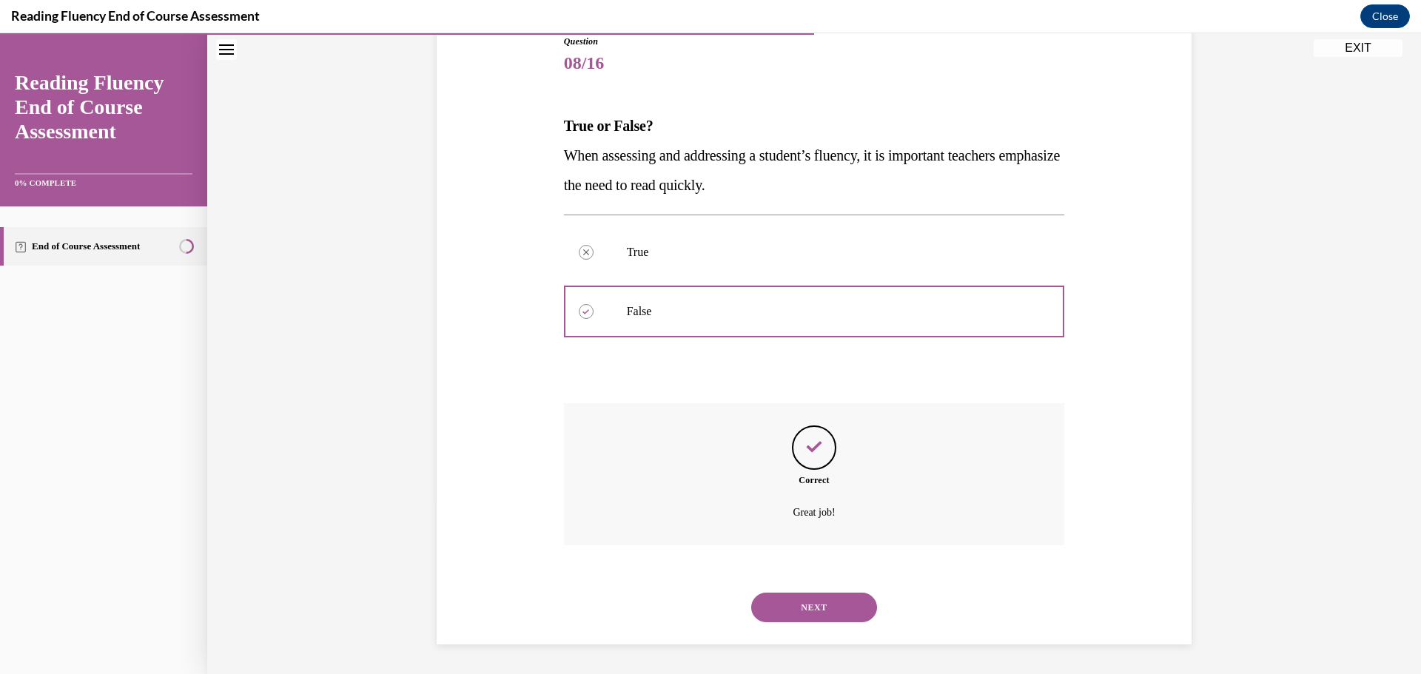
click at [800, 609] on button "NEXT" at bounding box center [814, 608] width 126 height 30
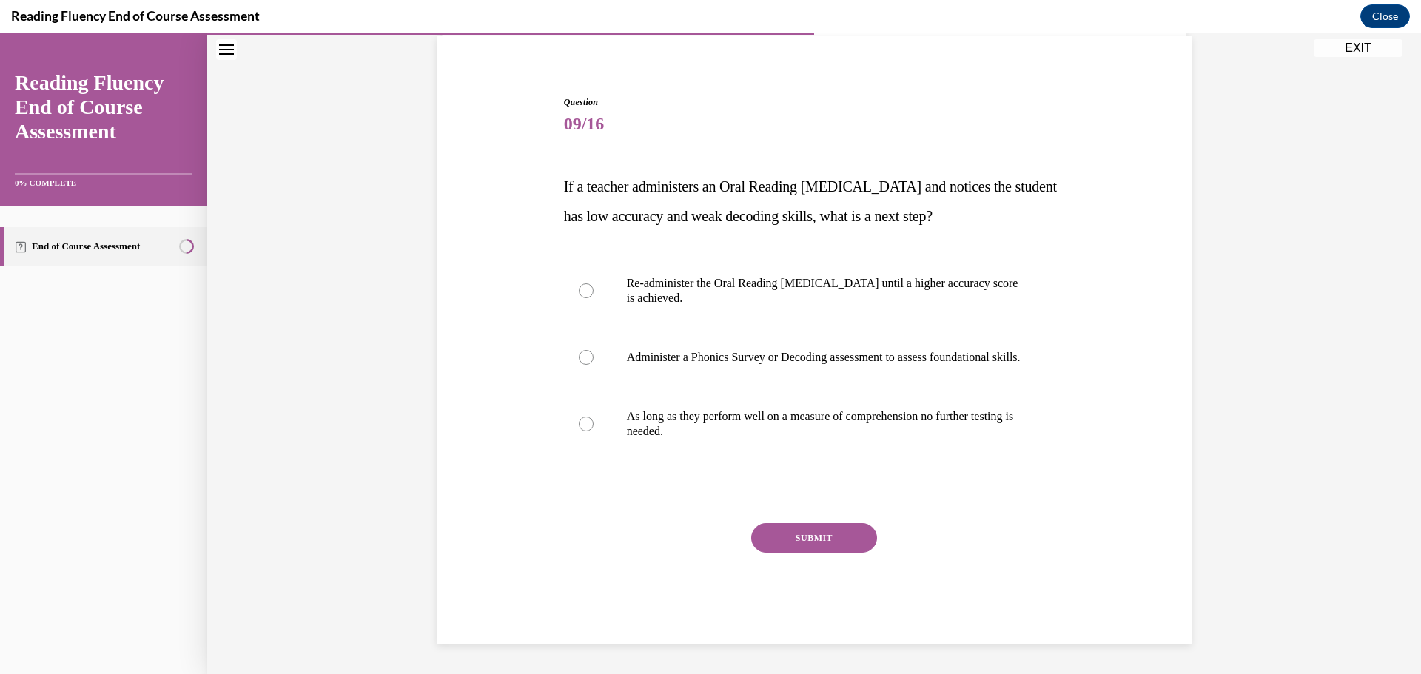
scroll to position [125, 0]
click at [580, 355] on div at bounding box center [586, 357] width 15 height 15
click at [580, 355] on input "Administer a Phonics Survey or Decoding assessment to assess foundational skill…" at bounding box center [586, 357] width 15 height 15
radio input "true"
click at [797, 550] on button "SUBMIT" at bounding box center [814, 538] width 126 height 30
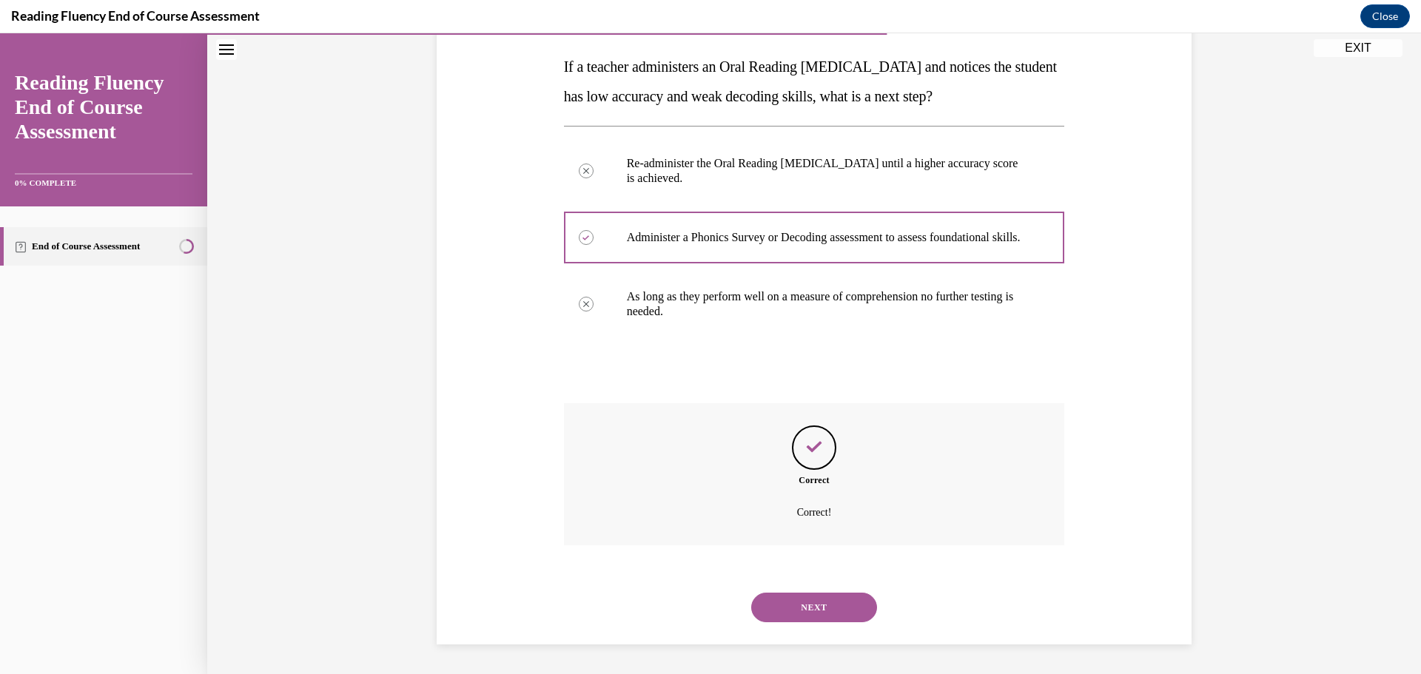
scroll to position [245, 0]
click at [817, 605] on button "NEXT" at bounding box center [814, 608] width 126 height 30
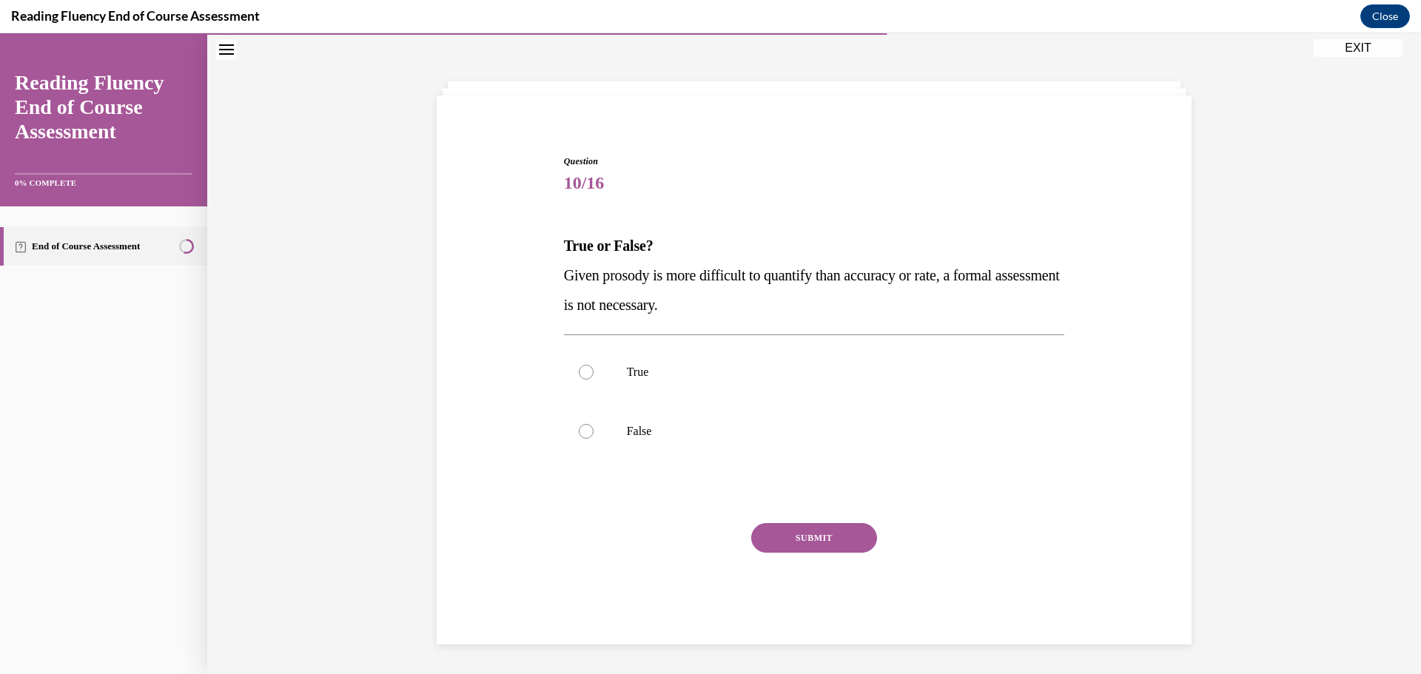
scroll to position [51, 0]
click at [577, 445] on label "False" at bounding box center [814, 431] width 501 height 59
click at [579, 439] on input "False" at bounding box center [586, 431] width 15 height 15
radio input "true"
click at [772, 536] on button "SUBMIT" at bounding box center [814, 538] width 126 height 30
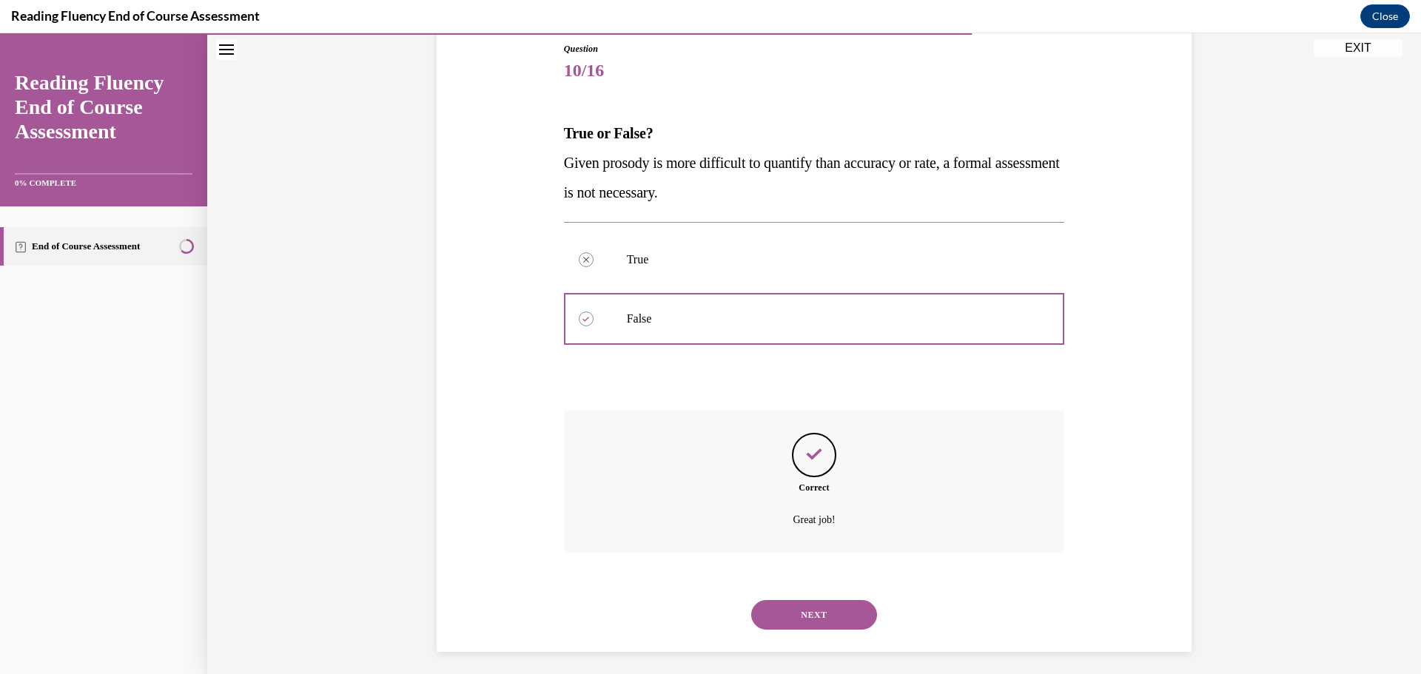
scroll to position [171, 0]
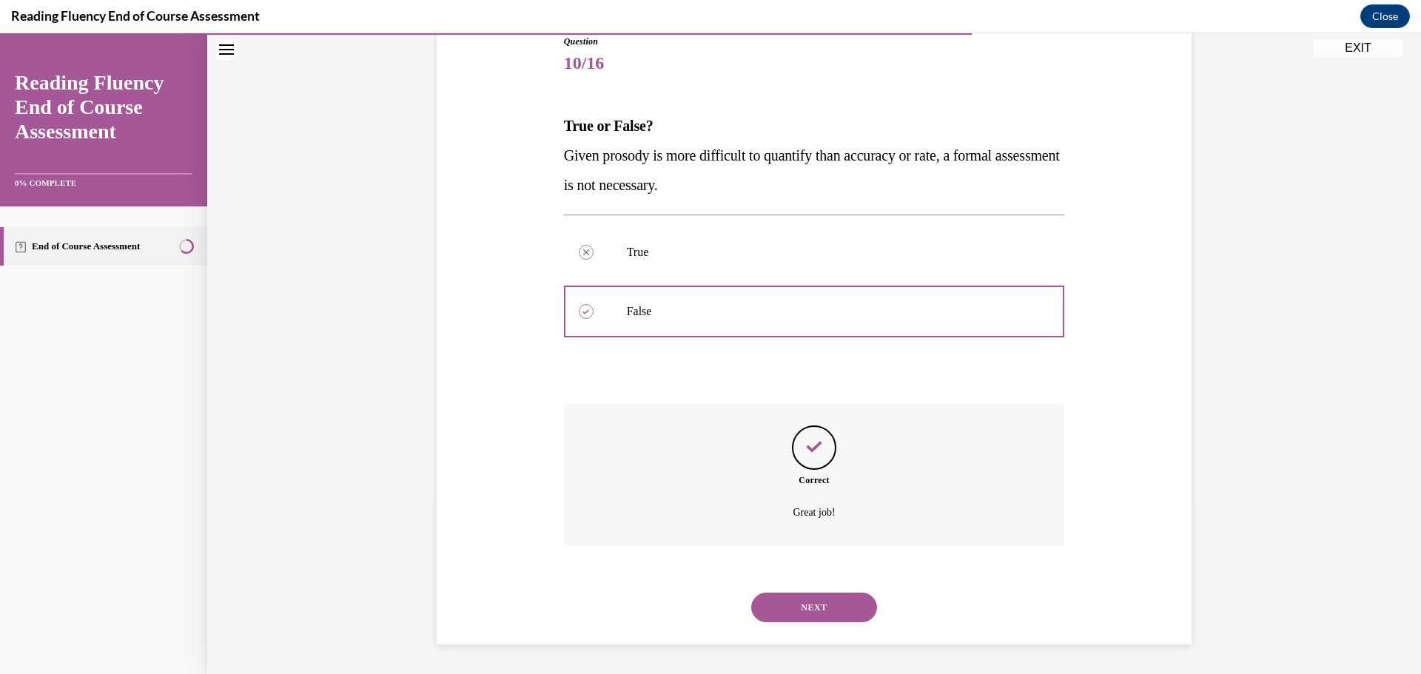
click at [781, 605] on button "NEXT" at bounding box center [814, 608] width 126 height 30
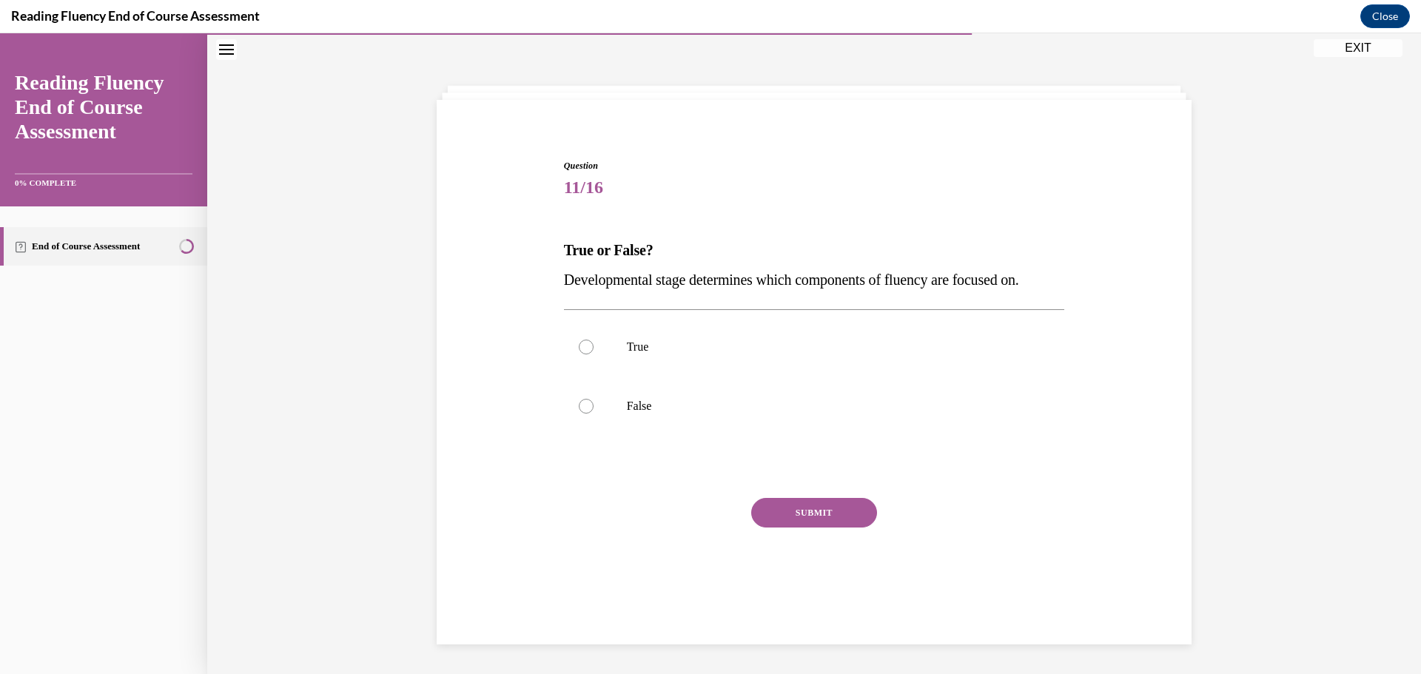
scroll to position [47, 0]
click at [582, 406] on div at bounding box center [586, 406] width 15 height 15
click at [582, 406] on input "False" at bounding box center [586, 406] width 15 height 15
radio input "true"
click at [783, 522] on button "SUBMIT" at bounding box center [814, 513] width 126 height 30
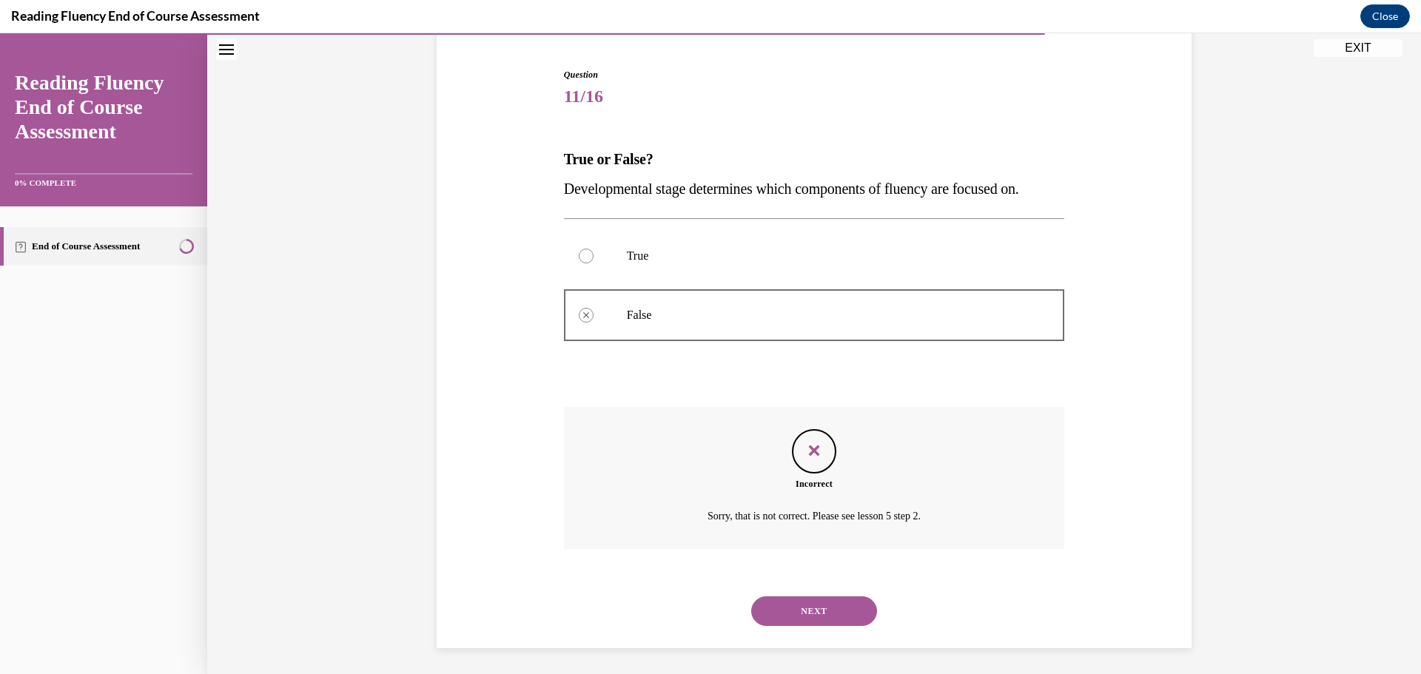
scroll to position [141, 0]
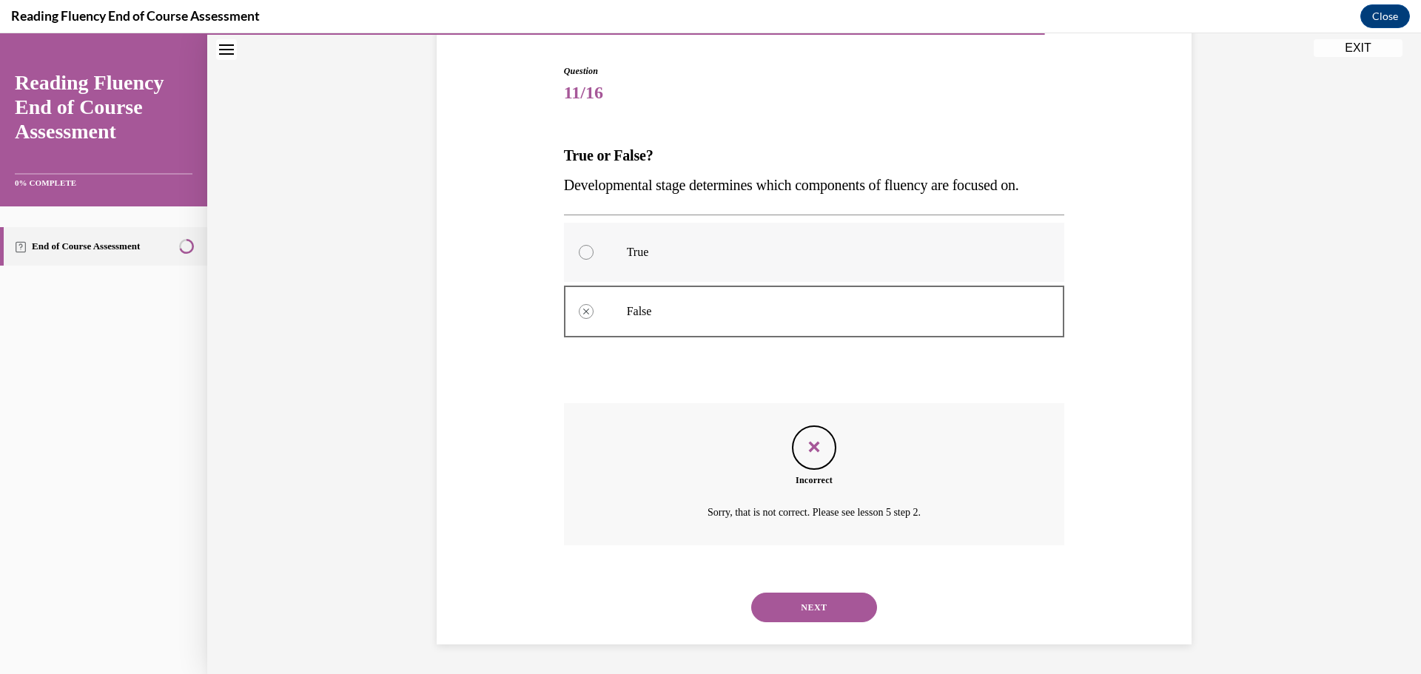
click at [583, 249] on div at bounding box center [586, 252] width 15 height 15
click at [803, 606] on button "NEXT" at bounding box center [814, 608] width 126 height 30
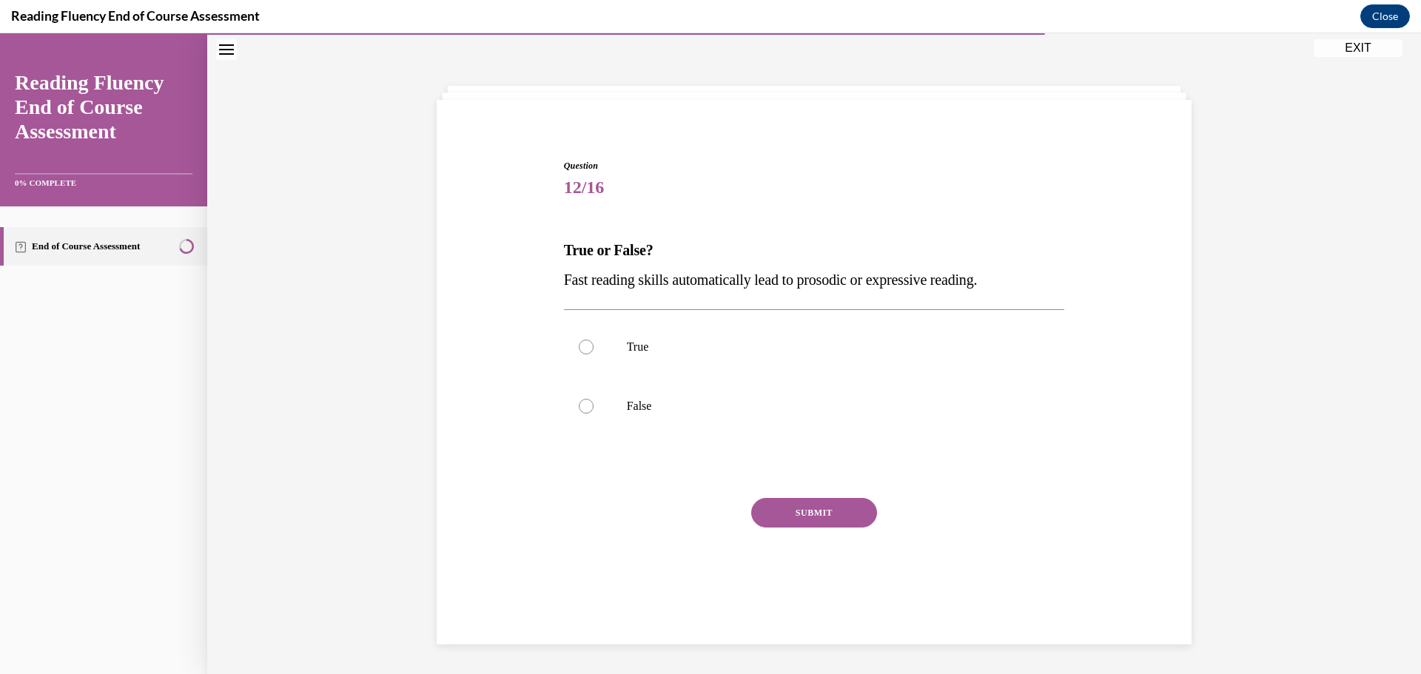
scroll to position [47, 0]
click at [579, 402] on div at bounding box center [586, 406] width 15 height 15
click at [579, 402] on input "False" at bounding box center [586, 406] width 15 height 15
radio input "true"
click at [802, 515] on button "SUBMIT" at bounding box center [814, 513] width 126 height 30
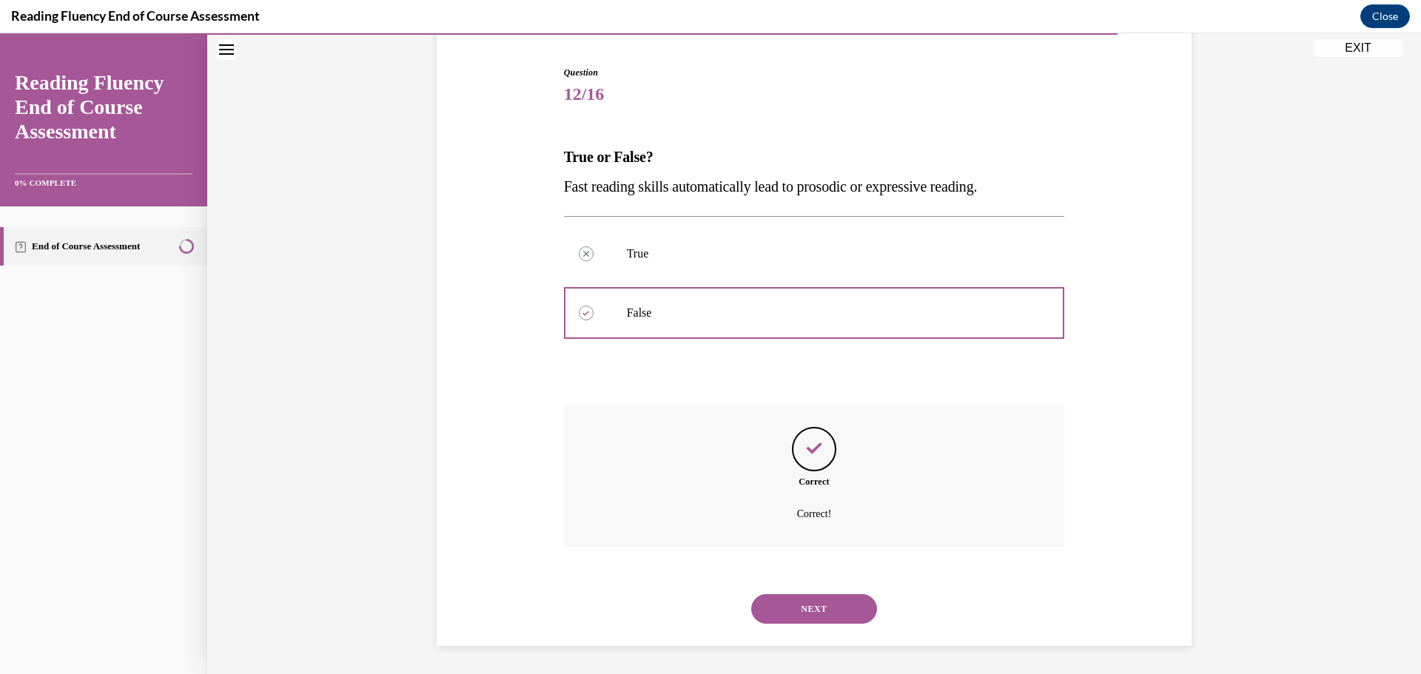
scroll to position [141, 0]
click at [821, 606] on button "NEXT" at bounding box center [814, 608] width 126 height 30
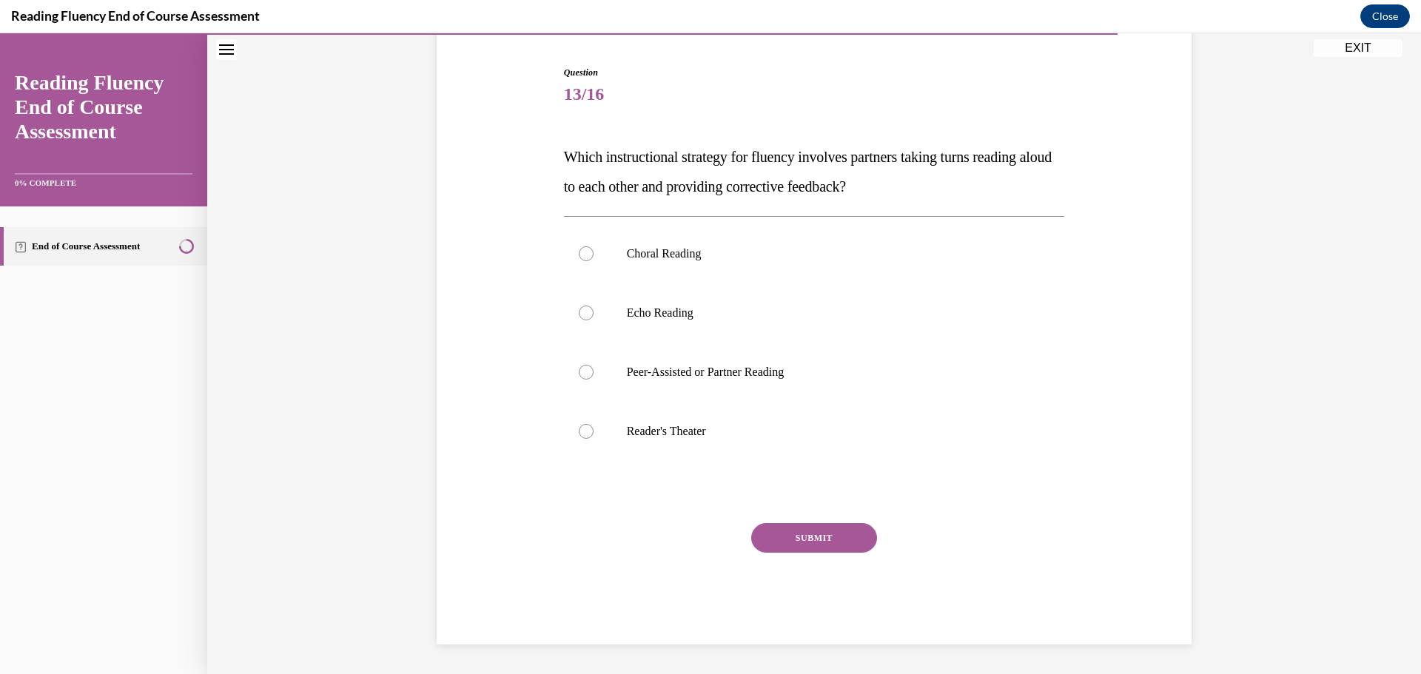
scroll to position [76, 0]
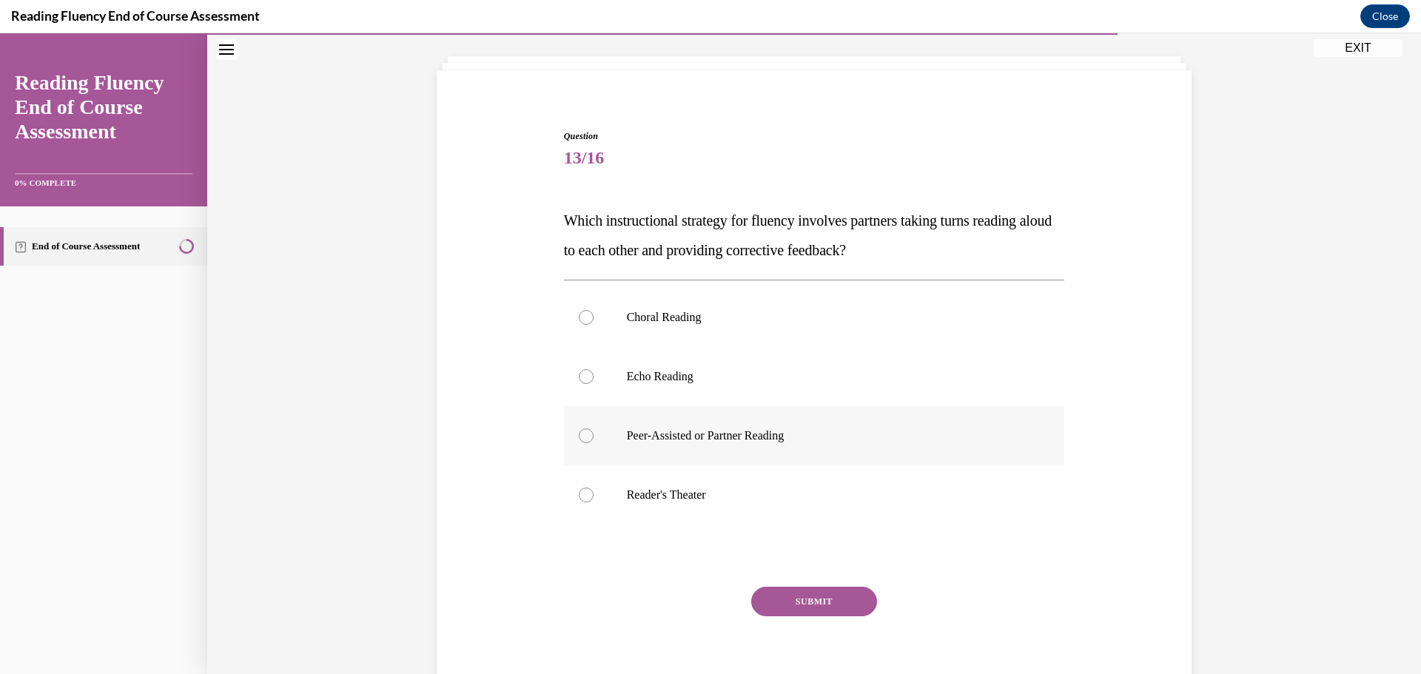
click at [582, 435] on div at bounding box center [586, 436] width 15 height 15
click at [582, 435] on input "Peer-Assisted or Partner Reading" at bounding box center [586, 436] width 15 height 15
radio input "true"
click at [788, 605] on button "SUBMIT" at bounding box center [814, 602] width 126 height 30
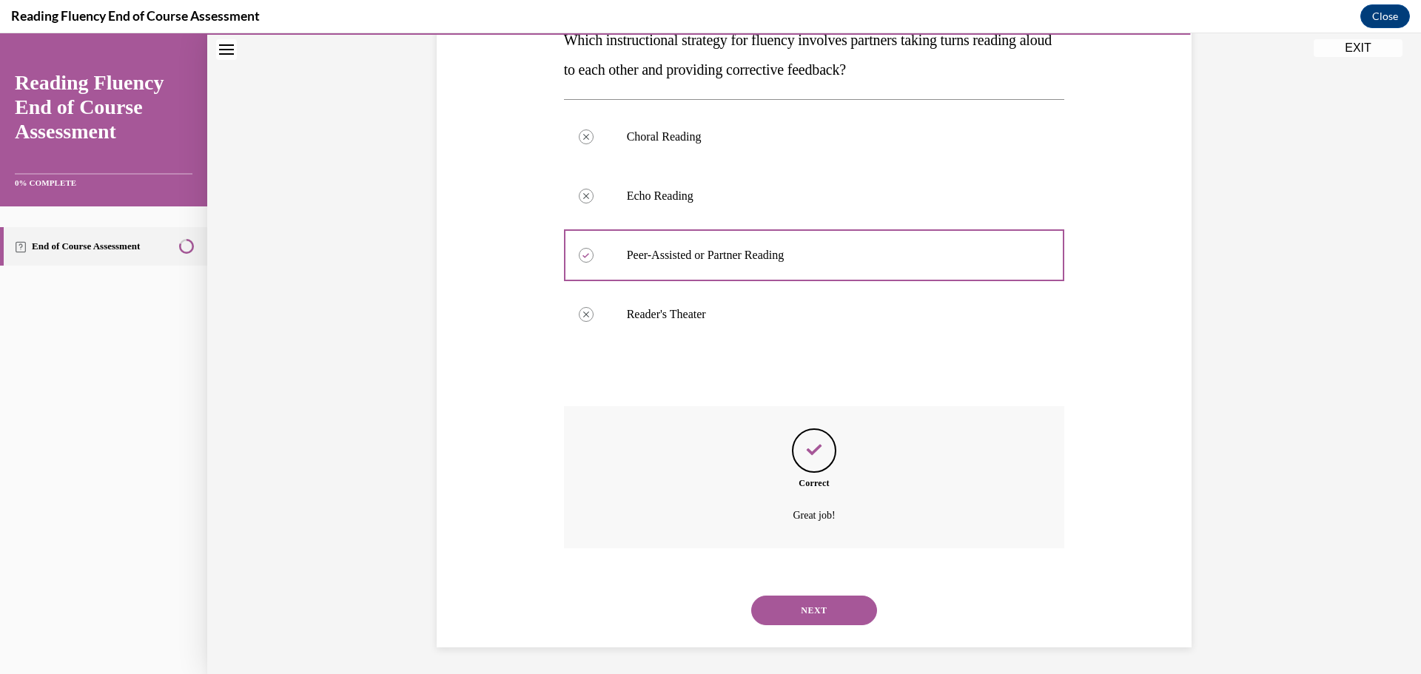
scroll to position [260, 0]
click at [797, 604] on button "NEXT" at bounding box center [814, 608] width 126 height 30
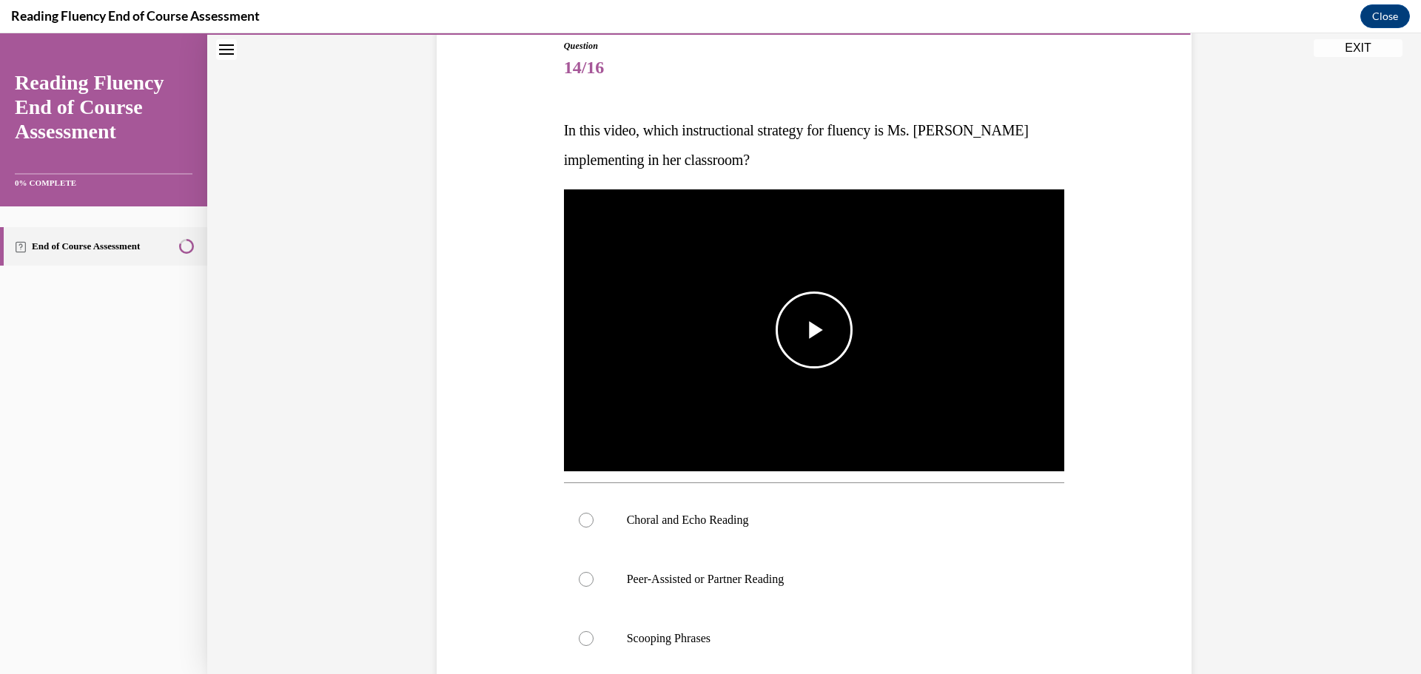
scroll to position [173, 0]
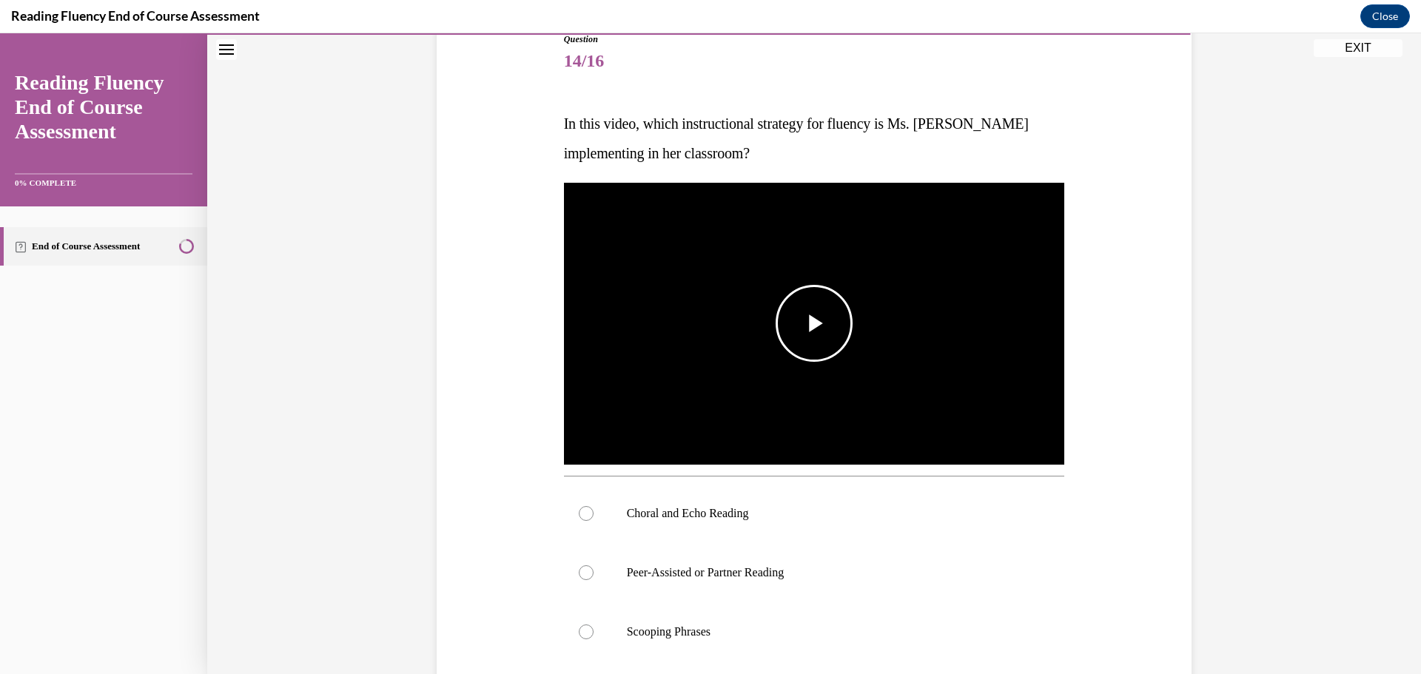
click at [814, 324] on span "Video player" at bounding box center [814, 324] width 0 height 0
click at [579, 512] on div at bounding box center [586, 513] width 15 height 15
click at [579, 512] on input "Choral and Echo Reading" at bounding box center [586, 513] width 15 height 15
radio input "true"
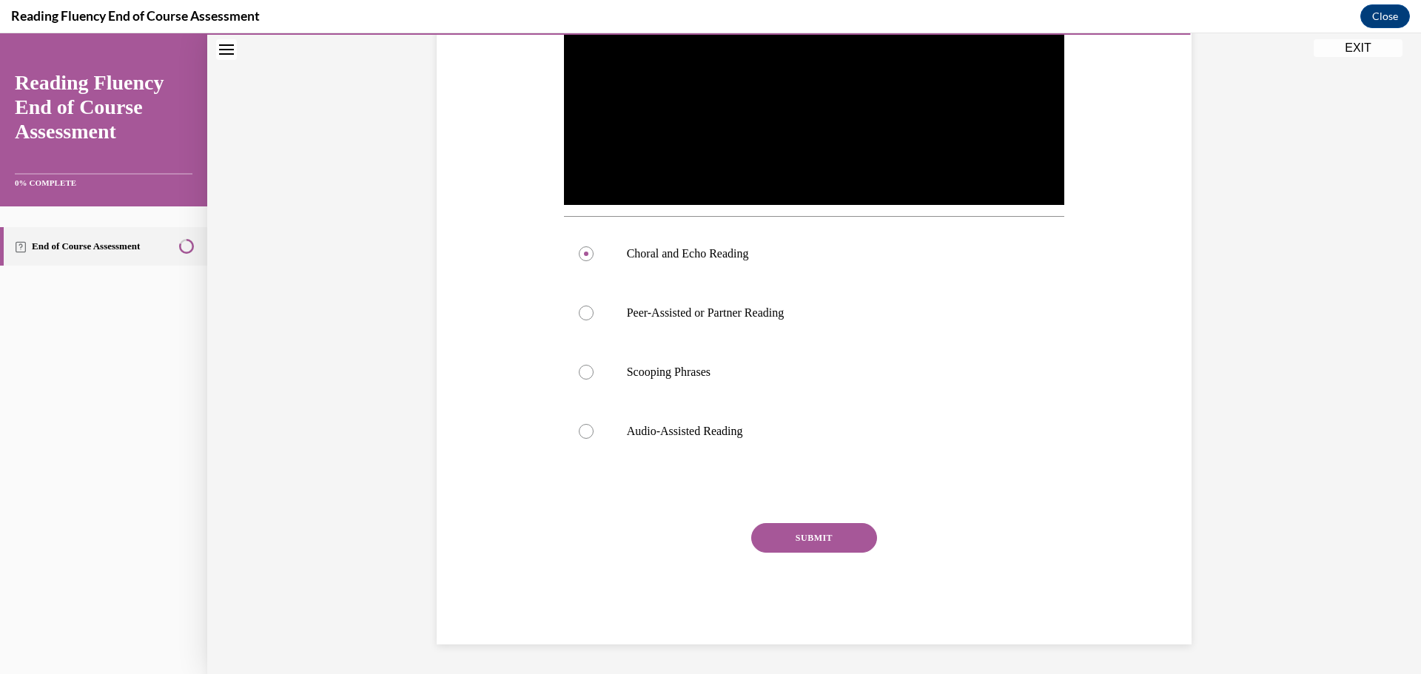
click at [774, 537] on button "SUBMIT" at bounding box center [814, 538] width 126 height 30
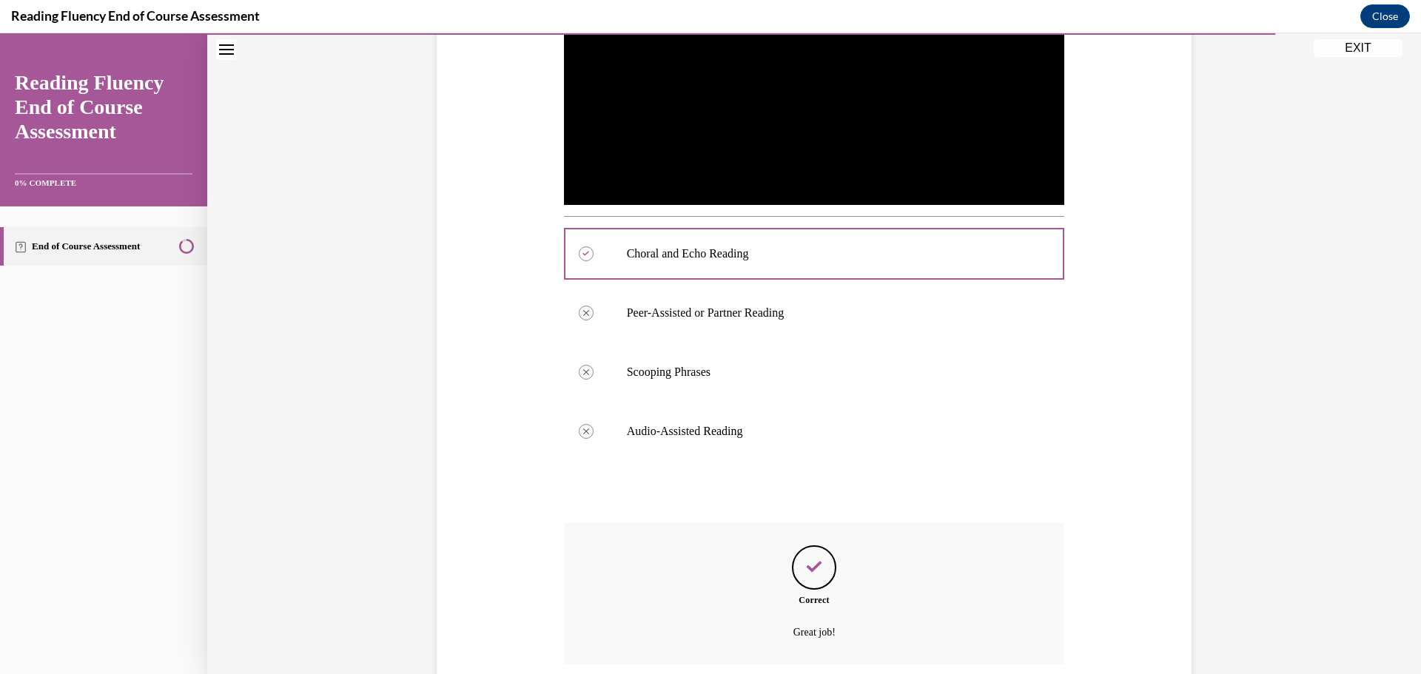
scroll to position [552, 0]
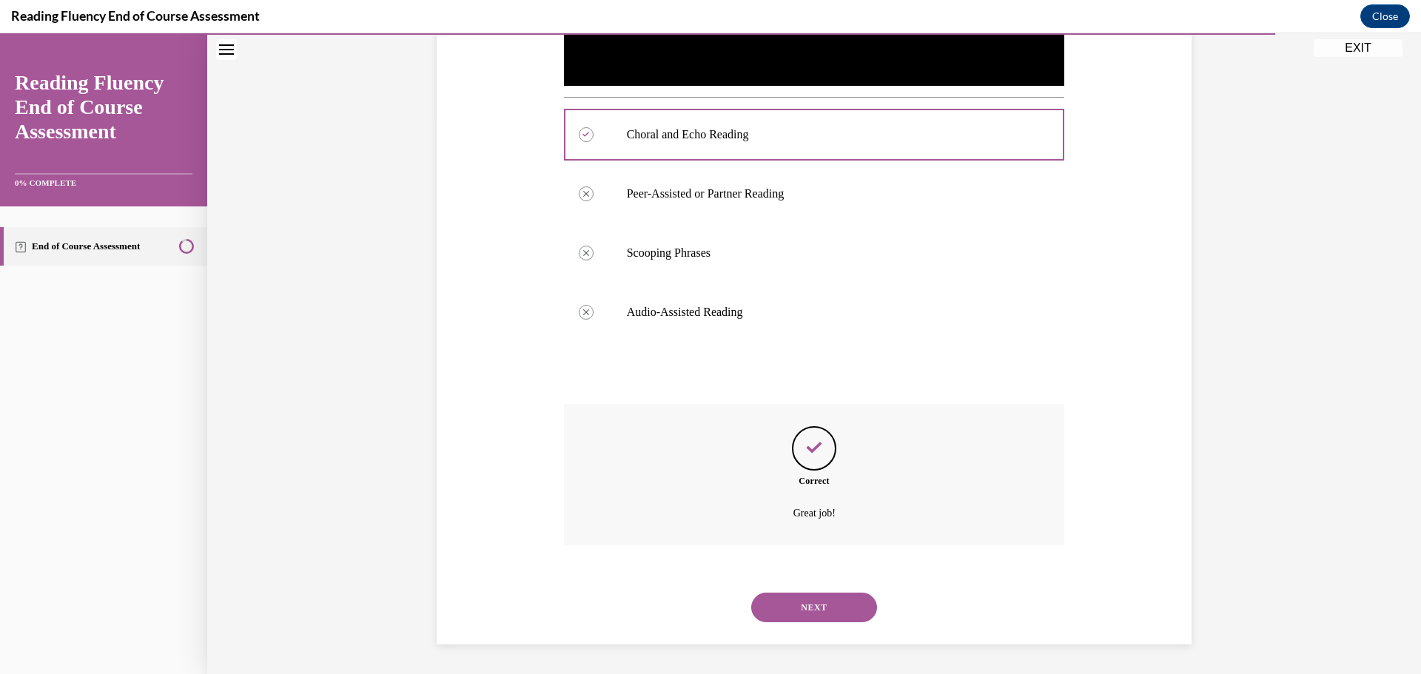
click at [788, 607] on button "NEXT" at bounding box center [814, 608] width 126 height 30
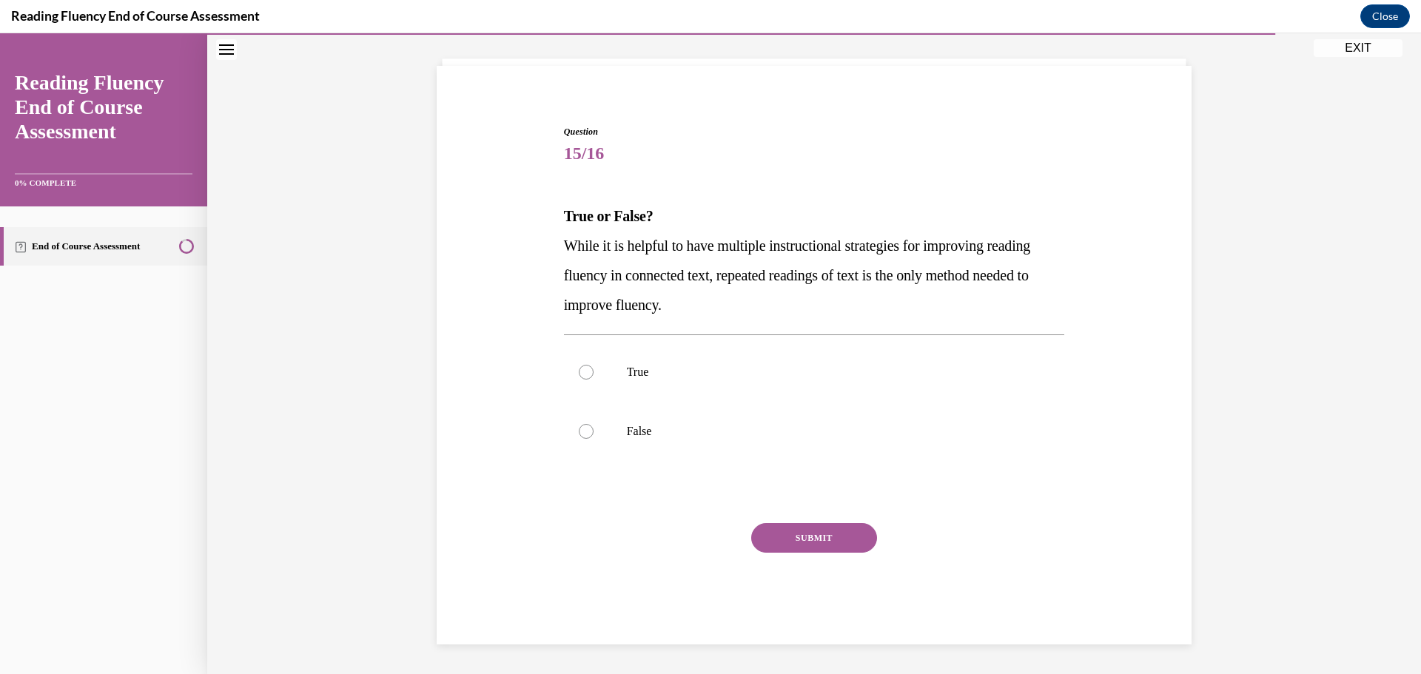
scroll to position [81, 0]
click at [586, 435] on div at bounding box center [586, 431] width 15 height 15
click at [586, 435] on input "False" at bounding box center [586, 431] width 15 height 15
radio input "true"
click at [785, 540] on button "SUBMIT" at bounding box center [814, 538] width 126 height 30
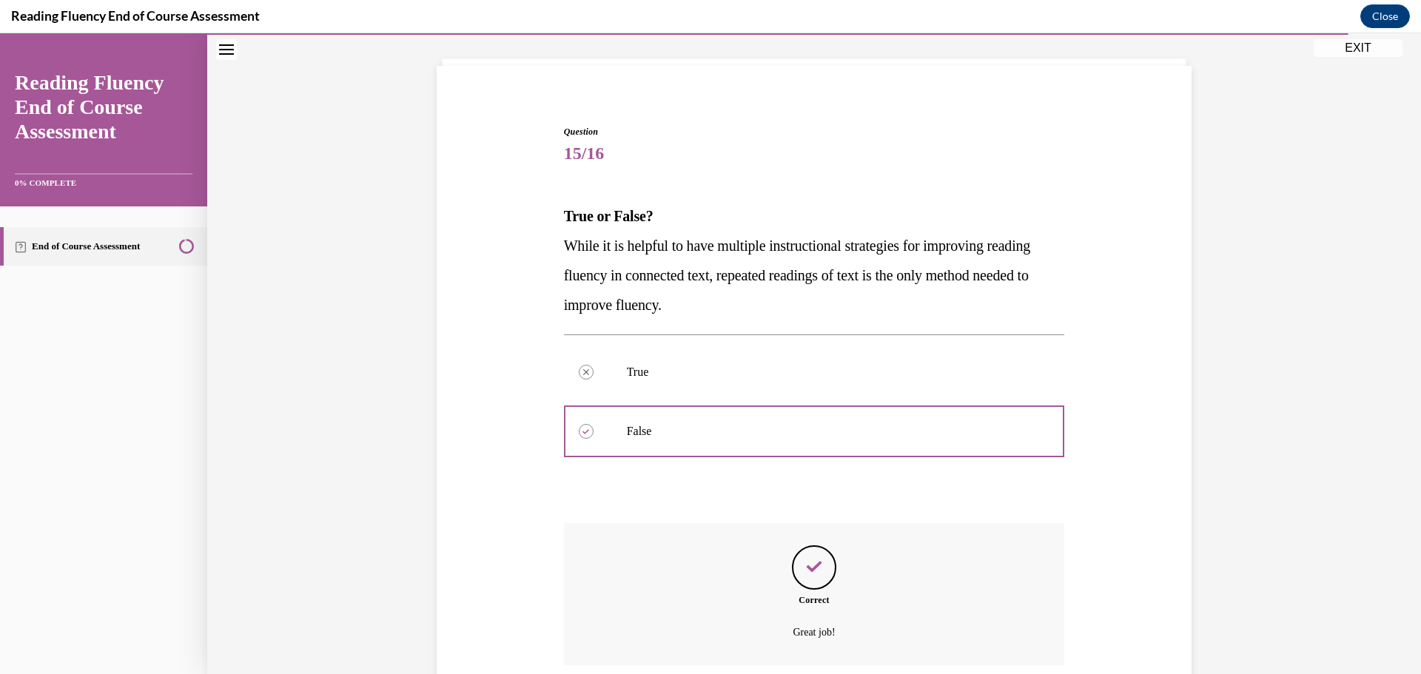
scroll to position [201, 0]
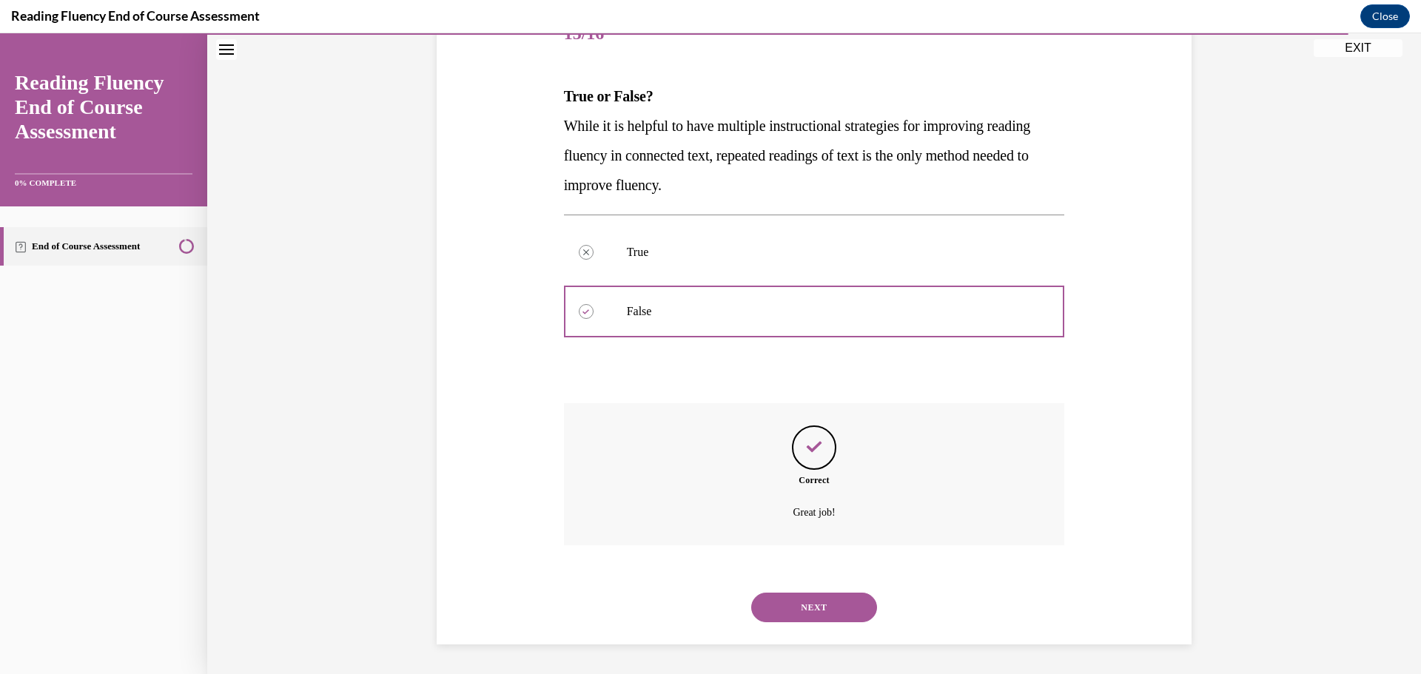
click at [822, 605] on button "NEXT" at bounding box center [814, 608] width 126 height 30
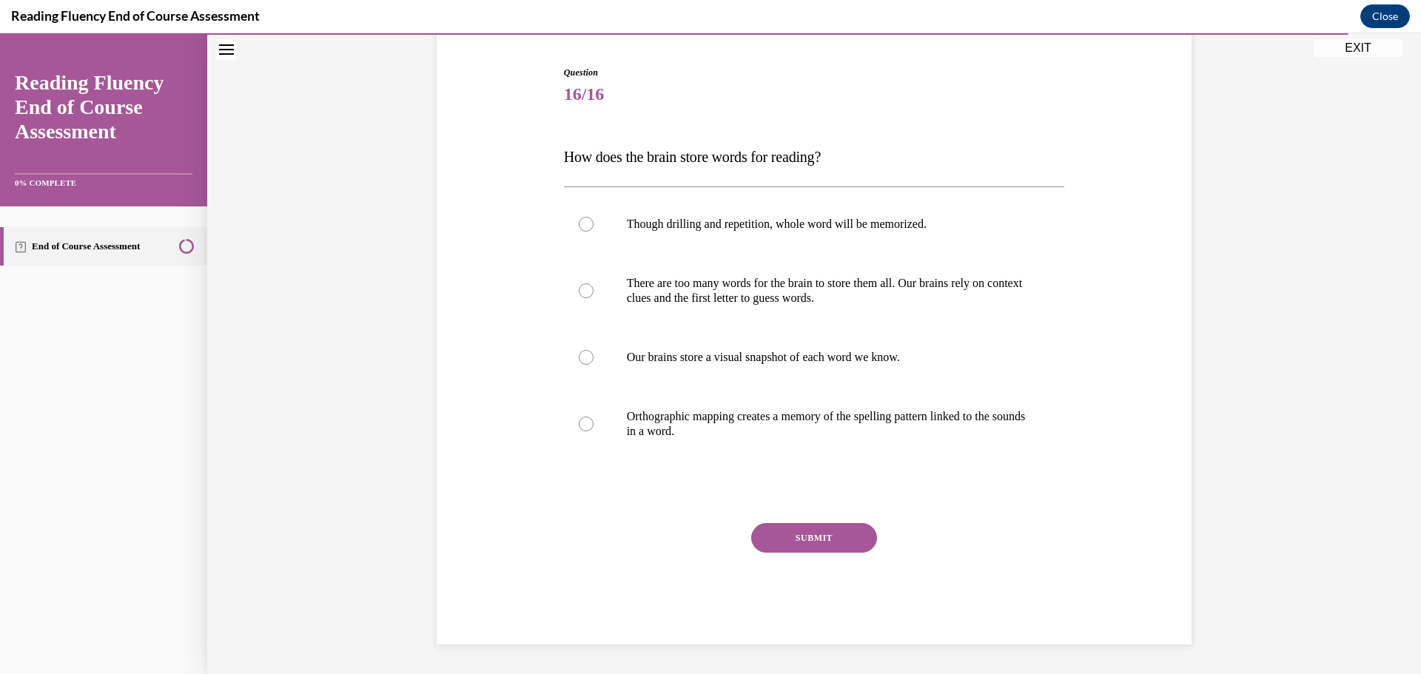
scroll to position [140, 0]
click at [583, 424] on div at bounding box center [586, 424] width 15 height 15
click at [583, 424] on input "Orthographic mapping creates a memory of the spelling pattern linked to the sou…" at bounding box center [586, 424] width 15 height 15
radio input "true"
click at [782, 535] on button "SUBMIT" at bounding box center [814, 538] width 126 height 30
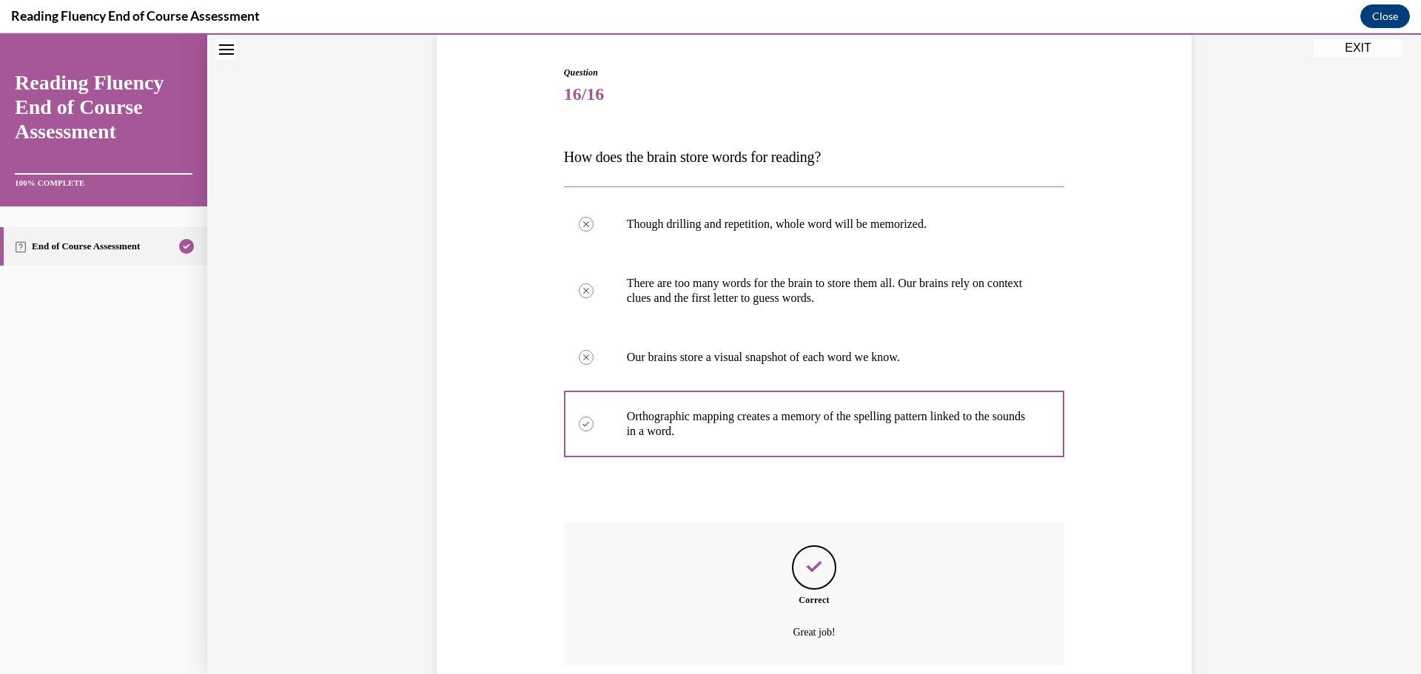
scroll to position [260, 0]
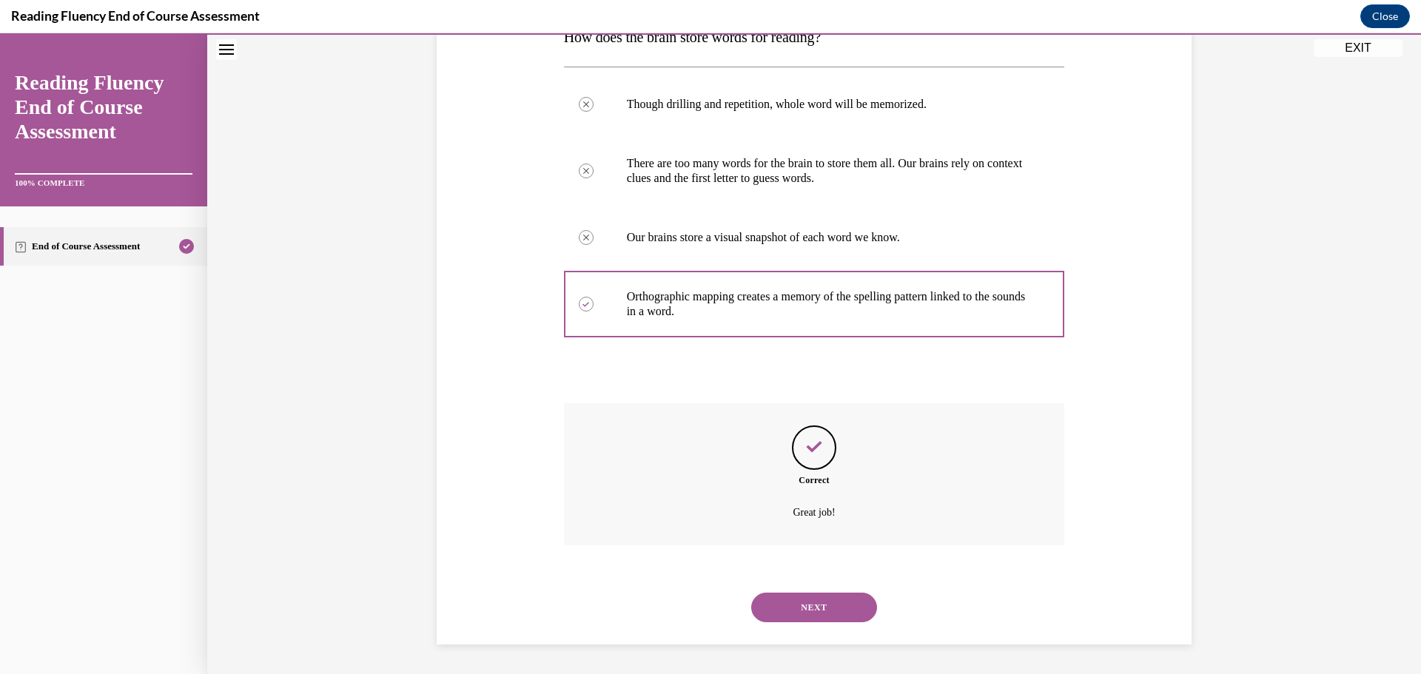
click at [796, 611] on button "NEXT" at bounding box center [814, 608] width 126 height 30
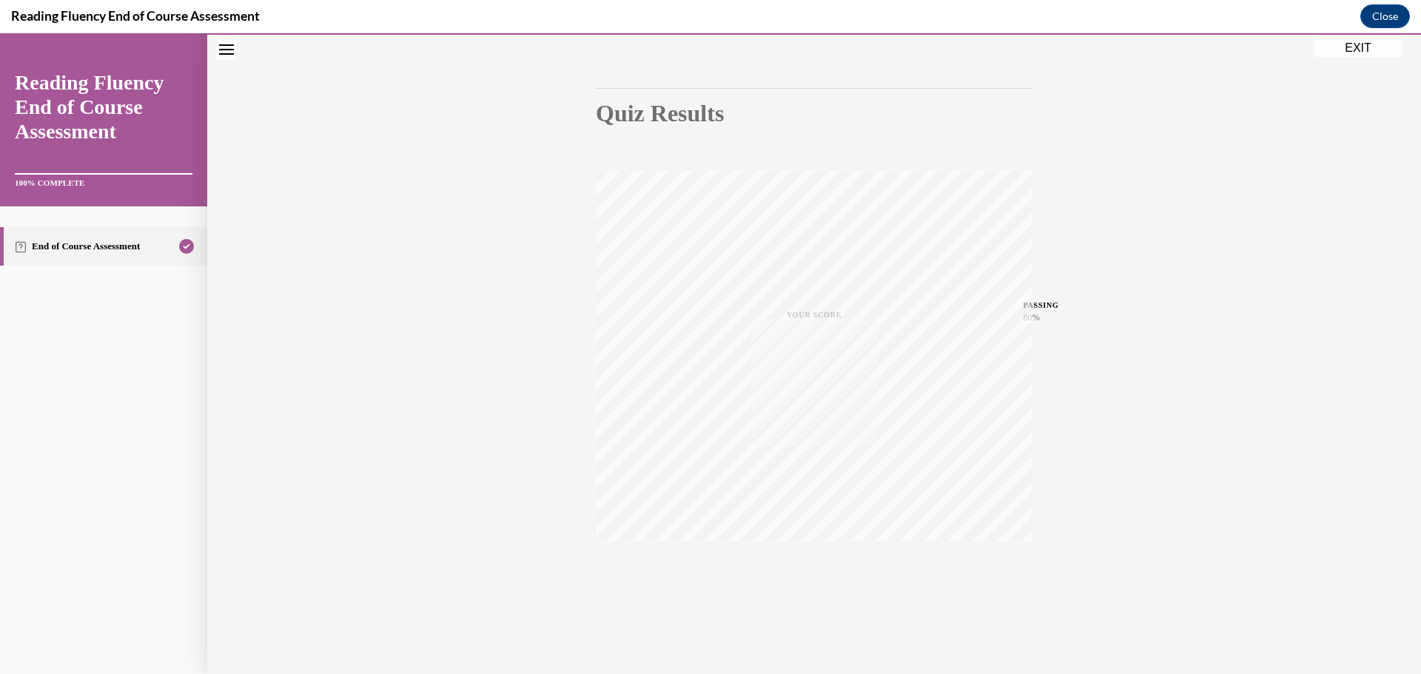
scroll to position [118, 0]
click at [1355, 47] on button "EXIT" at bounding box center [1358, 48] width 89 height 18
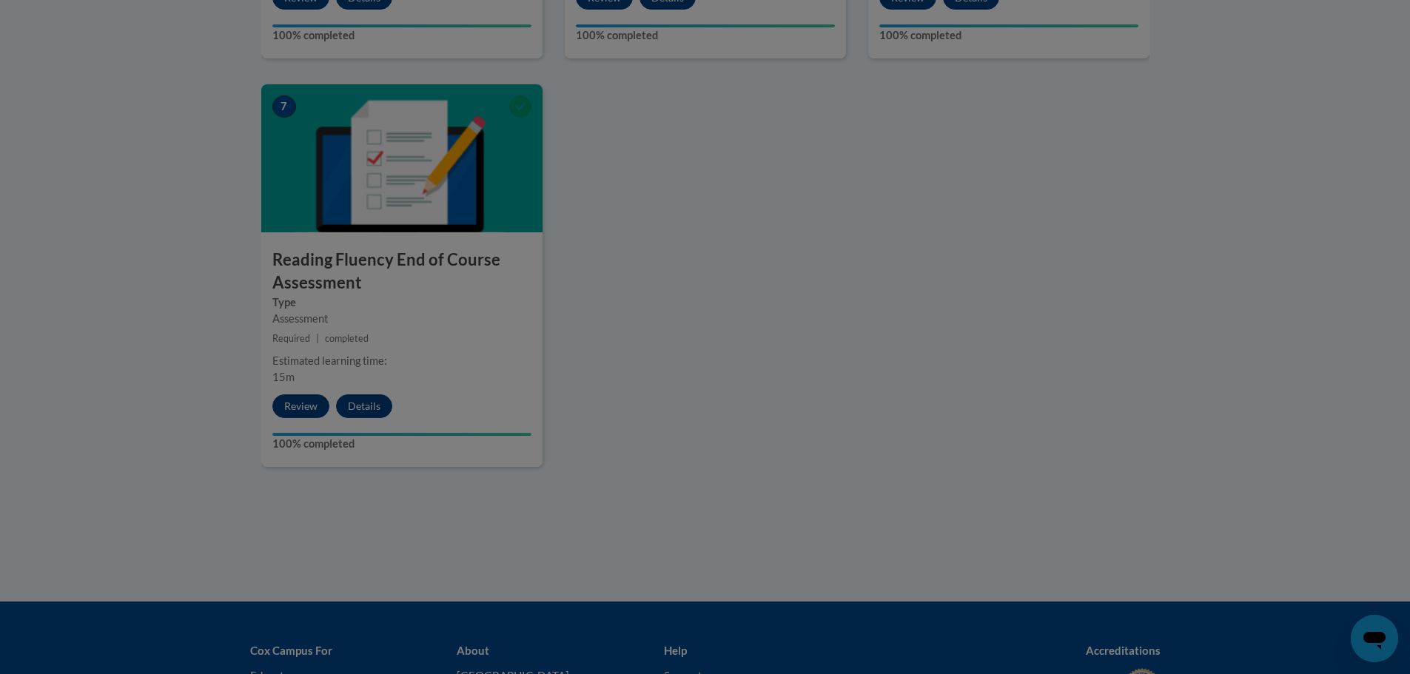
scroll to position [1110, 0]
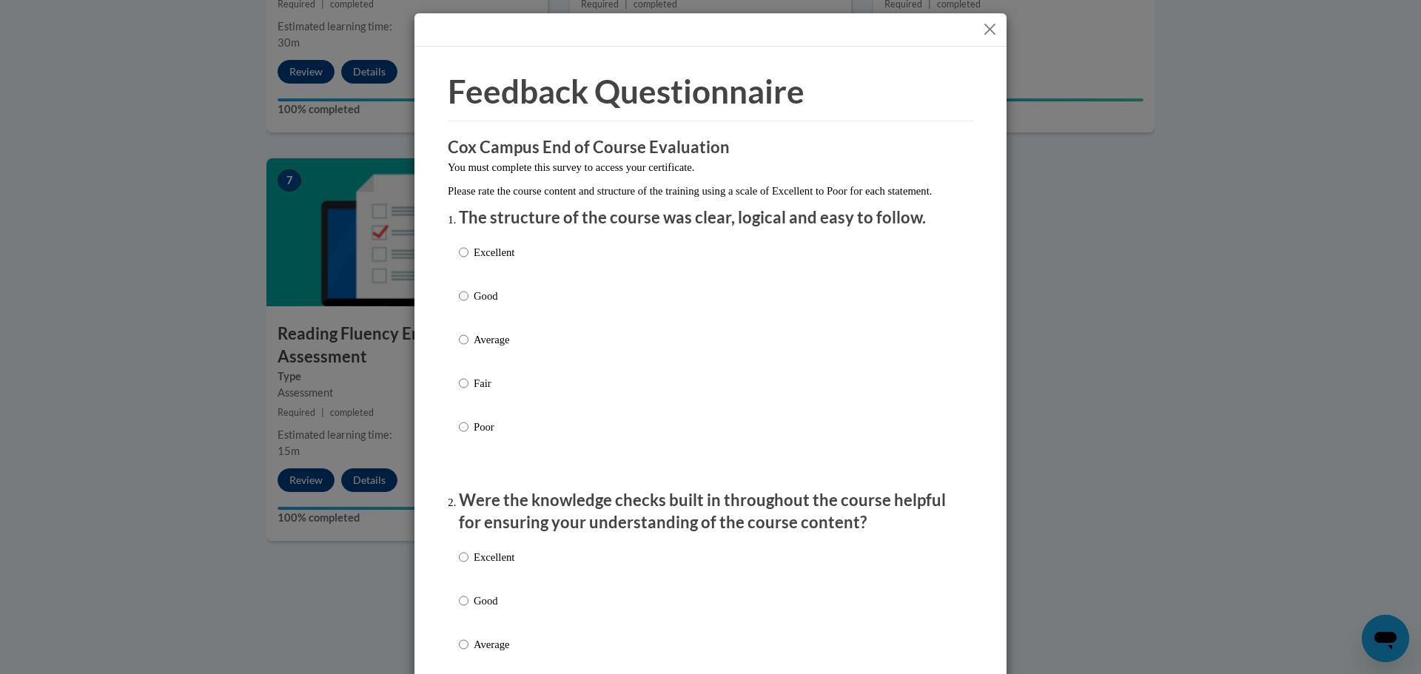
click at [988, 31] on button "Close" at bounding box center [990, 29] width 19 height 19
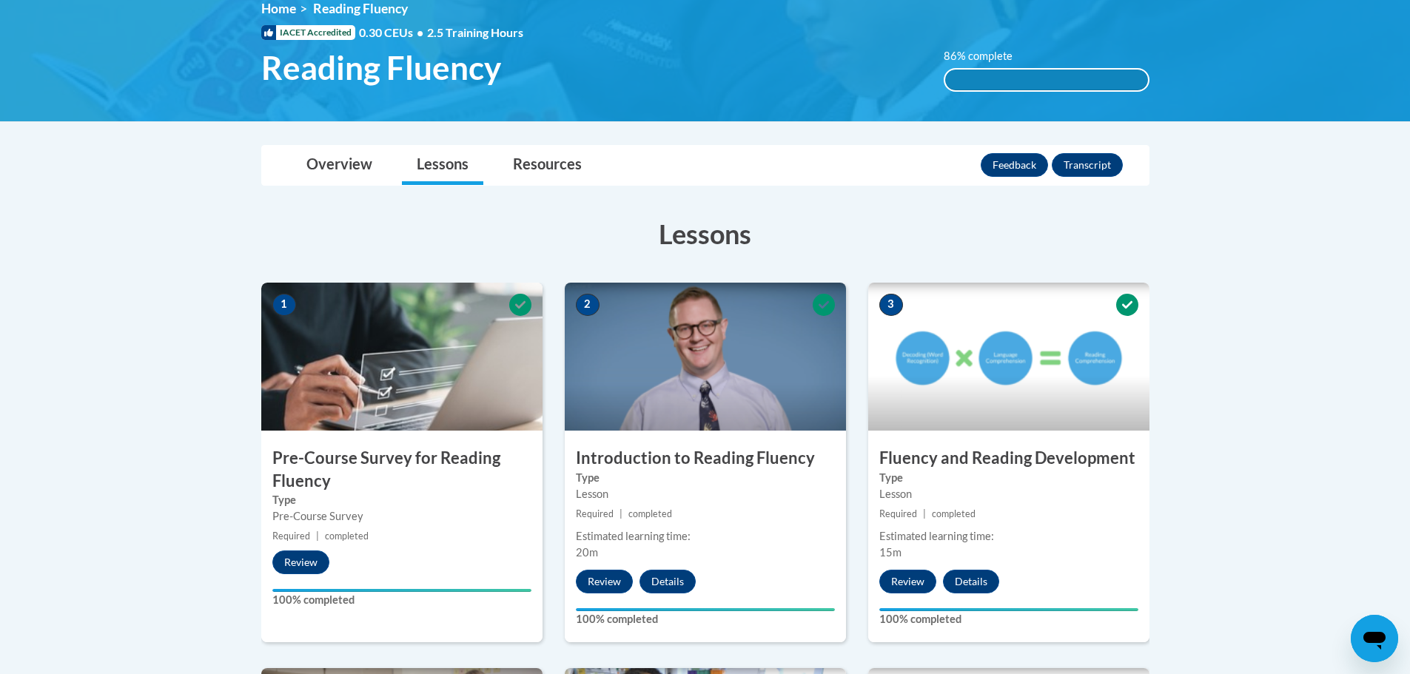
scroll to position [0, 0]
